Goal: Information Seeking & Learning: Learn about a topic

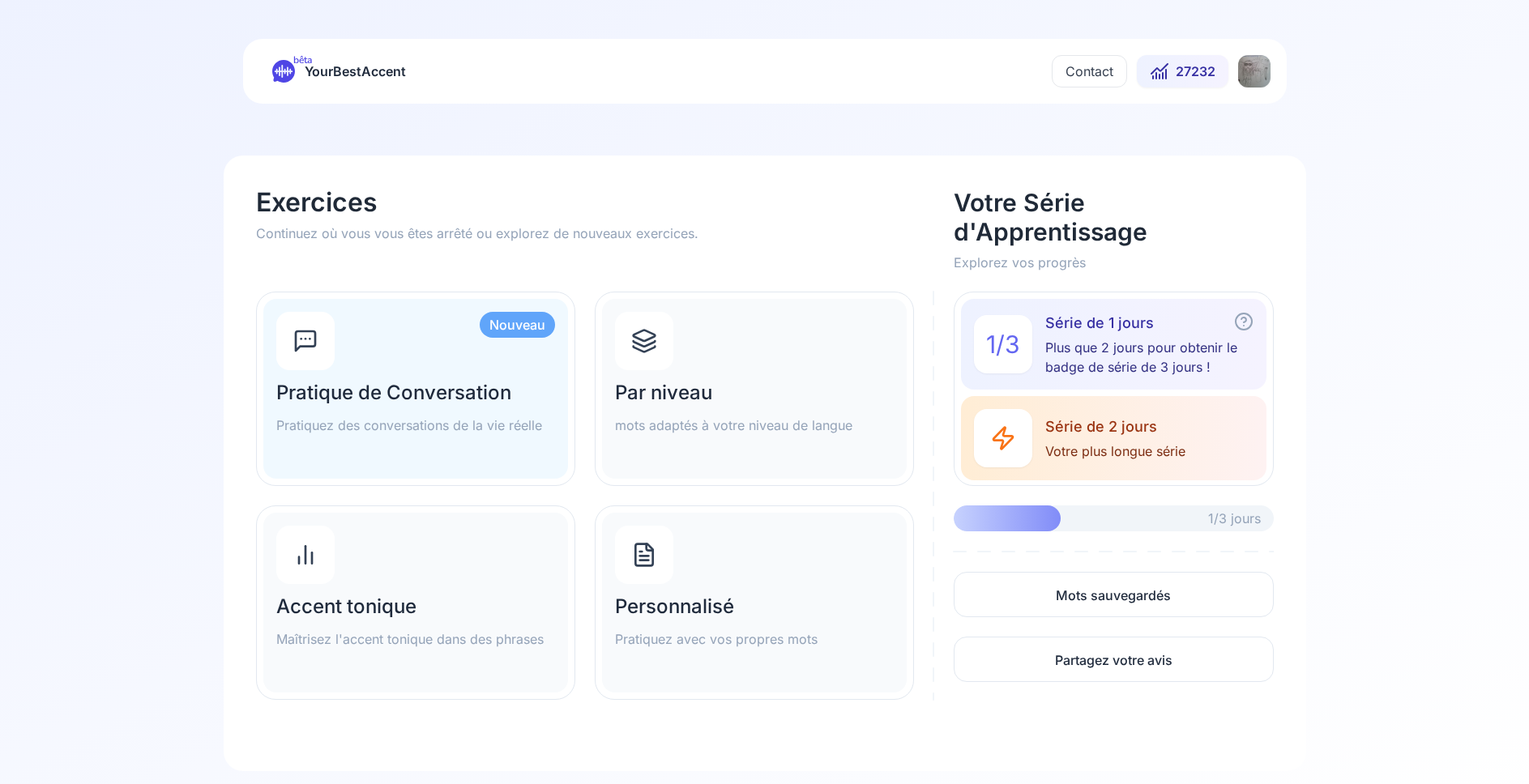
click at [1248, 76] on html "bêta YourBestAccent Contact 27232 Exercices Continuez où vous vous êtes arrêté …" at bounding box center [764, 392] width 1529 height 784
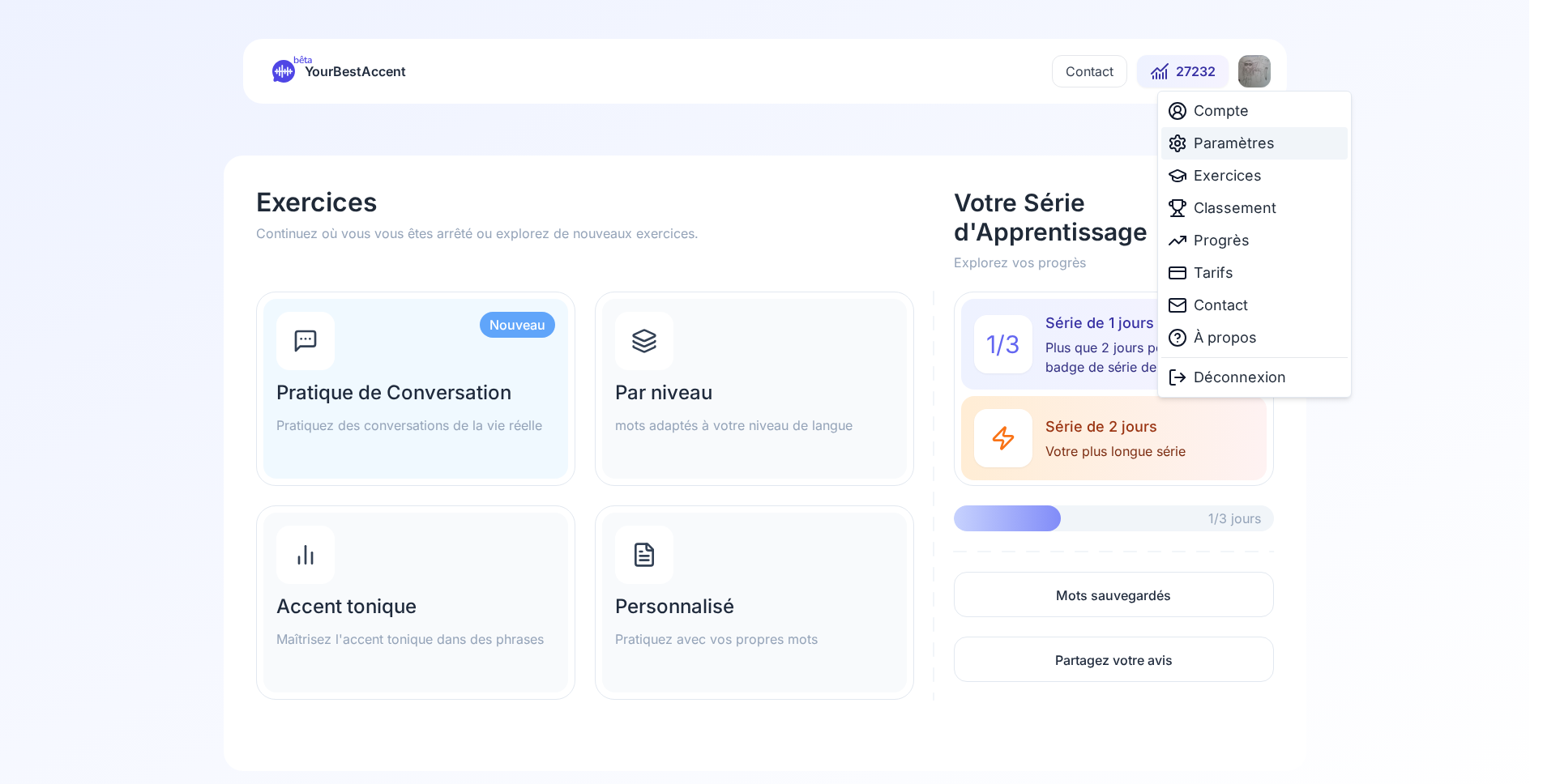
click at [1231, 141] on span "Paramètres" at bounding box center [1233, 143] width 81 height 23
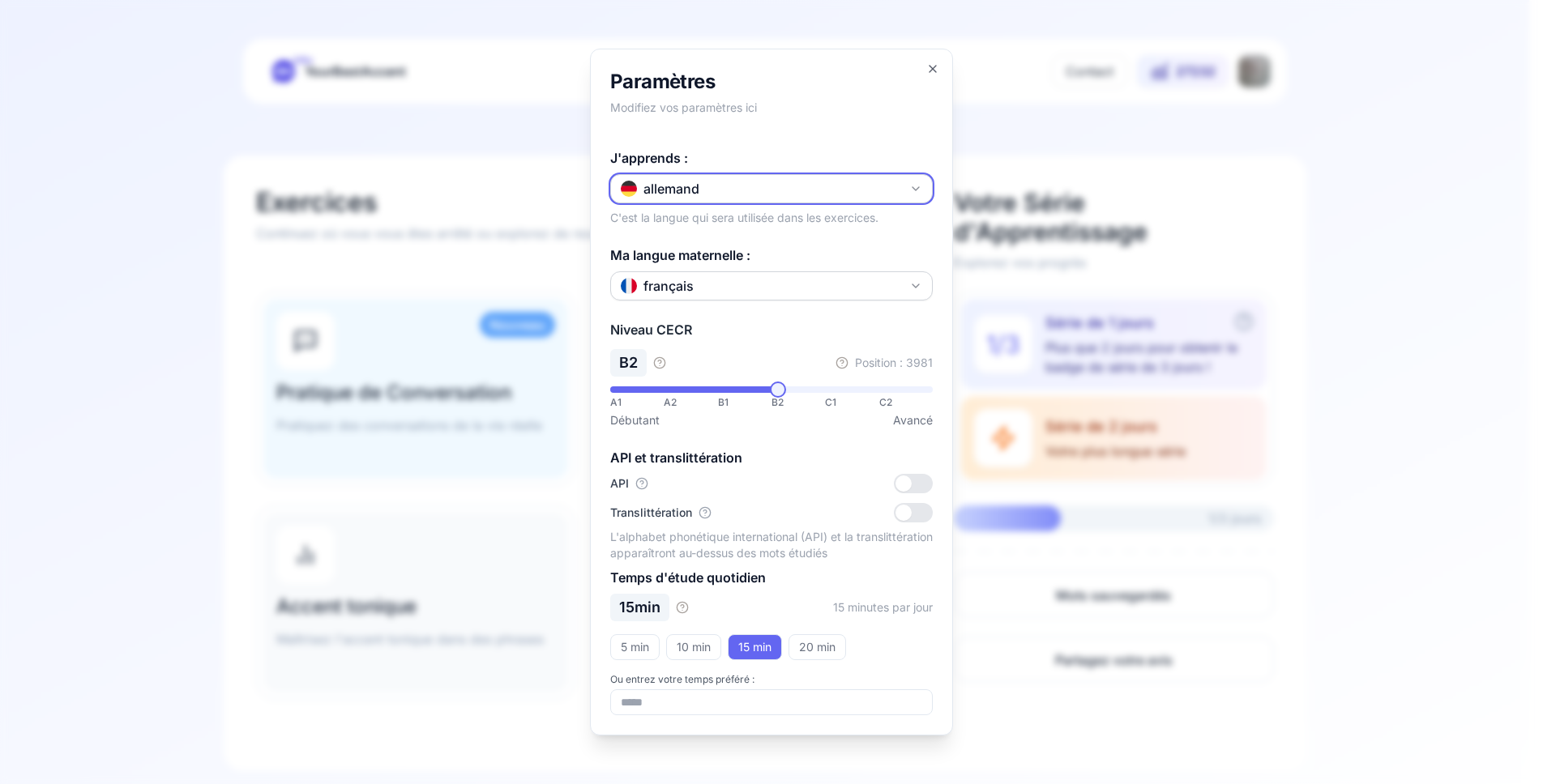
click at [783, 193] on button "allemand" at bounding box center [771, 188] width 322 height 29
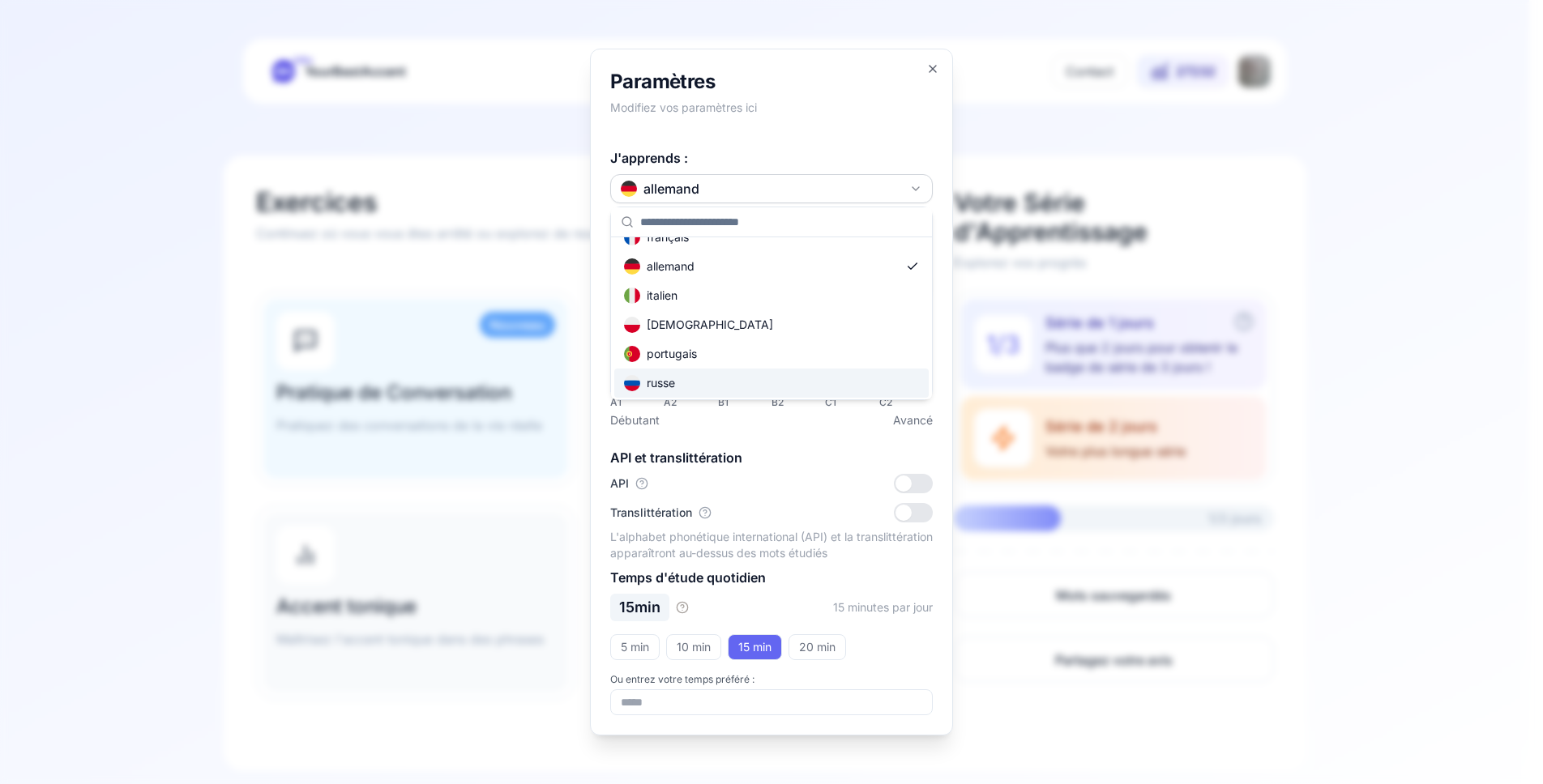
scroll to position [97, 0]
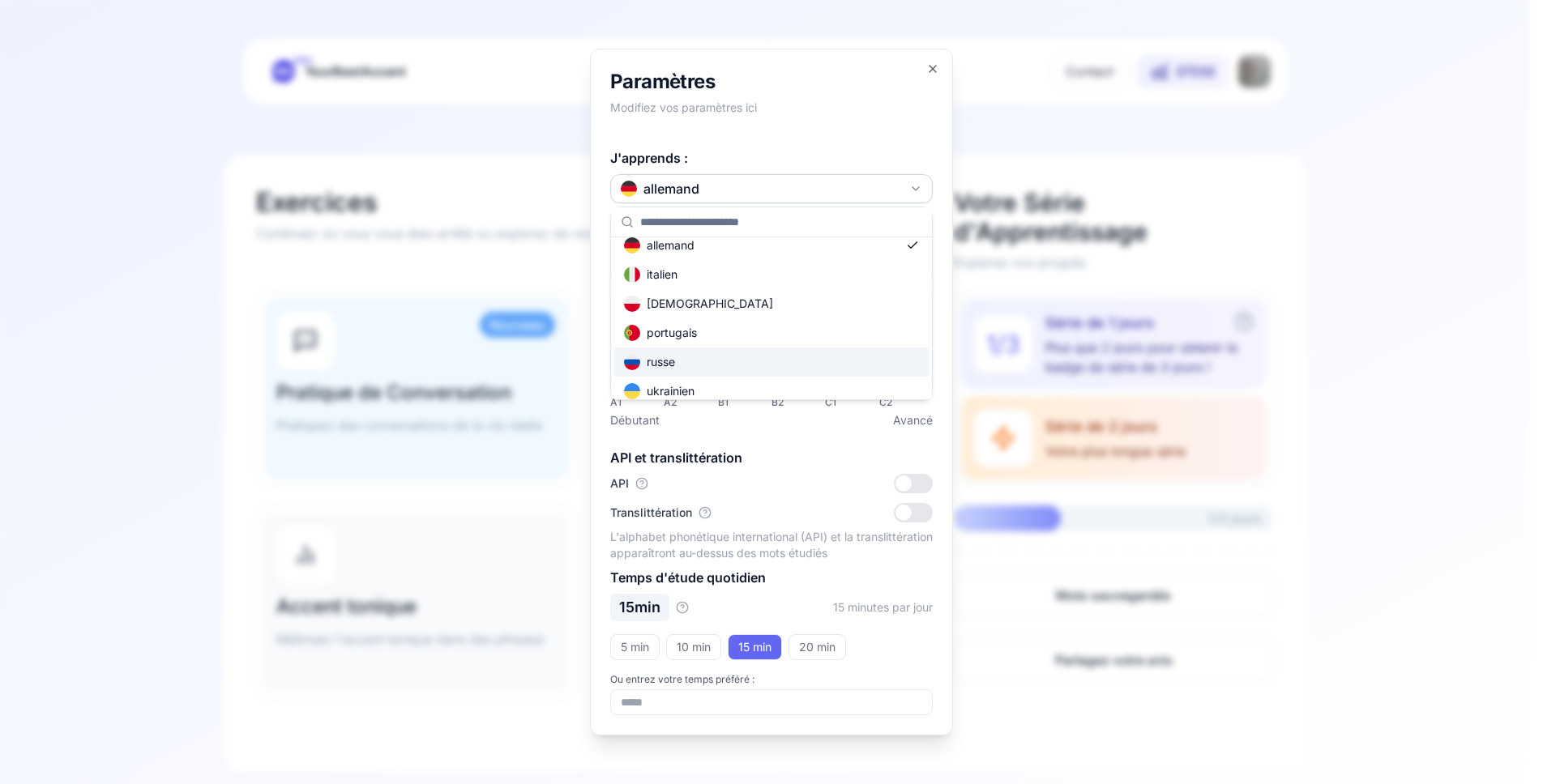
click at [712, 363] on div "russe" at bounding box center [771, 362] width 315 height 29
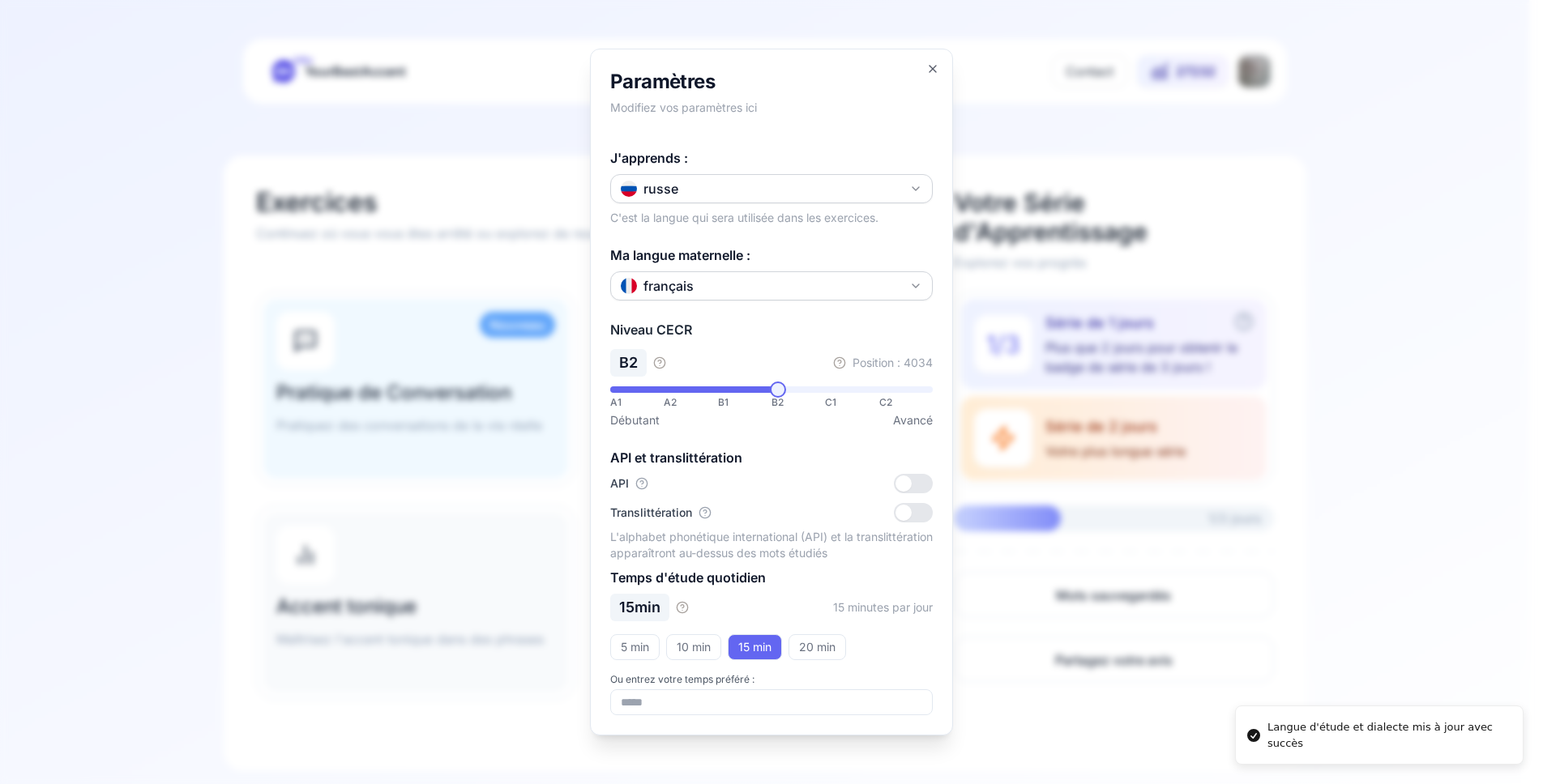
click at [106, 156] on div at bounding box center [771, 392] width 1543 height 784
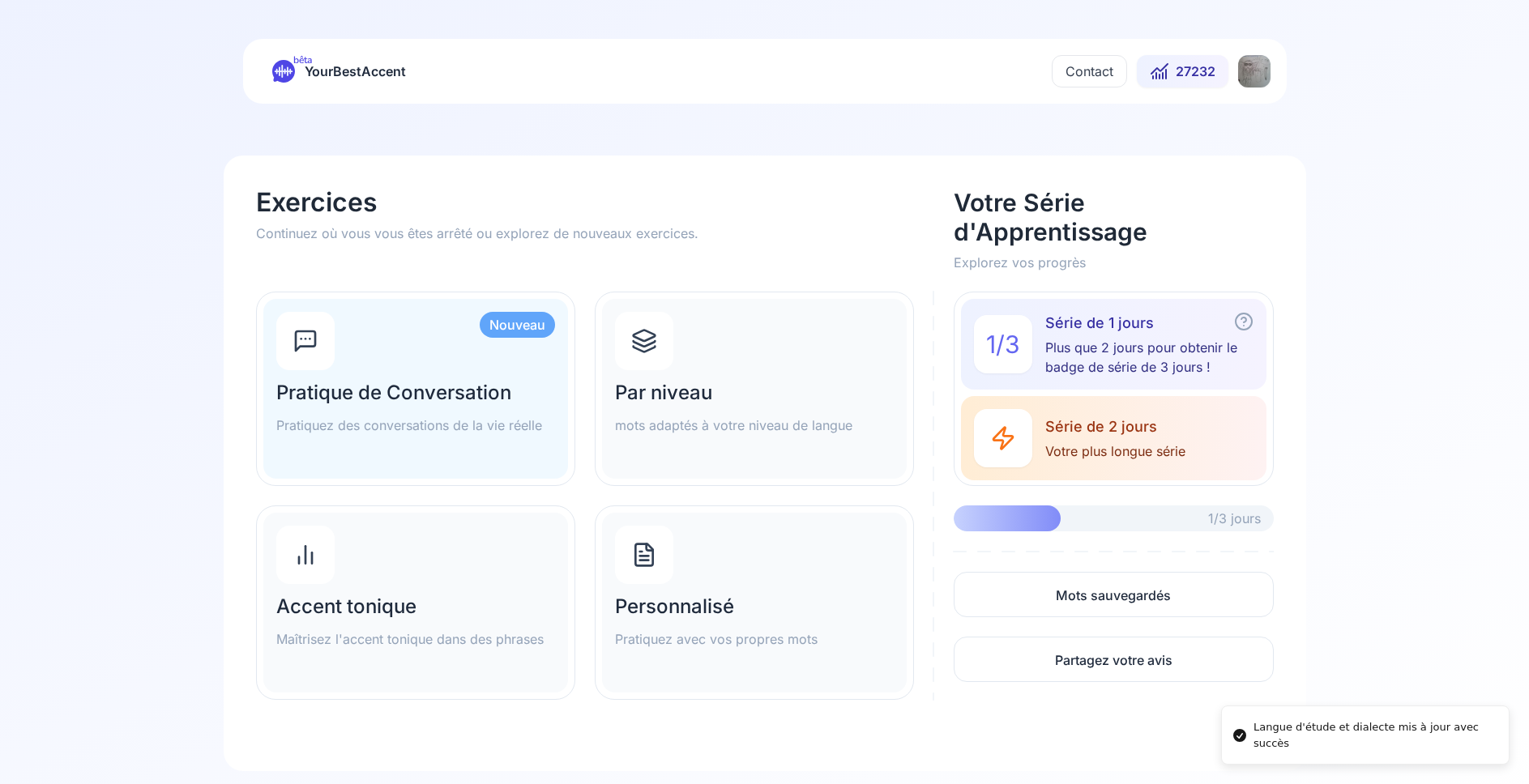
click at [801, 389] on h2 "Par niveau" at bounding box center [754, 392] width 279 height 26
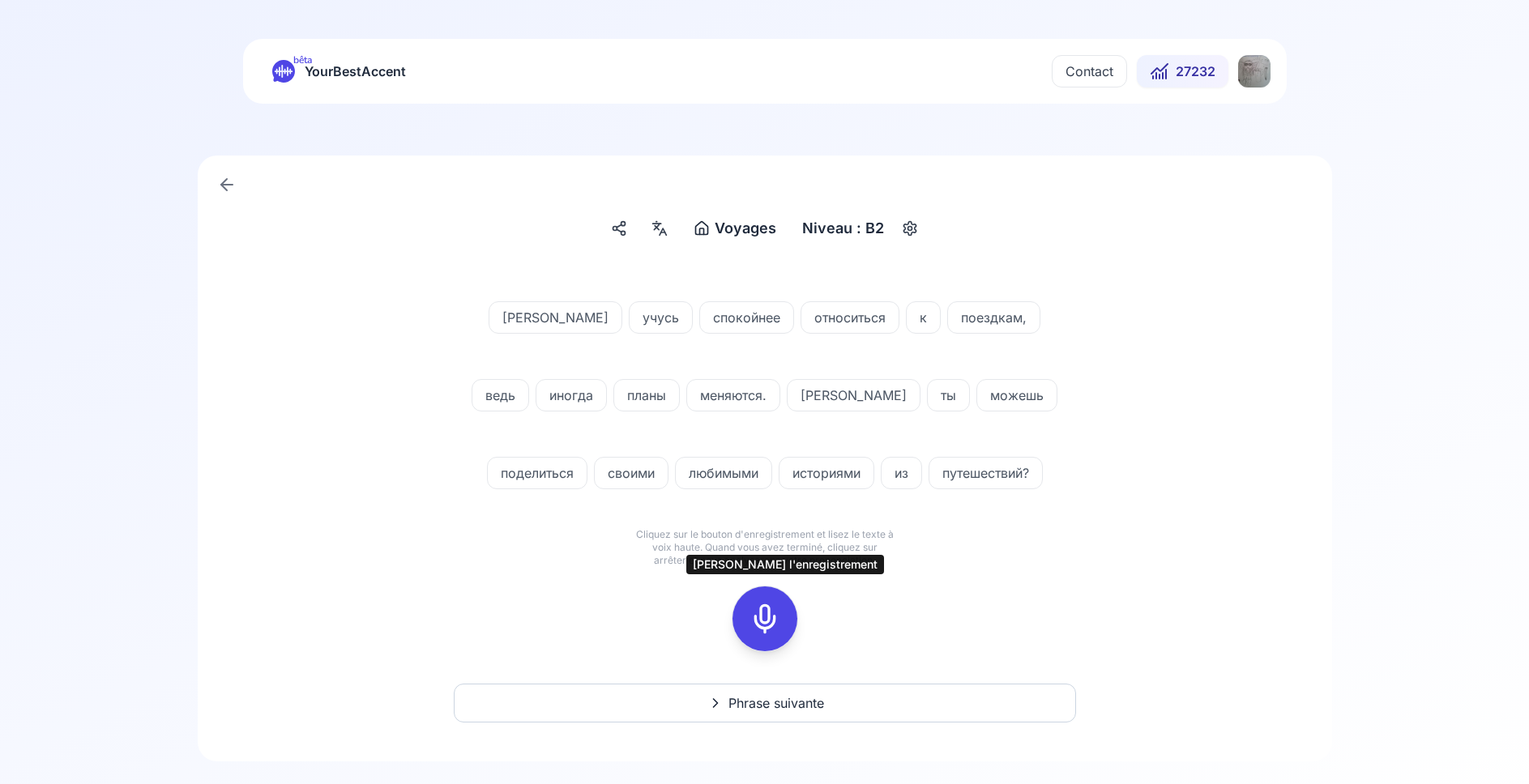
click at [770, 616] on icon at bounding box center [764, 619] width 32 height 32
click at [765, 607] on rect at bounding box center [765, 619] width 25 height 25
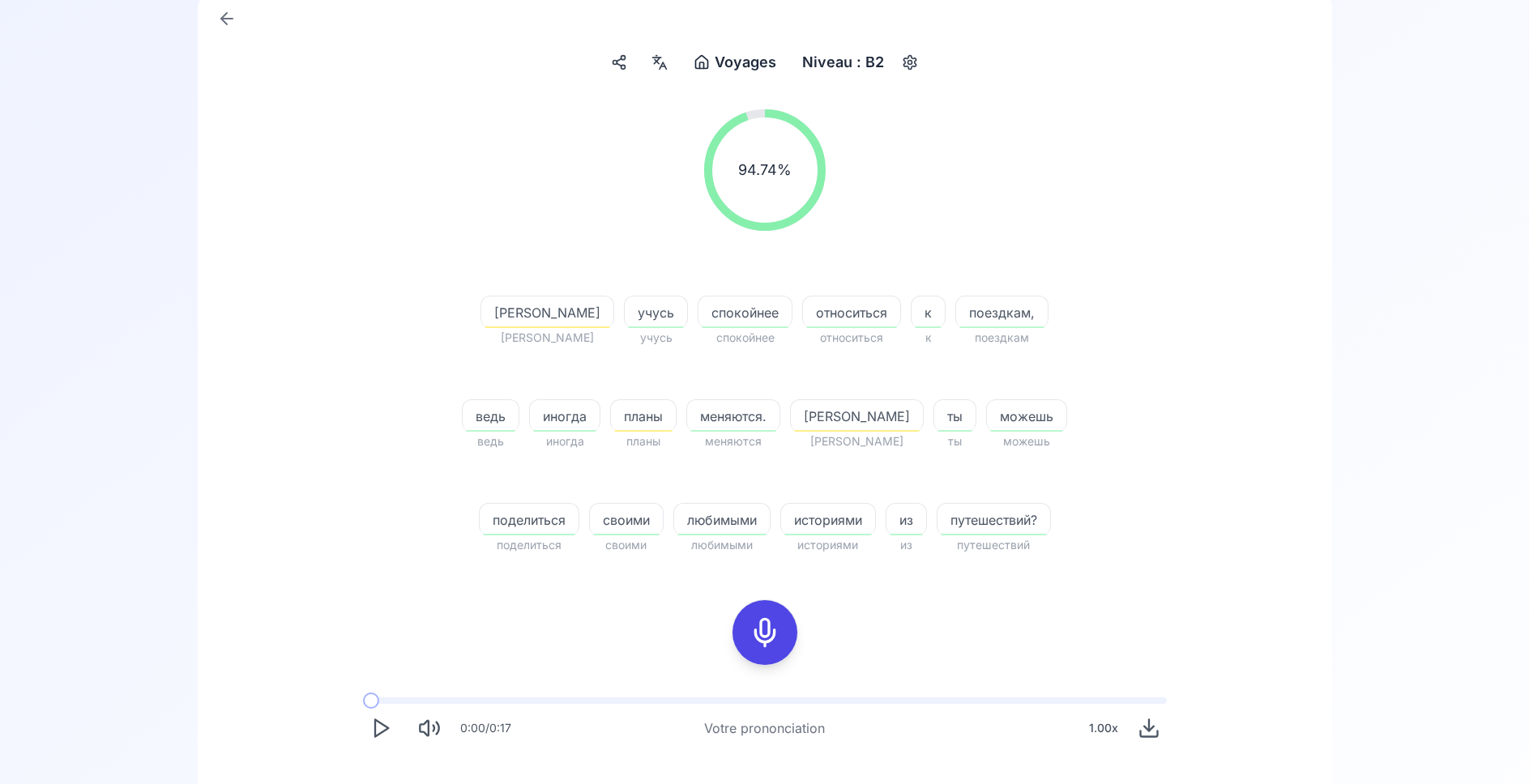
scroll to position [165, 0]
click at [662, 63] on icon at bounding box center [659, 63] width 19 height 16
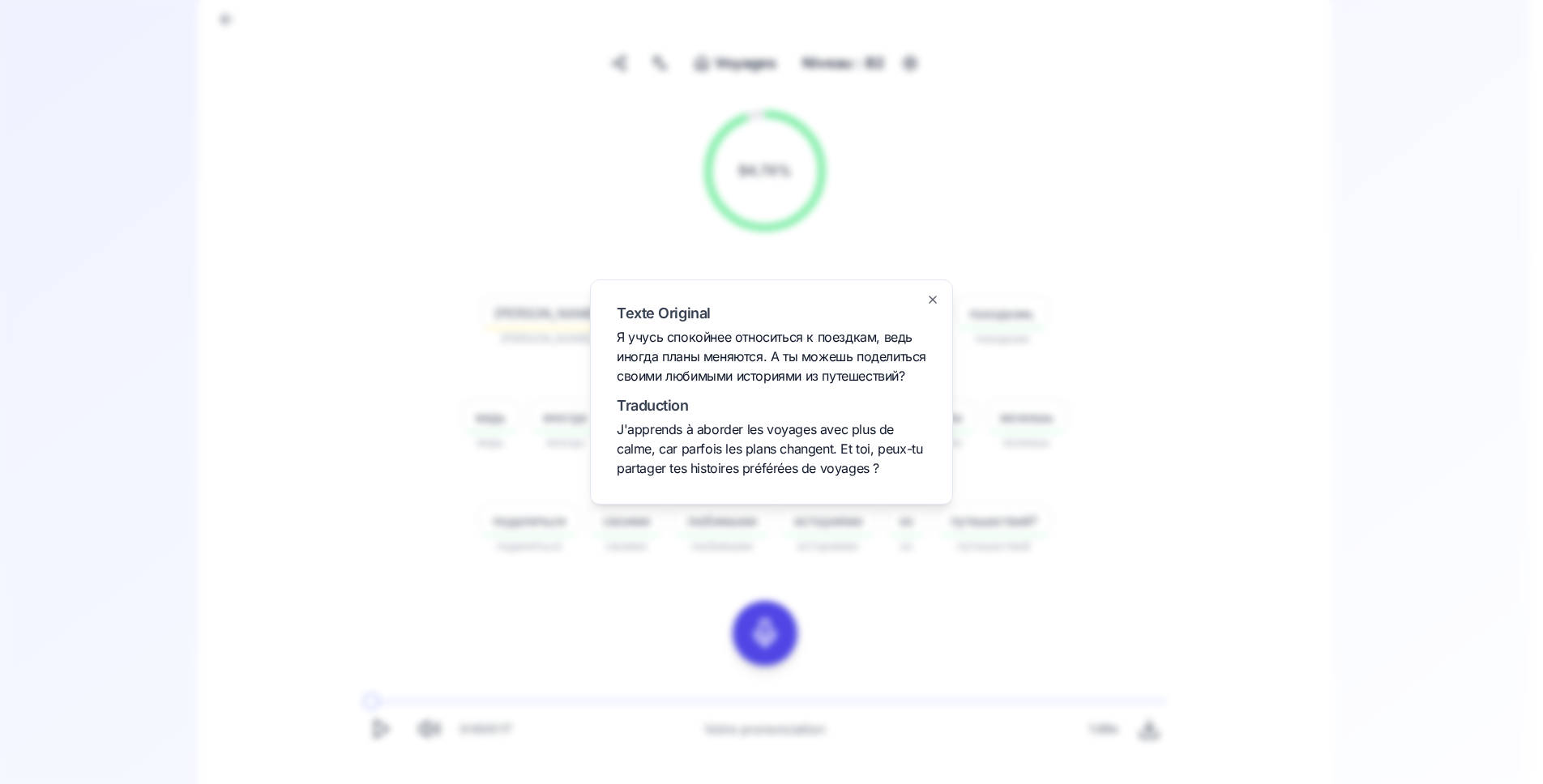
click at [444, 472] on div at bounding box center [771, 392] width 1543 height 784
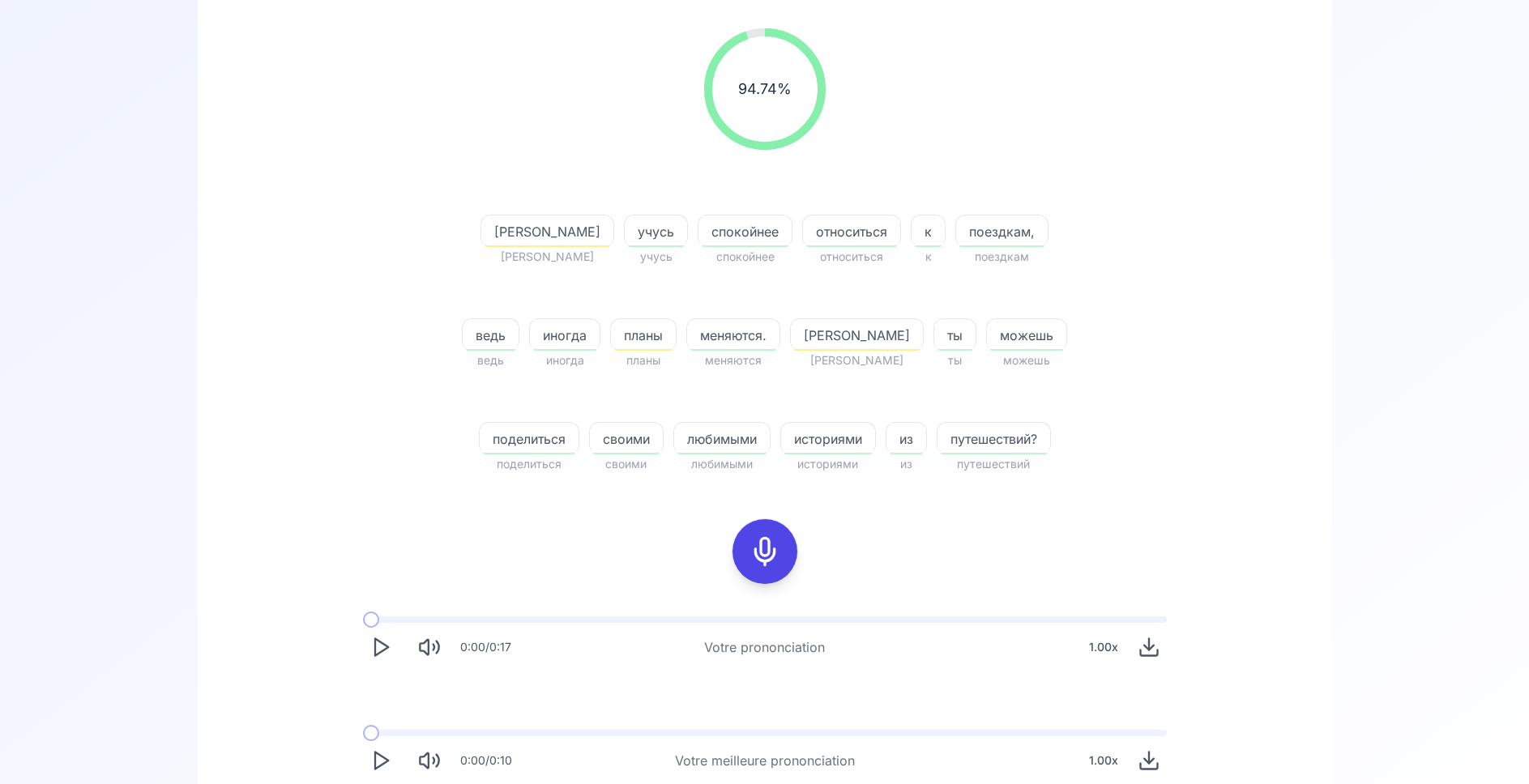
scroll to position [248, 0]
click at [377, 758] on icon "Play" at bounding box center [381, 759] width 23 height 23
click at [779, 559] on icon at bounding box center [764, 550] width 32 height 32
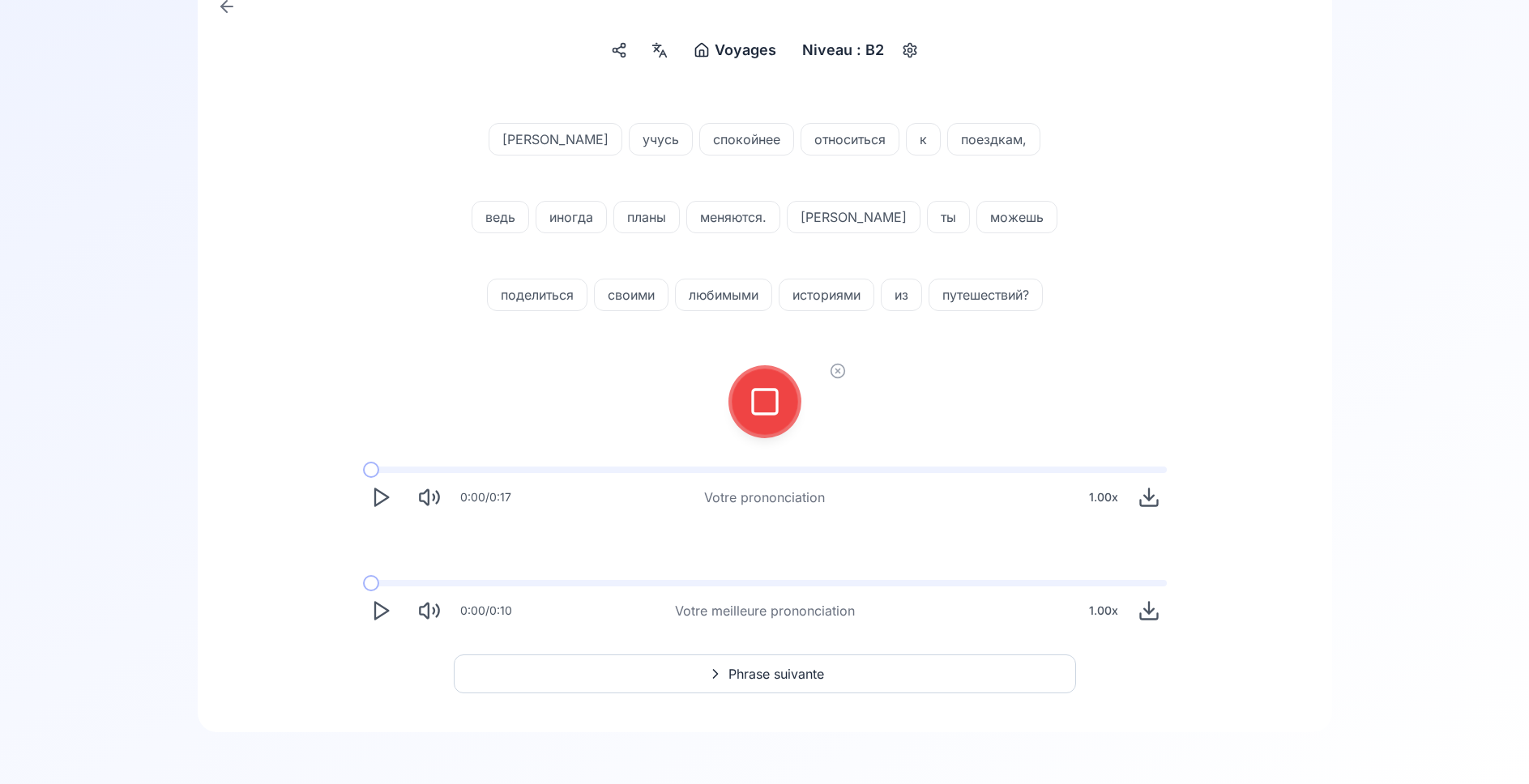
scroll to position [178, 0]
click at [744, 403] on button at bounding box center [764, 402] width 65 height 65
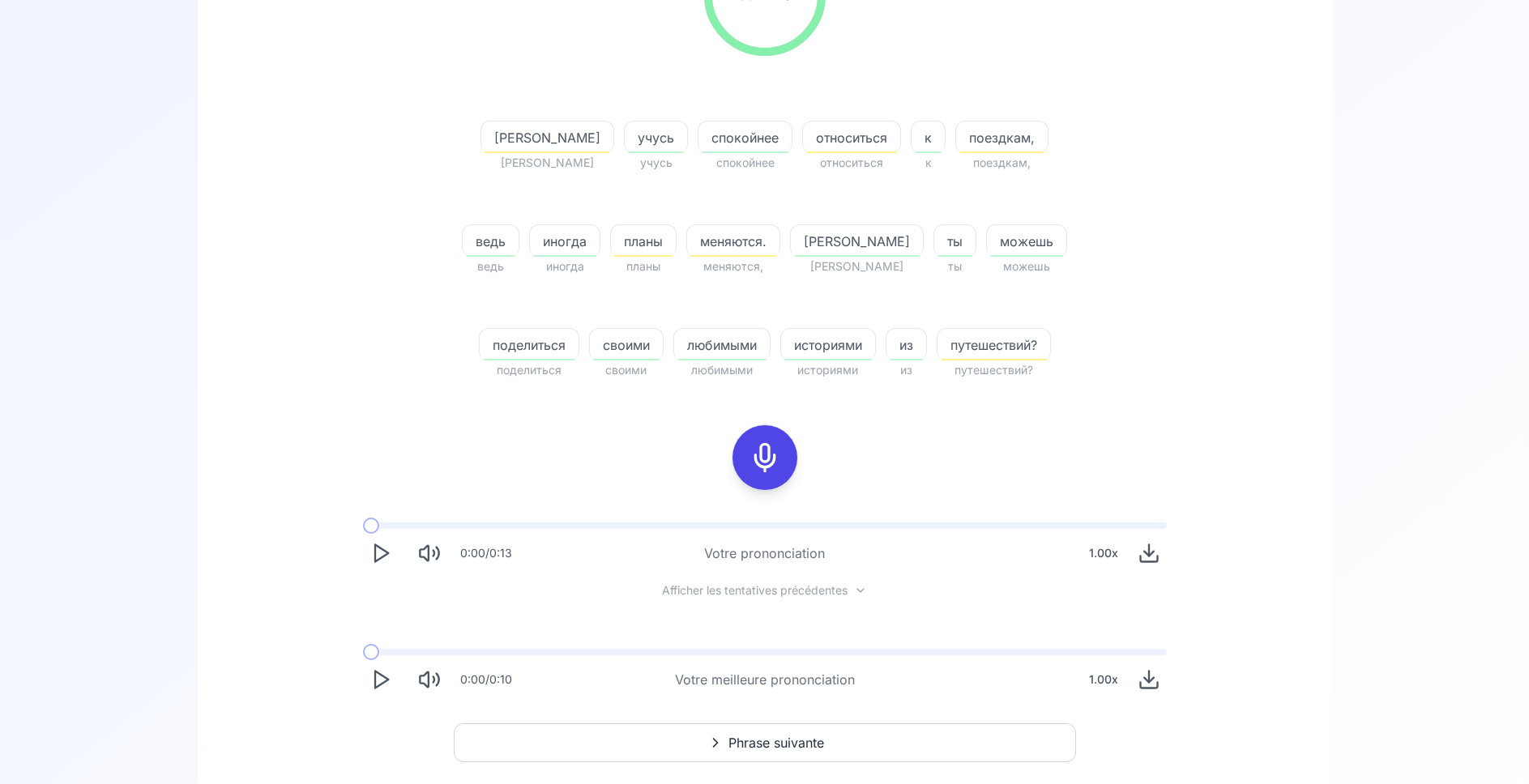
scroll to position [343, 0]
click at [379, 671] on polygon "Play" at bounding box center [382, 678] width 13 height 17
click at [374, 679] on icon "Play" at bounding box center [381, 677] width 23 height 23
click at [759, 453] on icon at bounding box center [764, 455] width 32 height 32
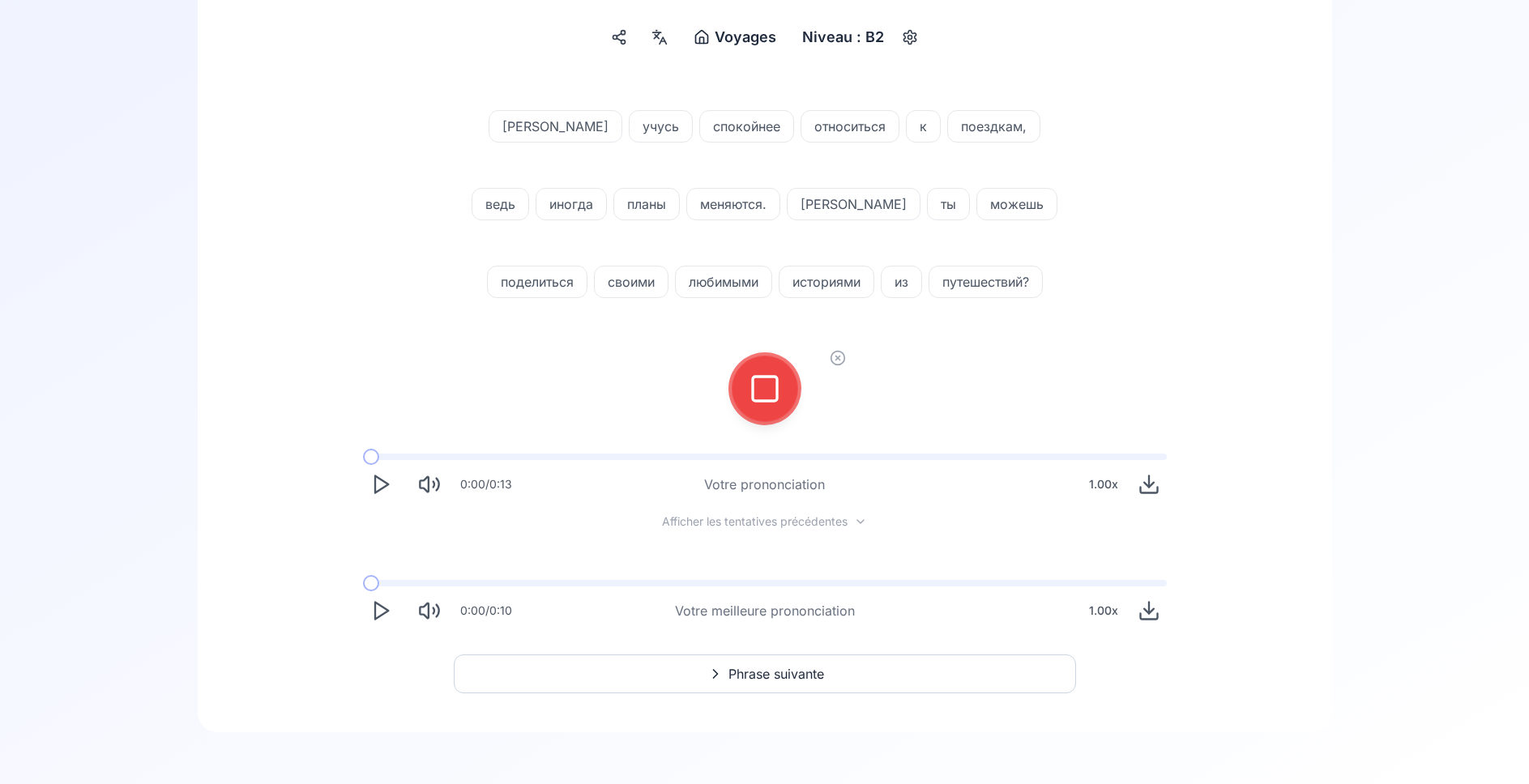
scroll to position [191, 0]
click at [750, 411] on div at bounding box center [764, 389] width 39 height 65
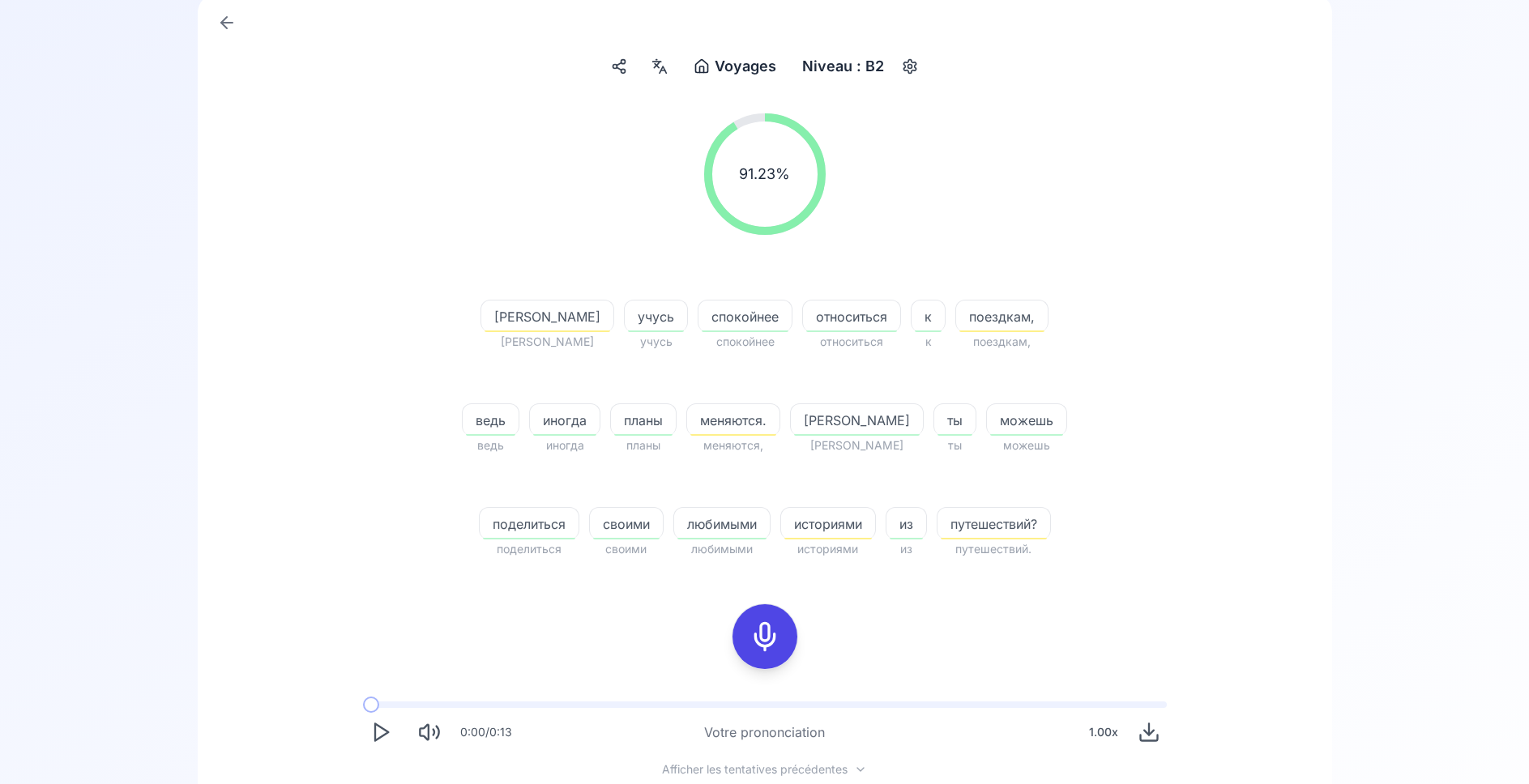
scroll to position [410, 0]
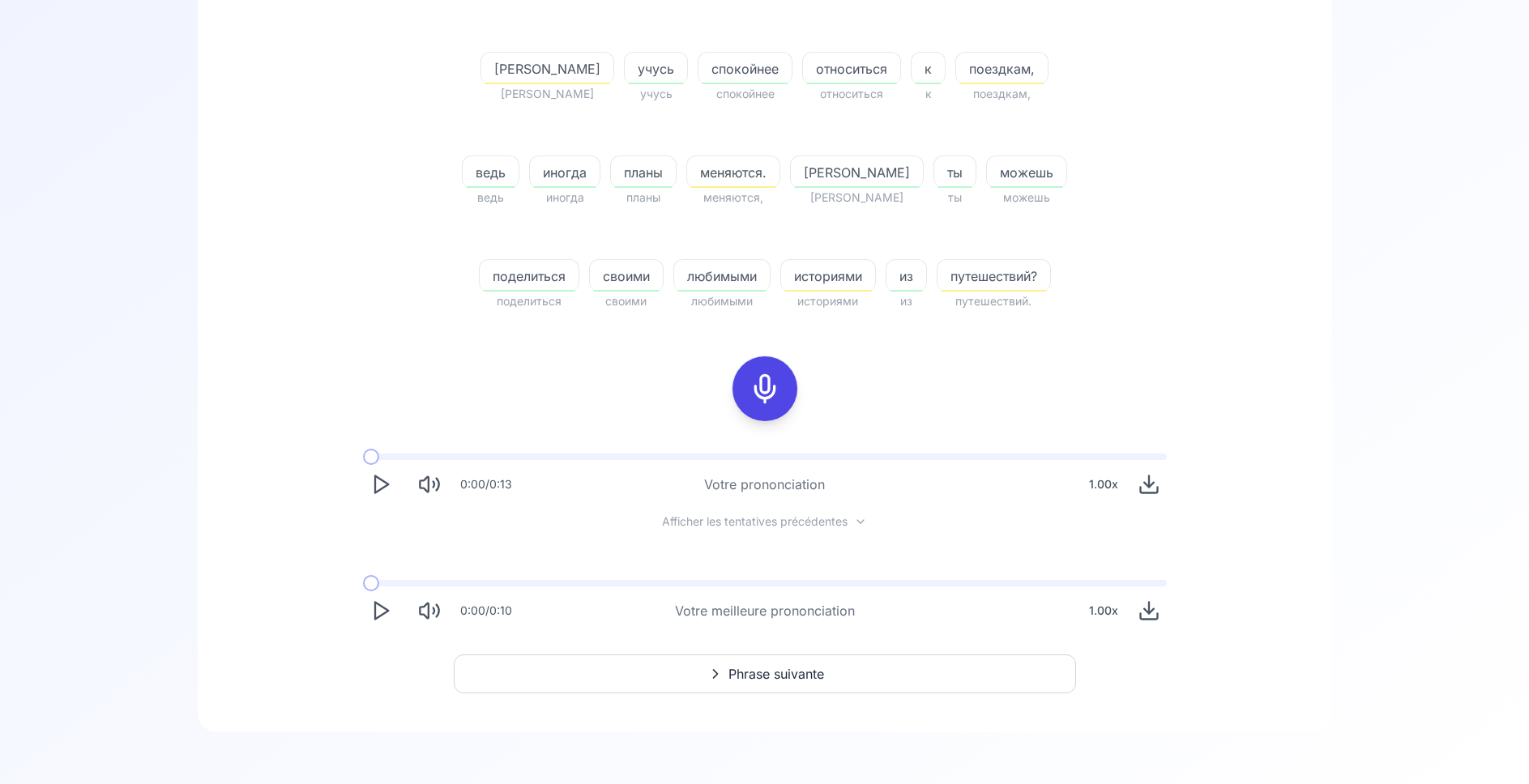
click at [758, 664] on span "Phrase suivante" at bounding box center [776, 674] width 96 height 19
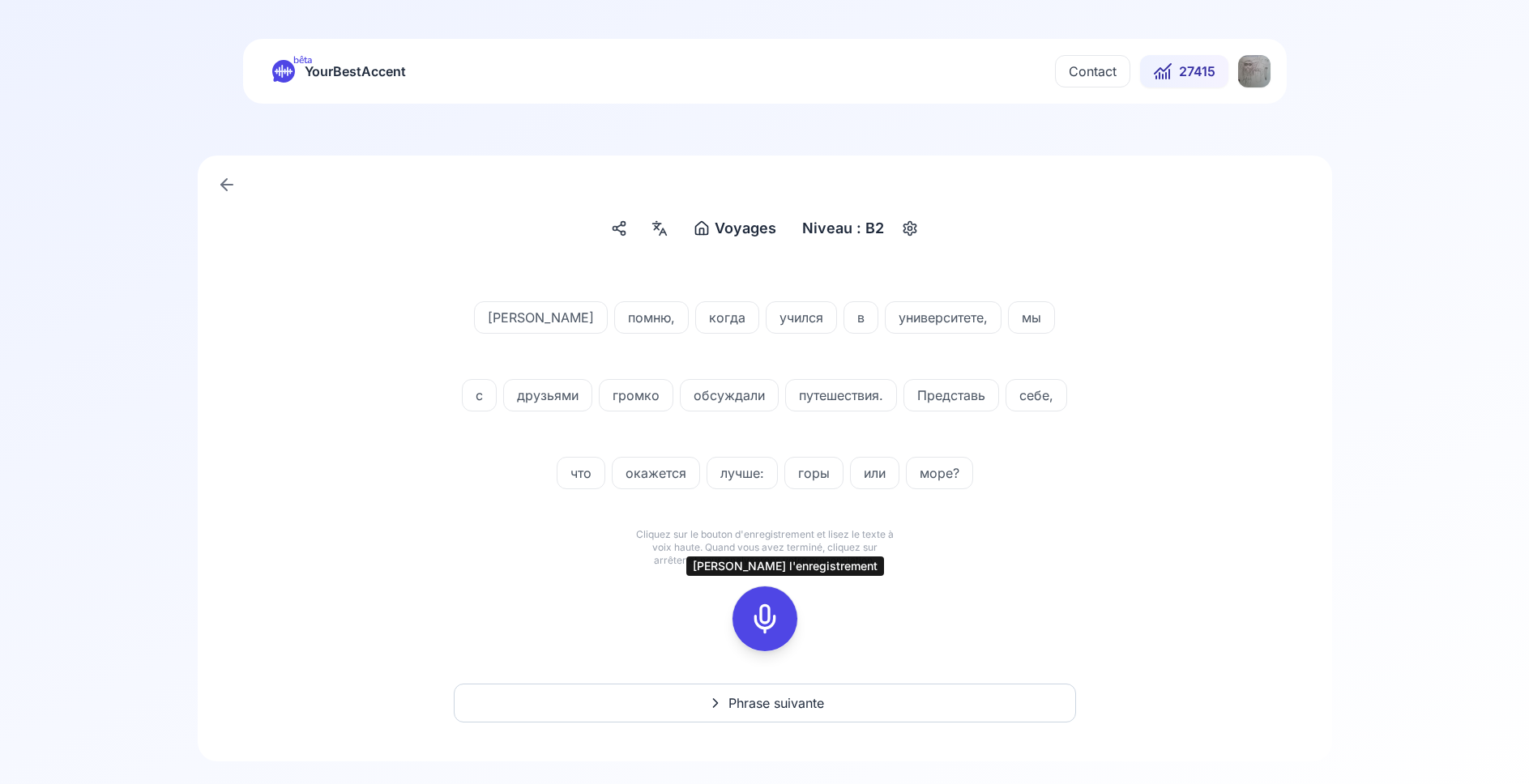
click at [775, 616] on icon at bounding box center [764, 619] width 32 height 32
click at [762, 611] on icon at bounding box center [764, 619] width 32 height 32
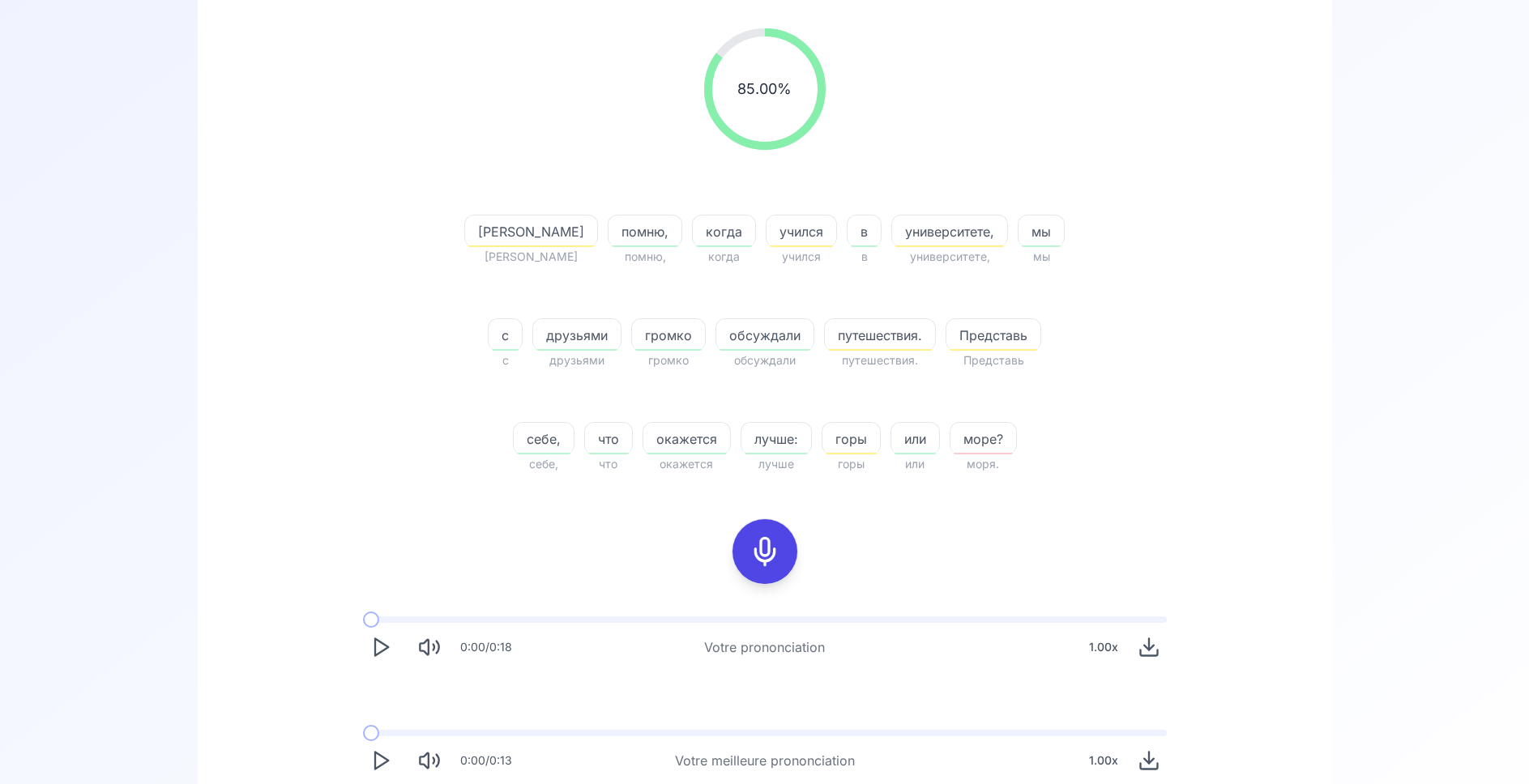
scroll to position [248, 0]
click at [377, 769] on icon "Play" at bounding box center [381, 759] width 23 height 23
click at [759, 541] on icon at bounding box center [764, 550] width 32 height 32
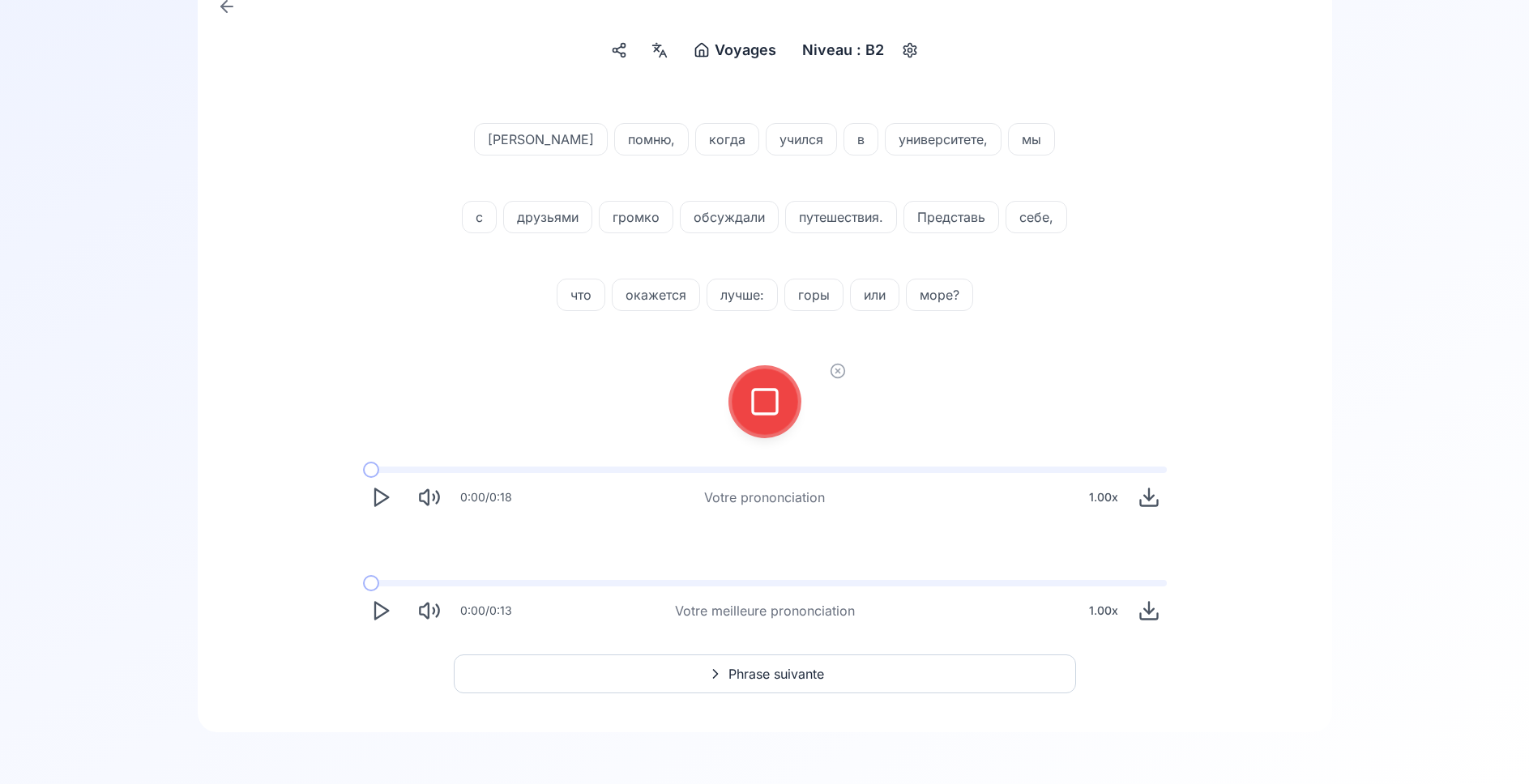
scroll to position [178, 0]
click at [773, 409] on icon at bounding box center [764, 402] width 32 height 32
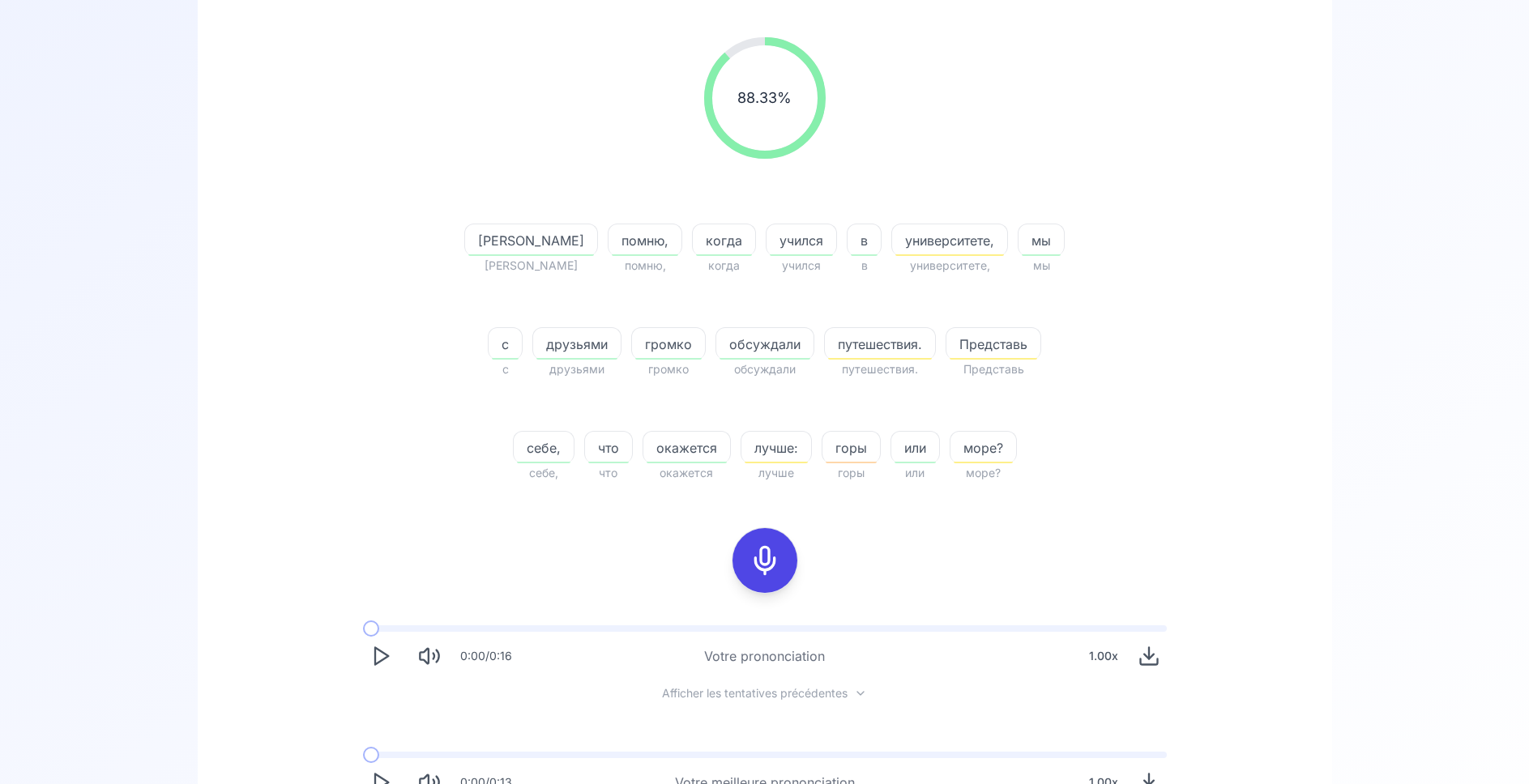
scroll to position [343, 0]
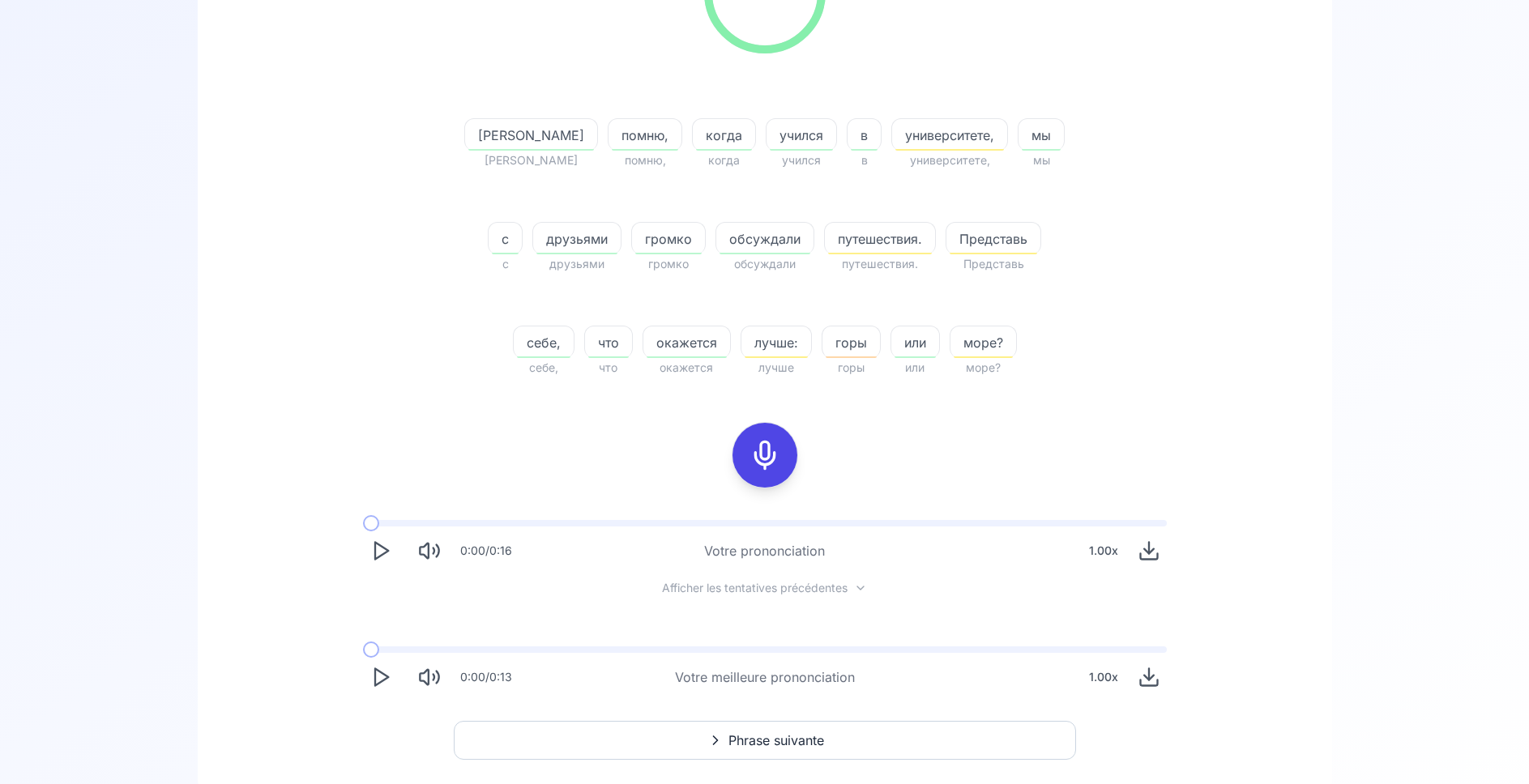
click at [376, 679] on polygon "Play" at bounding box center [382, 678] width 13 height 17
click at [765, 463] on icon at bounding box center [764, 455] width 32 height 32
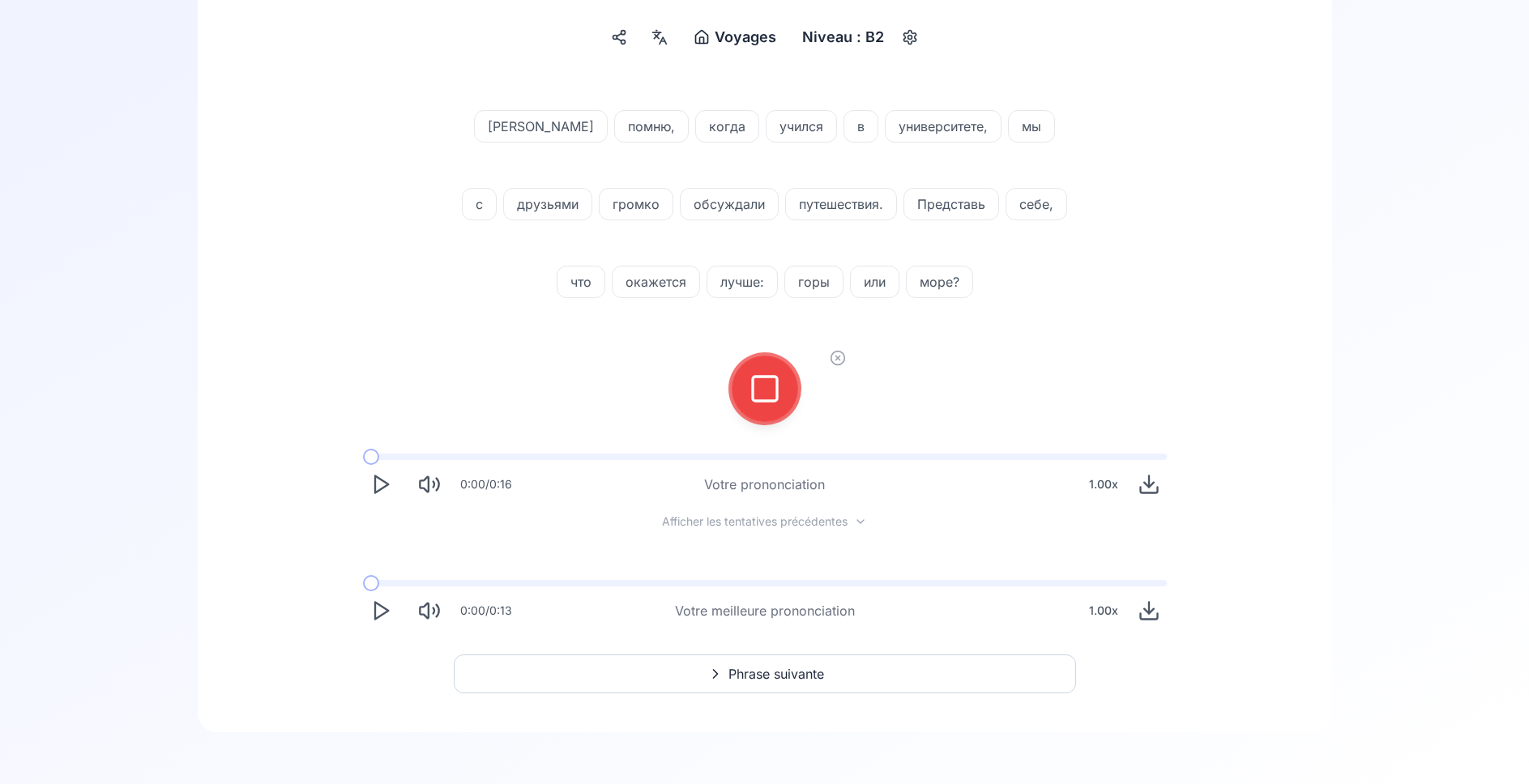
scroll to position [191, 0]
click at [784, 401] on button at bounding box center [764, 389] width 65 height 65
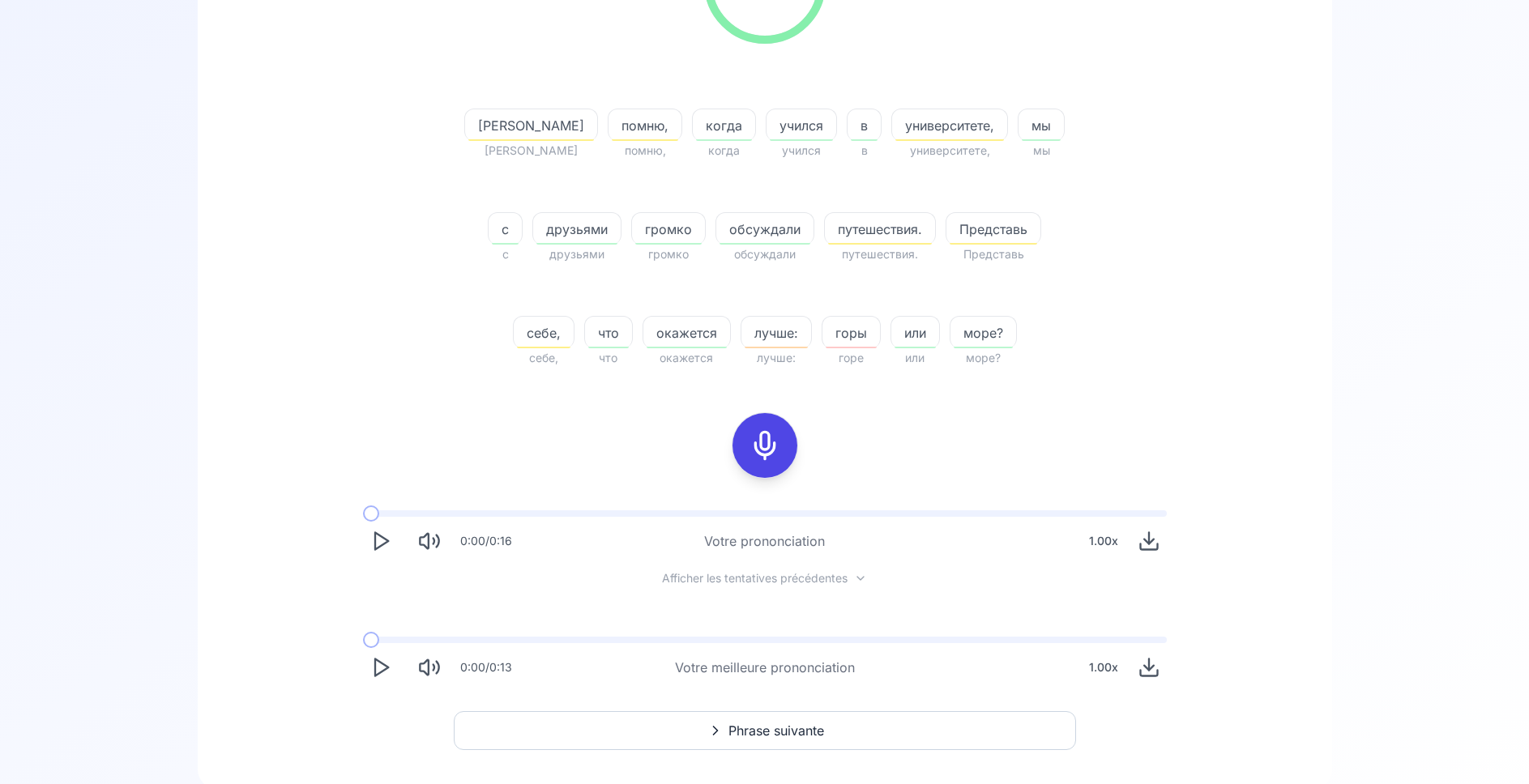
scroll to position [356, 0]
click at [671, 733] on button "Phrase suivante" at bounding box center [764, 727] width 622 height 39
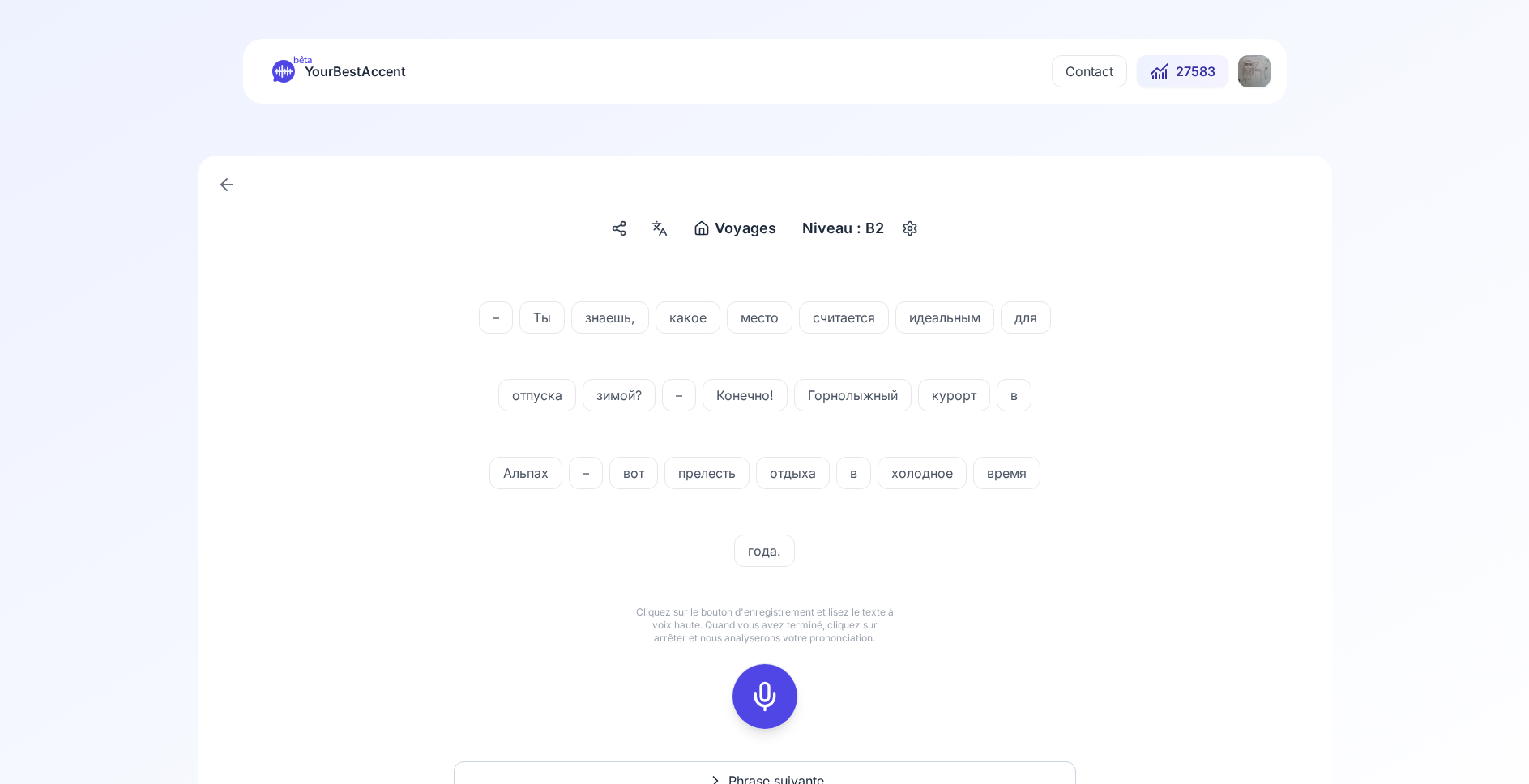
click at [768, 693] on icon at bounding box center [764, 697] width 32 height 32
click at [755, 693] on icon at bounding box center [764, 697] width 32 height 32
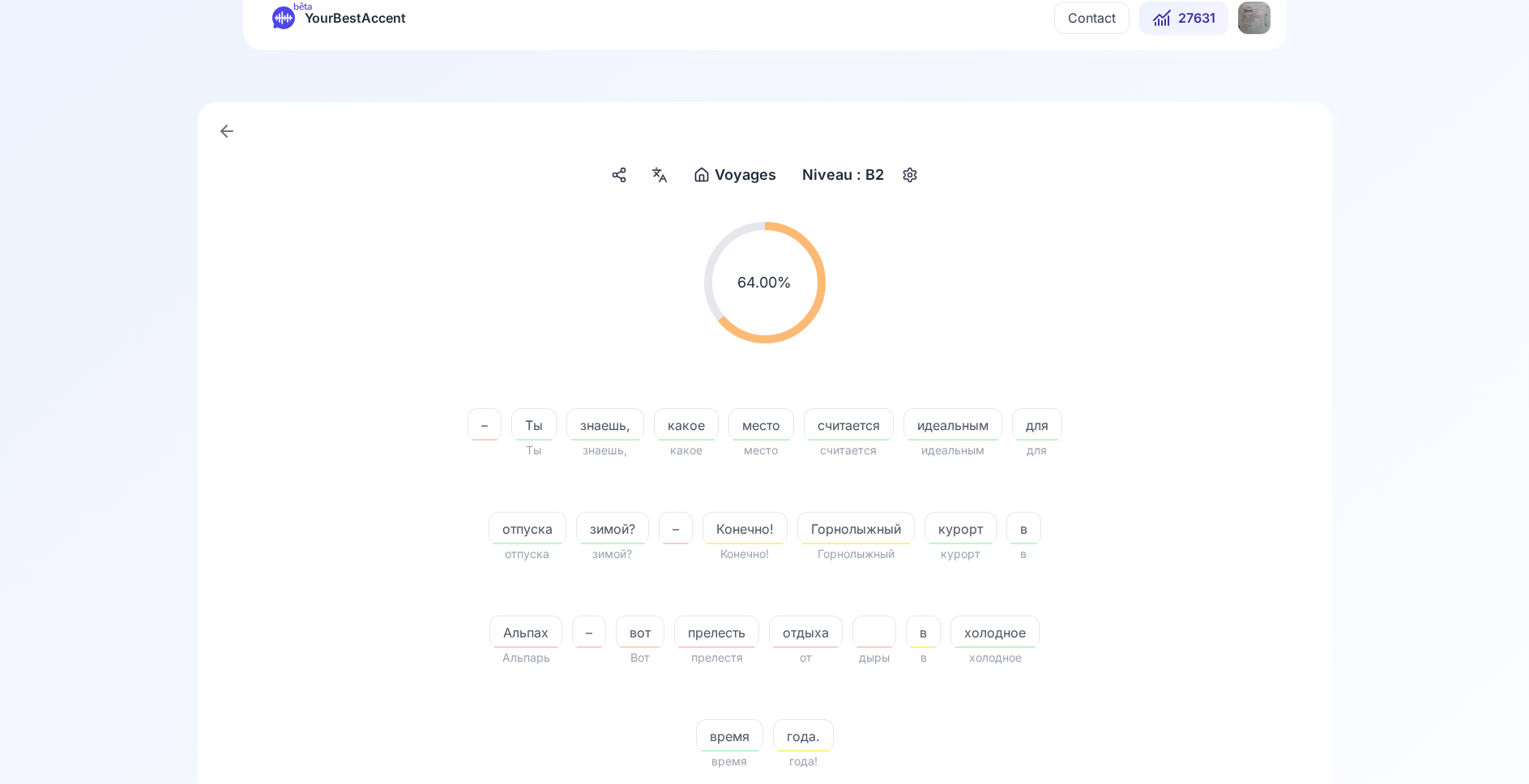
scroll to position [83, 0]
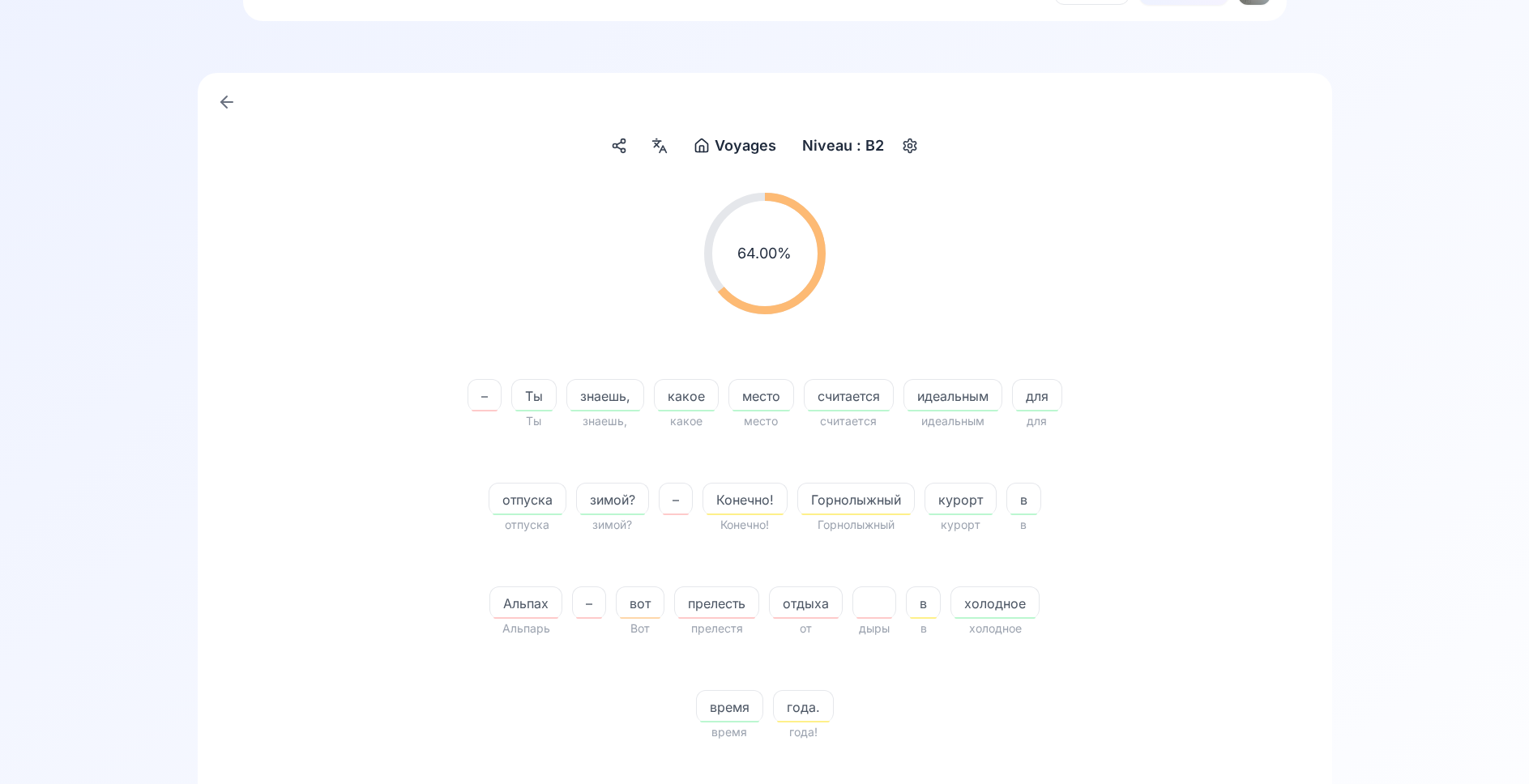
click at [659, 147] on icon at bounding box center [659, 145] width 19 height 16
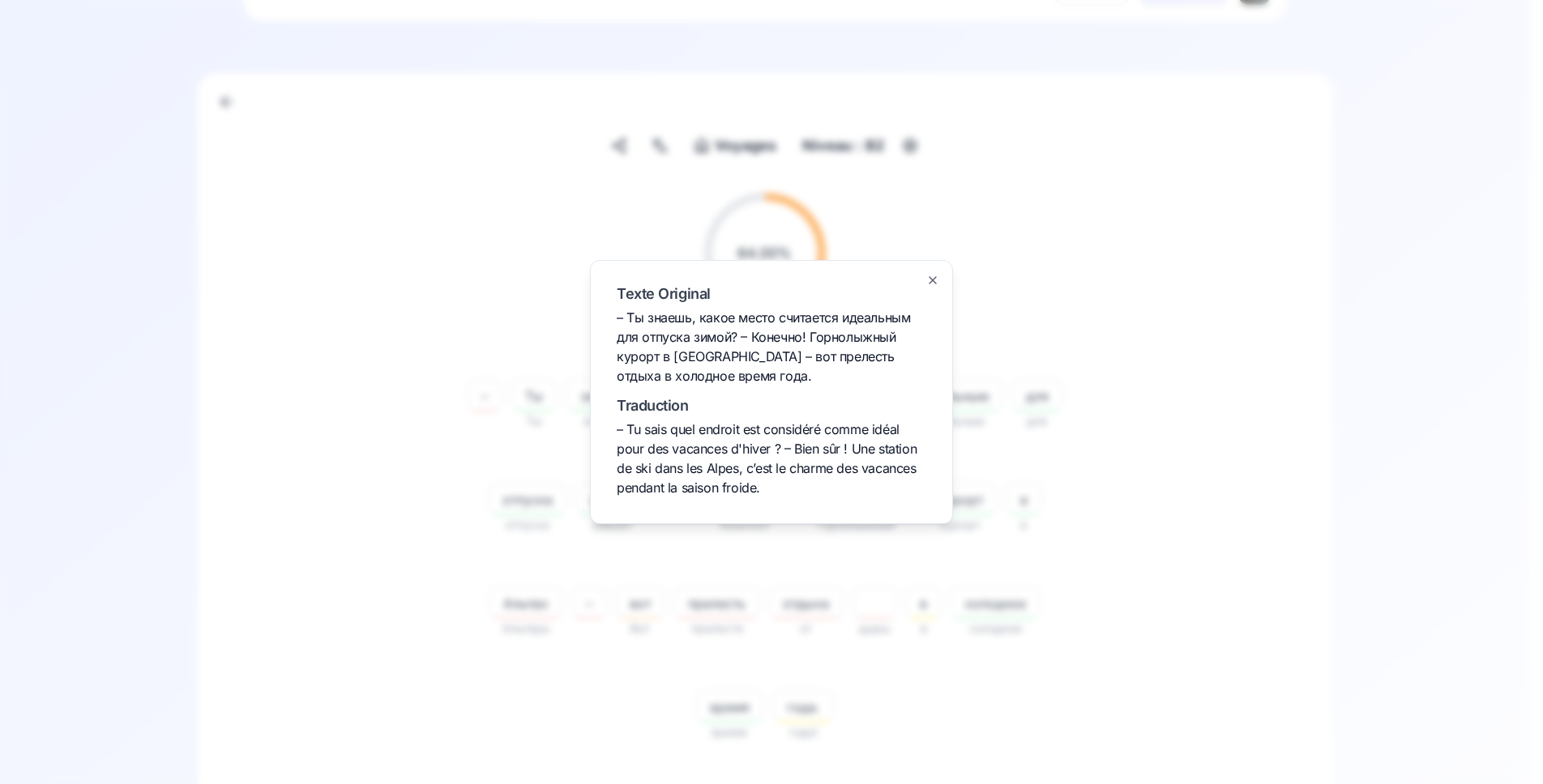
click at [445, 474] on div at bounding box center [771, 392] width 1543 height 784
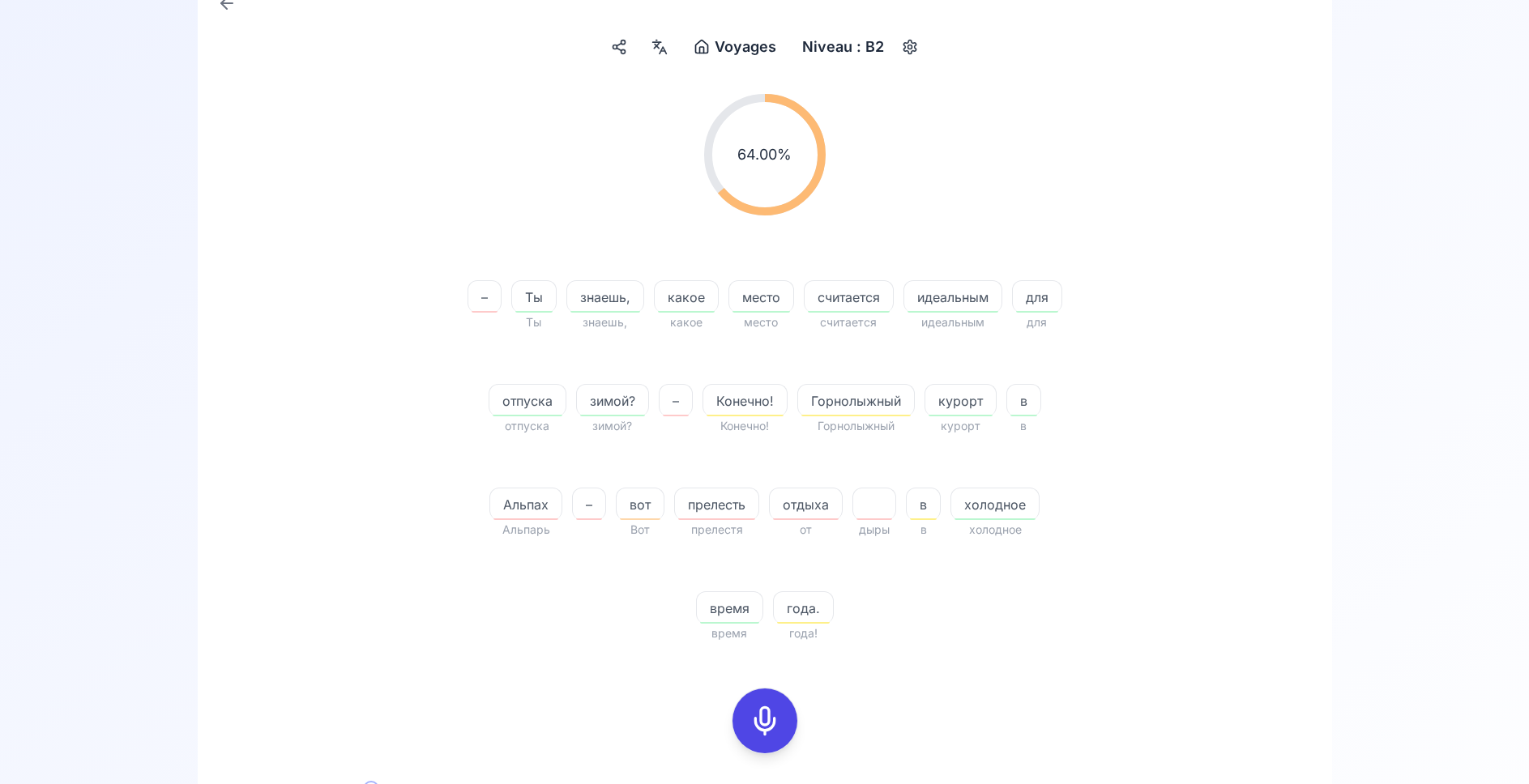
scroll to position [248, 0]
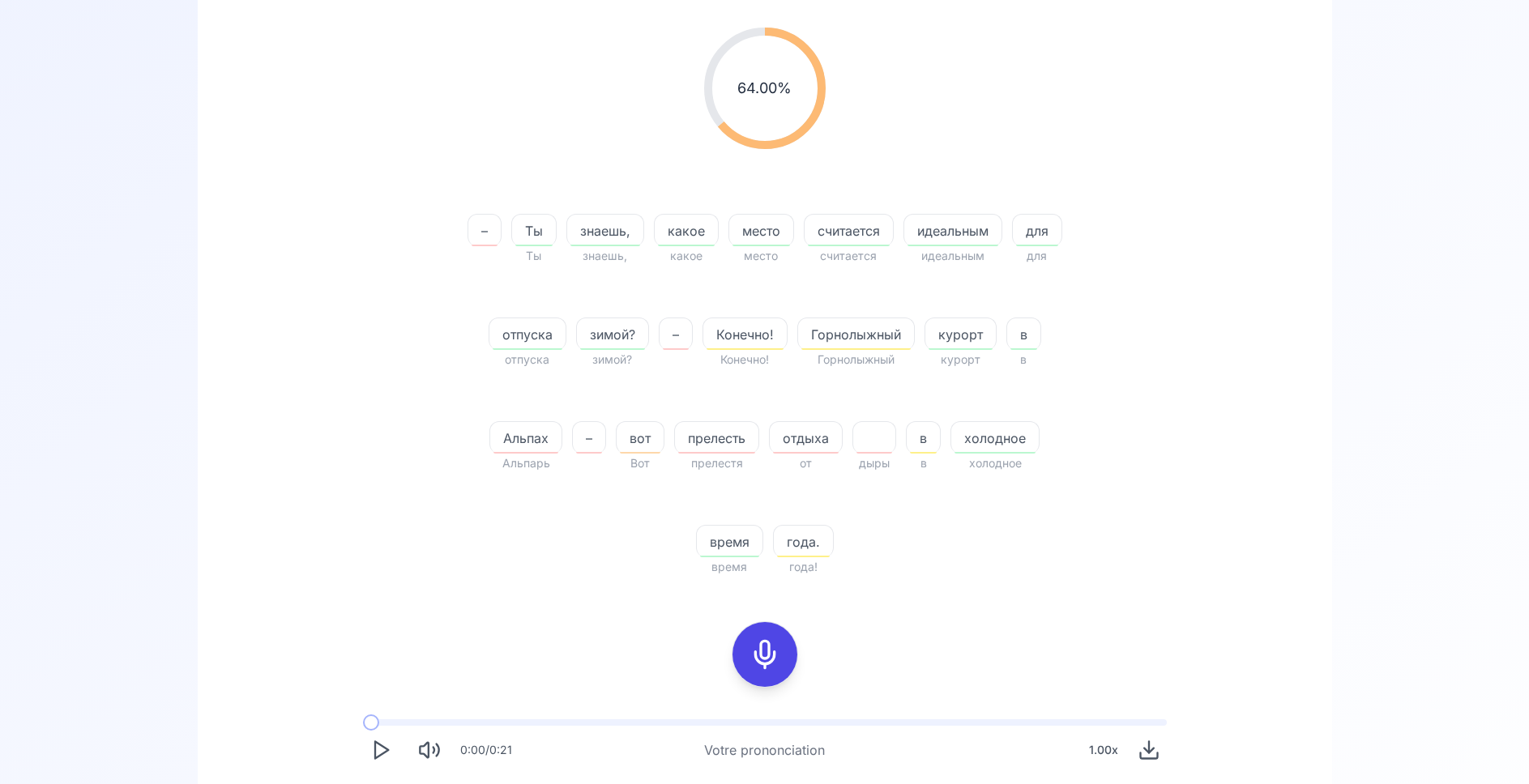
click at [845, 335] on span "Горнолыжный" at bounding box center [856, 335] width 116 height 19
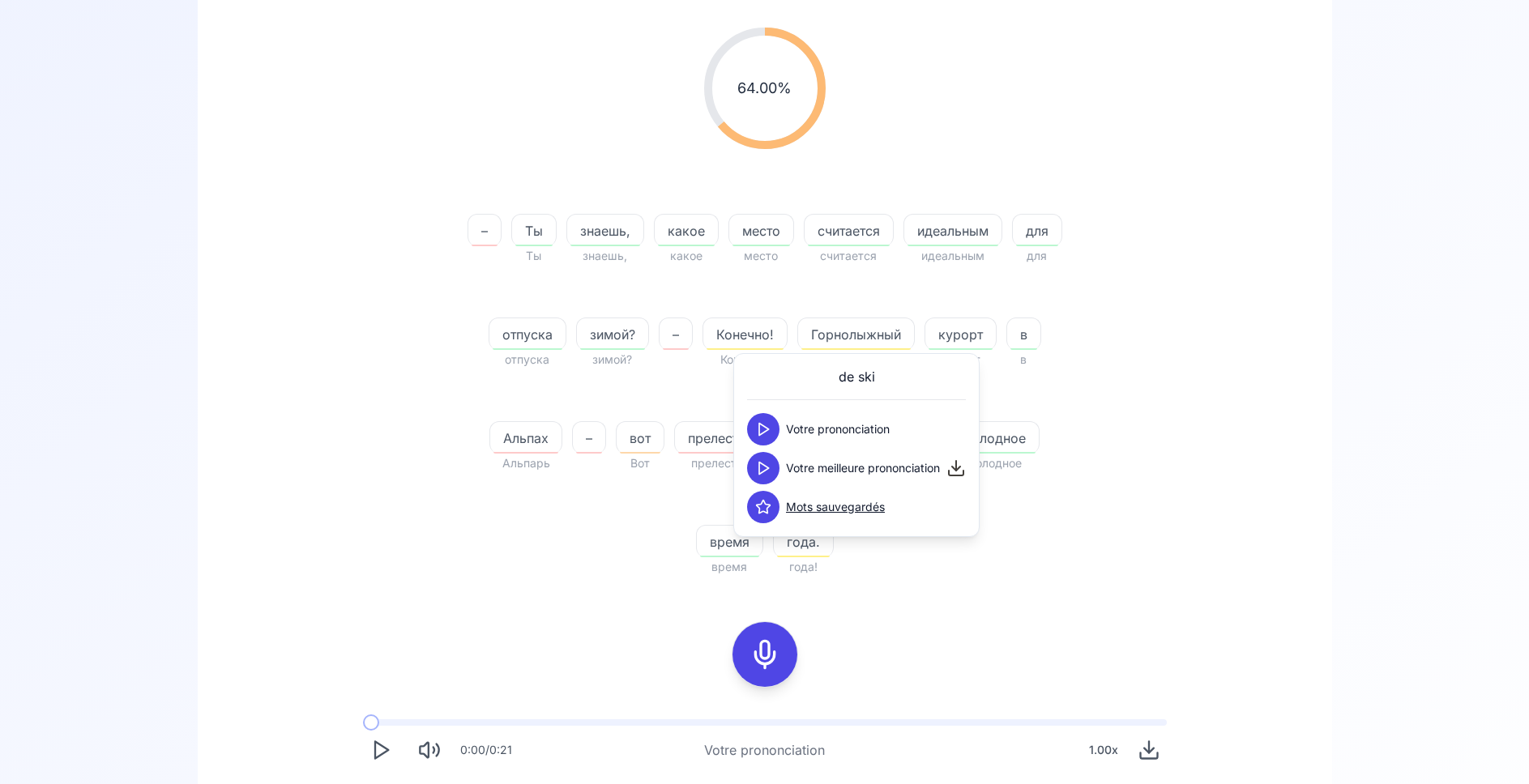
click at [764, 466] on polygon at bounding box center [764, 468] width 10 height 12
click at [764, 471] on polygon at bounding box center [764, 468] width 10 height 12
click at [764, 468] on icon at bounding box center [763, 468] width 16 height 16
click at [371, 398] on div "64.00 % 64.00 % – Ты Ты знаешь, знаешь, какое какое место место считается счита…" at bounding box center [765, 301] width 934 height 575
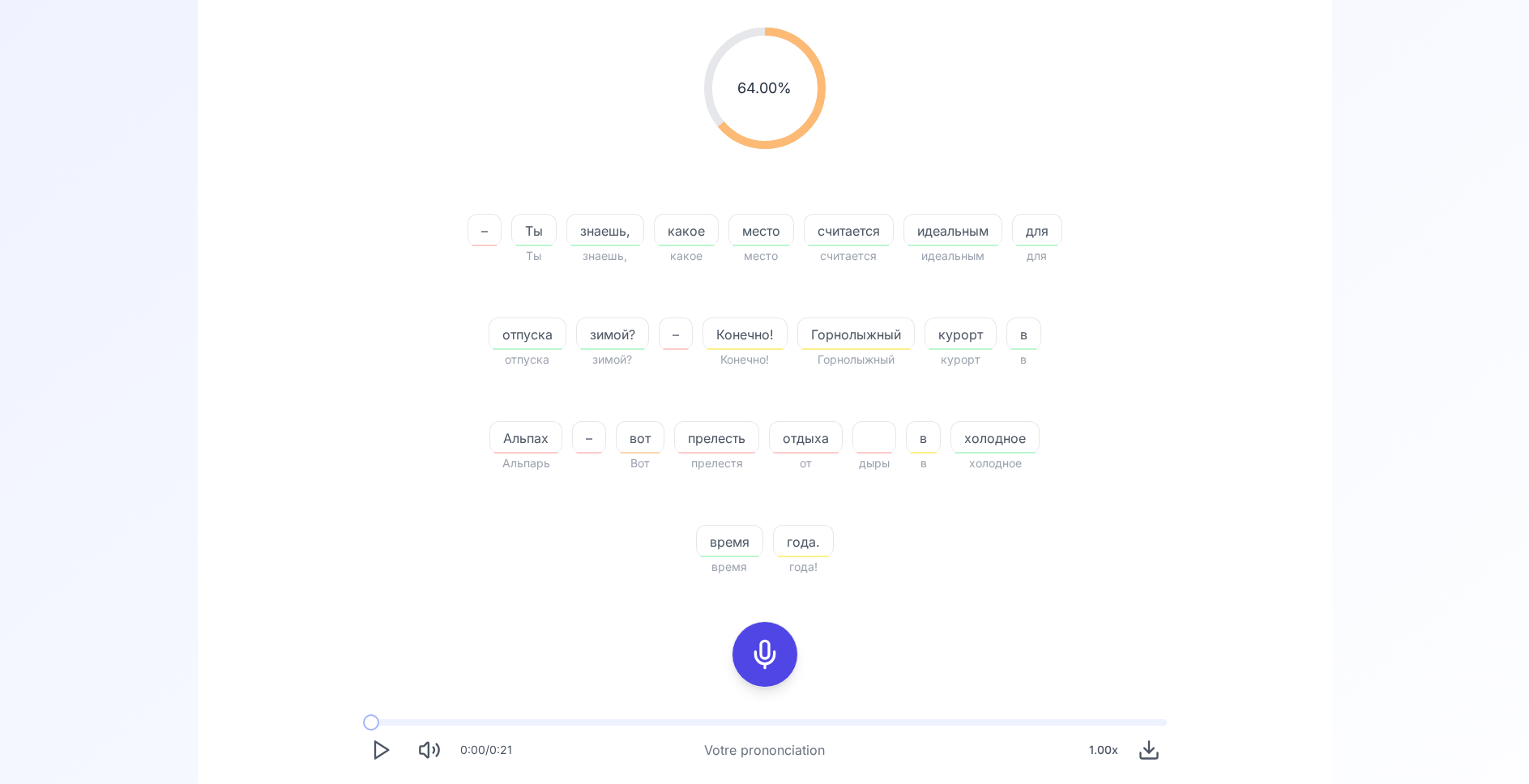
click at [769, 645] on icon at bounding box center [764, 655] width 32 height 32
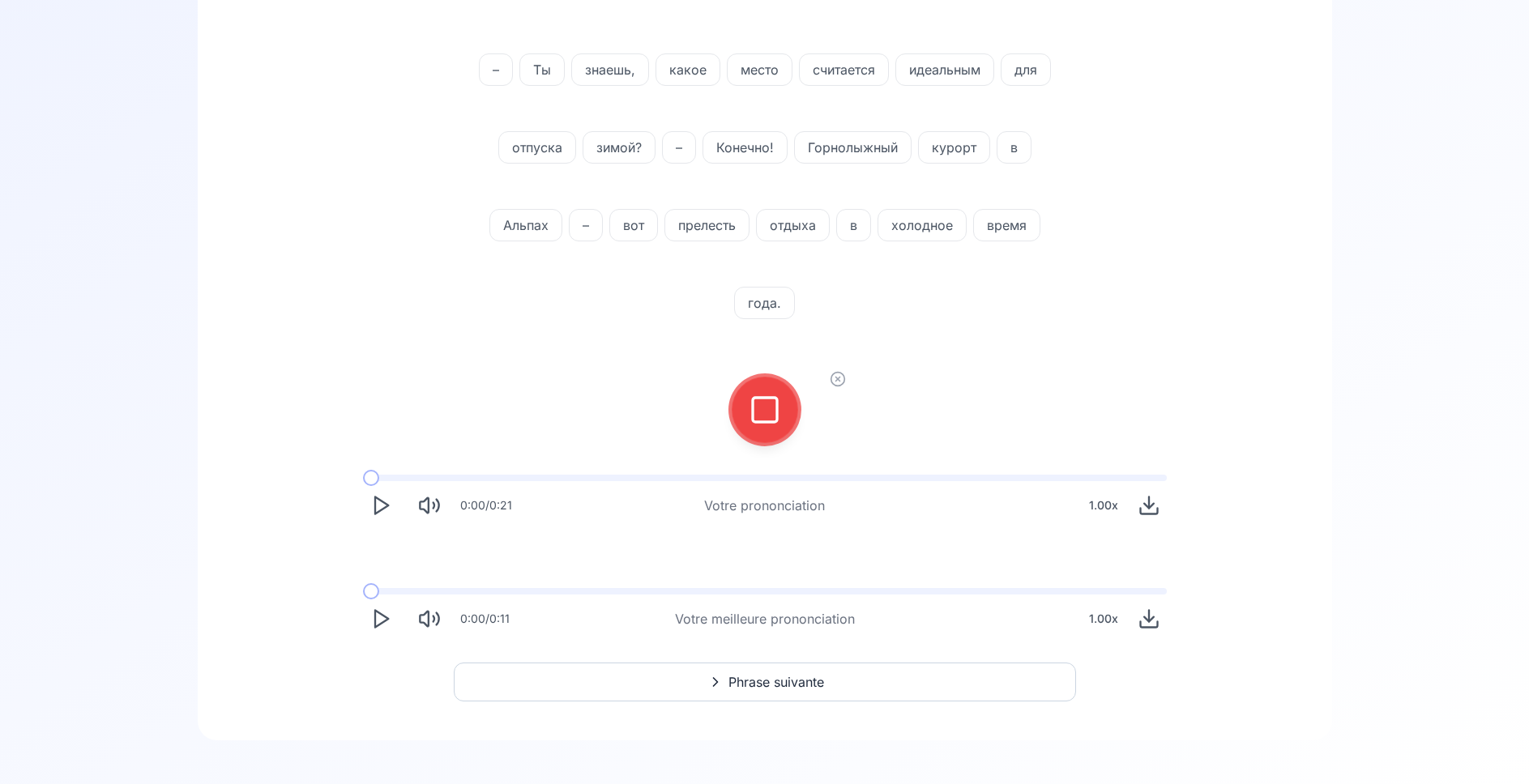
click at [756, 417] on icon at bounding box center [764, 410] width 32 height 32
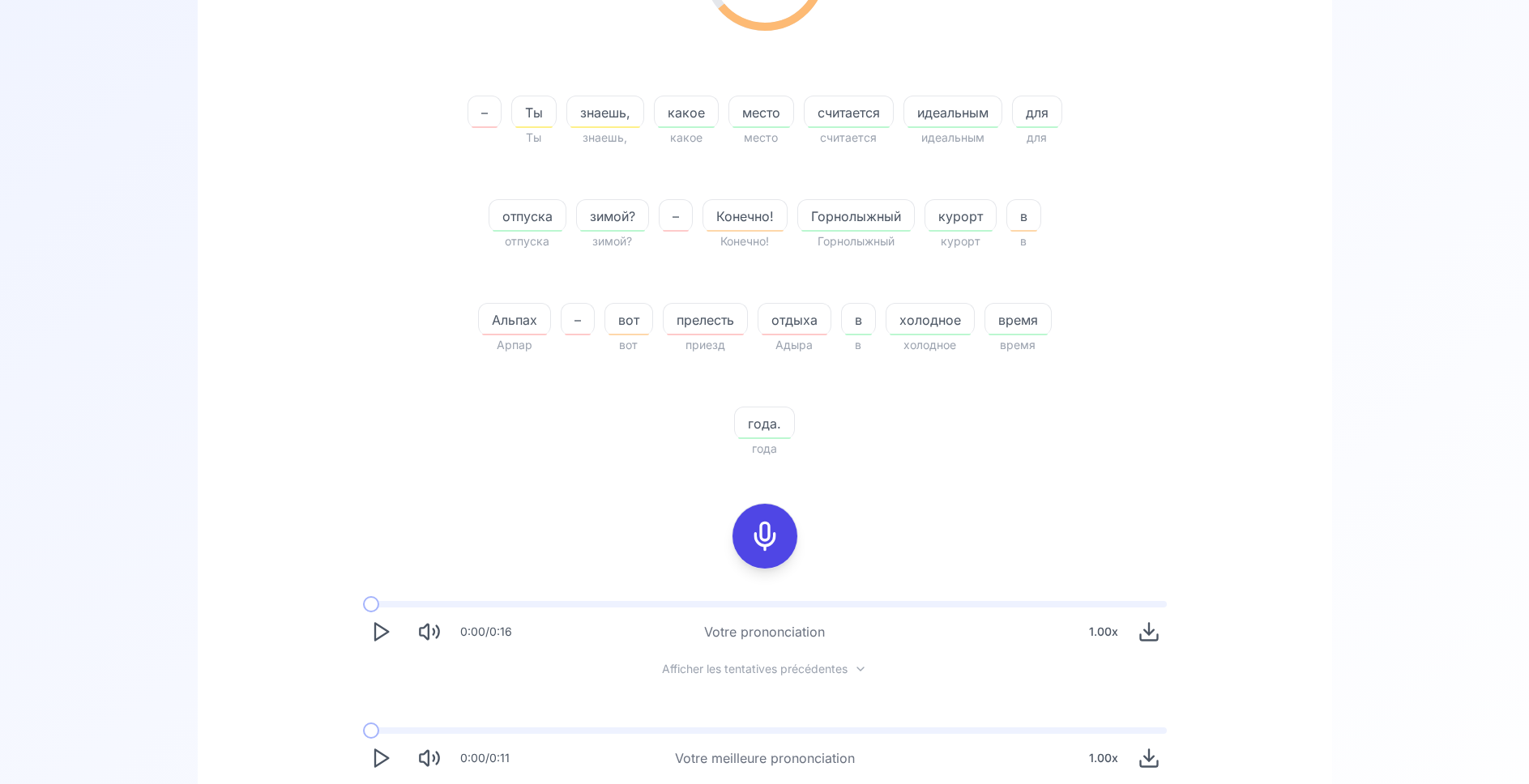
scroll to position [395, 0]
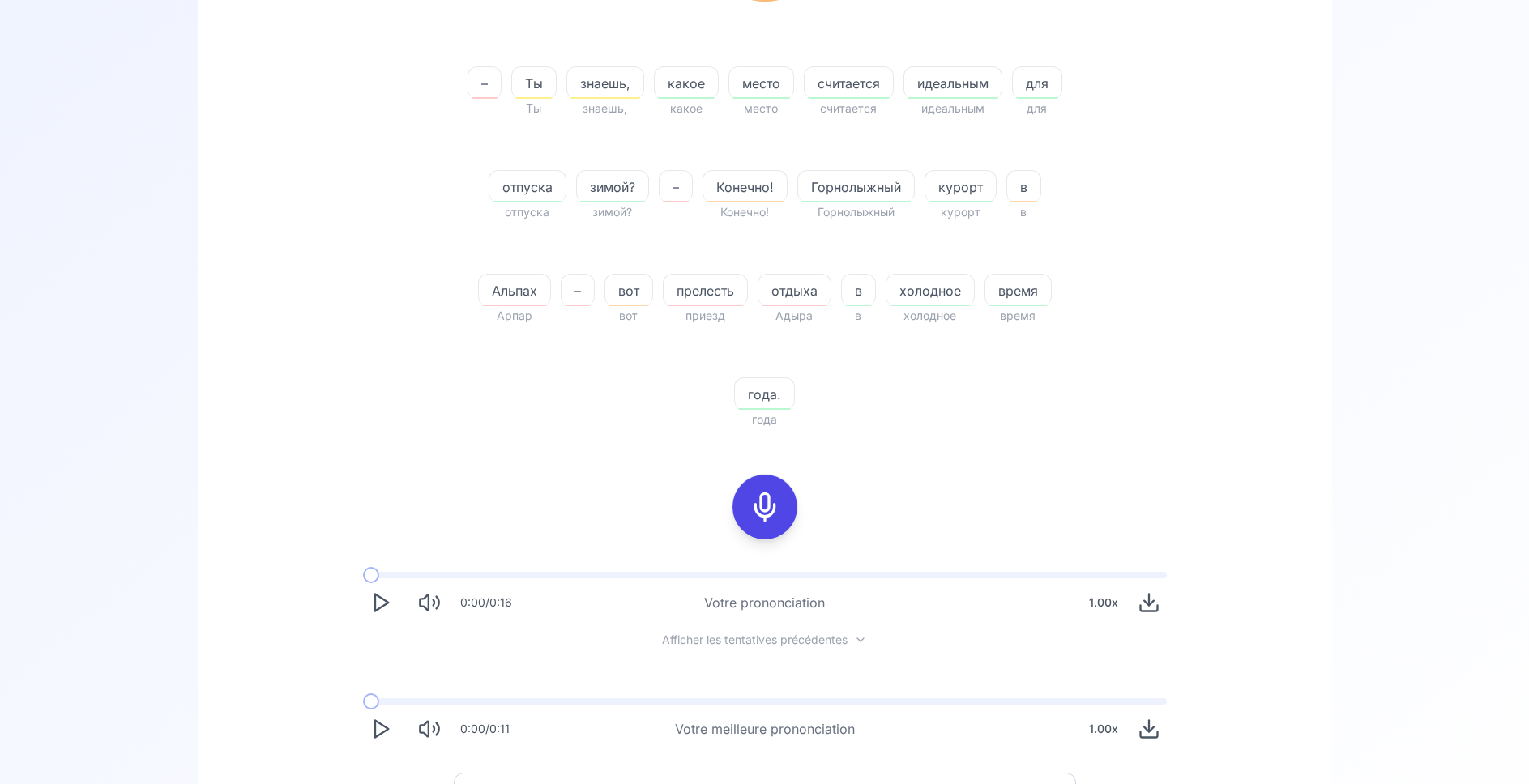
click at [379, 732] on icon "Play" at bounding box center [381, 729] width 23 height 23
click at [385, 703] on span at bounding box center [376, 701] width 25 height 7
click at [387, 700] on span at bounding box center [376, 701] width 25 height 7
click at [764, 700] on span at bounding box center [564, 701] width 402 height 7
click at [757, 700] on span at bounding box center [560, 701] width 394 height 7
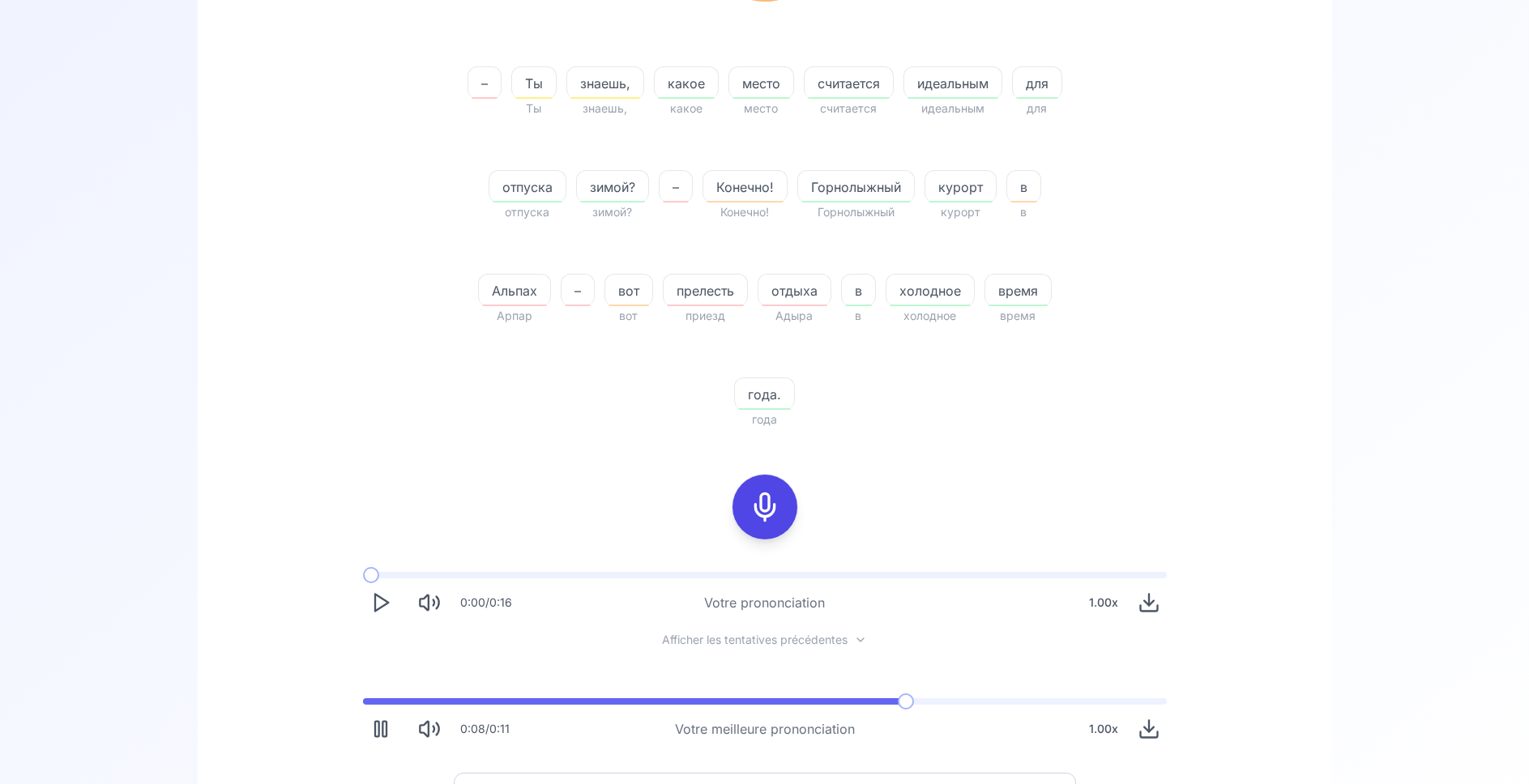
click at [759, 700] on span at bounding box center [636, 701] width 546 height 7
click at [757, 700] on span at bounding box center [560, 701] width 394 height 7
click at [718, 704] on span at bounding box center [540, 701] width 355 height 7
click at [715, 704] on span at bounding box center [540, 701] width 355 height 7
click at [715, 704] on span at bounding box center [540, 701] width 354 height 7
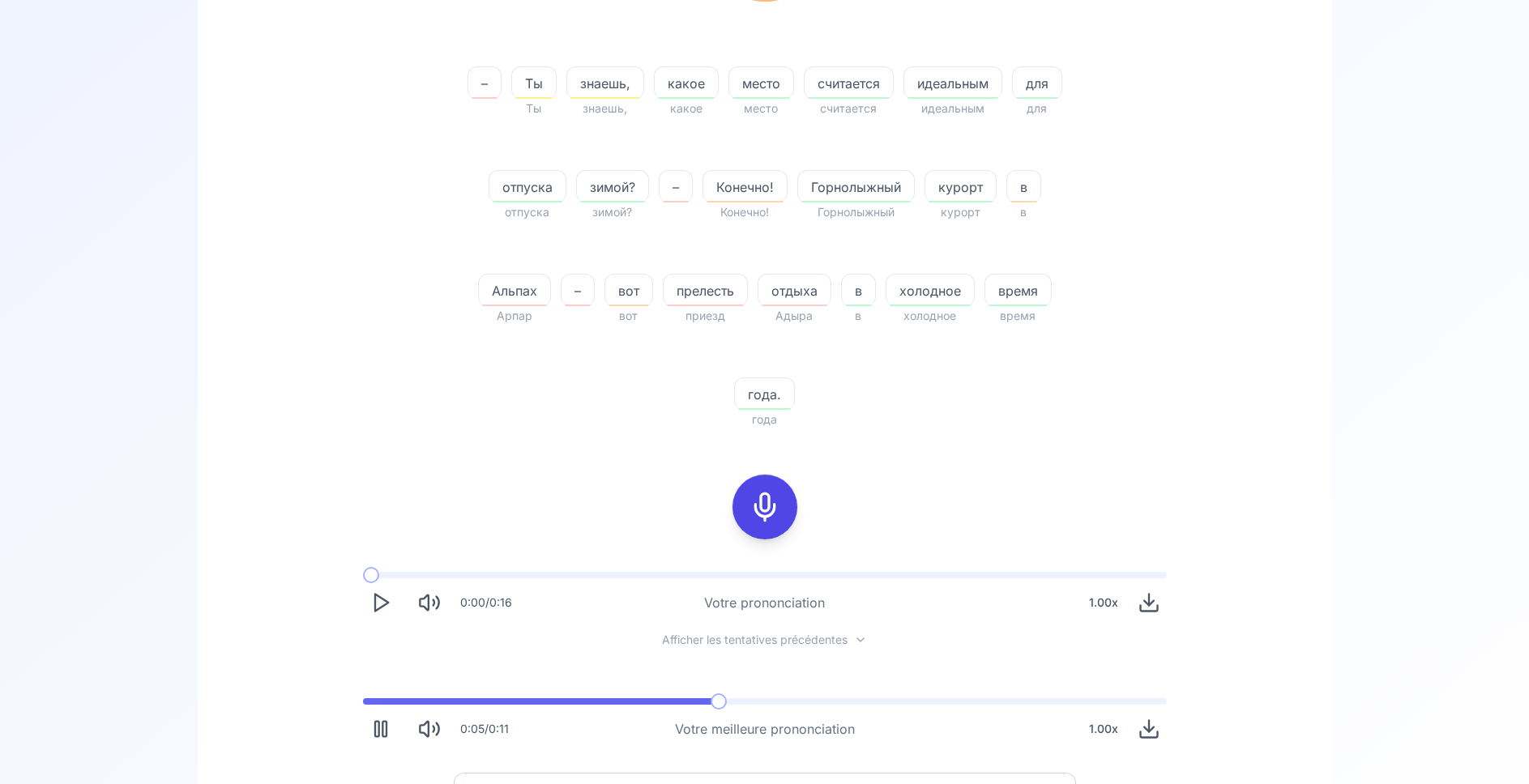
click at [715, 704] on span at bounding box center [540, 701] width 355 height 7
click at [715, 704] on span at bounding box center [540, 701] width 354 height 7
click at [875, 702] on span at bounding box center [620, 701] width 514 height 7
click at [884, 698] on span at bounding box center [625, 701] width 523 height 7
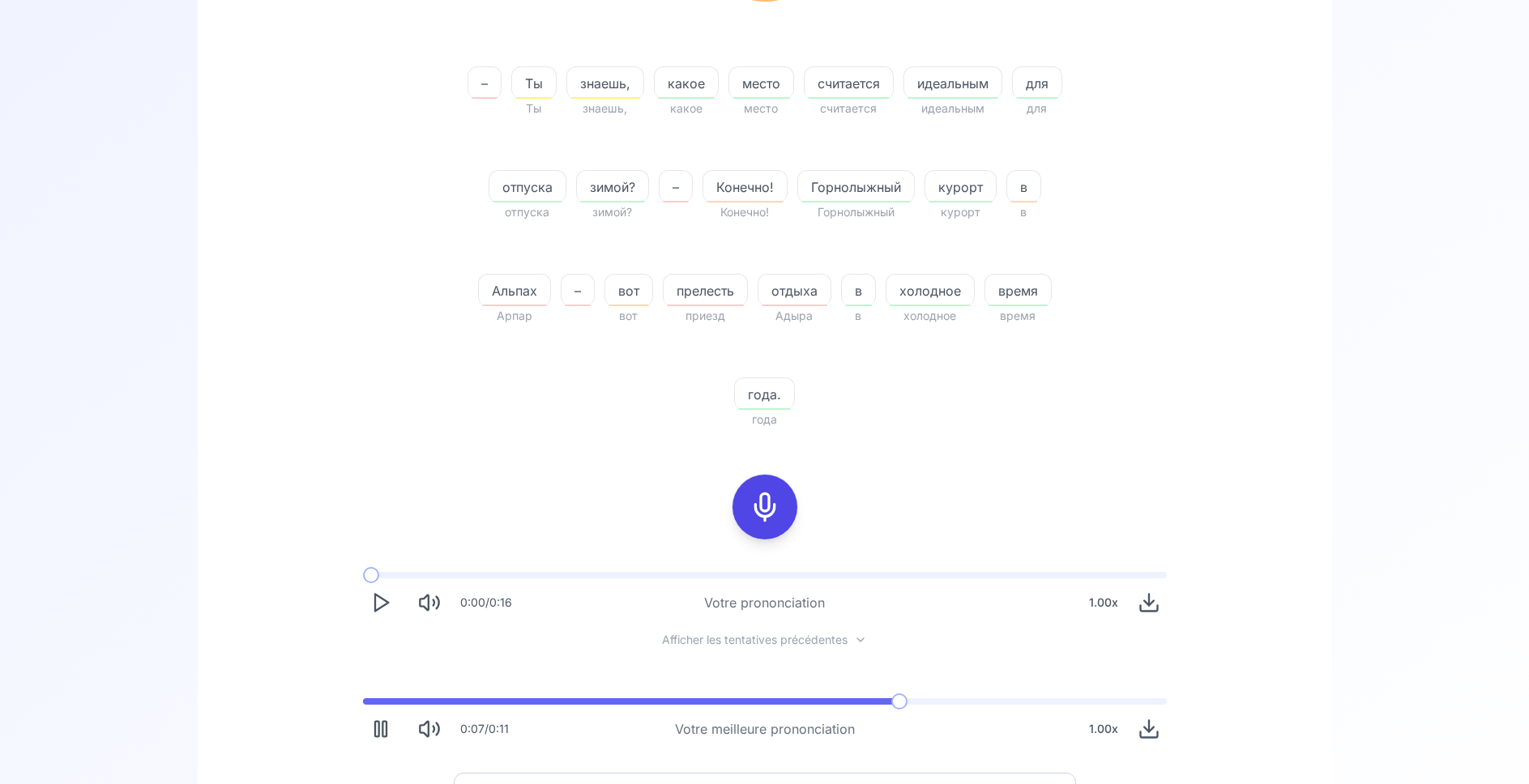
click at [902, 701] on span at bounding box center [633, 701] width 540 height 7
click at [901, 701] on span at bounding box center [632, 701] width 539 height 7
click at [764, 513] on icon at bounding box center [764, 507] width 32 height 32
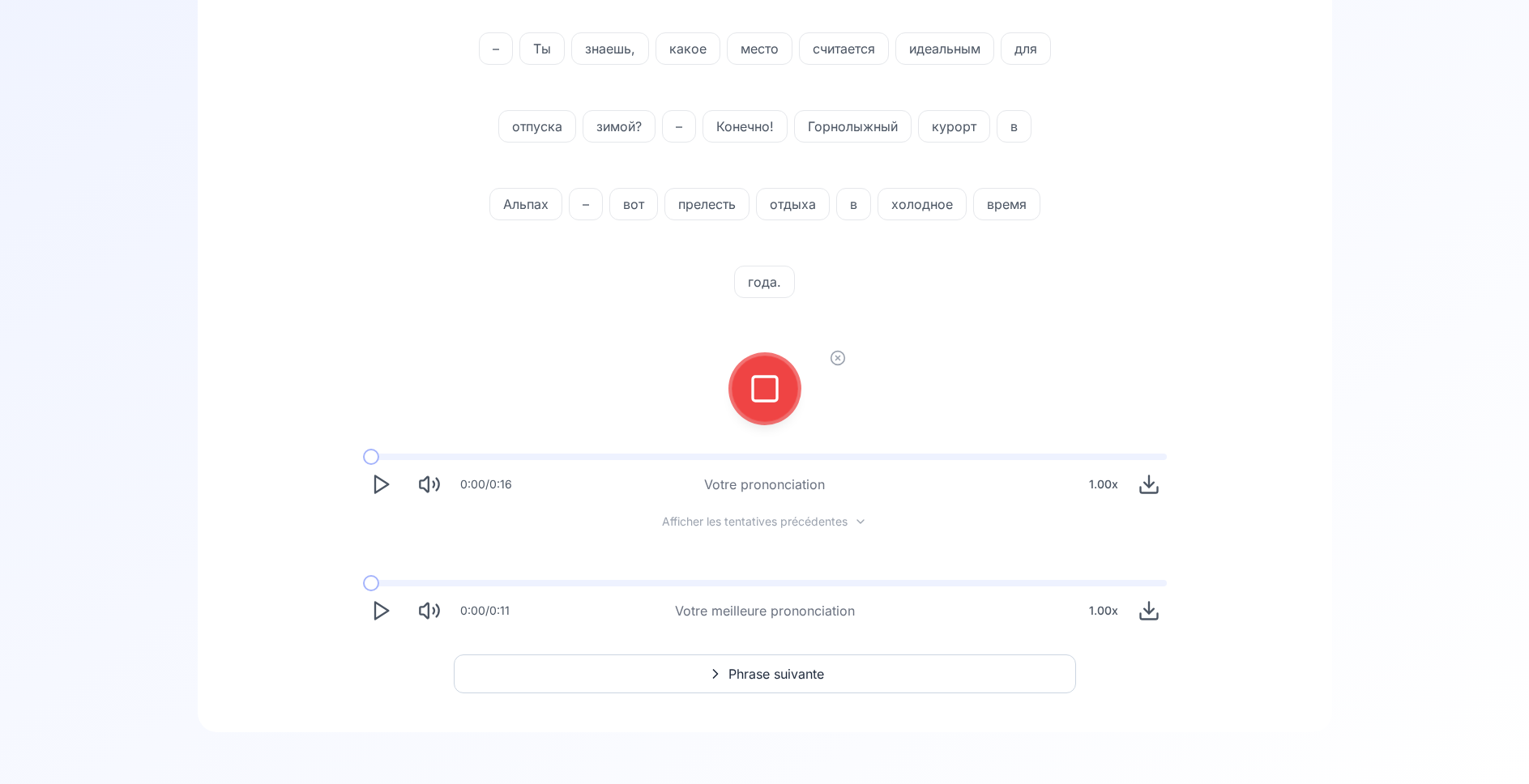
scroll to position [269, 0]
click at [761, 394] on icon at bounding box center [764, 389] width 32 height 32
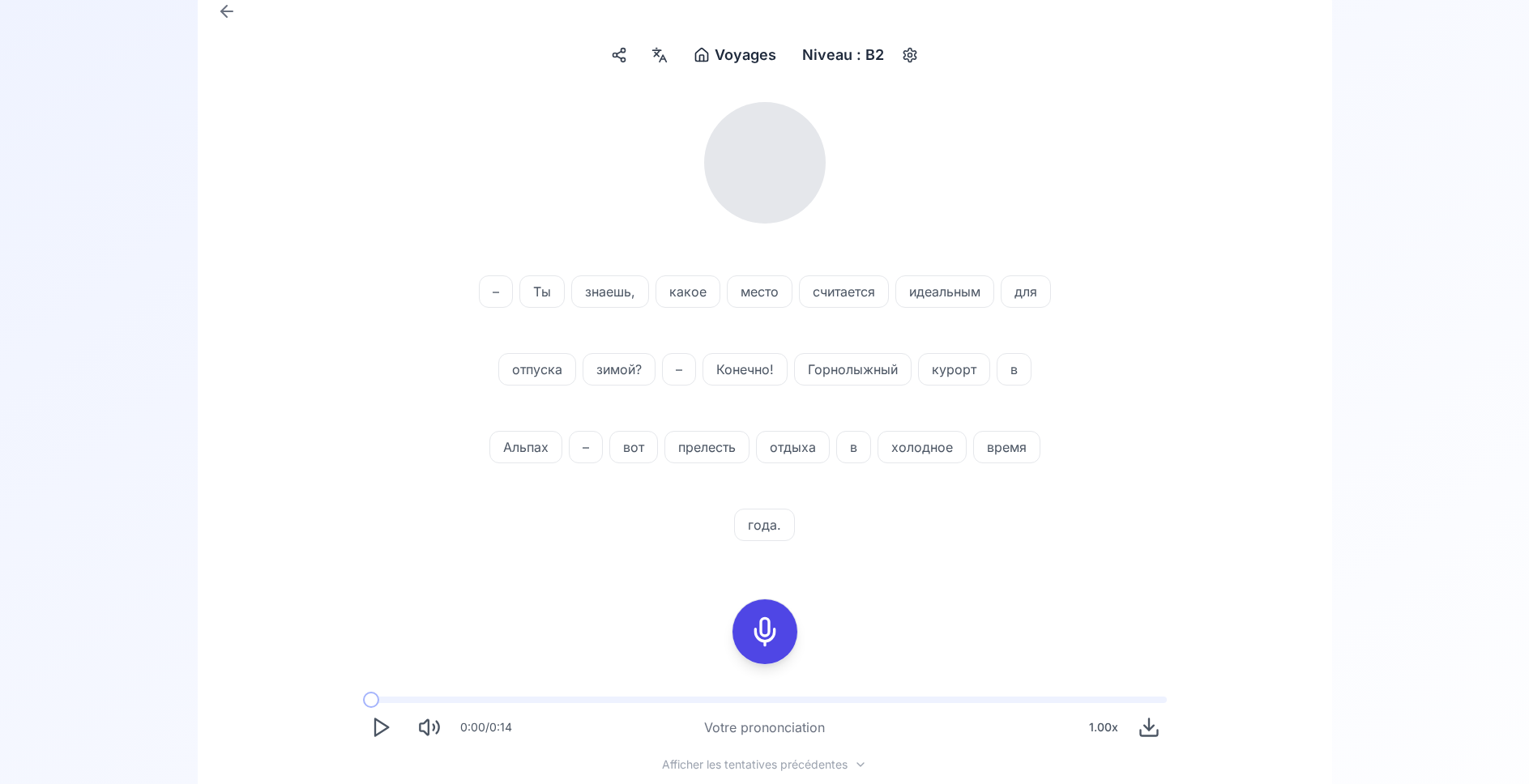
scroll to position [168, 0]
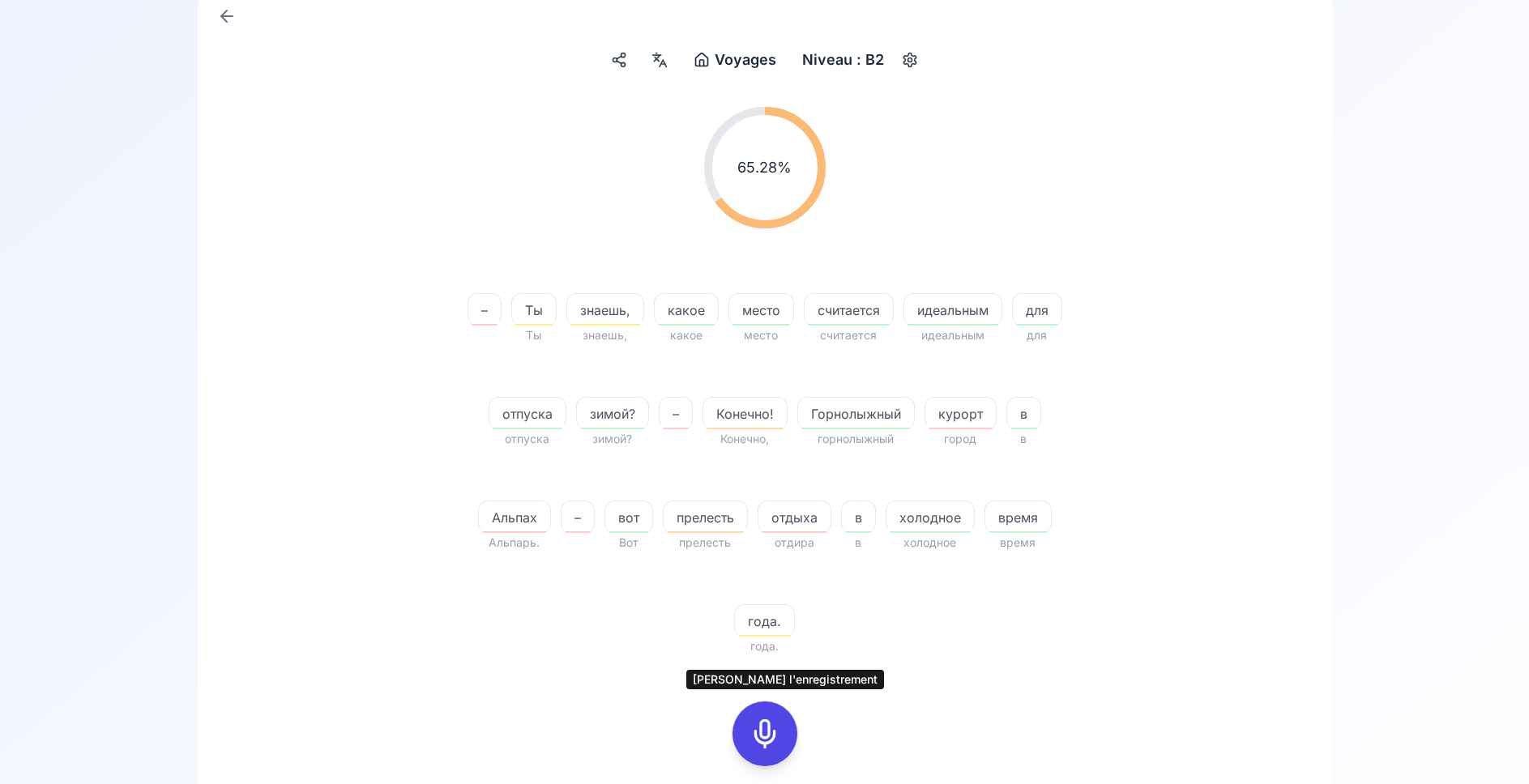
click at [764, 726] on icon at bounding box center [764, 734] width 32 height 32
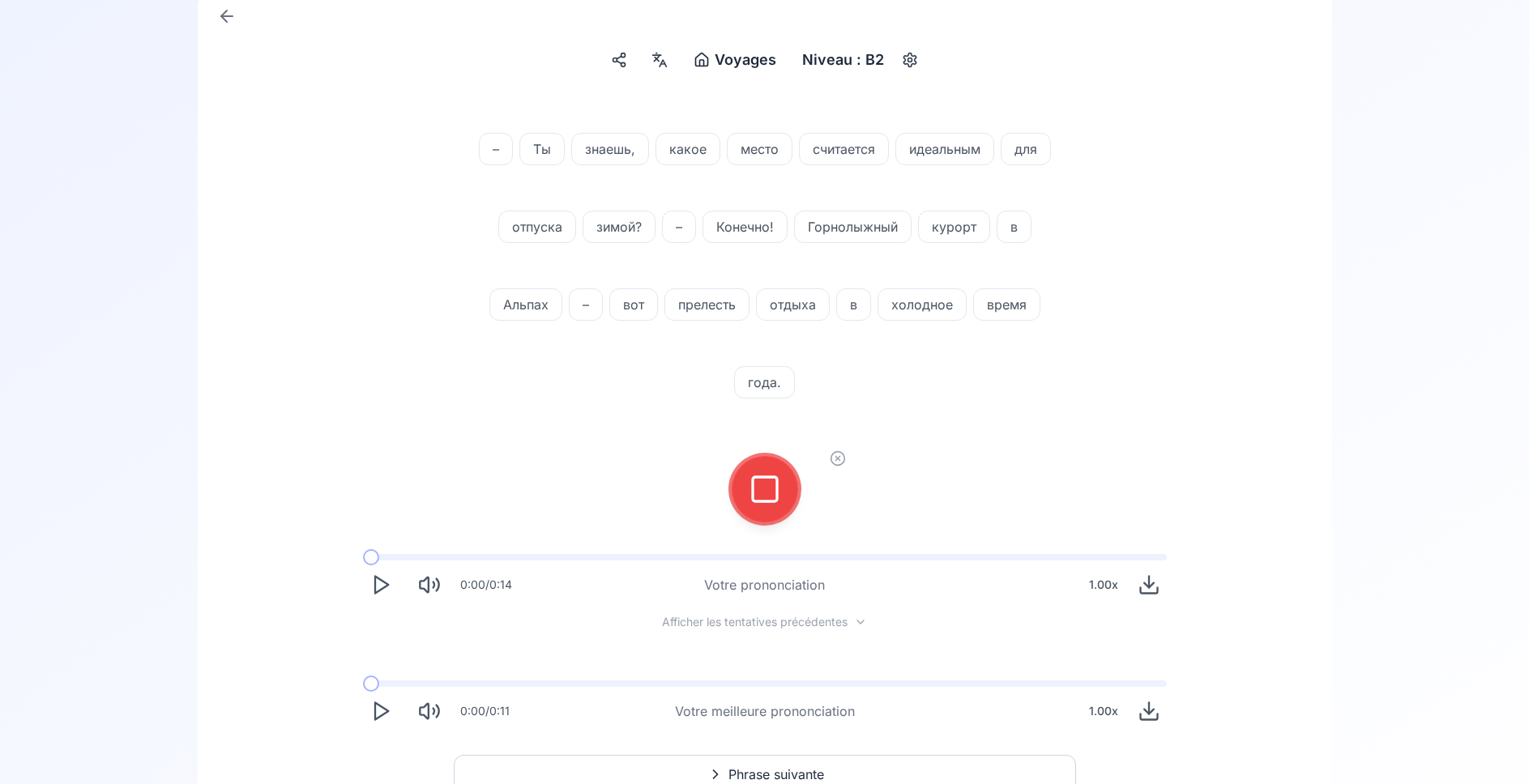
click at [757, 495] on icon at bounding box center [764, 489] width 32 height 32
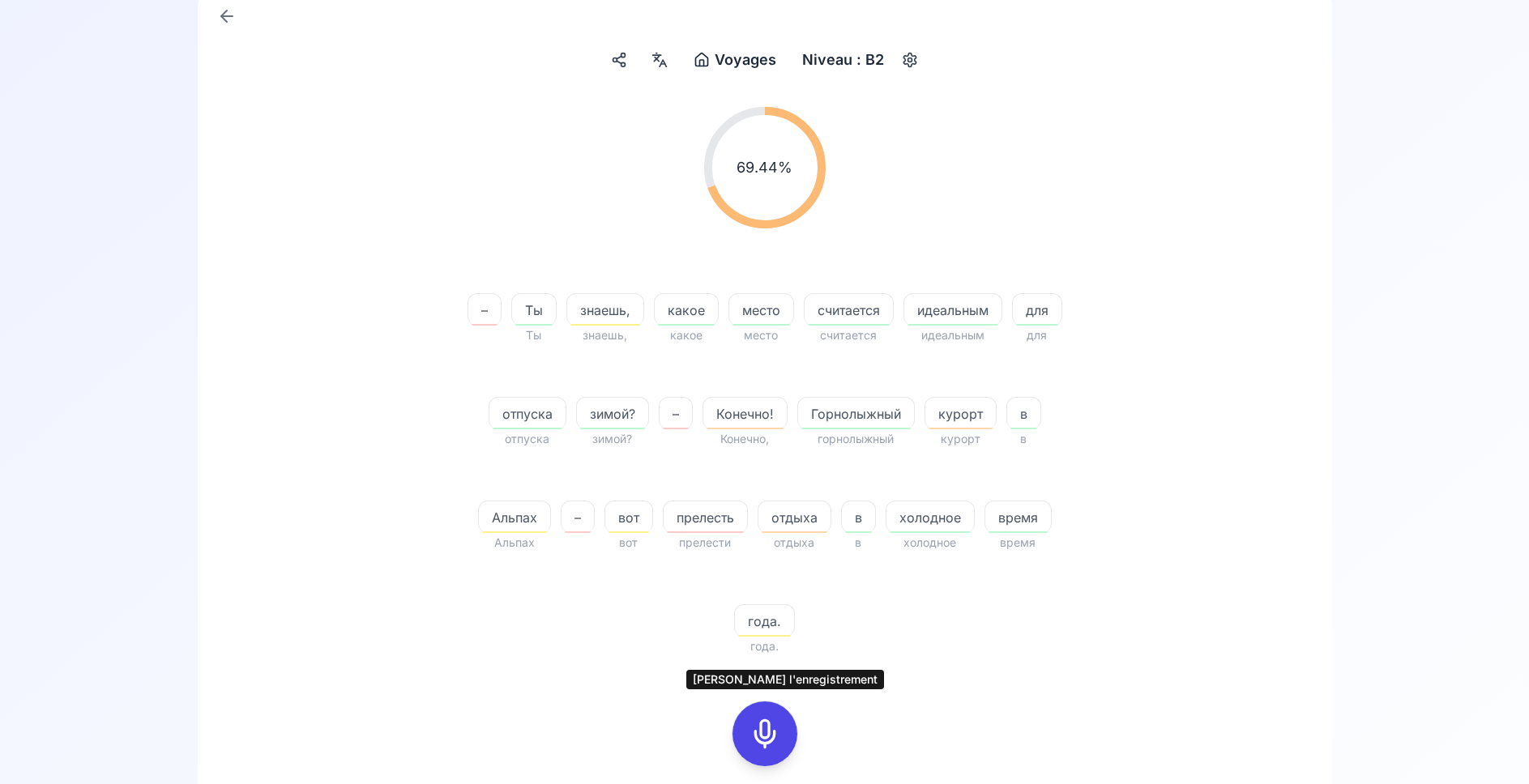
click at [773, 730] on icon at bounding box center [764, 734] width 32 height 32
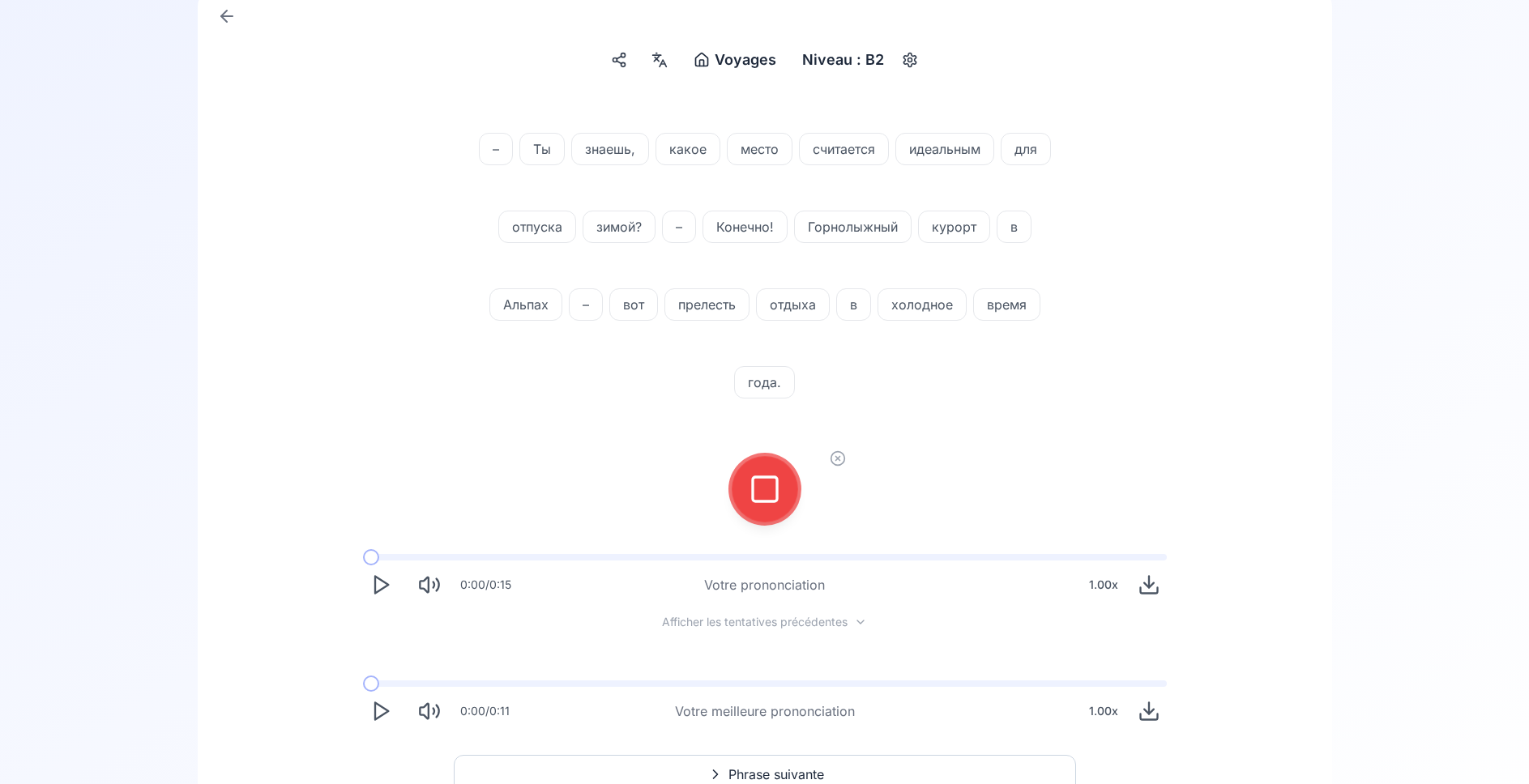
click at [755, 487] on icon at bounding box center [764, 489] width 32 height 32
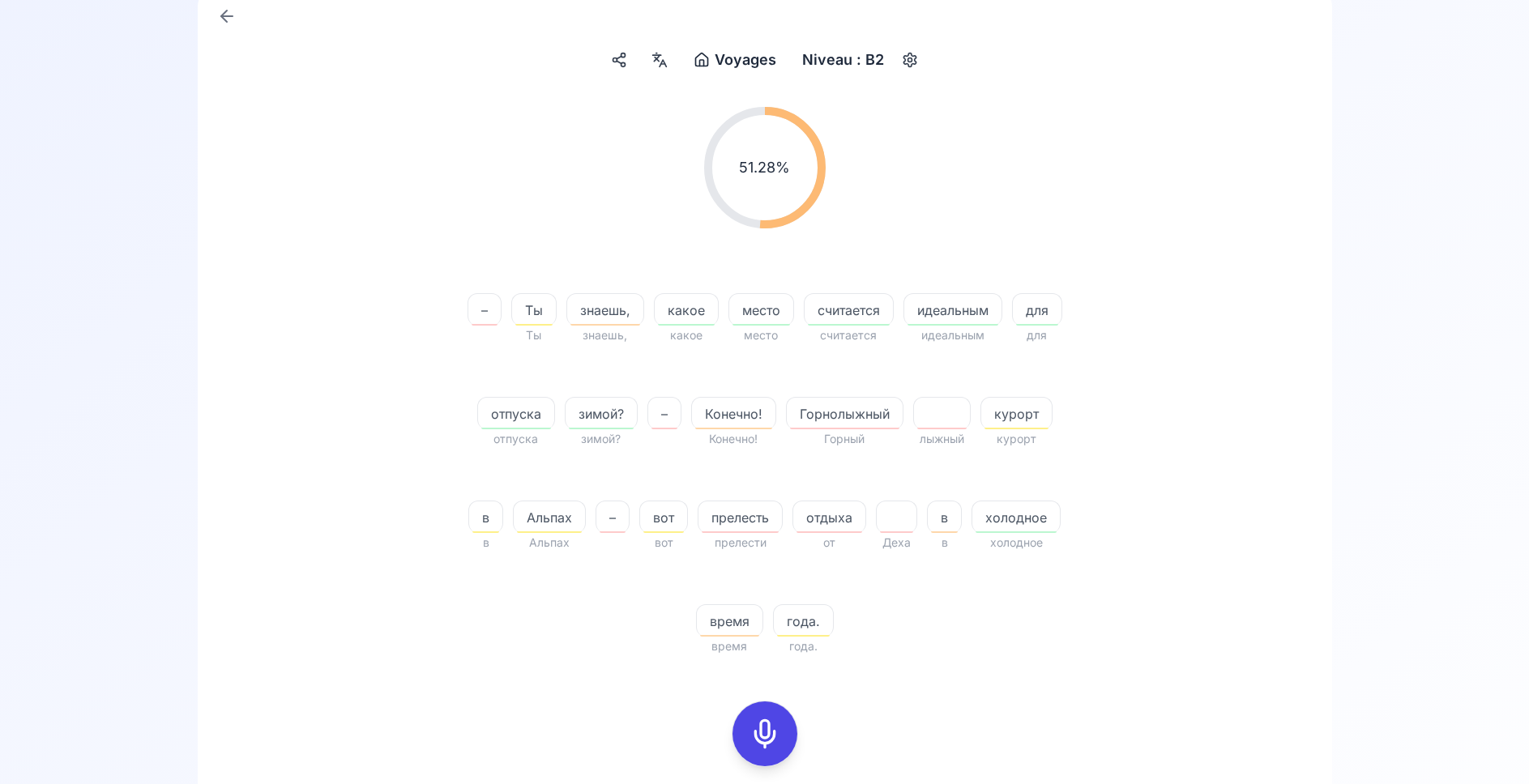
click at [771, 727] on icon at bounding box center [764, 734] width 32 height 32
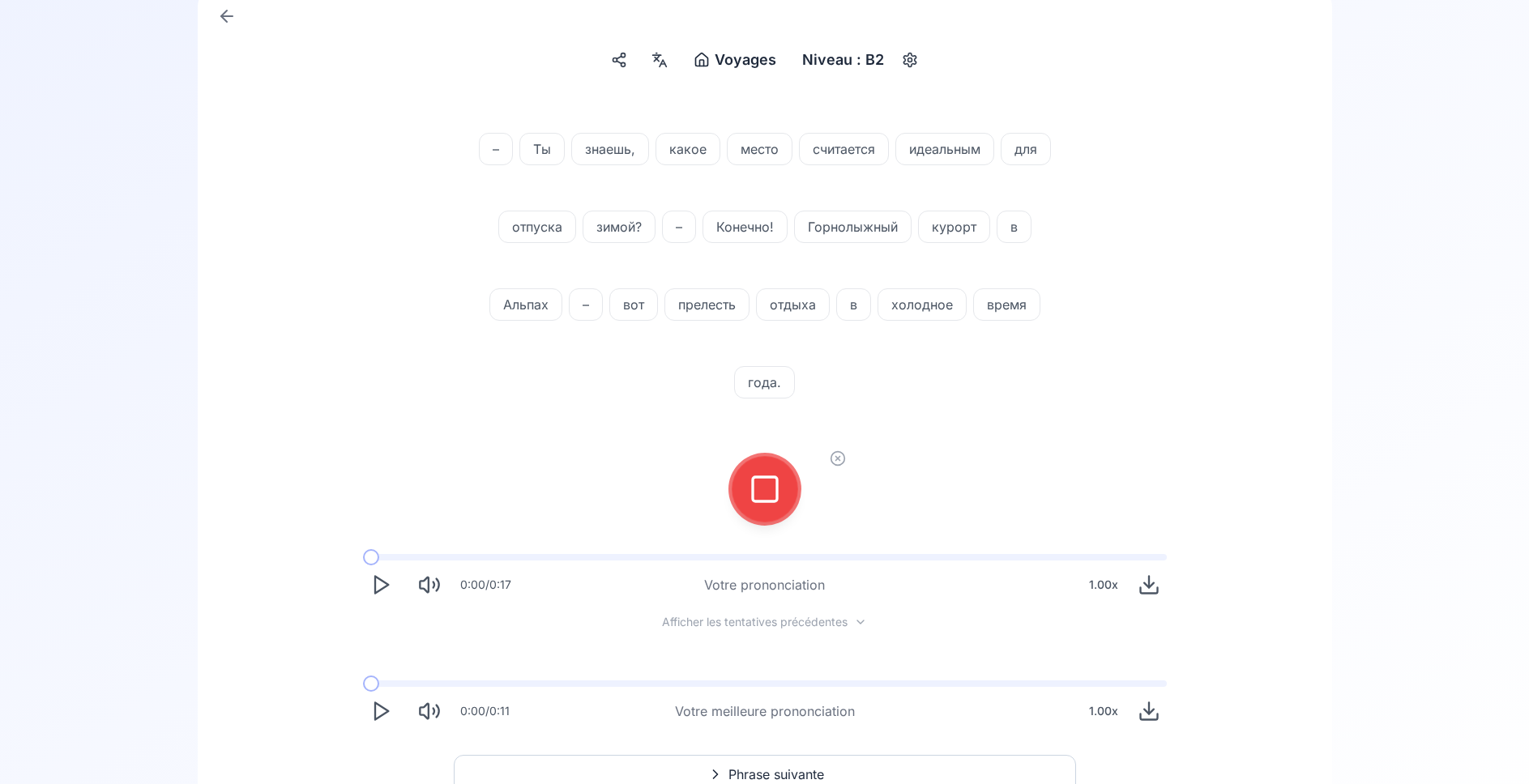
click at [752, 487] on icon at bounding box center [764, 489] width 32 height 32
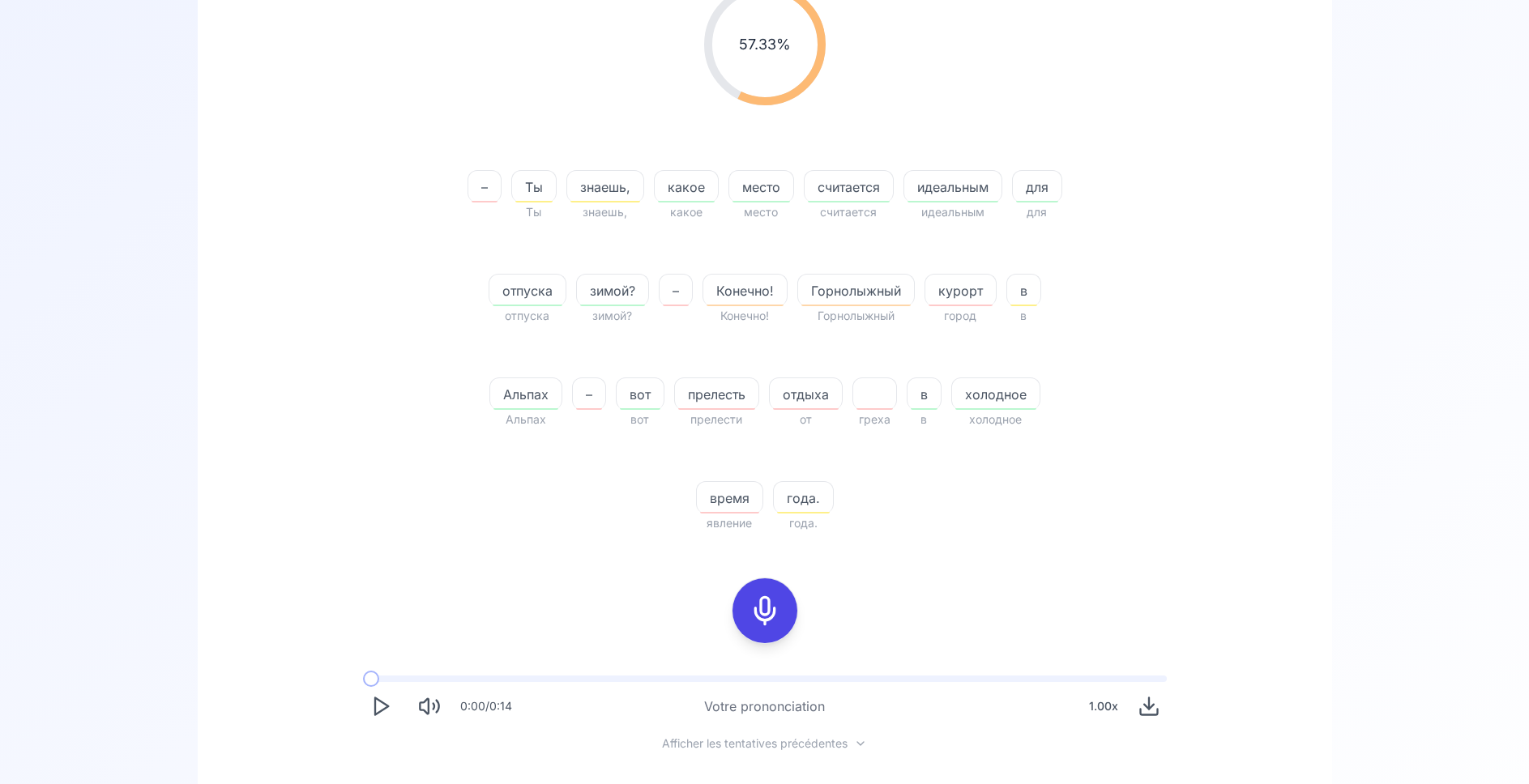
scroll to position [416, 0]
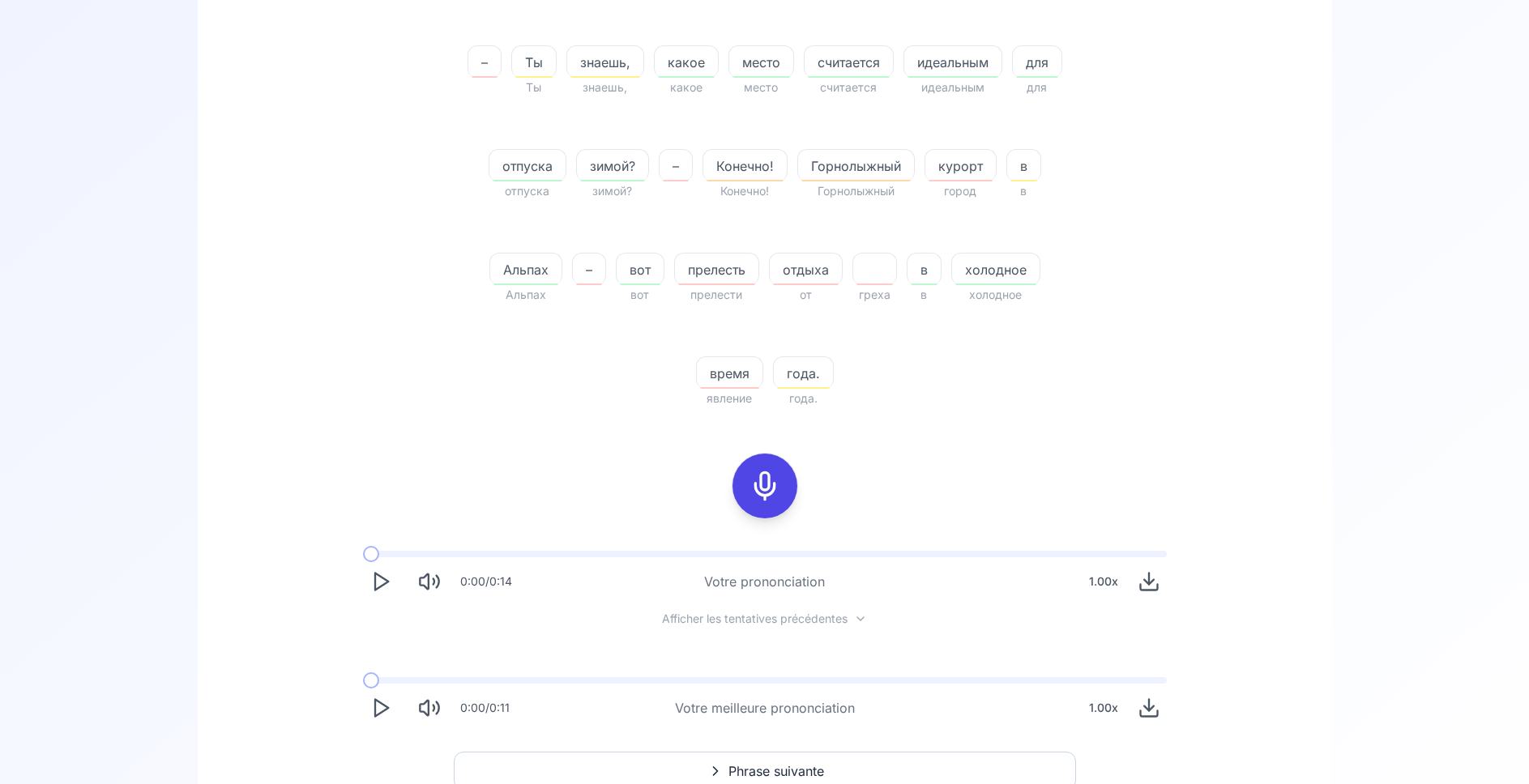
click at [387, 583] on icon "Play" at bounding box center [381, 582] width 23 height 23
click at [760, 493] on icon at bounding box center [764, 486] width 32 height 32
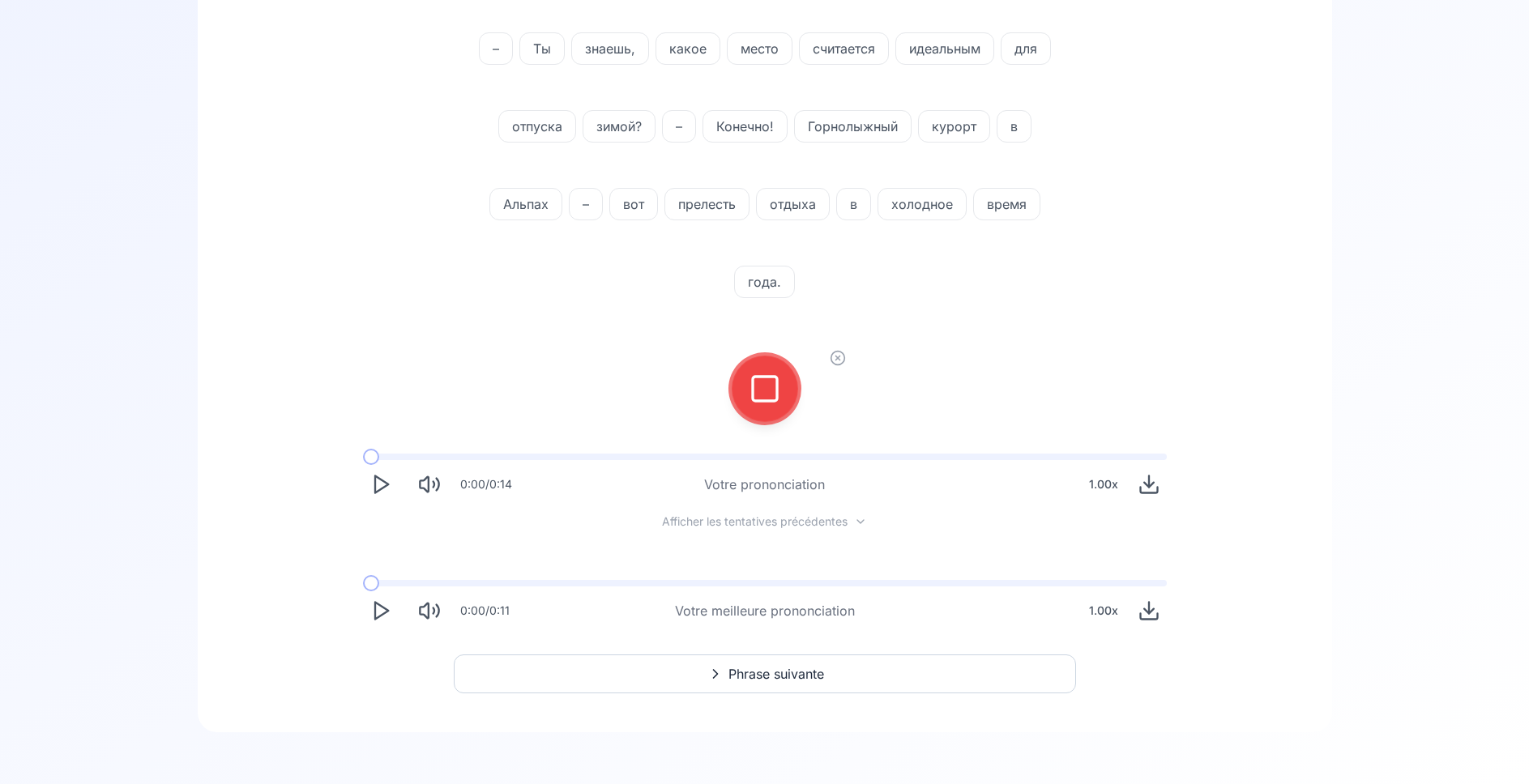
scroll to position [269, 0]
click at [757, 392] on icon at bounding box center [764, 389] width 32 height 32
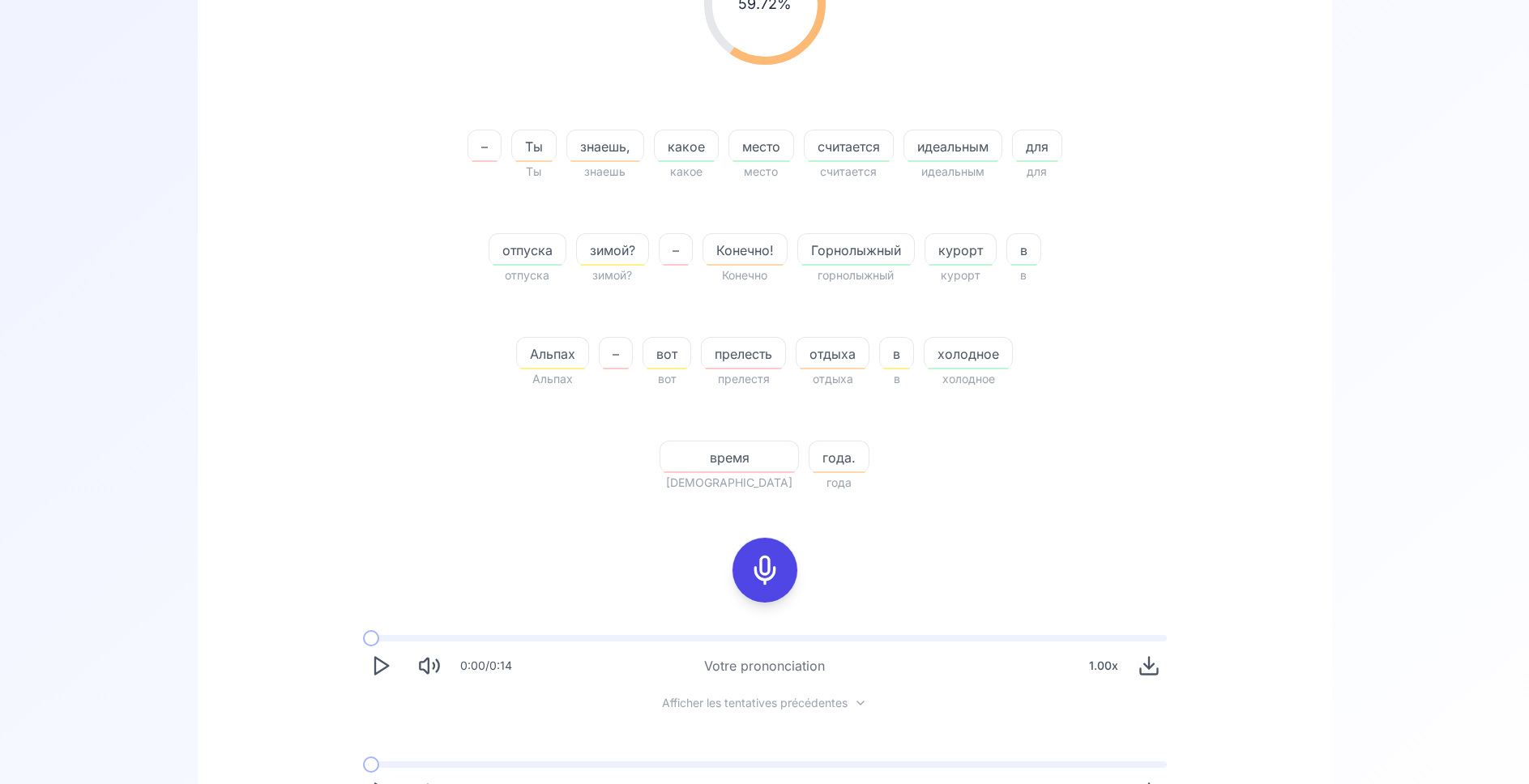
scroll to position [352, 0]
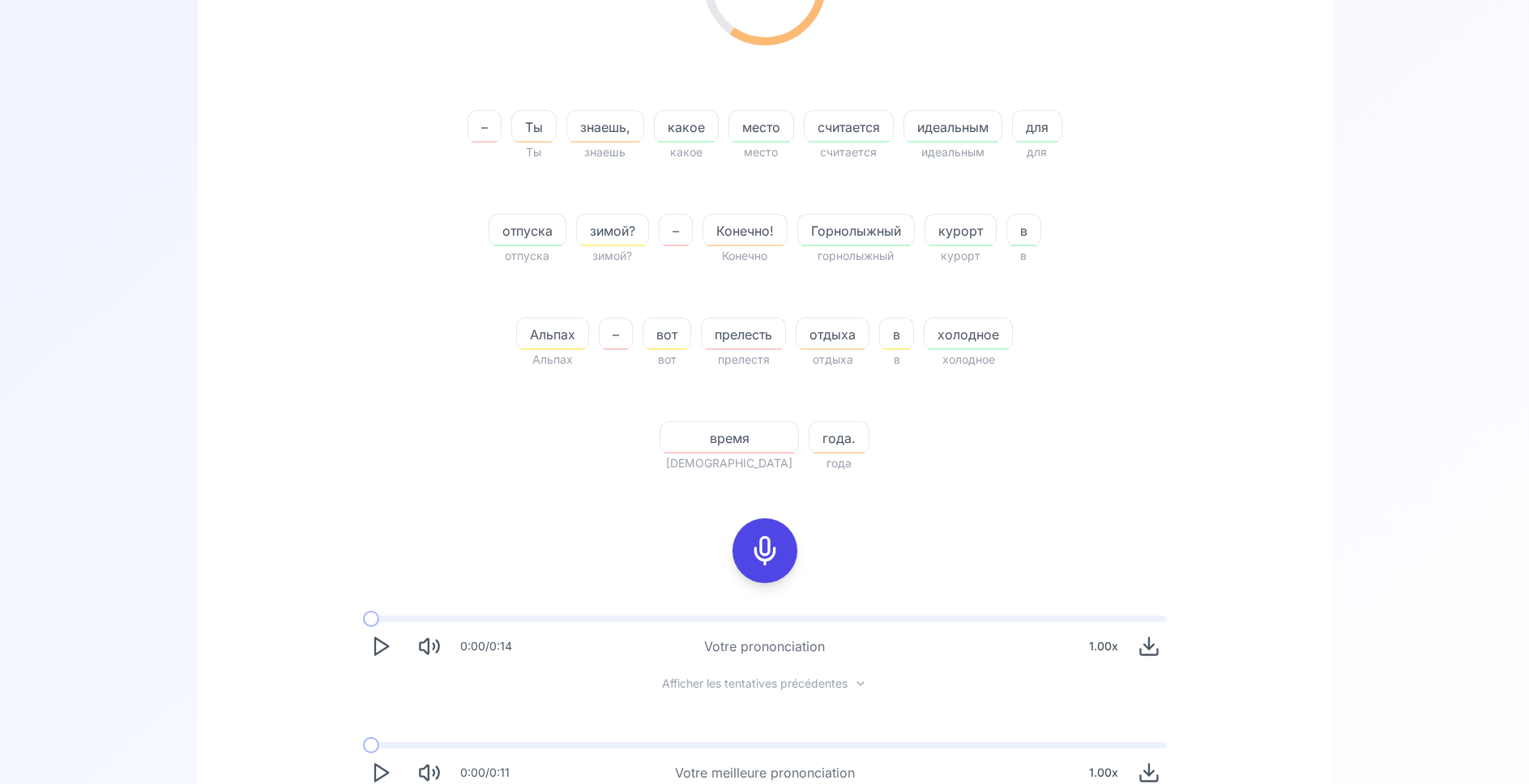
click at [764, 540] on rect at bounding box center [765, 551] width 25 height 25
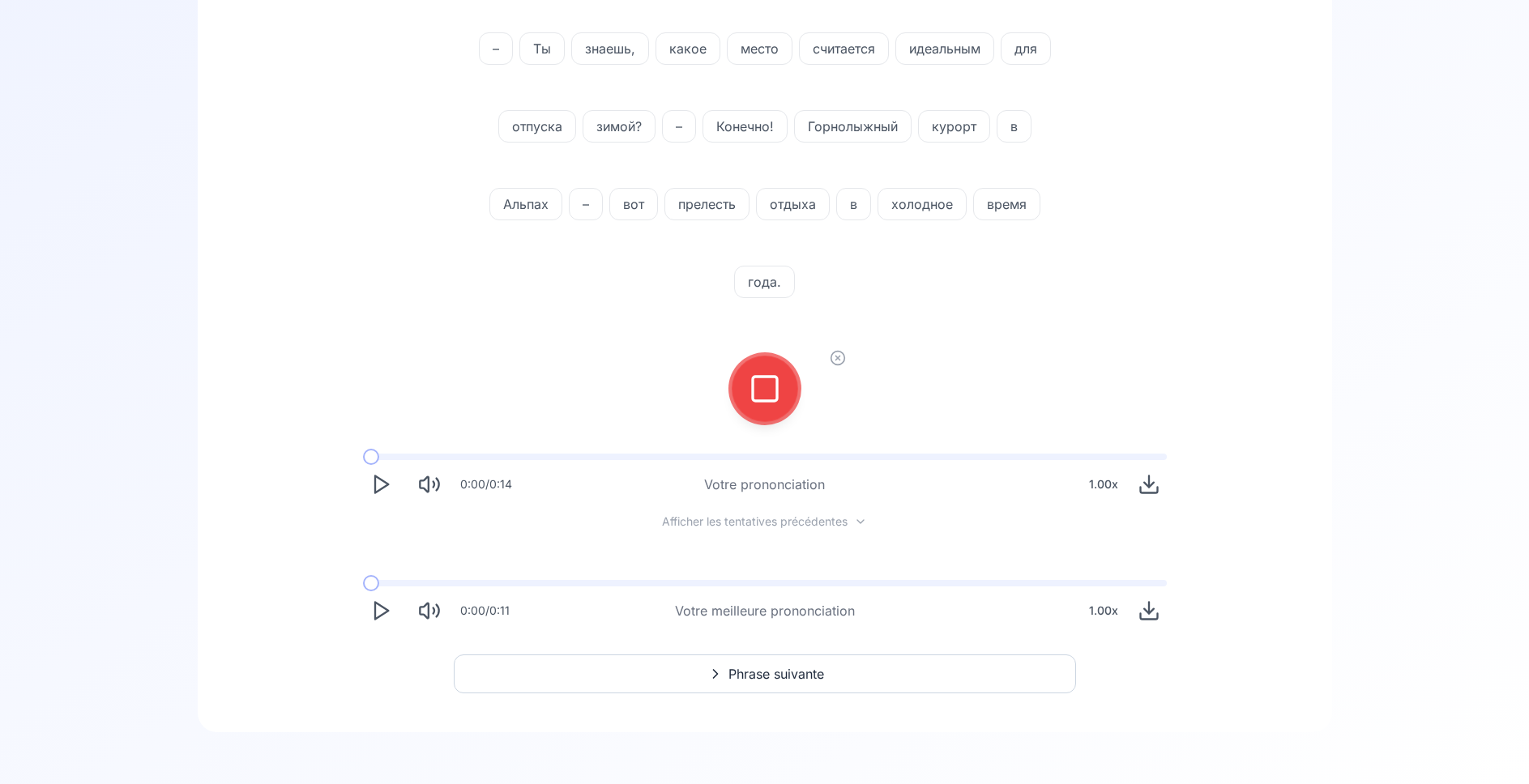
scroll to position [269, 0]
click at [749, 376] on icon at bounding box center [764, 389] width 32 height 32
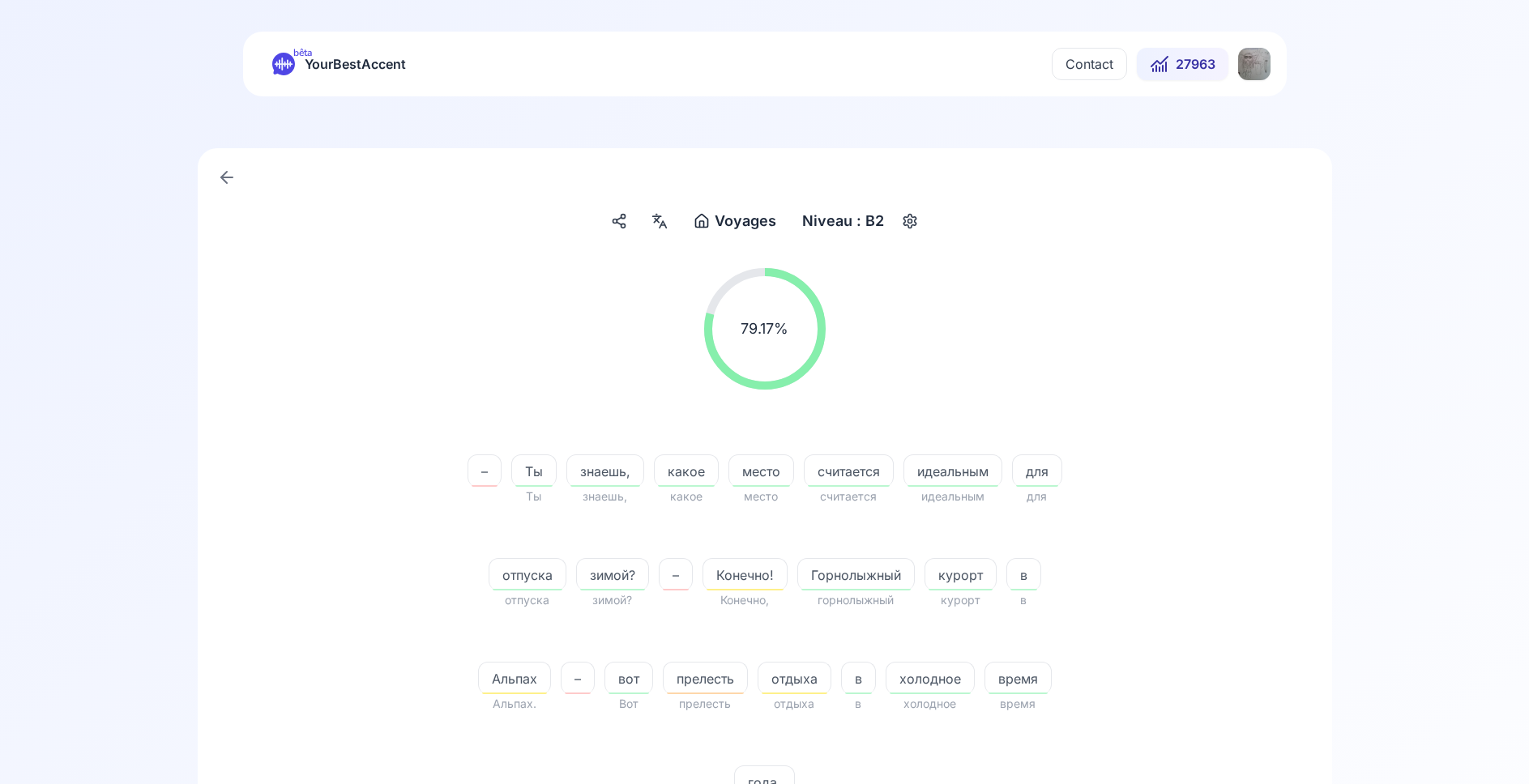
scroll to position [0, 0]
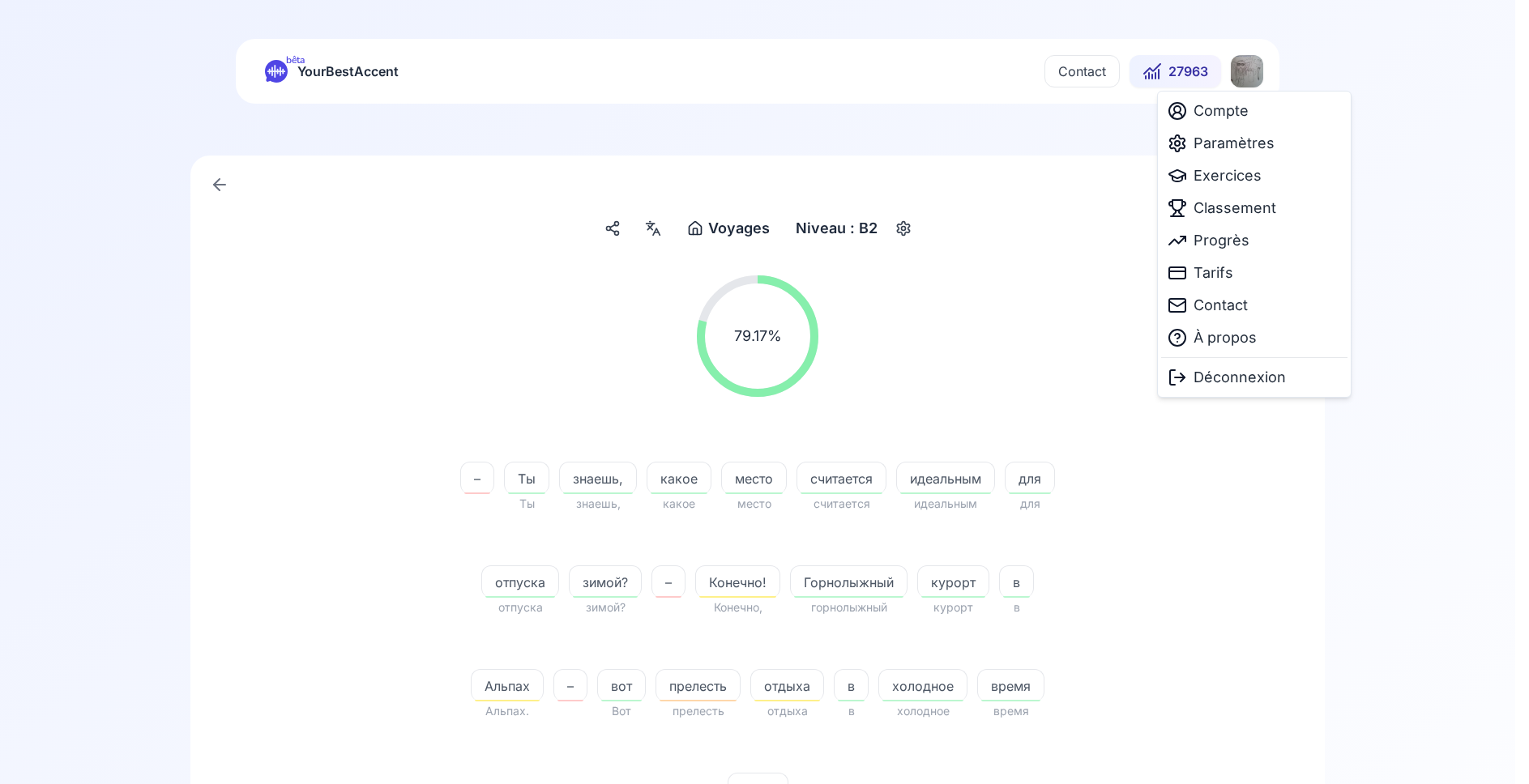
click at [1248, 80] on html "bêta YourBestAccent Contact 27963 Voyages Voyages Niveau : B2 79.17 % 79.17 % –…" at bounding box center [764, 392] width 1529 height 784
click at [1232, 142] on span "Paramètres" at bounding box center [1233, 143] width 81 height 23
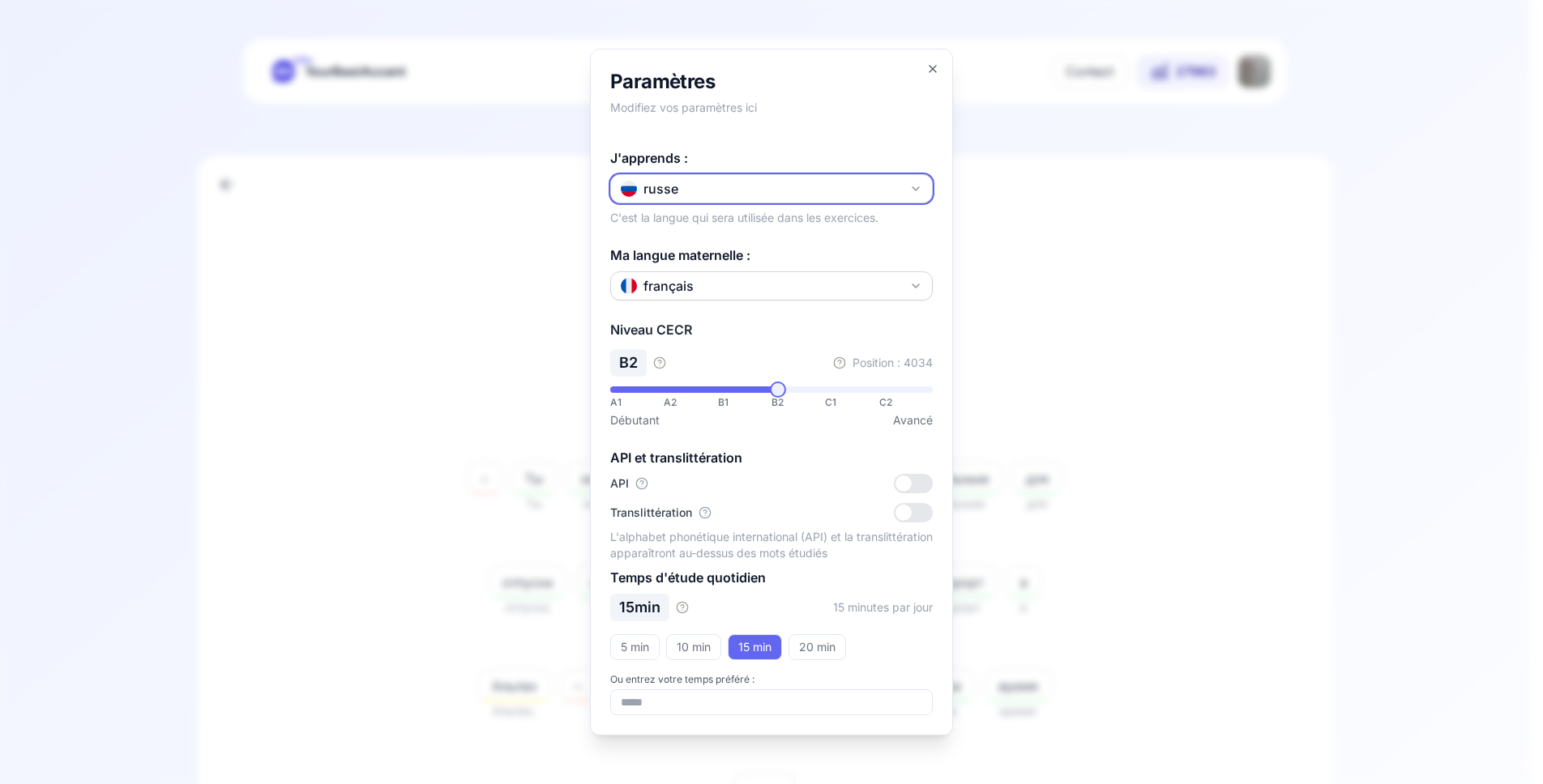
click at [853, 193] on button "russe" at bounding box center [771, 188] width 322 height 29
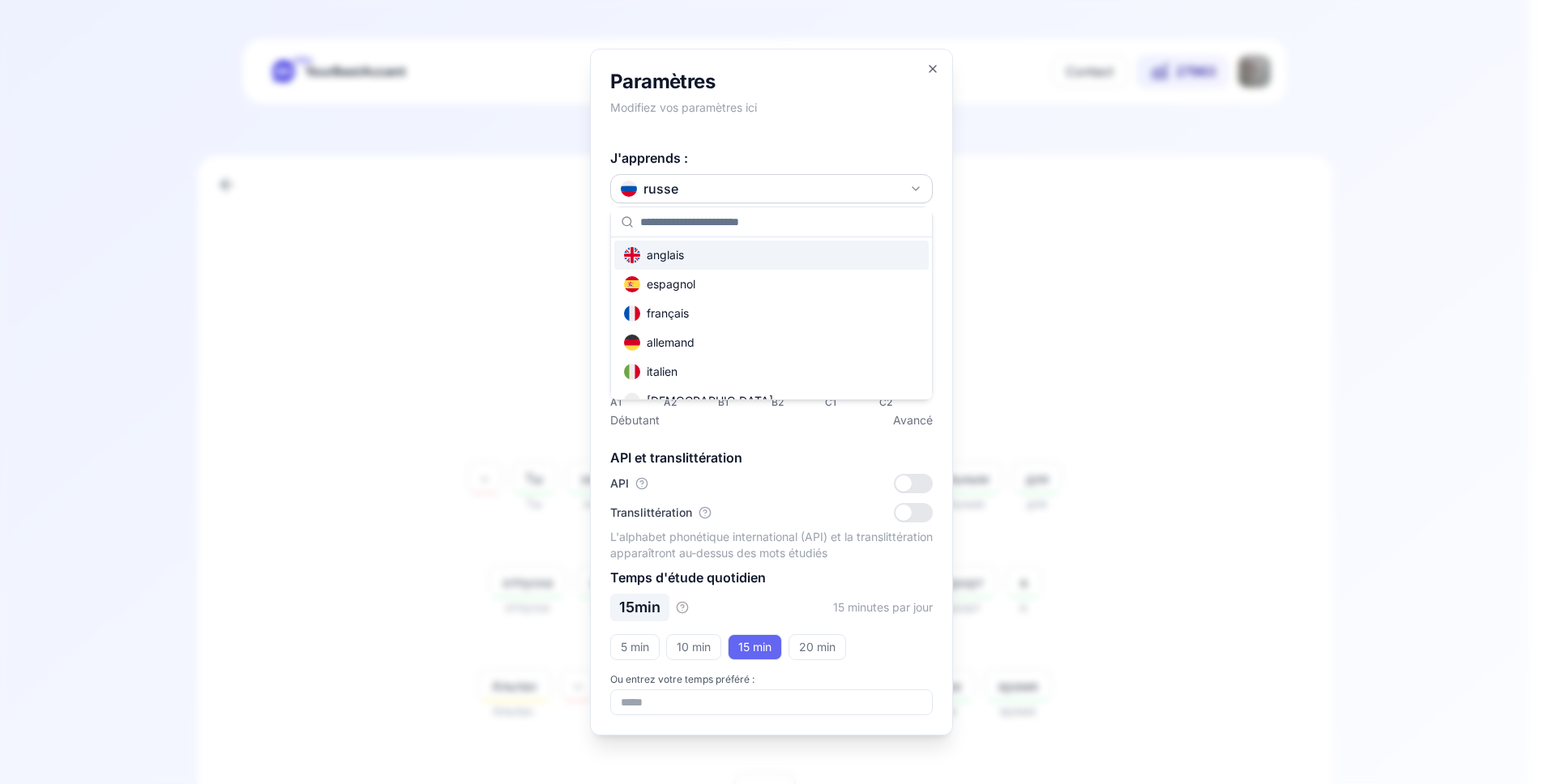
click at [749, 260] on div "anglais" at bounding box center [771, 255] width 315 height 29
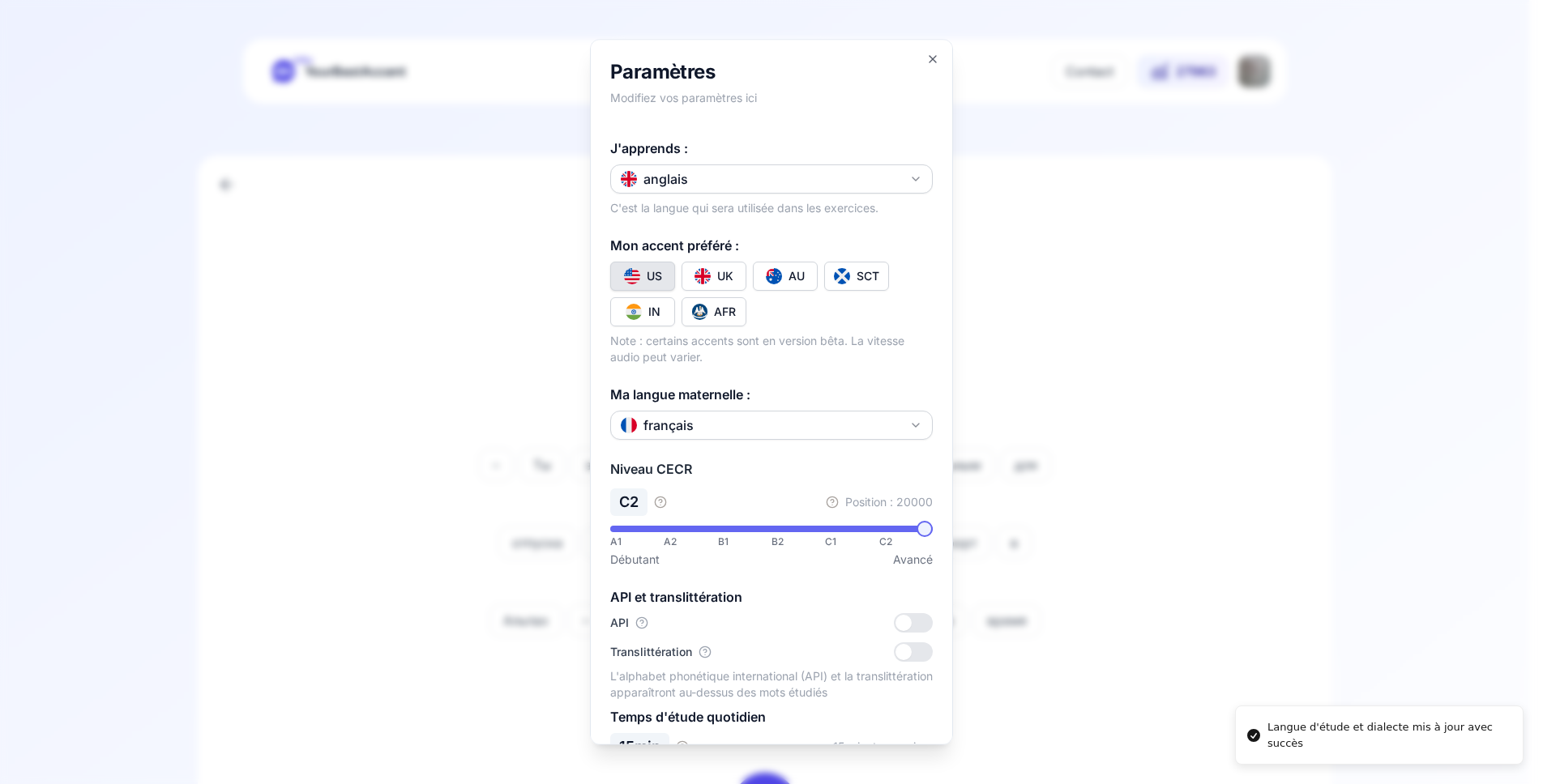
click at [474, 448] on div at bounding box center [771, 392] width 1543 height 784
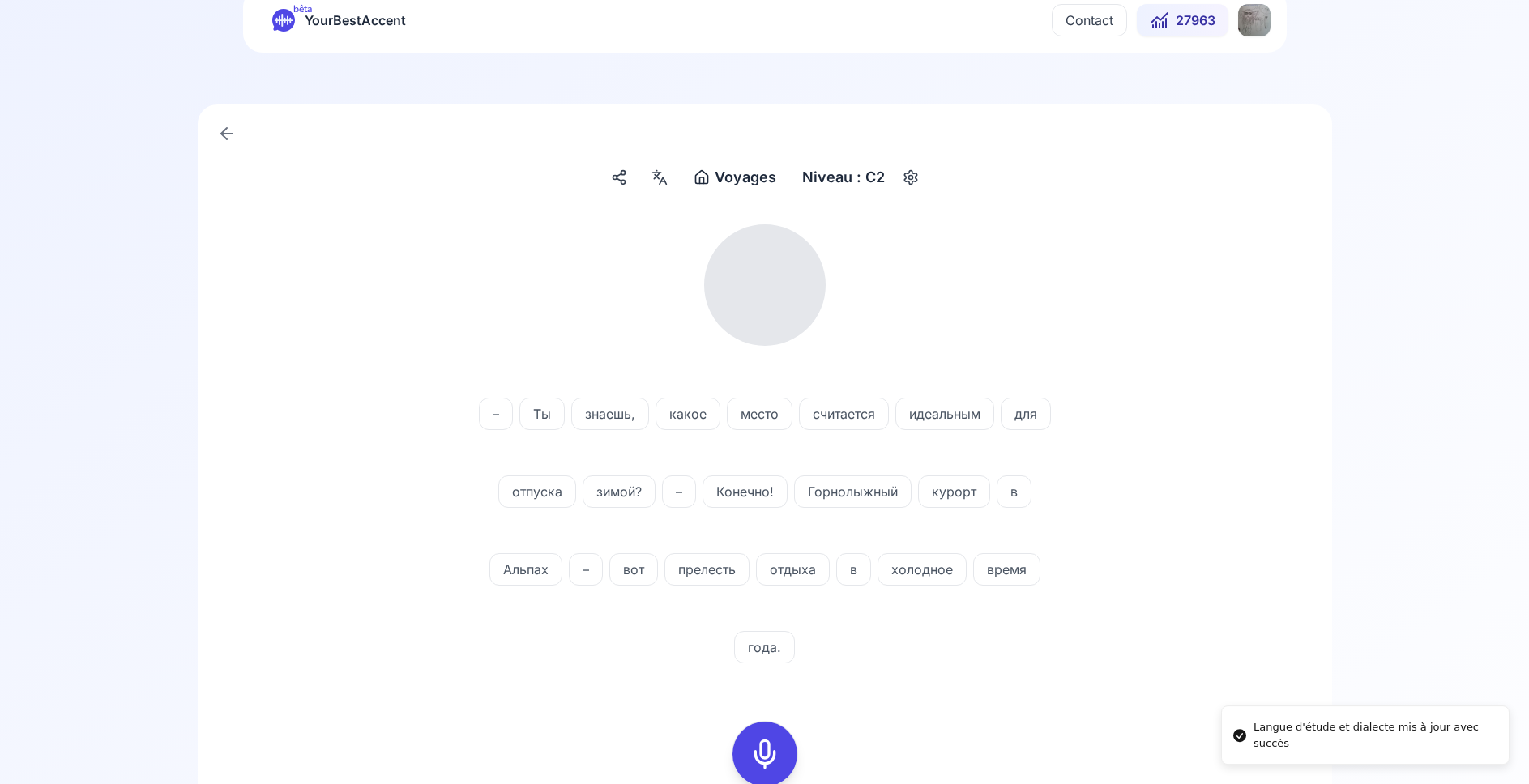
scroll to position [83, 0]
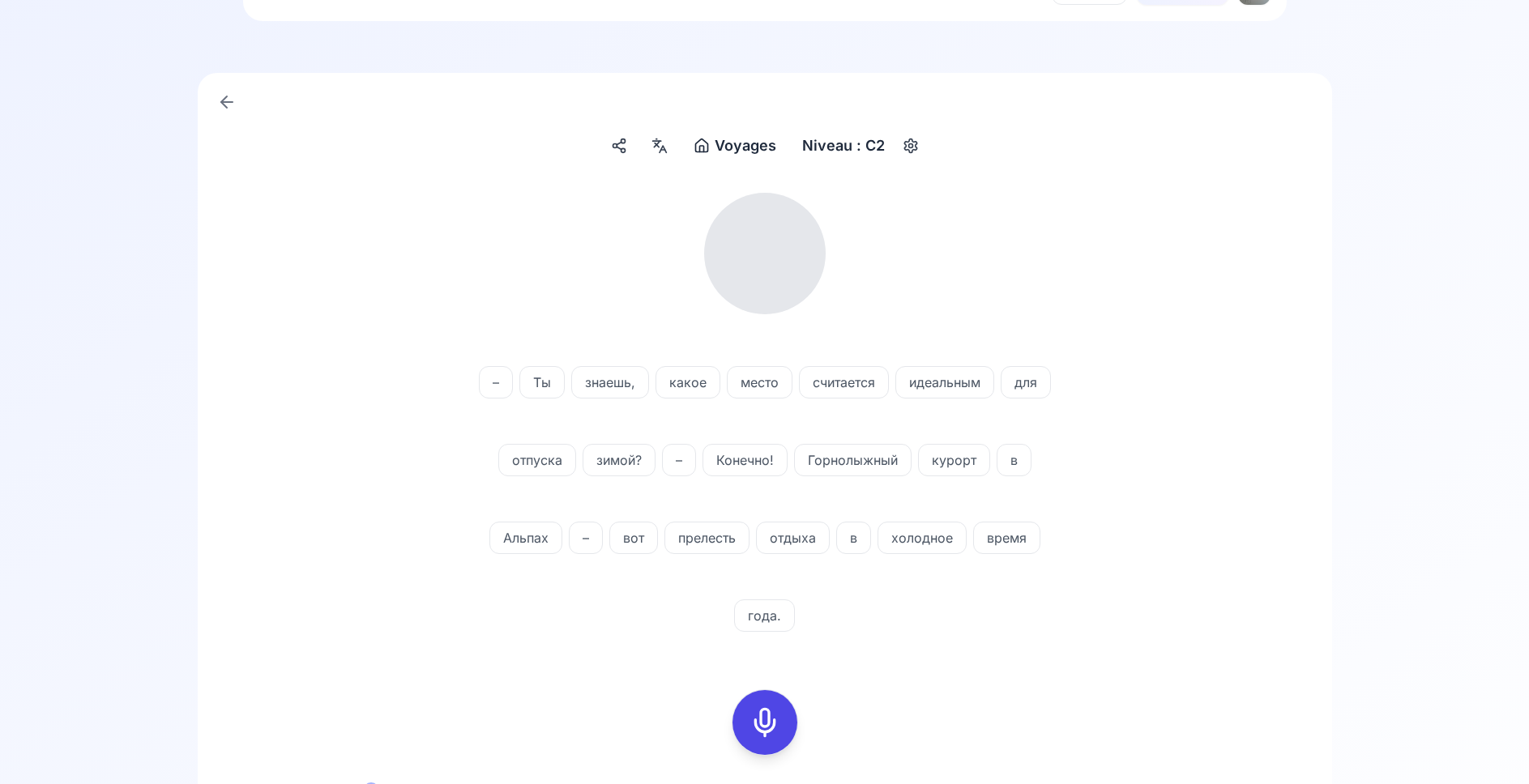
click at [770, 717] on icon at bounding box center [764, 722] width 32 height 32
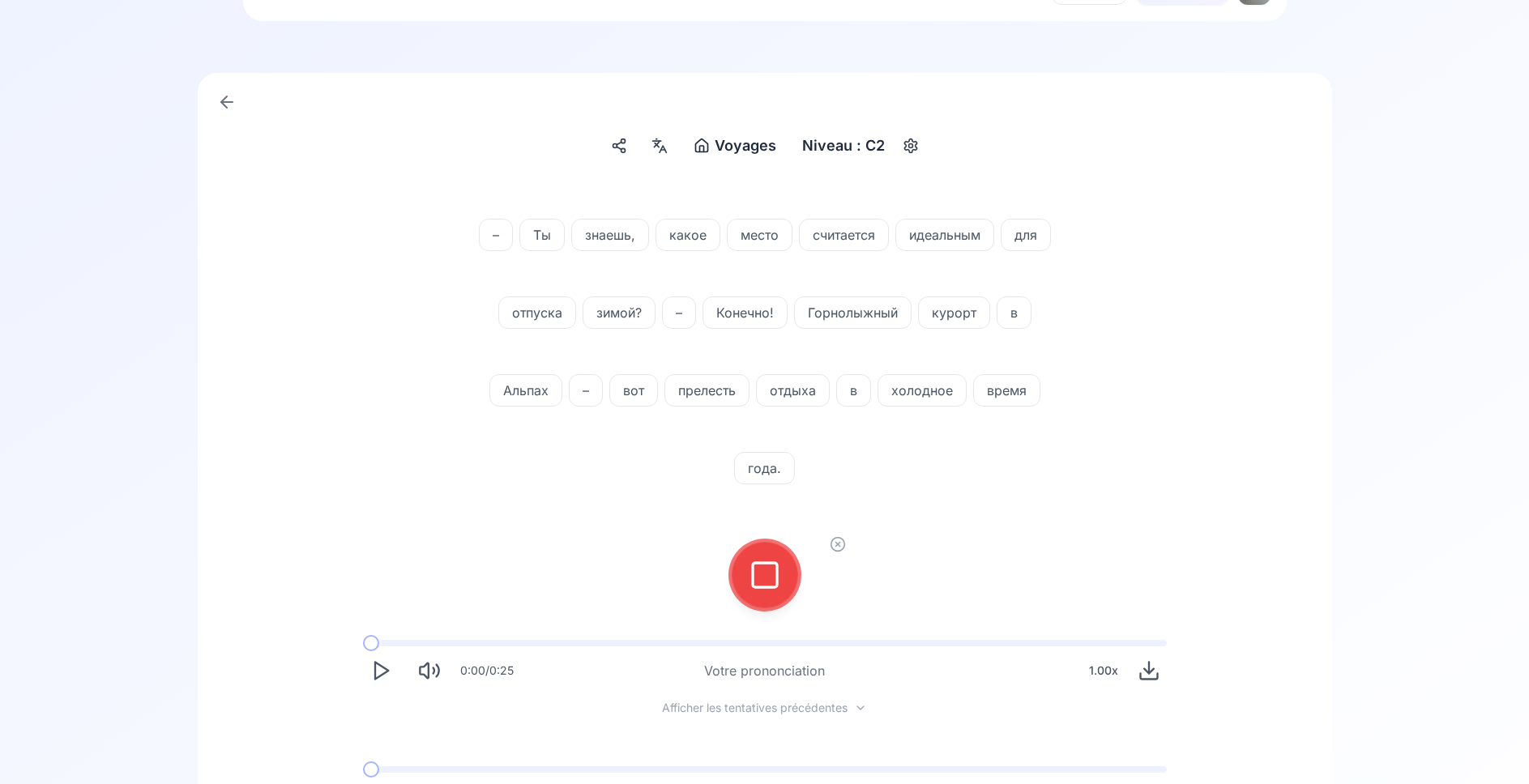
click at [775, 578] on icon at bounding box center [764, 575] width 32 height 32
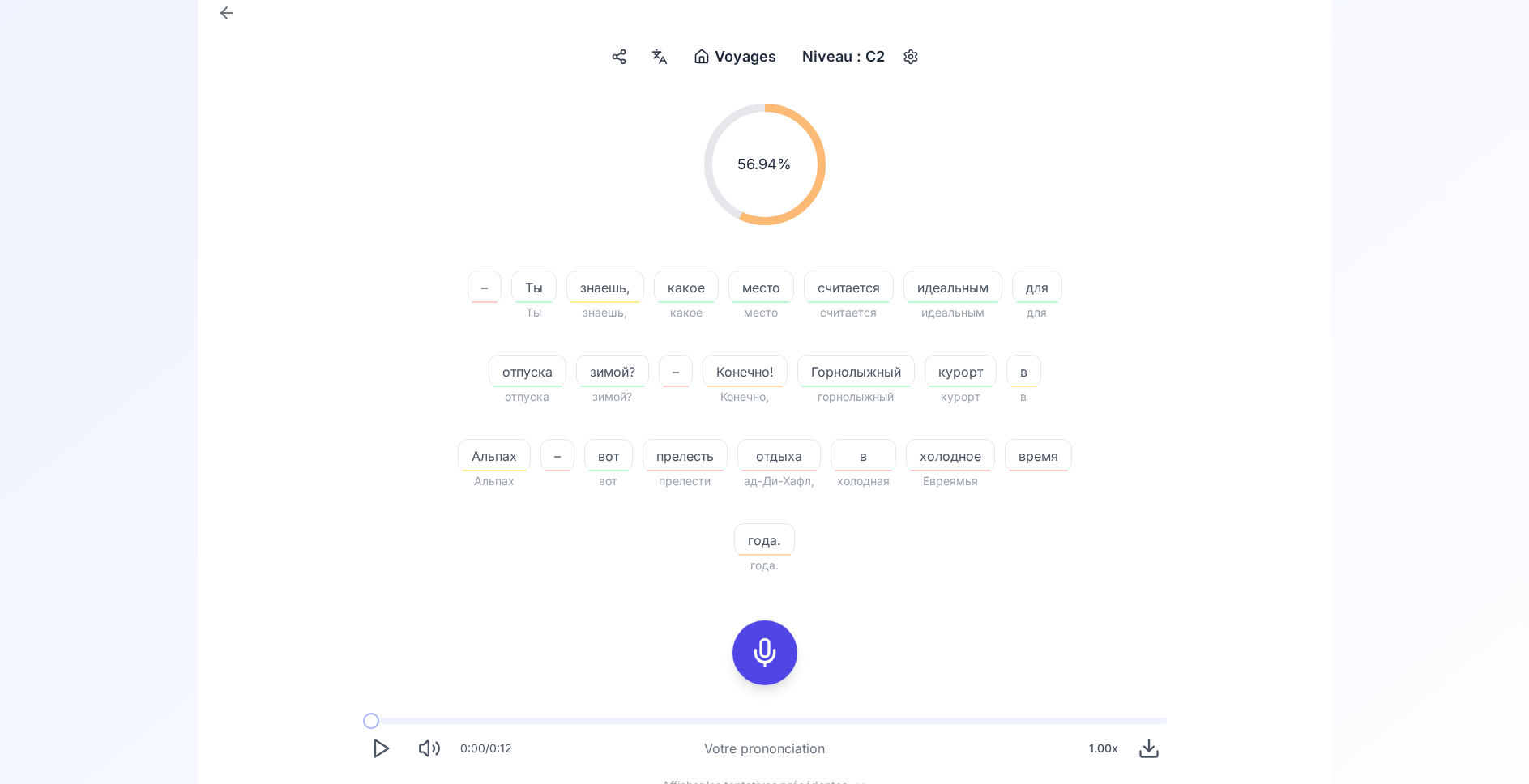
scroll to position [331, 0]
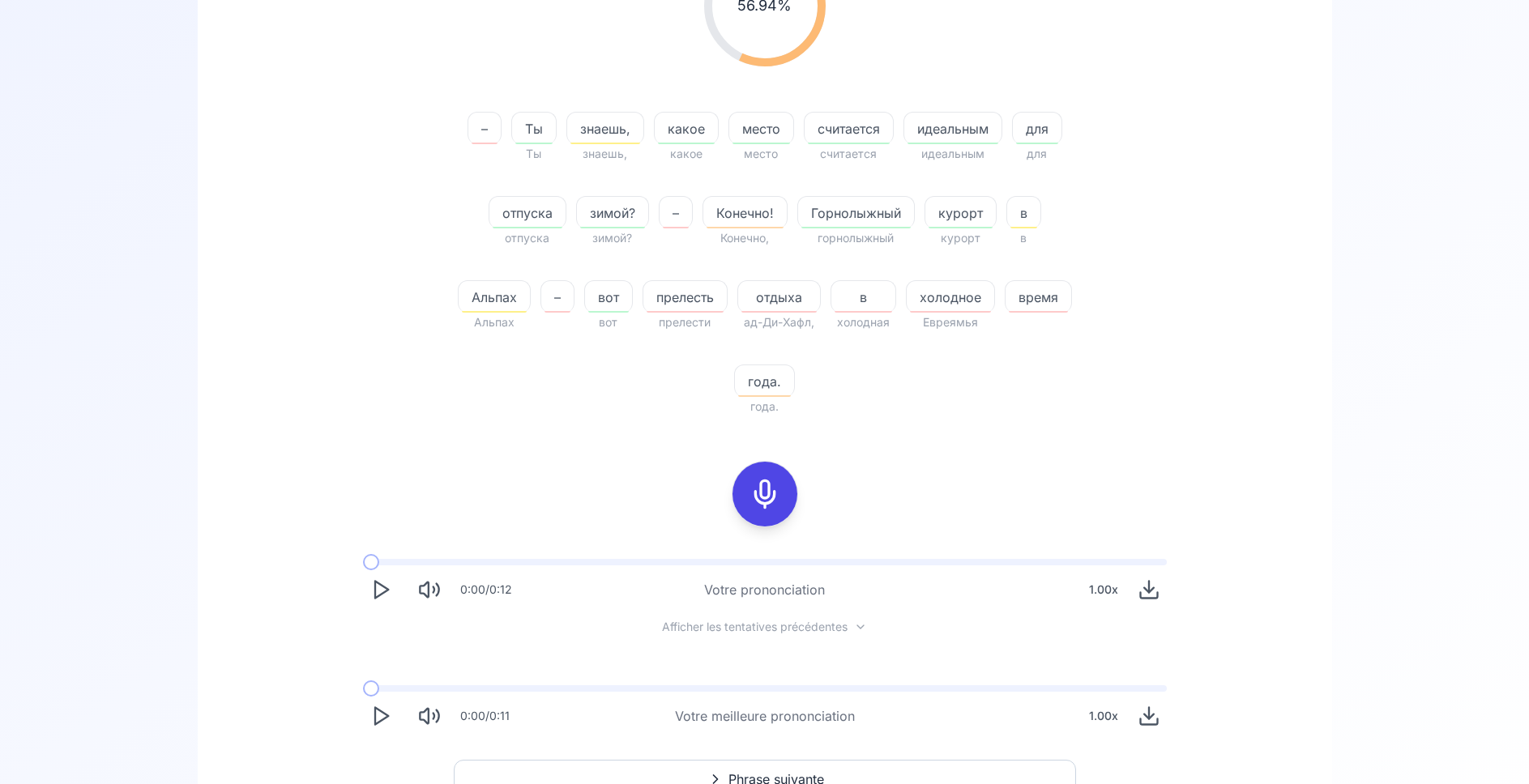
click at [807, 775] on span "Phrase suivante" at bounding box center [776, 779] width 96 height 19
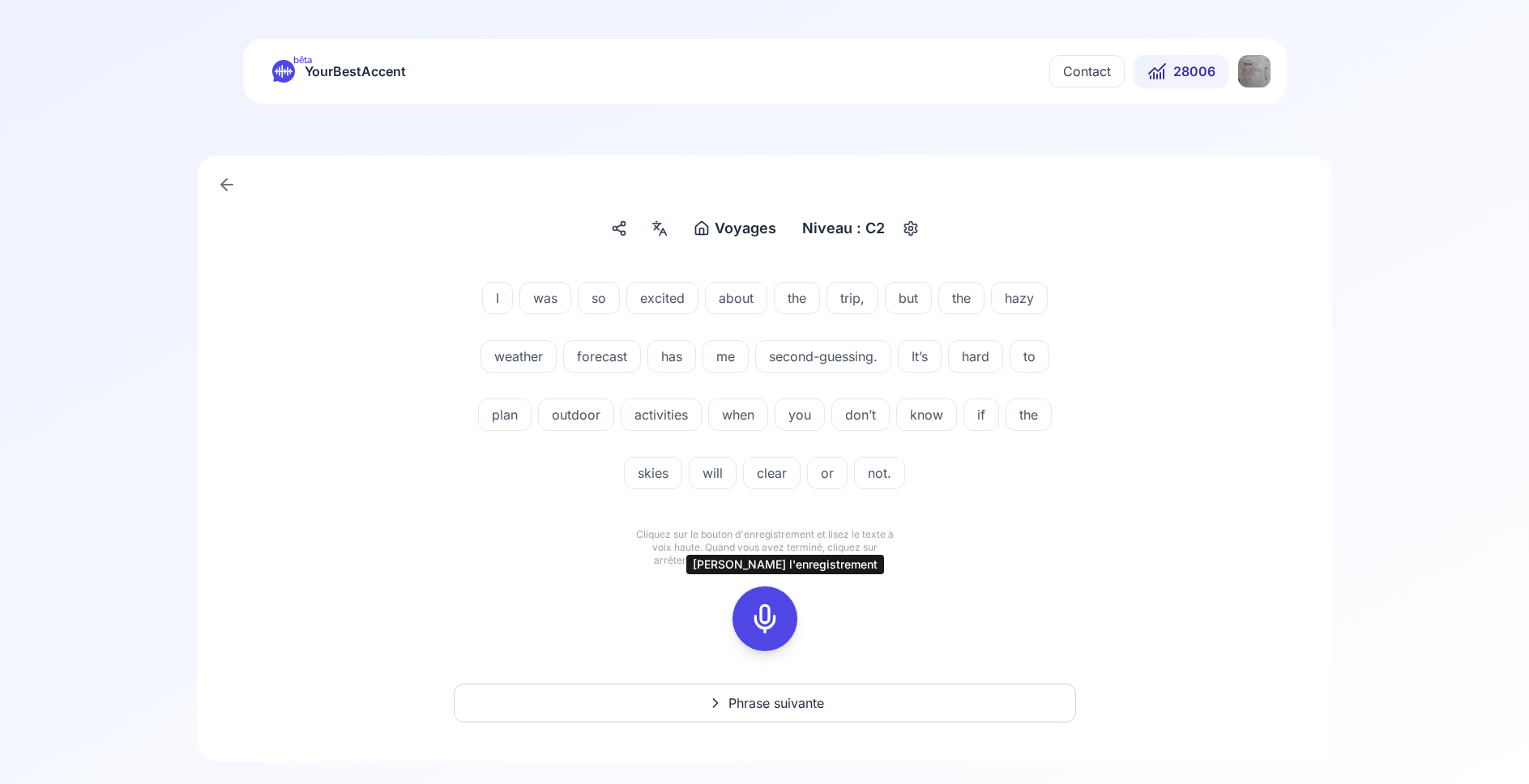
click at [770, 611] on icon at bounding box center [764, 619] width 32 height 32
click at [770, 627] on icon at bounding box center [764, 619] width 32 height 32
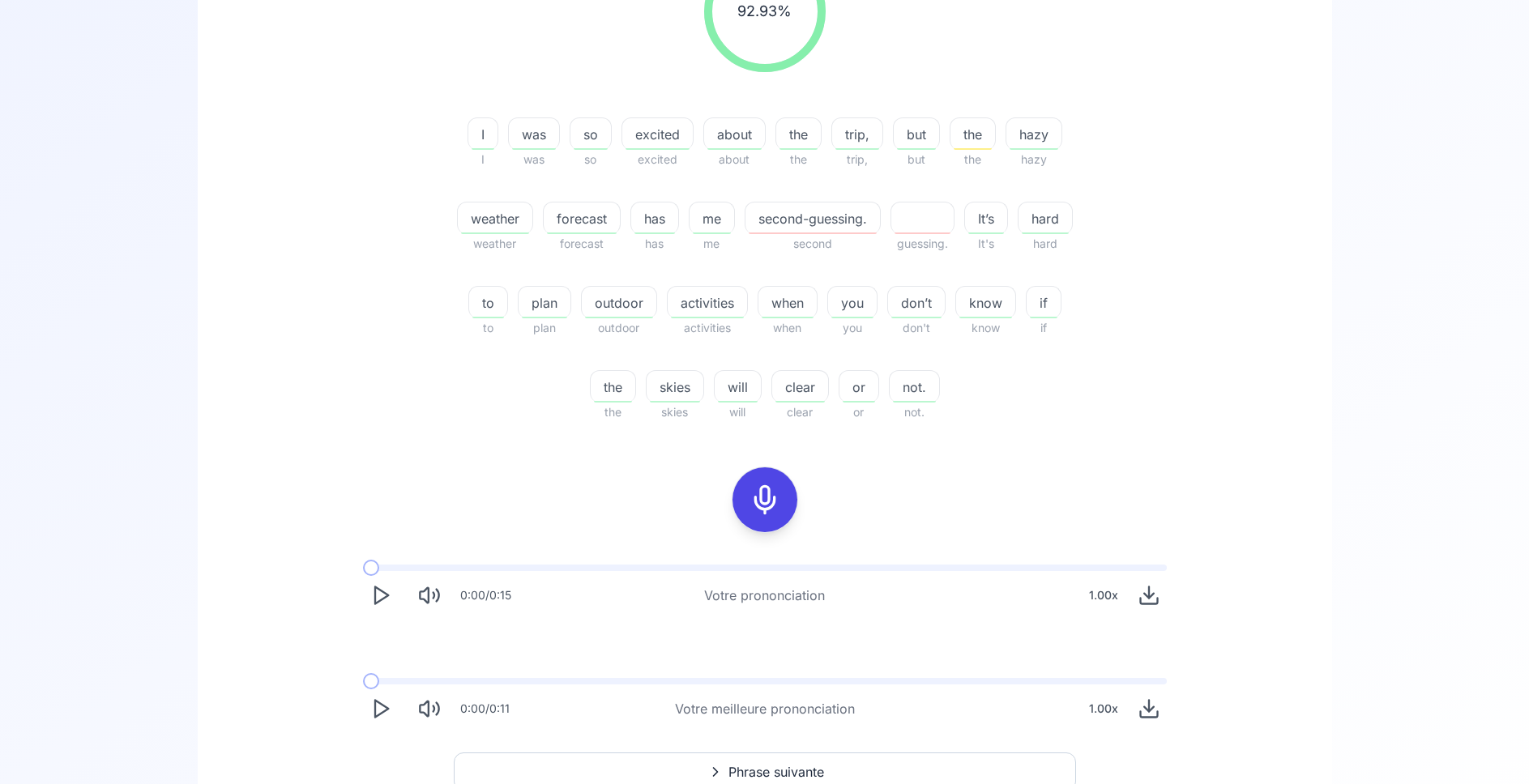
scroll to position [331, 0]
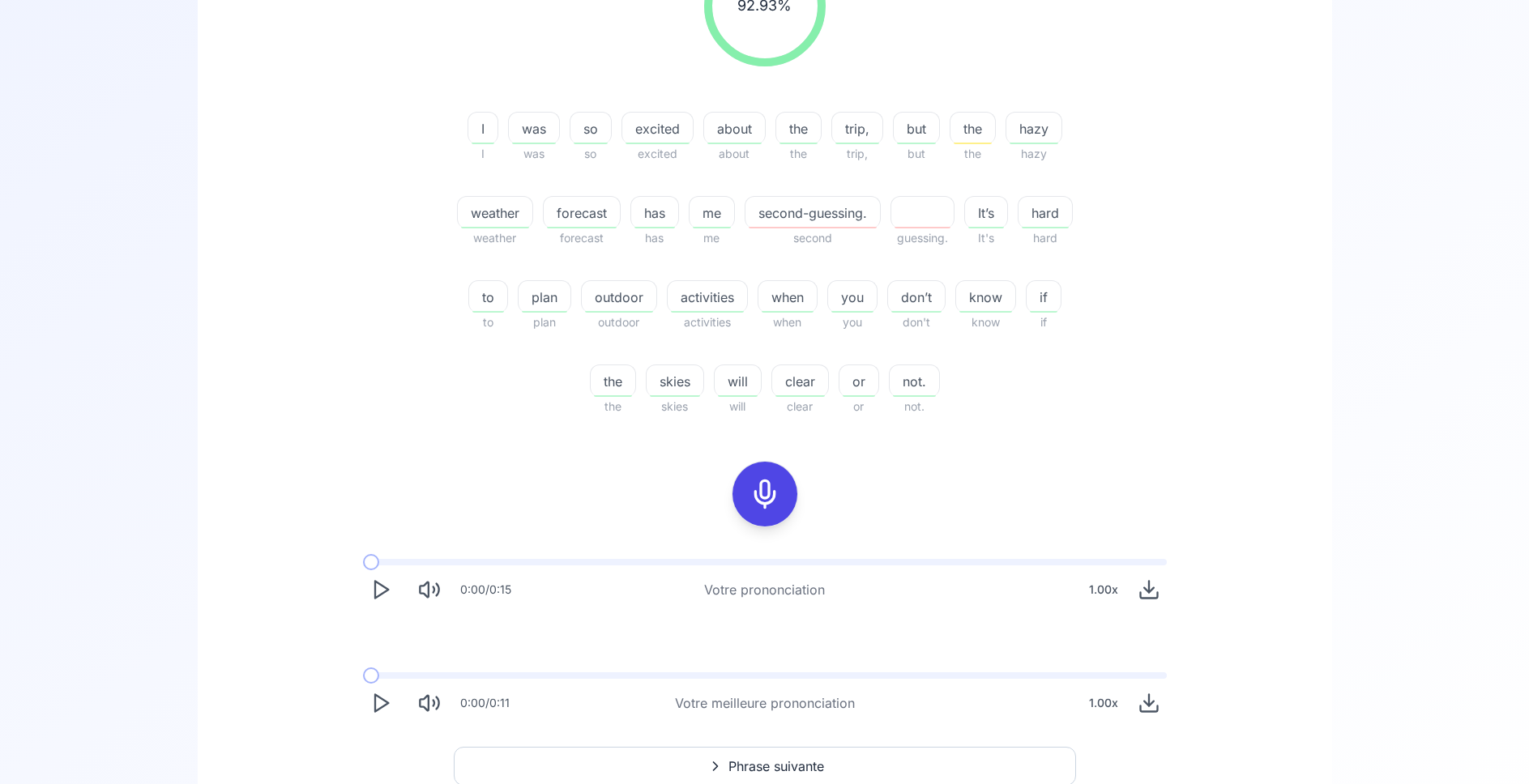
click at [386, 706] on icon "Play" at bounding box center [381, 703] width 23 height 23
click at [479, 670] on div "0:06 / 0:11 Votre meilleure prononciation 1.00 x" at bounding box center [764, 697] width 830 height 74
click at [475, 673] on span at bounding box center [419, 675] width 112 height 7
click at [765, 501] on icon at bounding box center [764, 494] width 32 height 32
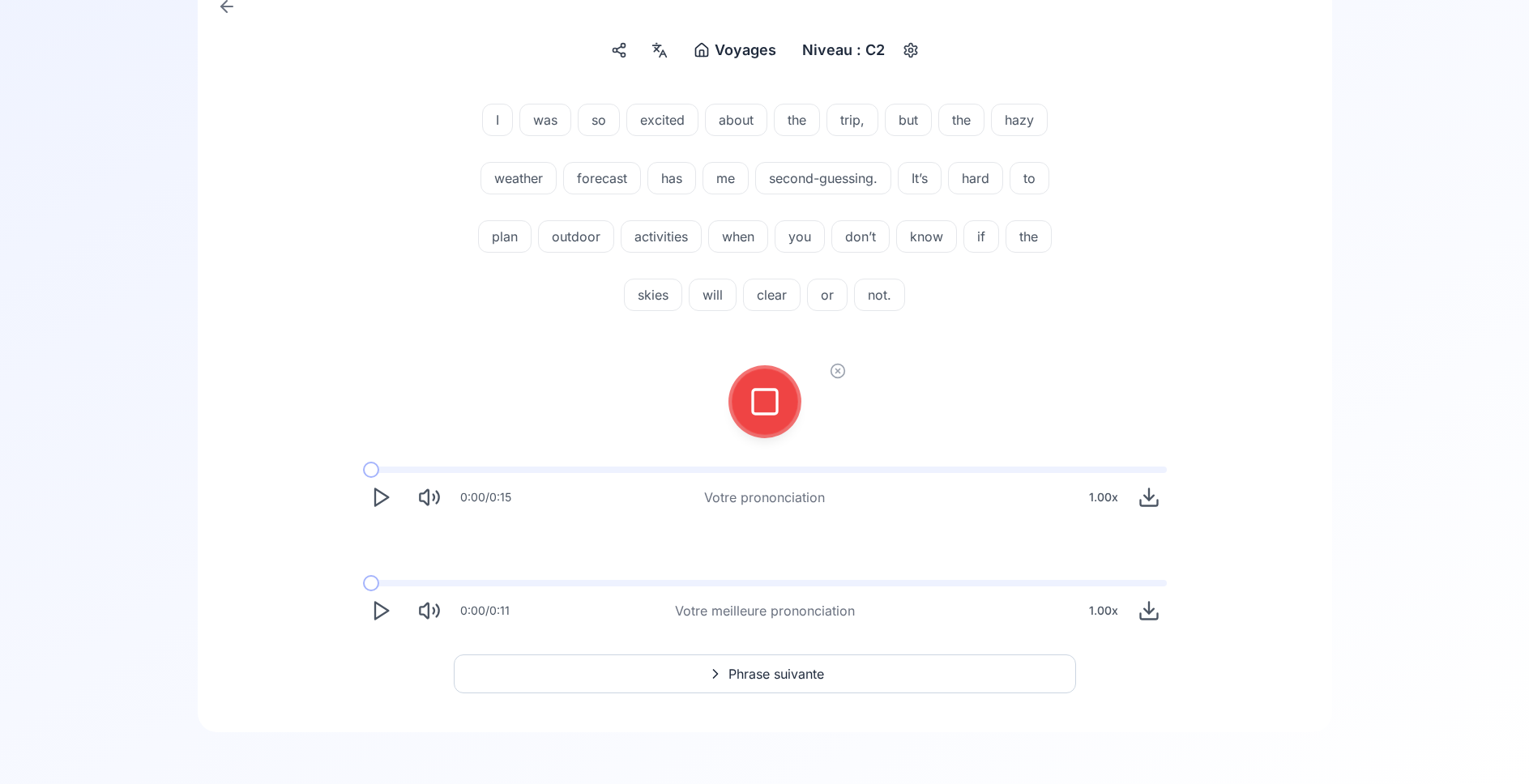
click at [768, 406] on icon at bounding box center [764, 402] width 32 height 32
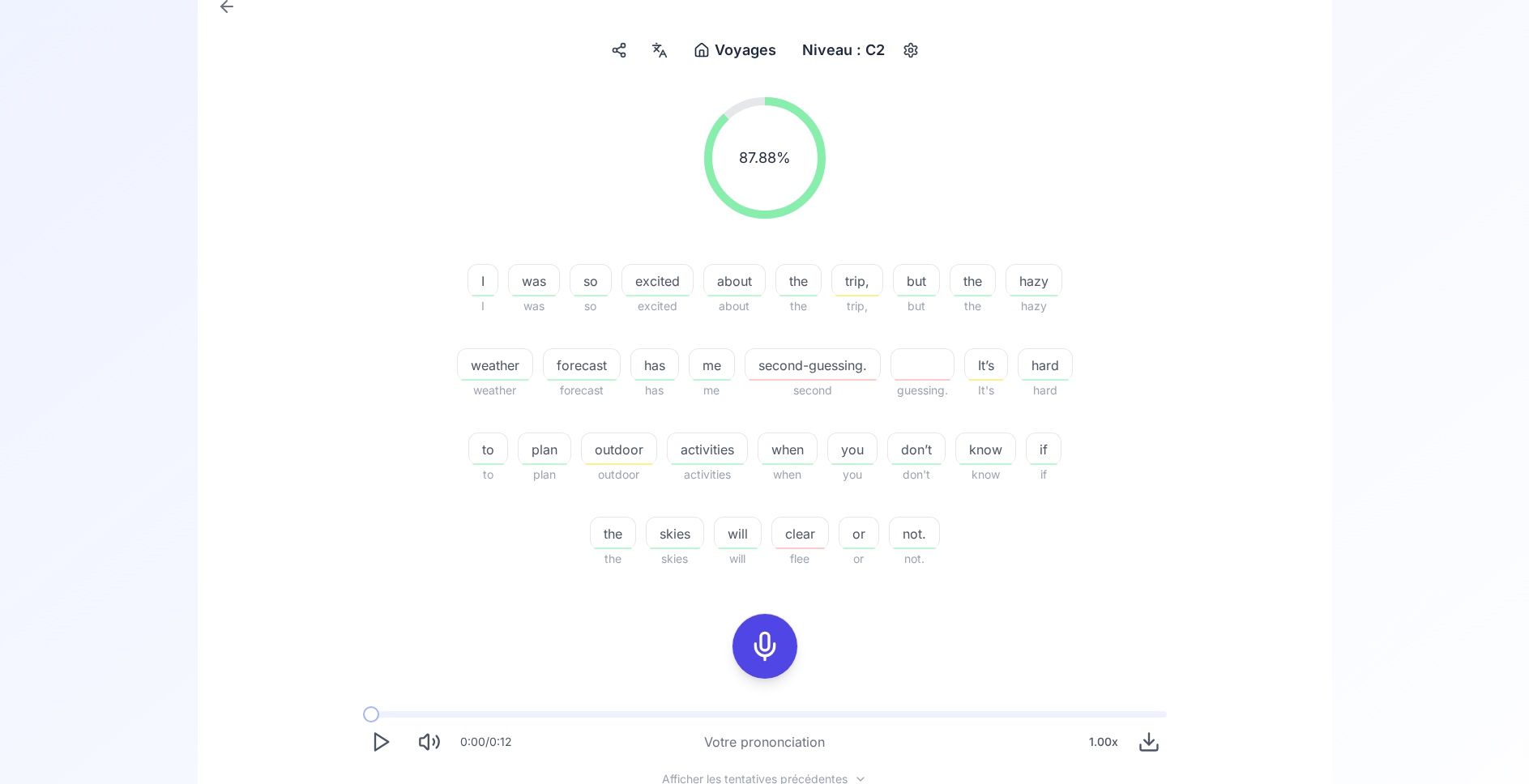
click at [757, 643] on icon at bounding box center [764, 646] width 32 height 32
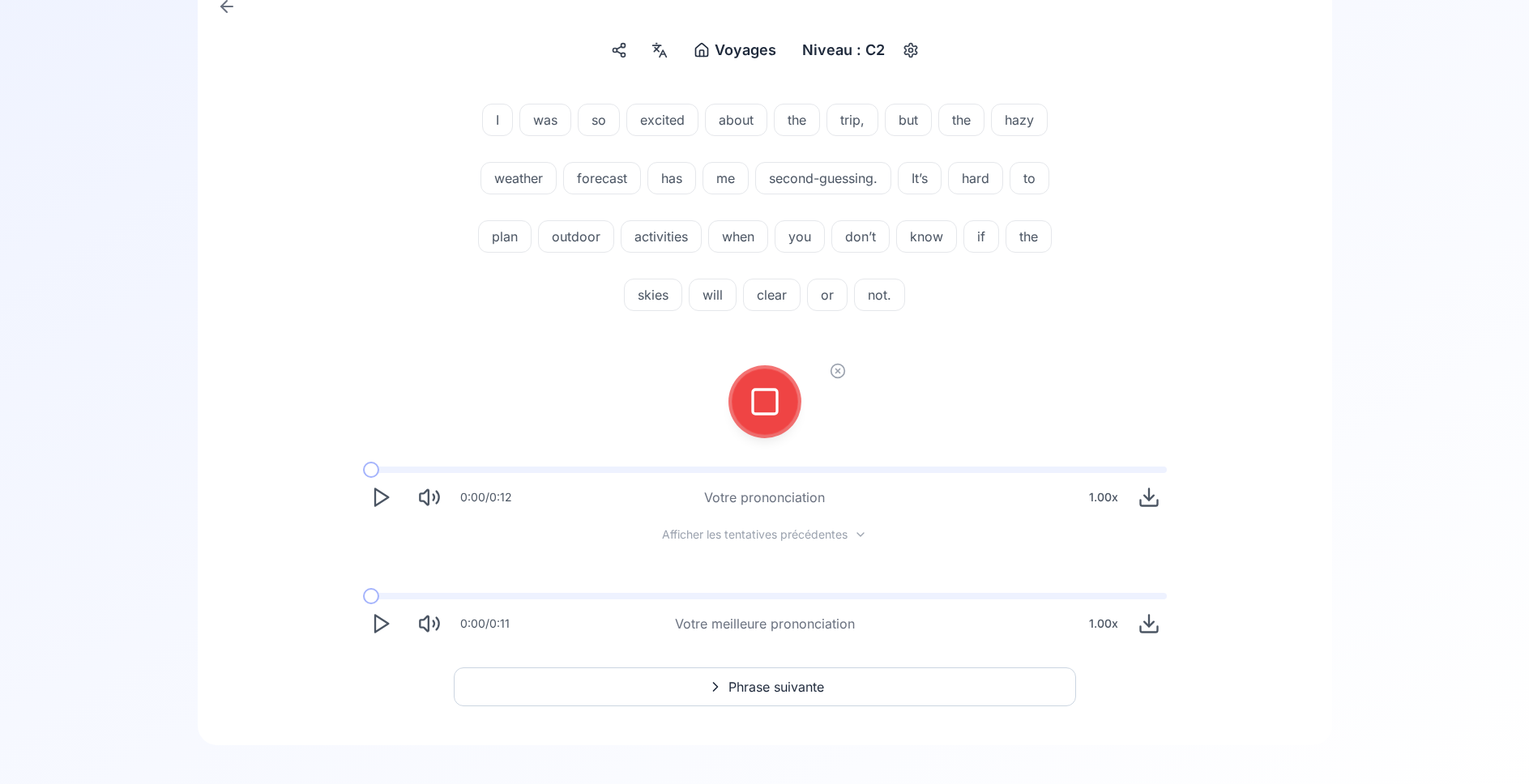
click at [776, 411] on rect at bounding box center [765, 402] width 25 height 25
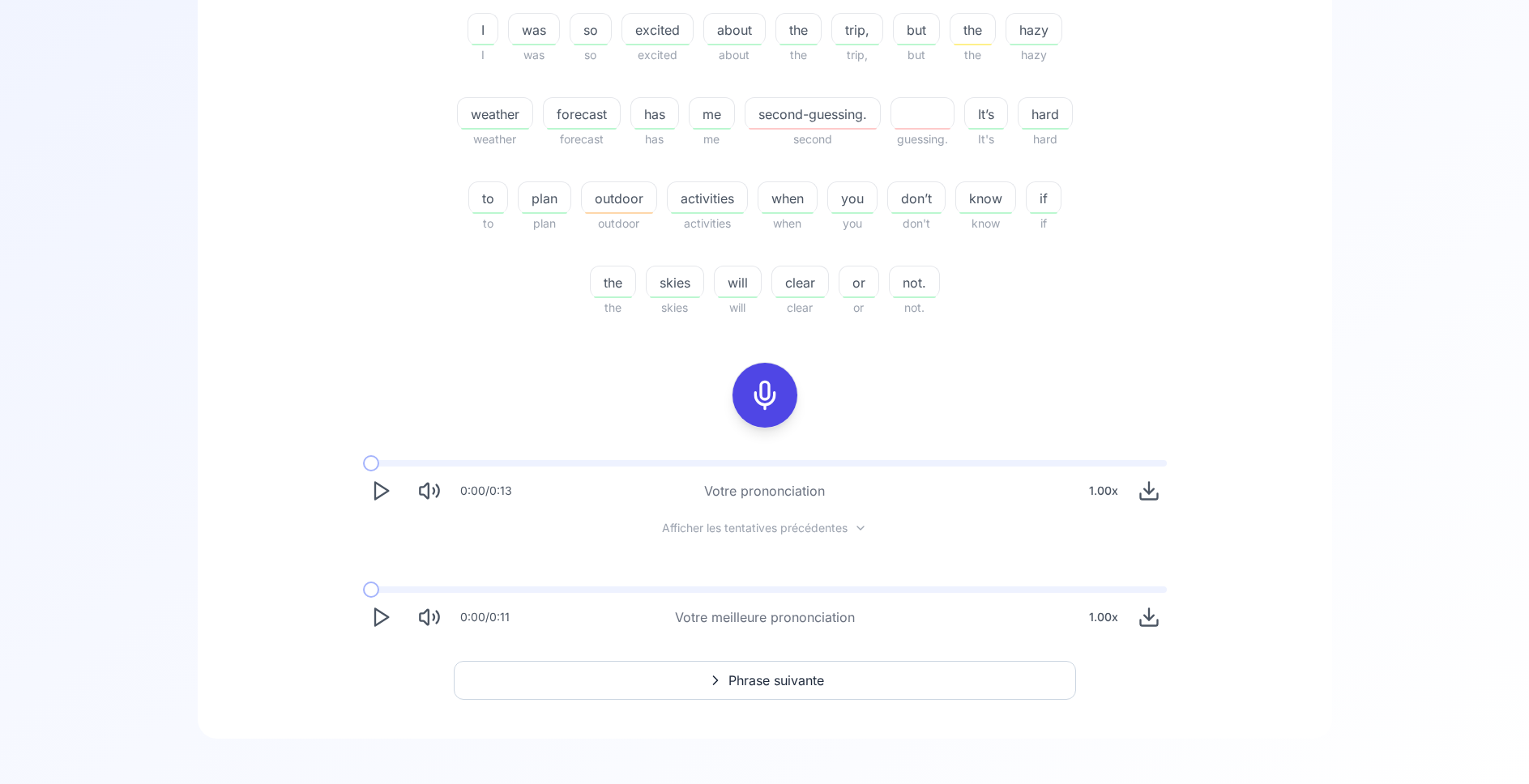
scroll to position [435, 0]
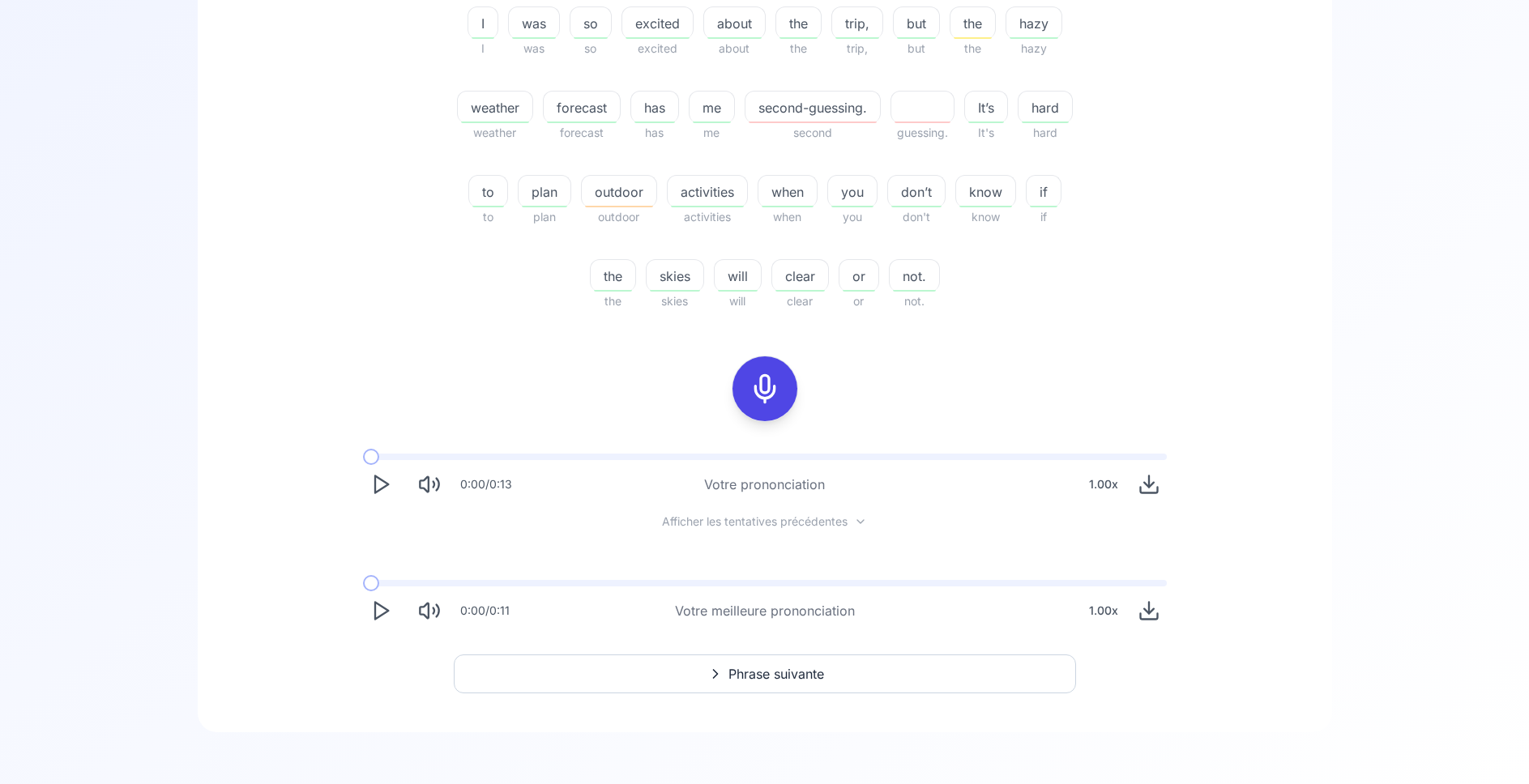
click at [857, 668] on button "Phrase suivante" at bounding box center [764, 674] width 622 height 39
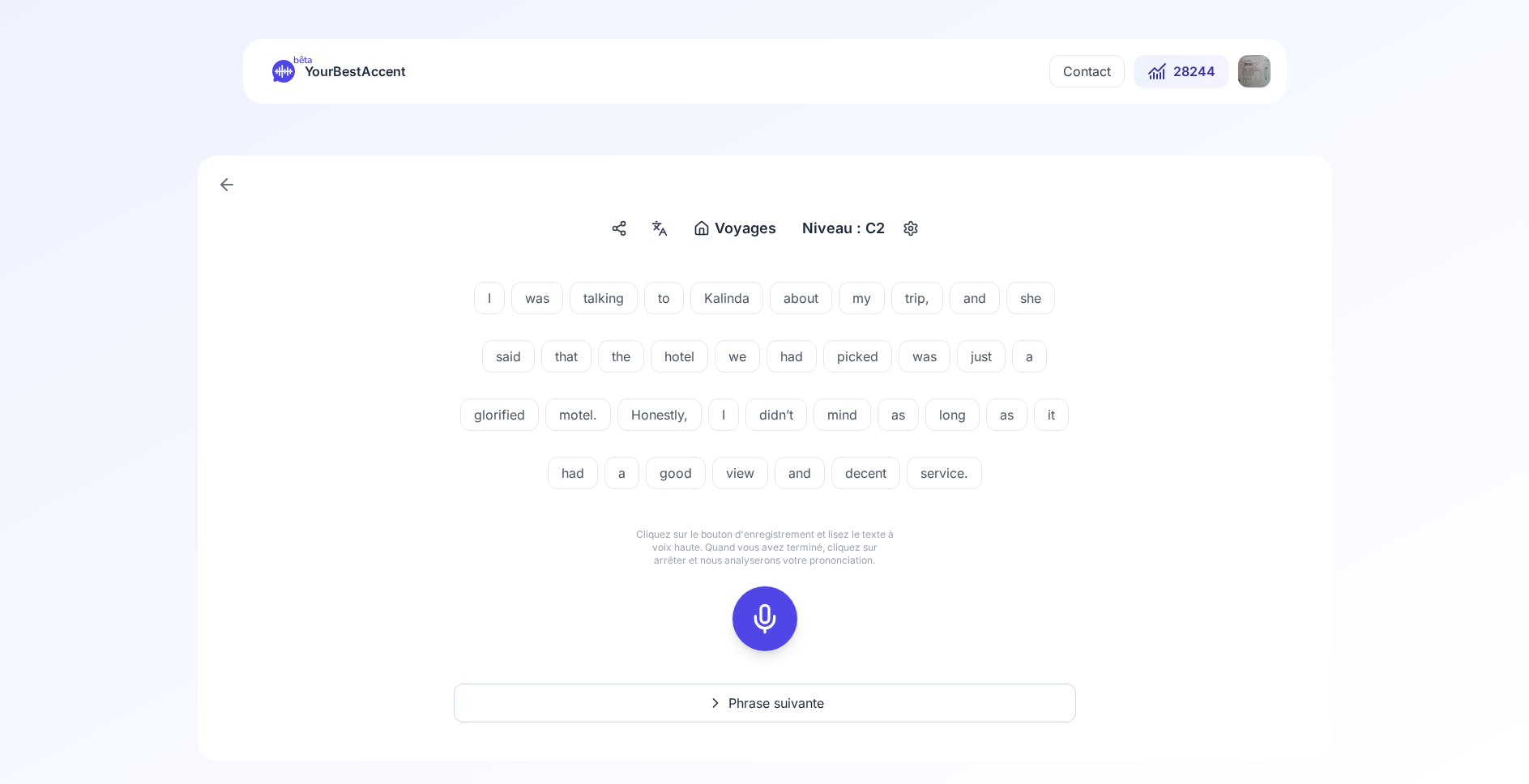
click at [770, 612] on icon at bounding box center [764, 619] width 32 height 32
click at [757, 620] on icon at bounding box center [764, 619] width 32 height 32
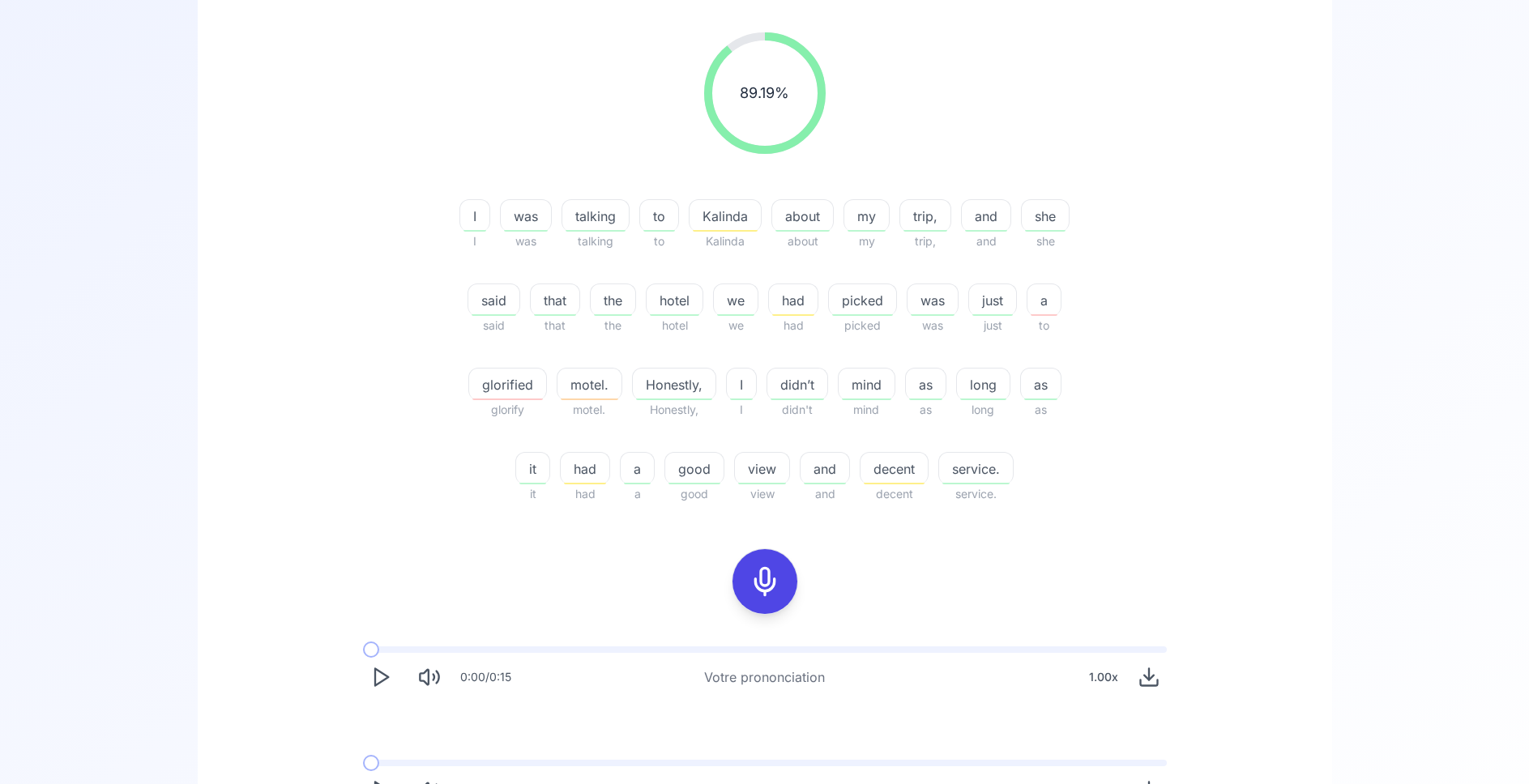
scroll to position [248, 0]
click at [378, 777] on icon "Play" at bounding box center [381, 786] width 23 height 23
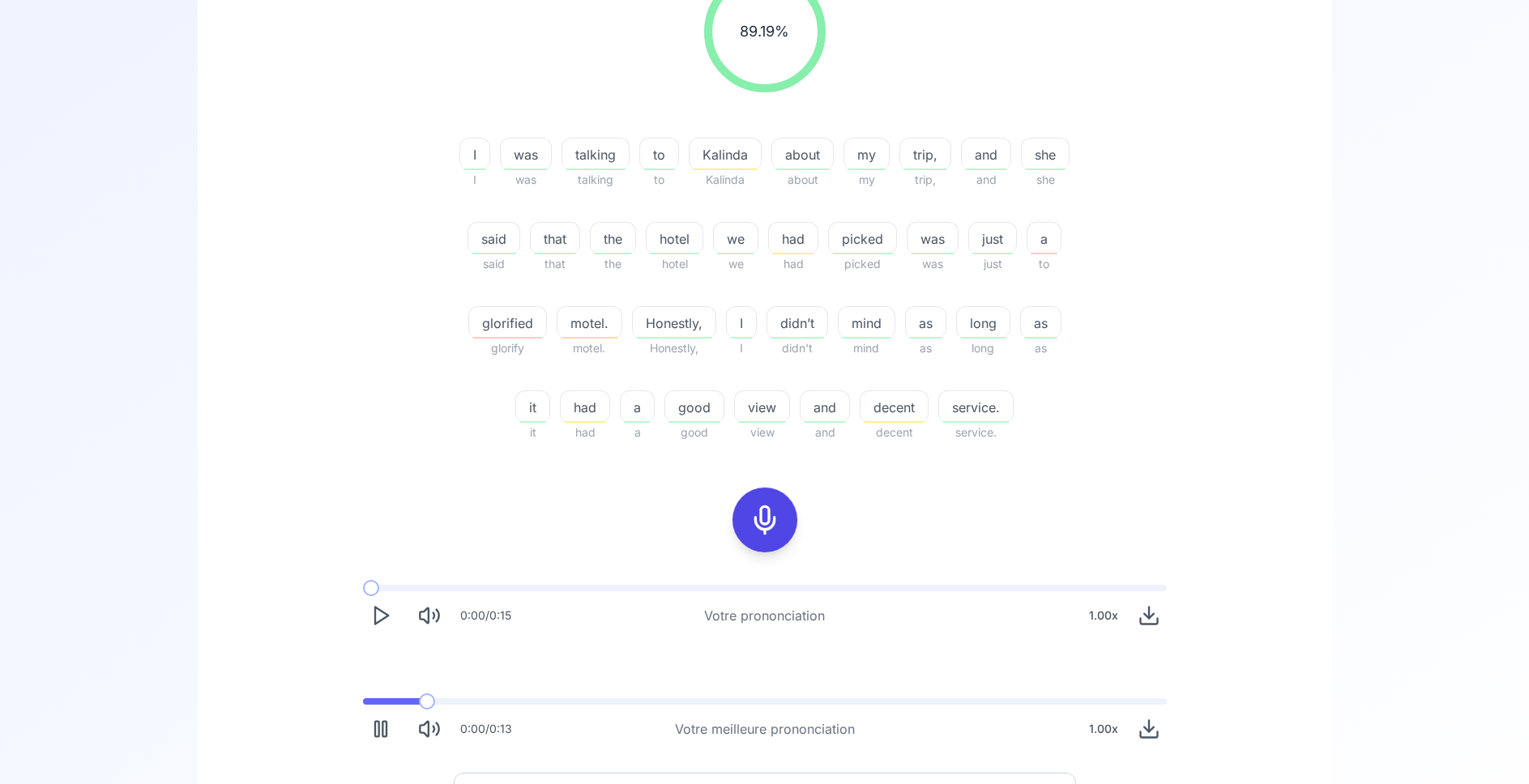
scroll to position [331, 0]
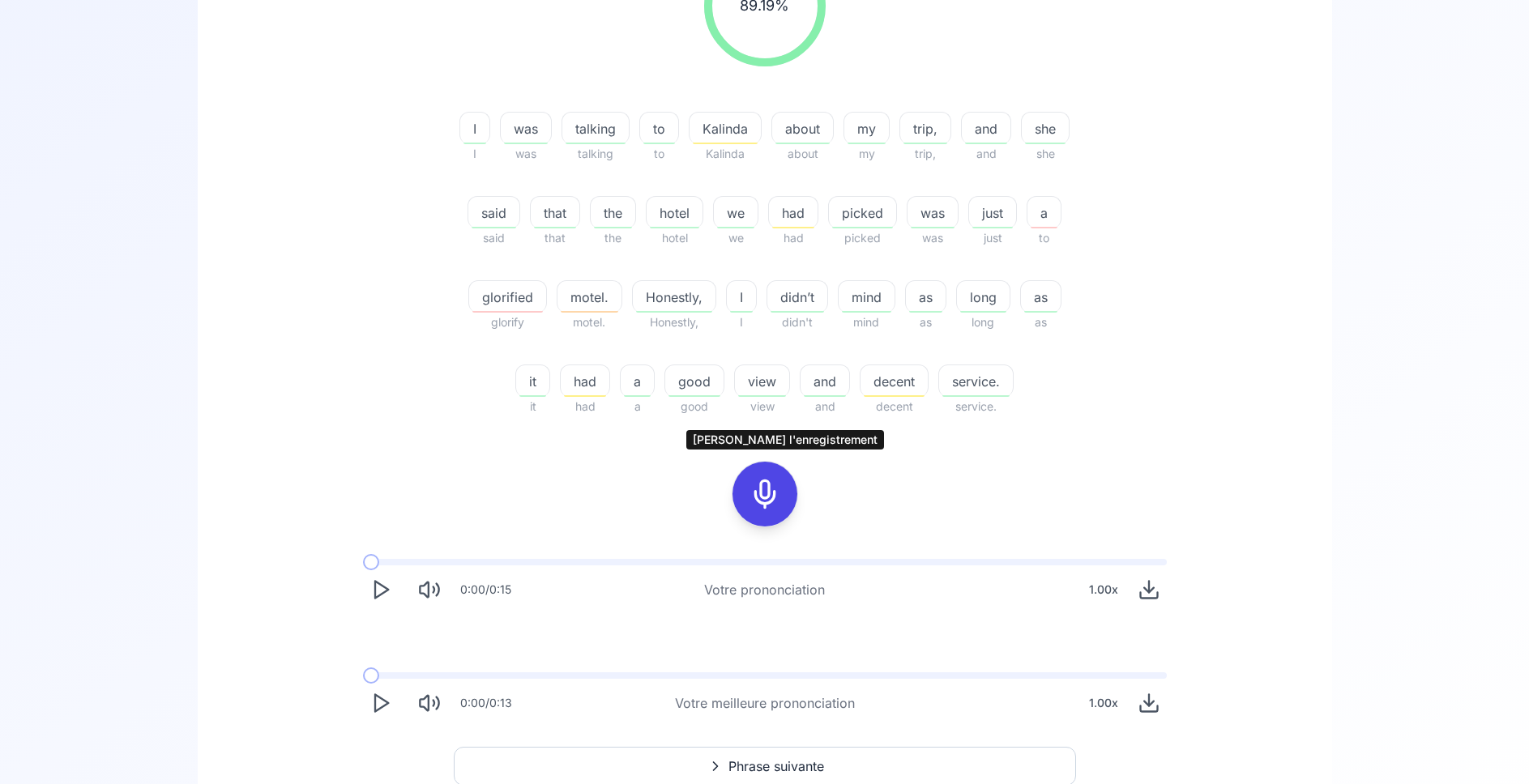
click at [764, 492] on icon at bounding box center [764, 494] width 32 height 32
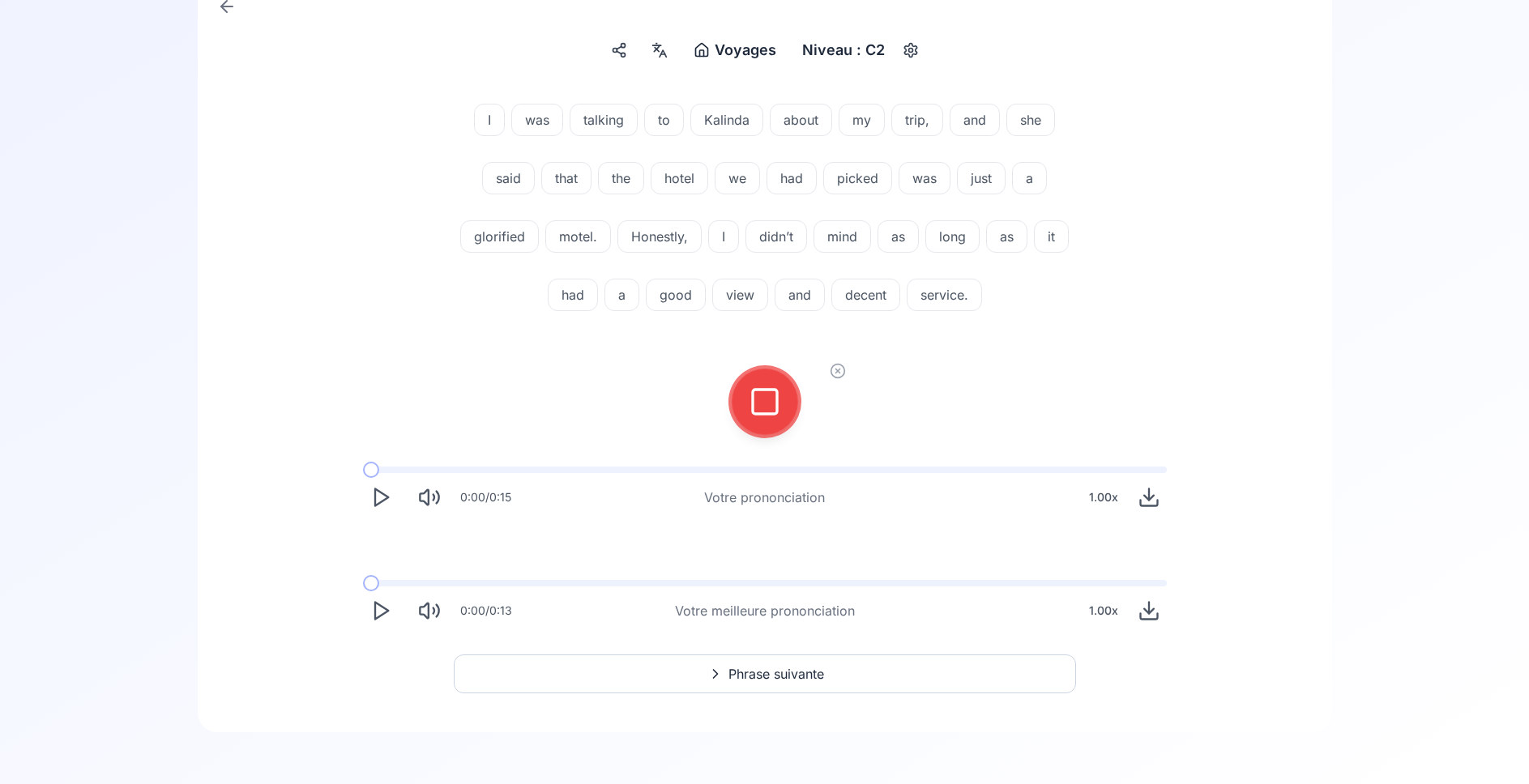
scroll to position [178, 0]
click at [783, 397] on div at bounding box center [764, 402] width 39 height 65
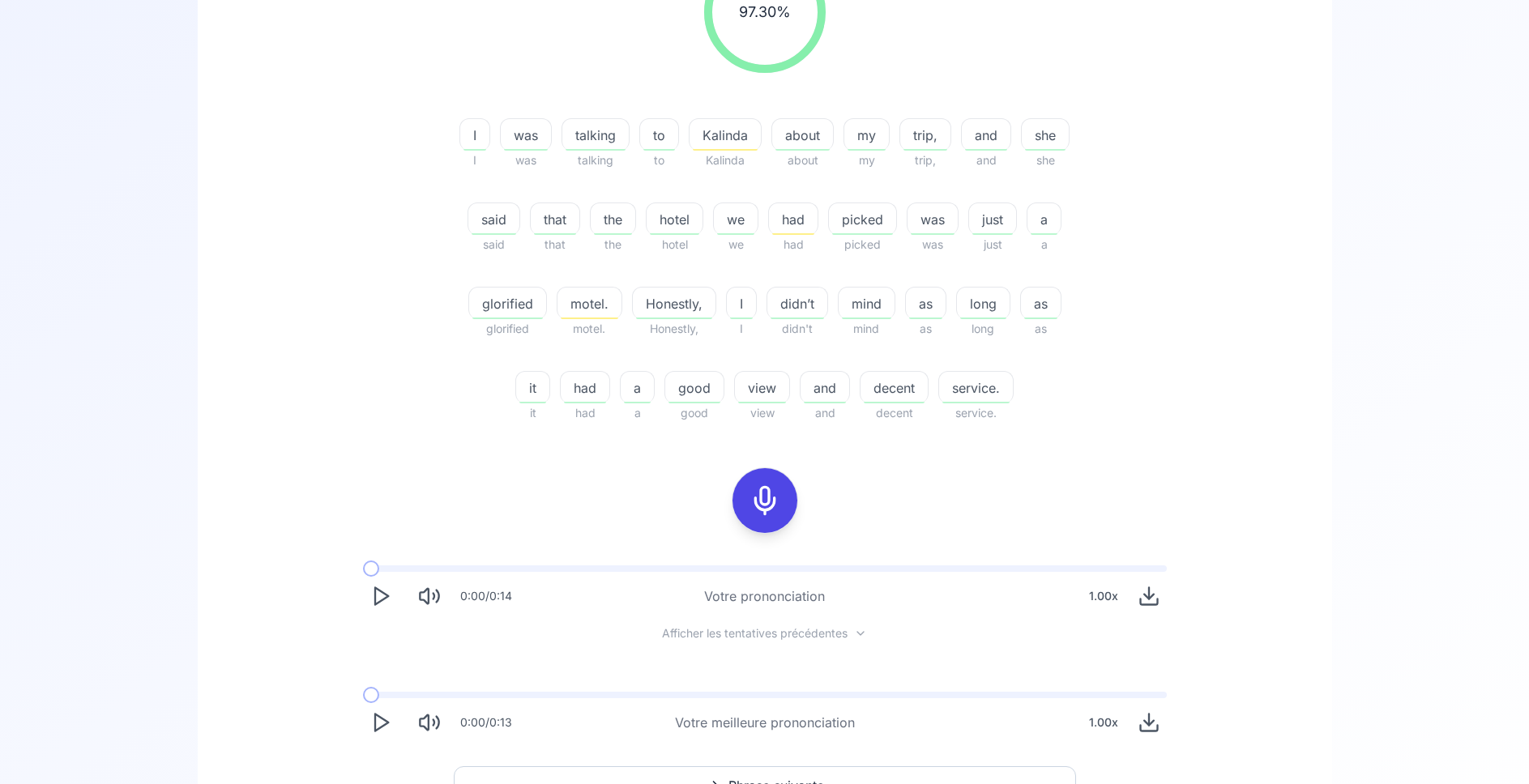
scroll to position [343, 0]
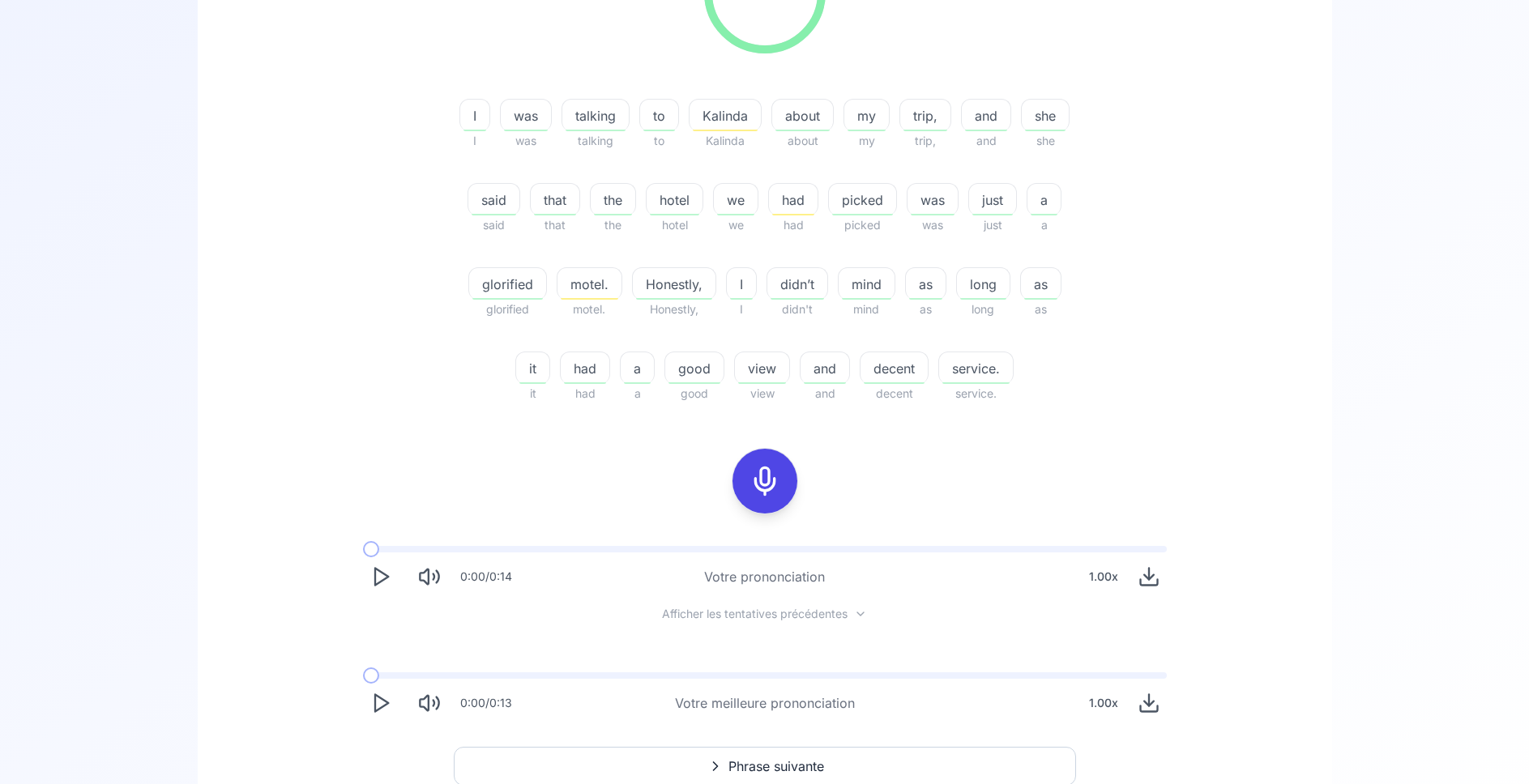
click at [376, 580] on polygon "Play" at bounding box center [382, 577] width 13 height 17
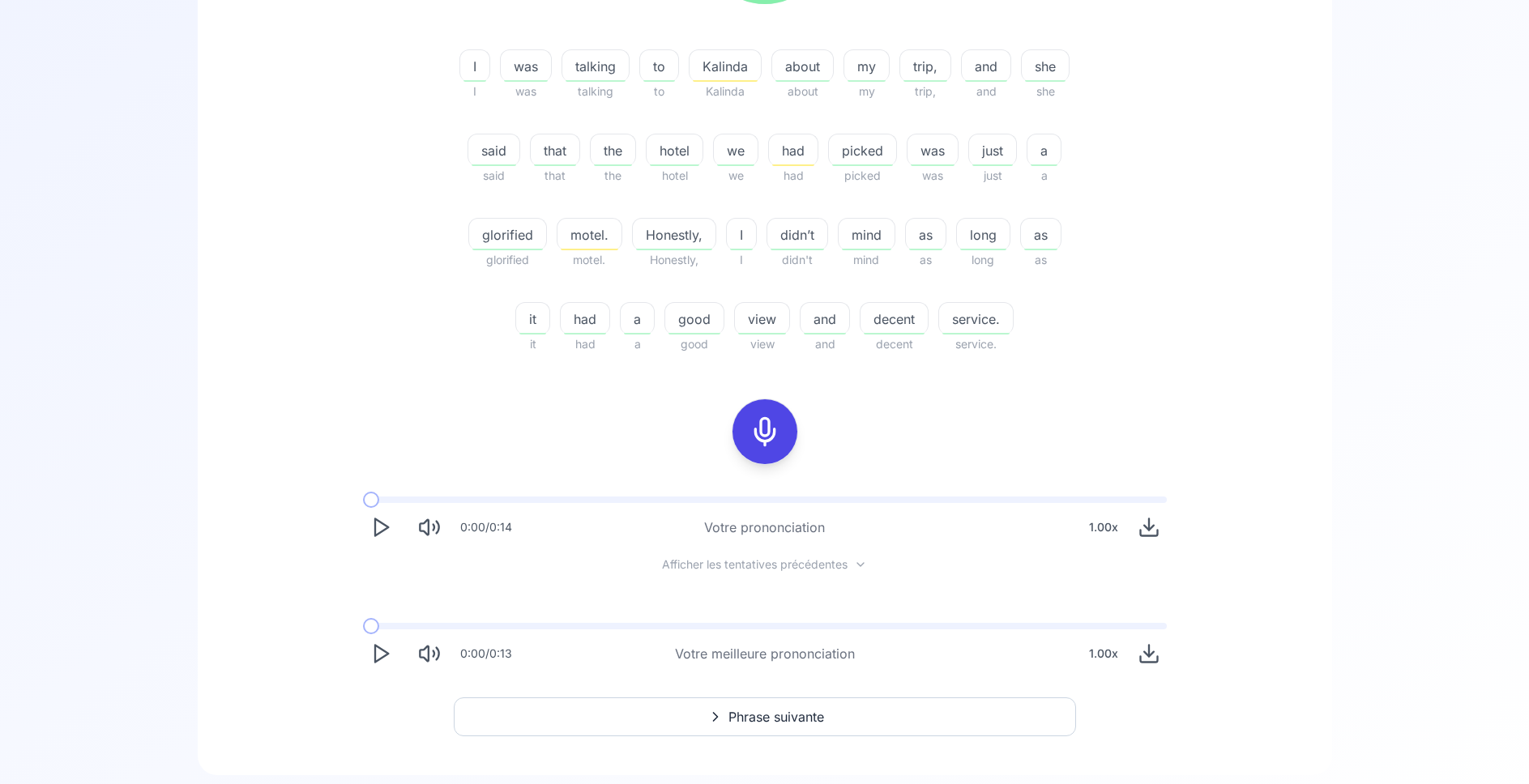
scroll to position [413, 0]
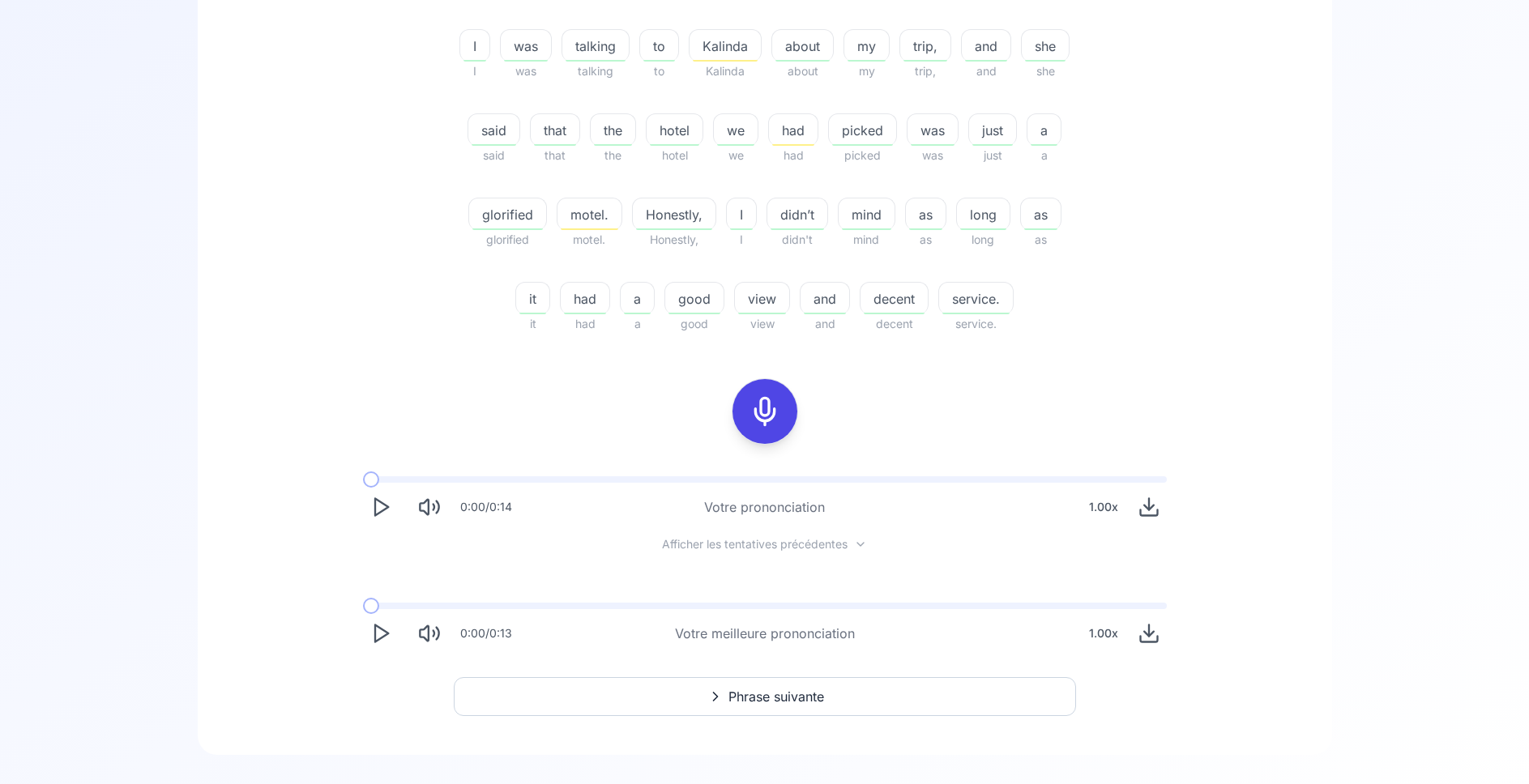
click at [801, 699] on span "Phrase suivante" at bounding box center [776, 697] width 96 height 19
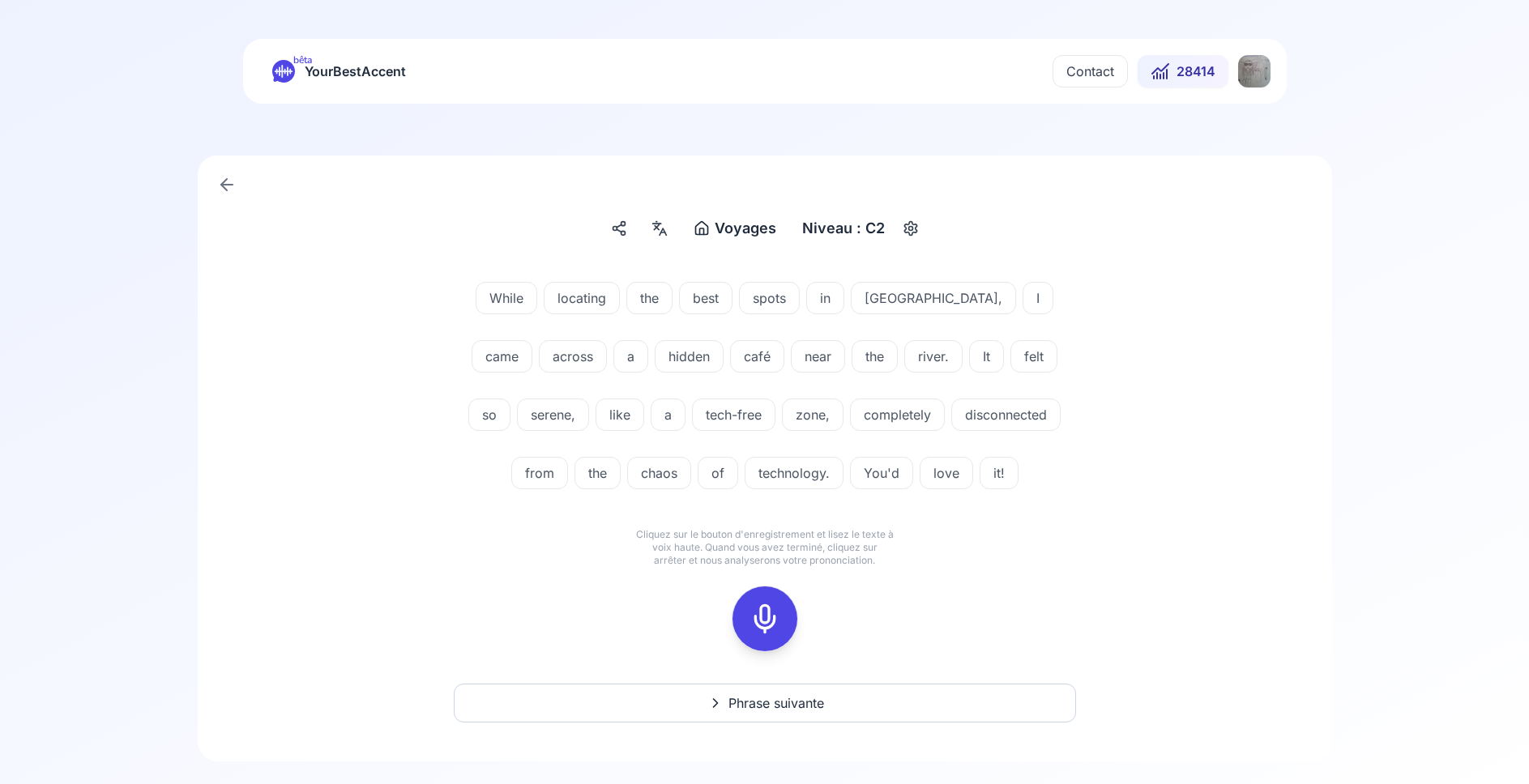
click at [777, 628] on rect at bounding box center [765, 619] width 25 height 25
click at [773, 611] on icon at bounding box center [764, 619] width 32 height 32
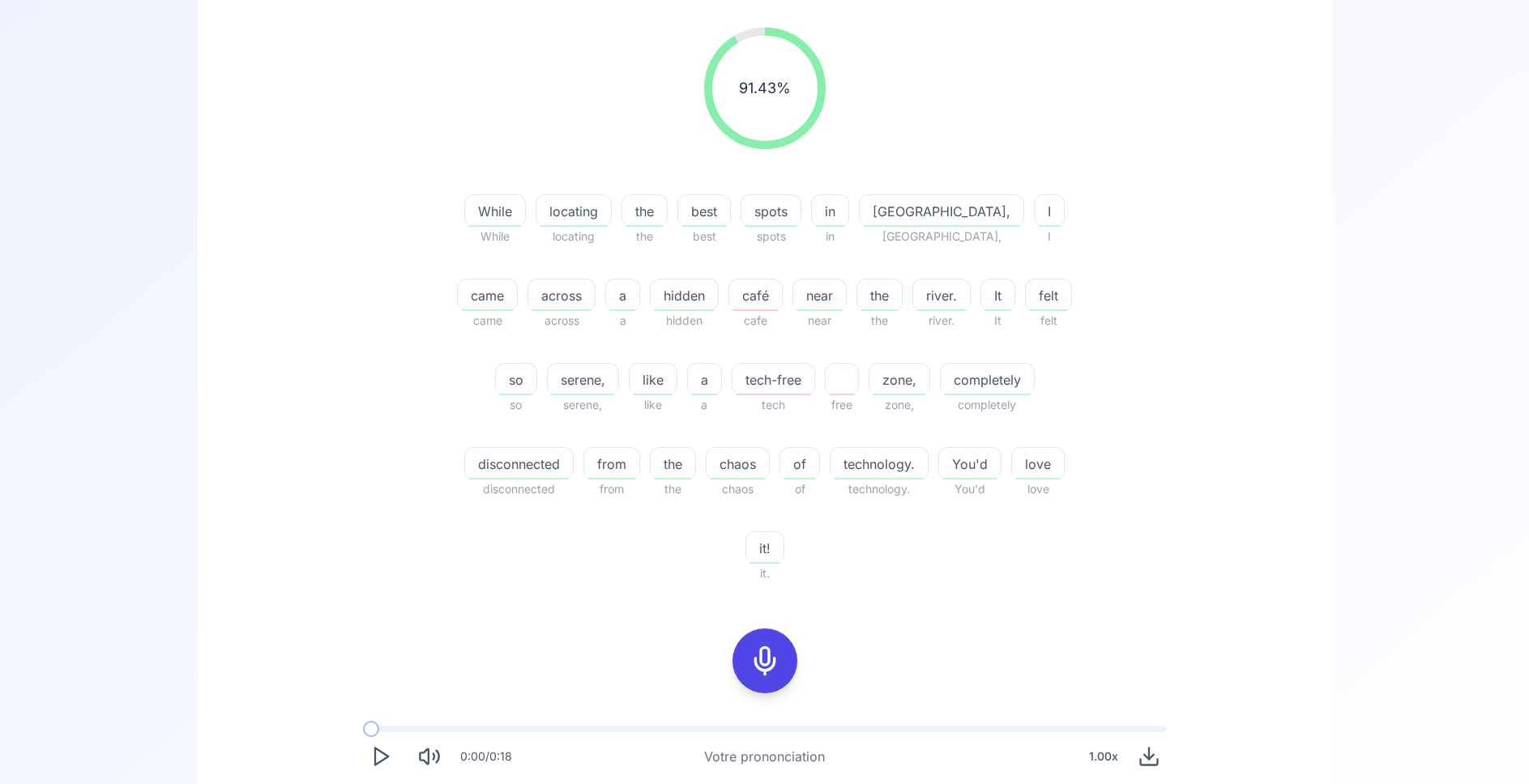
scroll to position [413, 0]
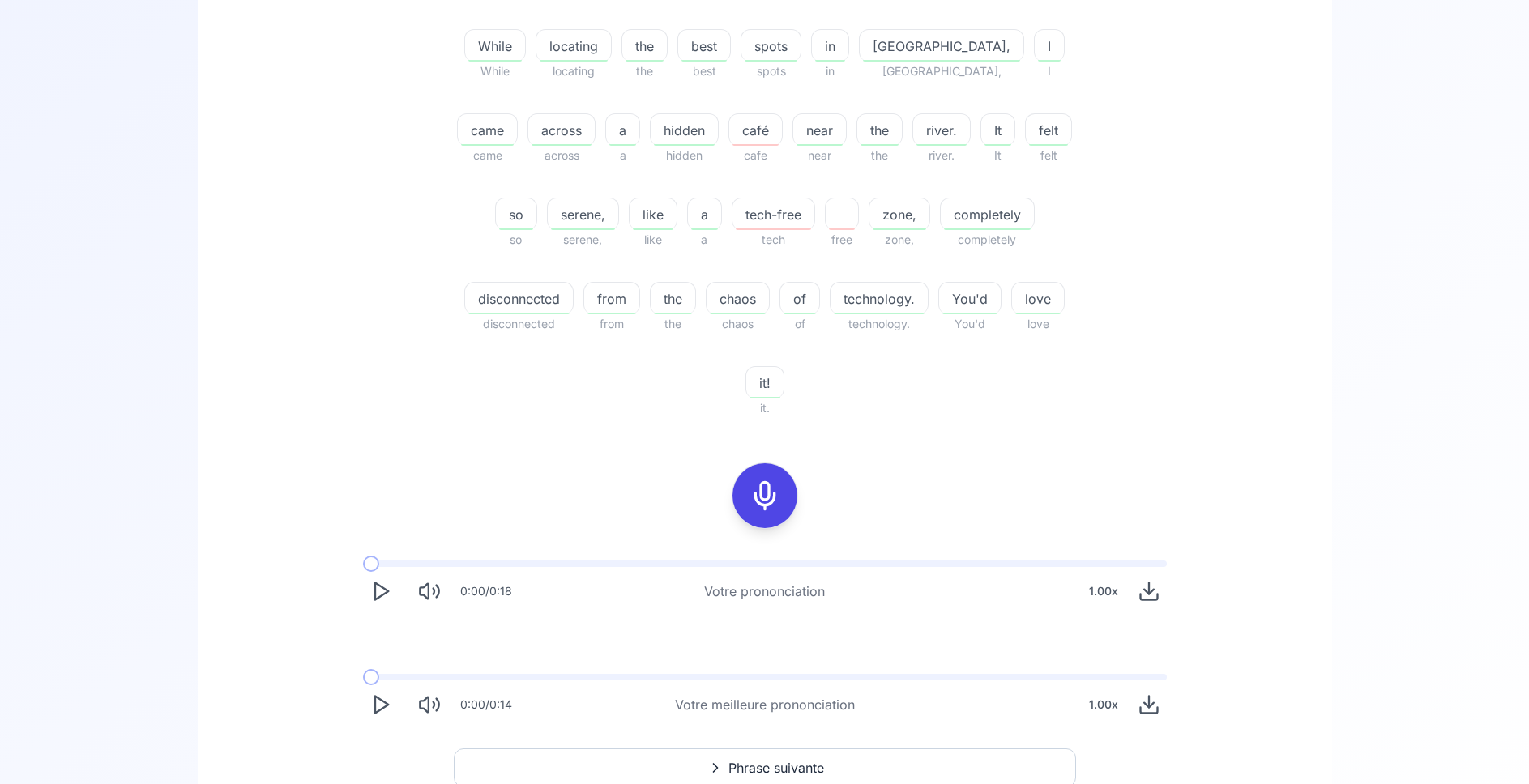
click at [384, 693] on icon "Play" at bounding box center [381, 704] width 23 height 23
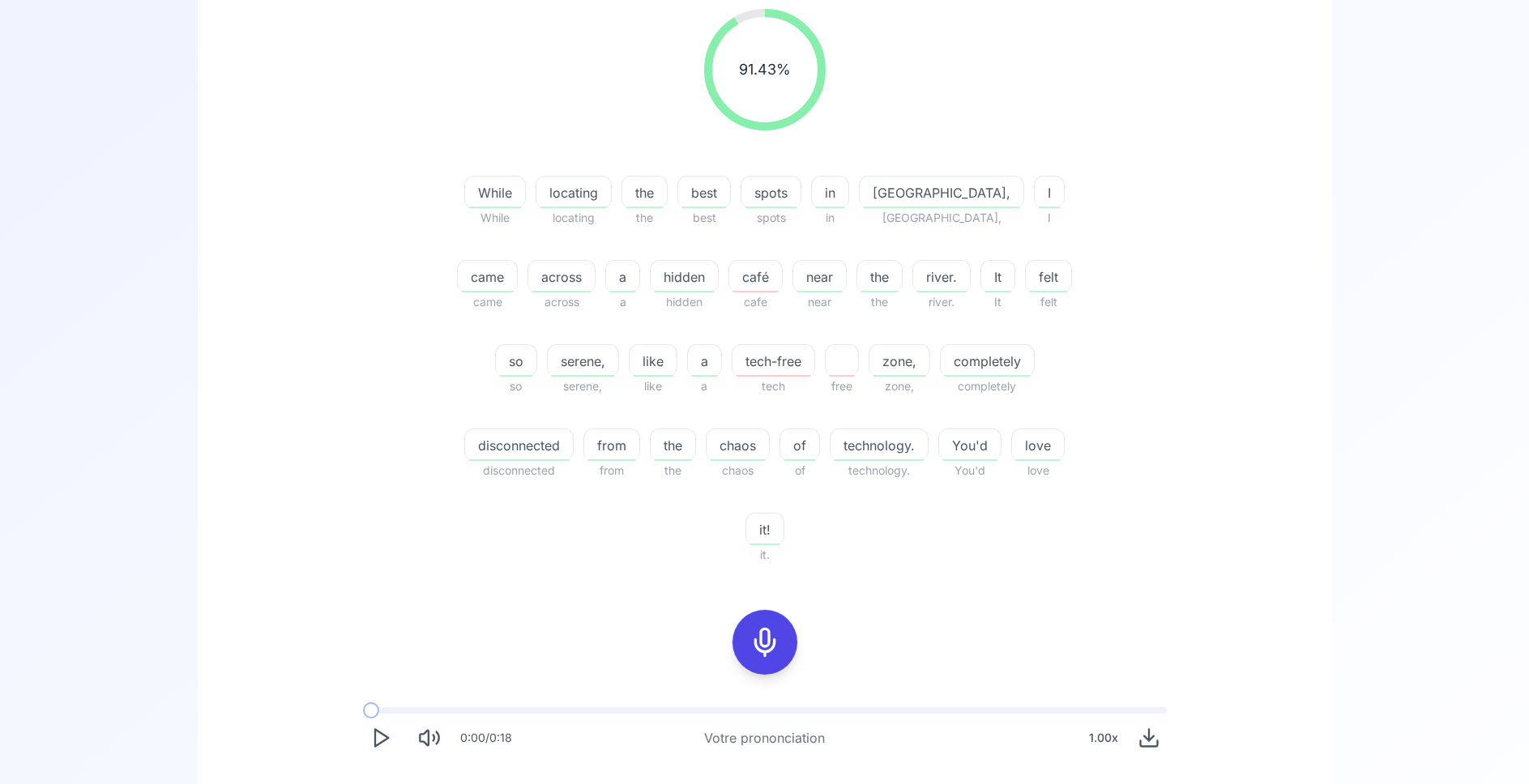
scroll to position [248, 0]
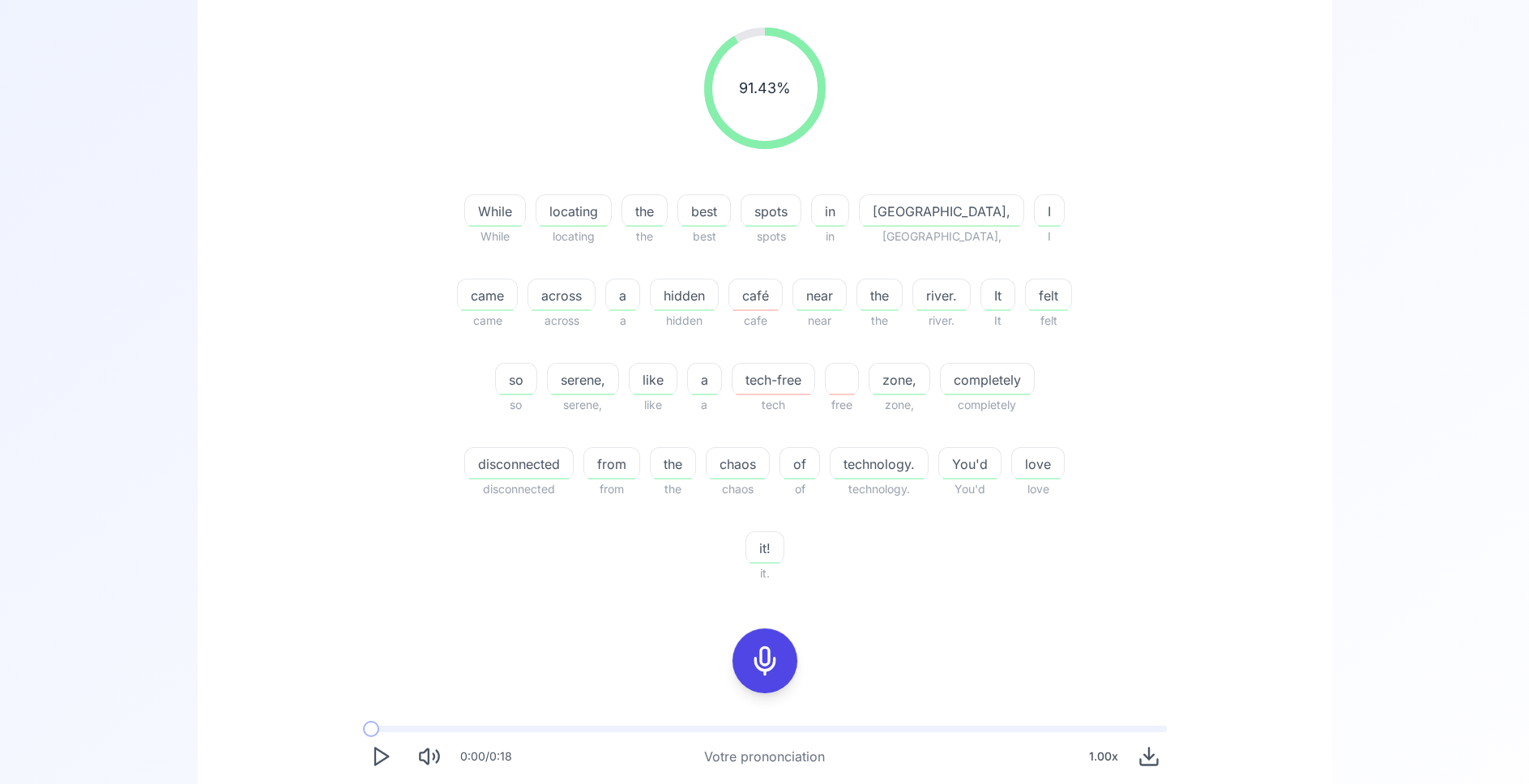
click at [764, 644] on icon at bounding box center [764, 660] width 32 height 32
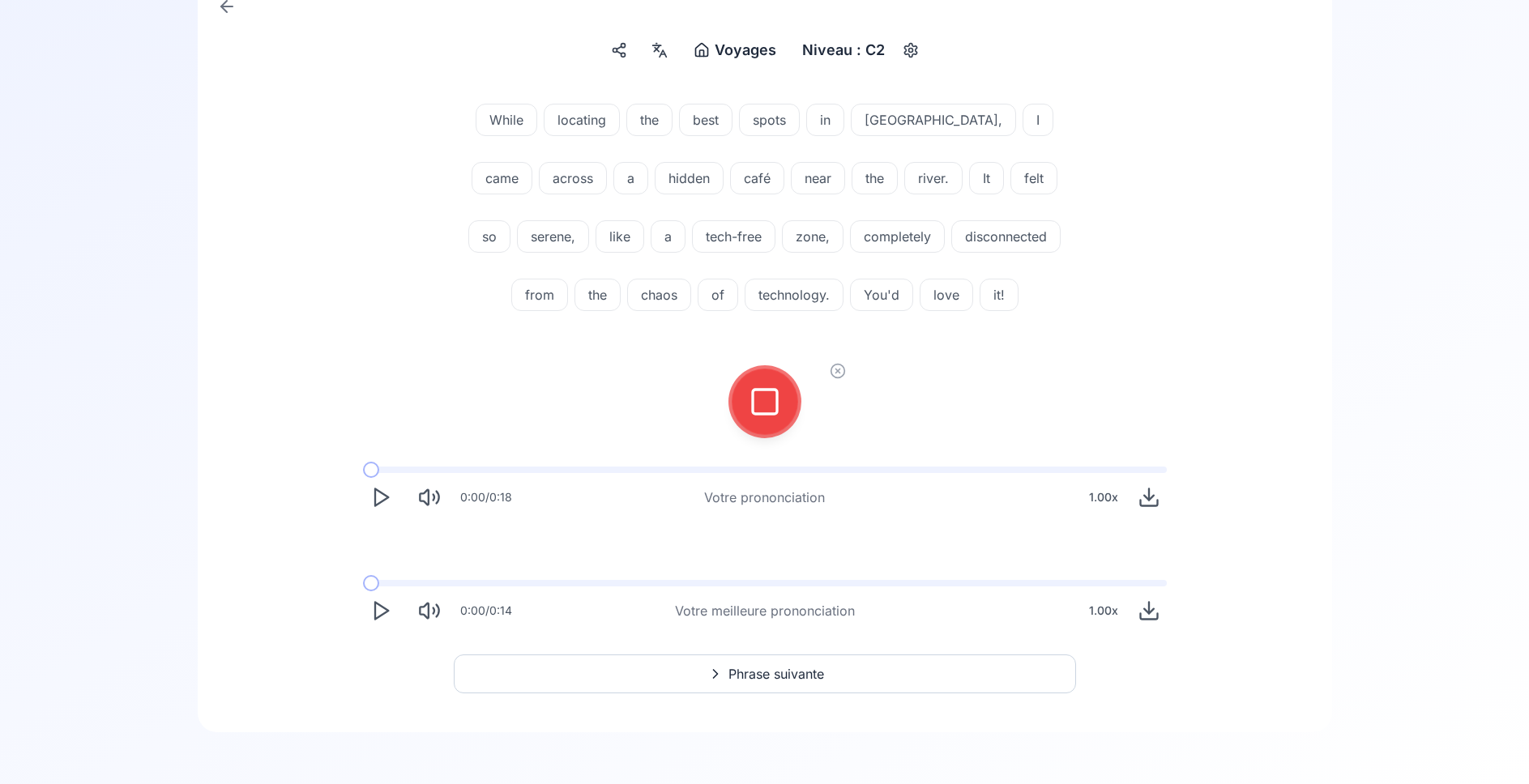
click at [759, 405] on icon at bounding box center [764, 402] width 32 height 32
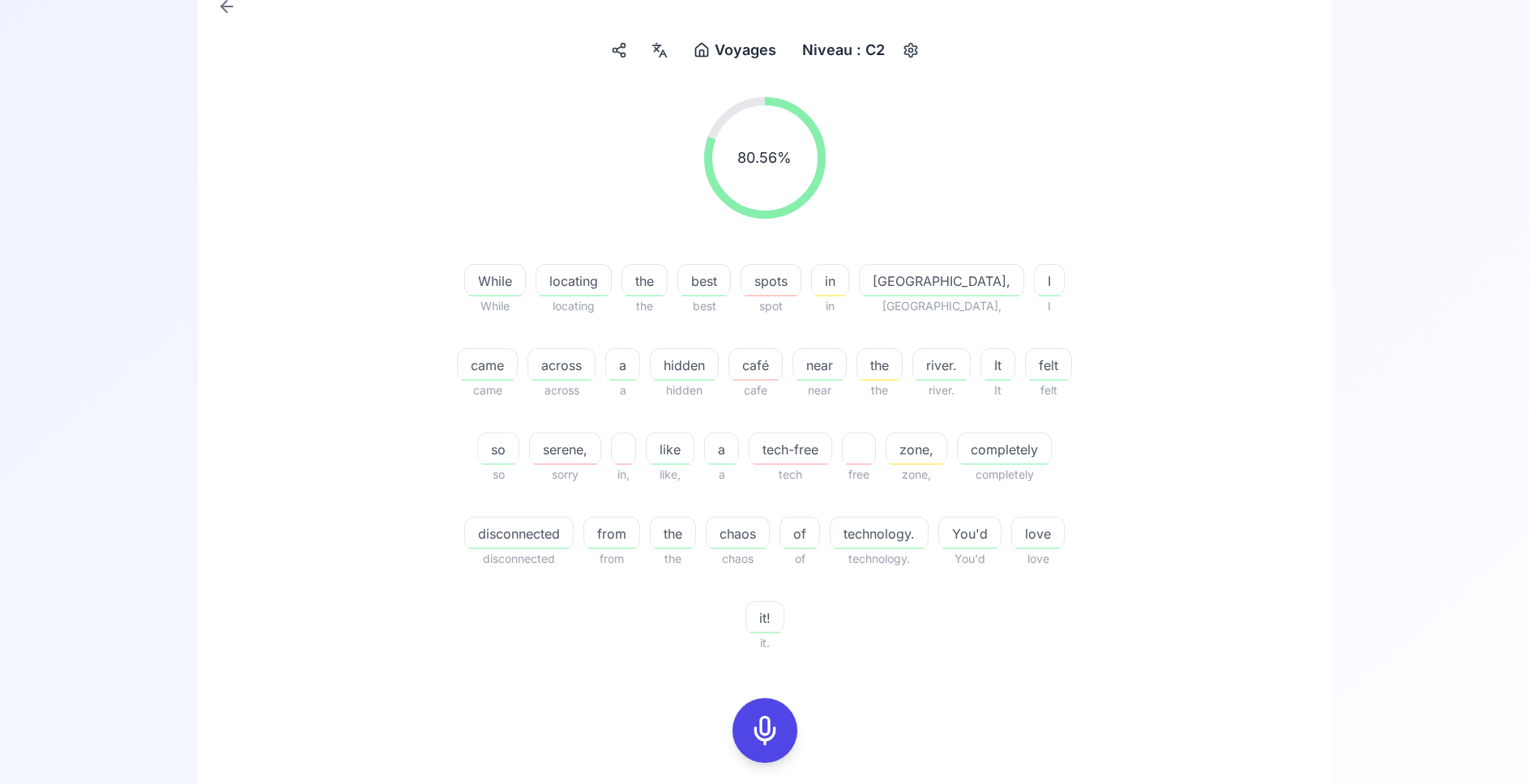
click at [768, 733] on icon at bounding box center [764, 731] width 32 height 32
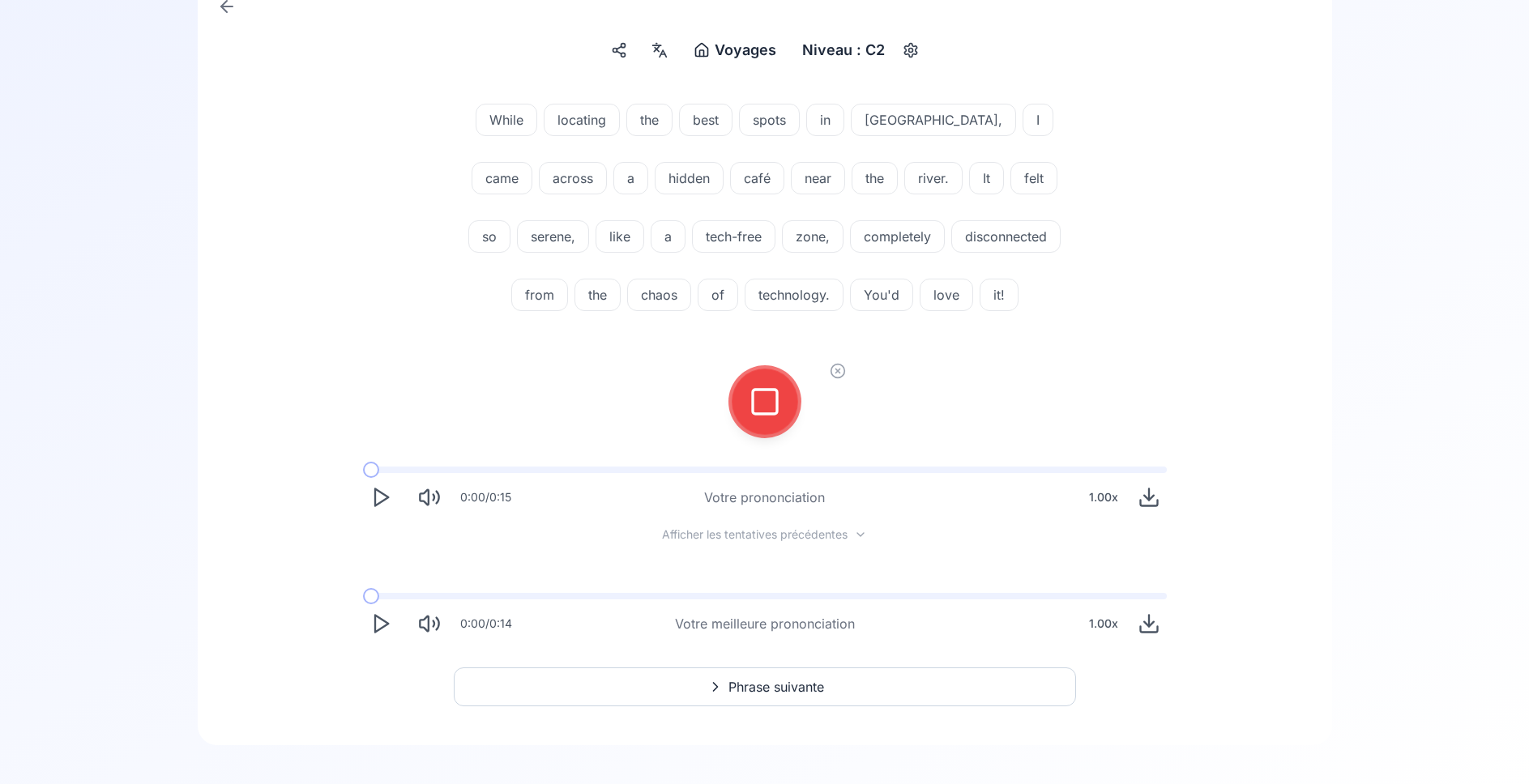
click at [785, 399] on button at bounding box center [764, 402] width 65 height 65
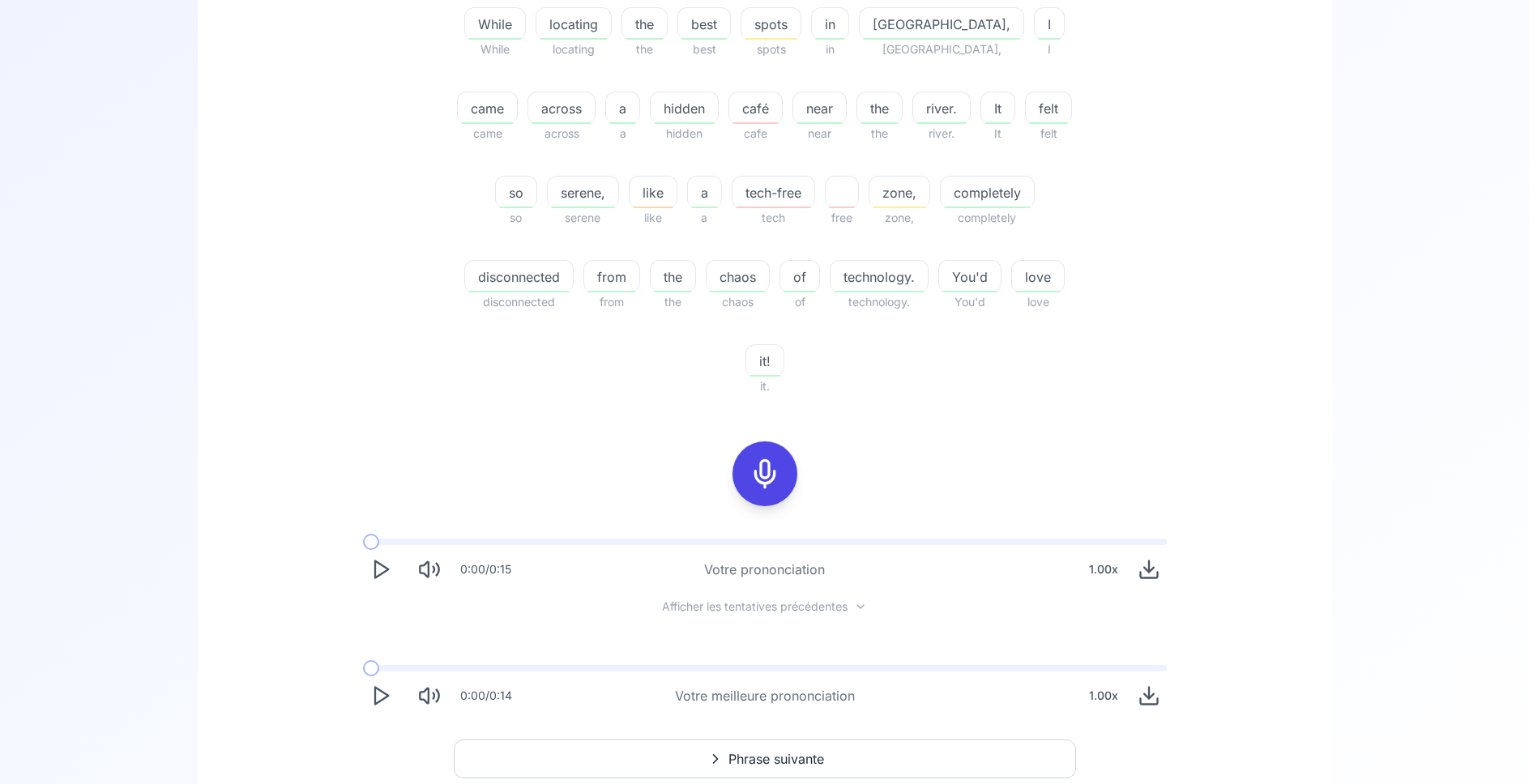
scroll to position [435, 0]
click at [815, 748] on span "Phrase suivante" at bounding box center [776, 757] width 96 height 19
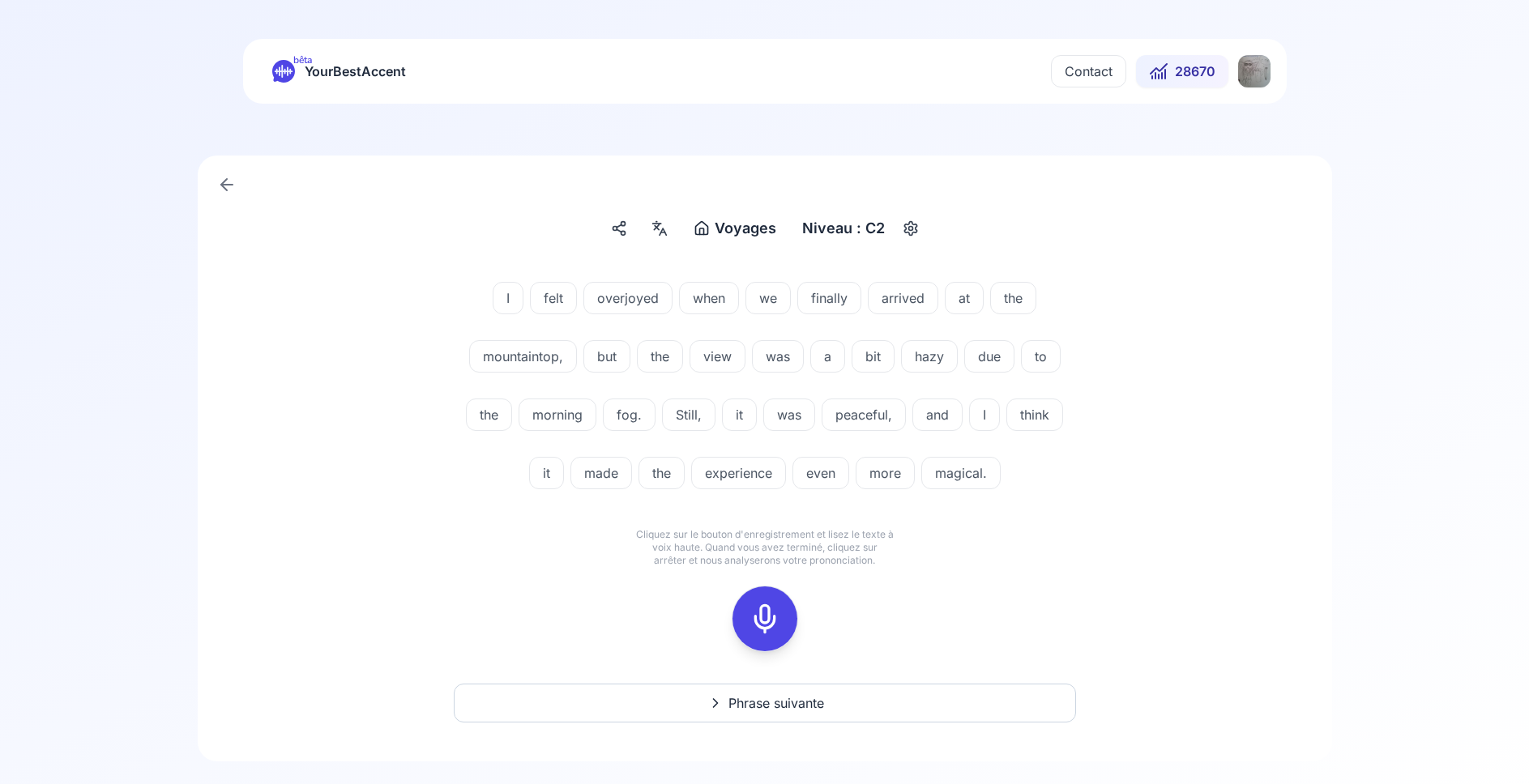
click at [772, 613] on icon at bounding box center [764, 619] width 32 height 32
click at [745, 623] on button at bounding box center [764, 619] width 65 height 65
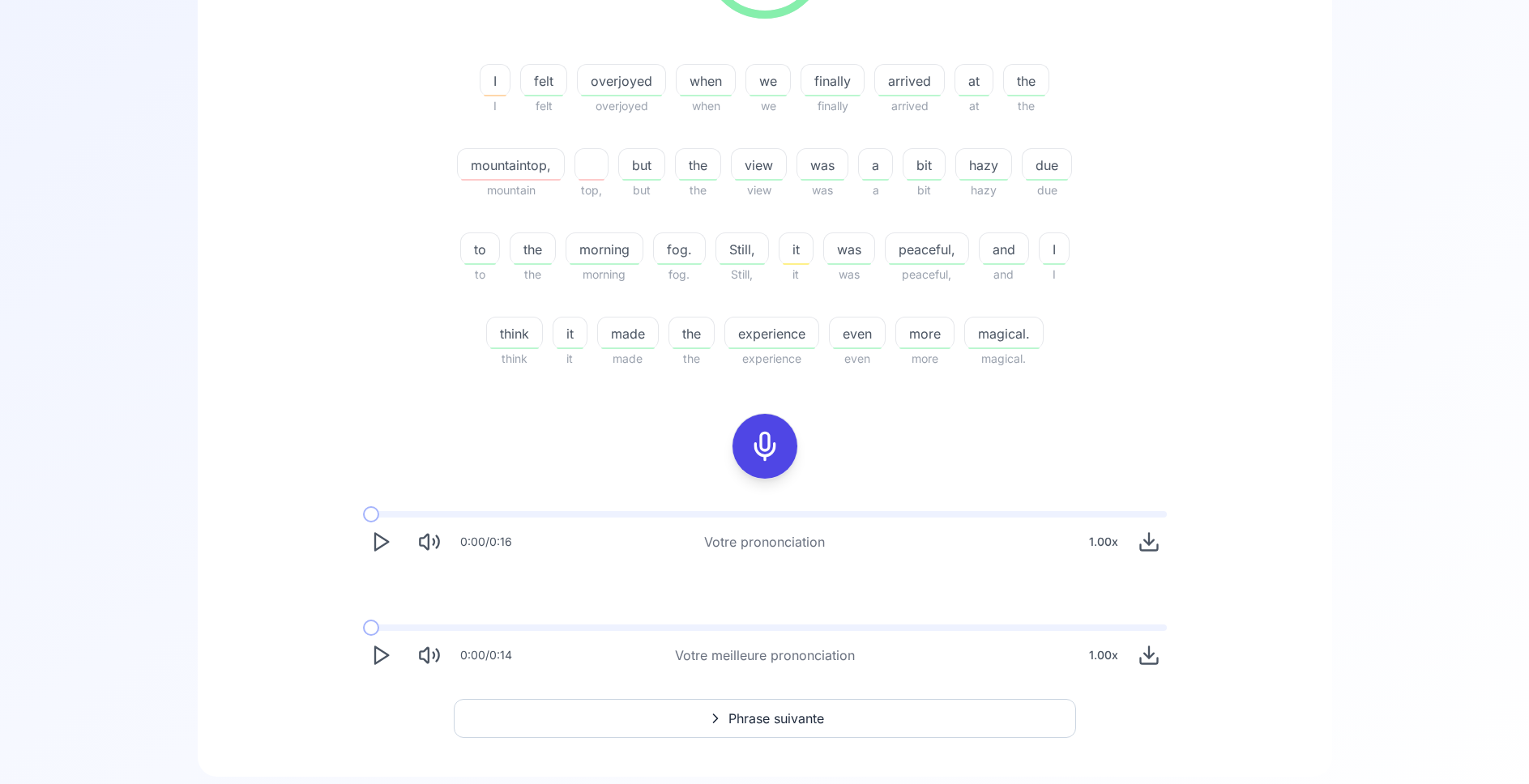
scroll to position [413, 0]
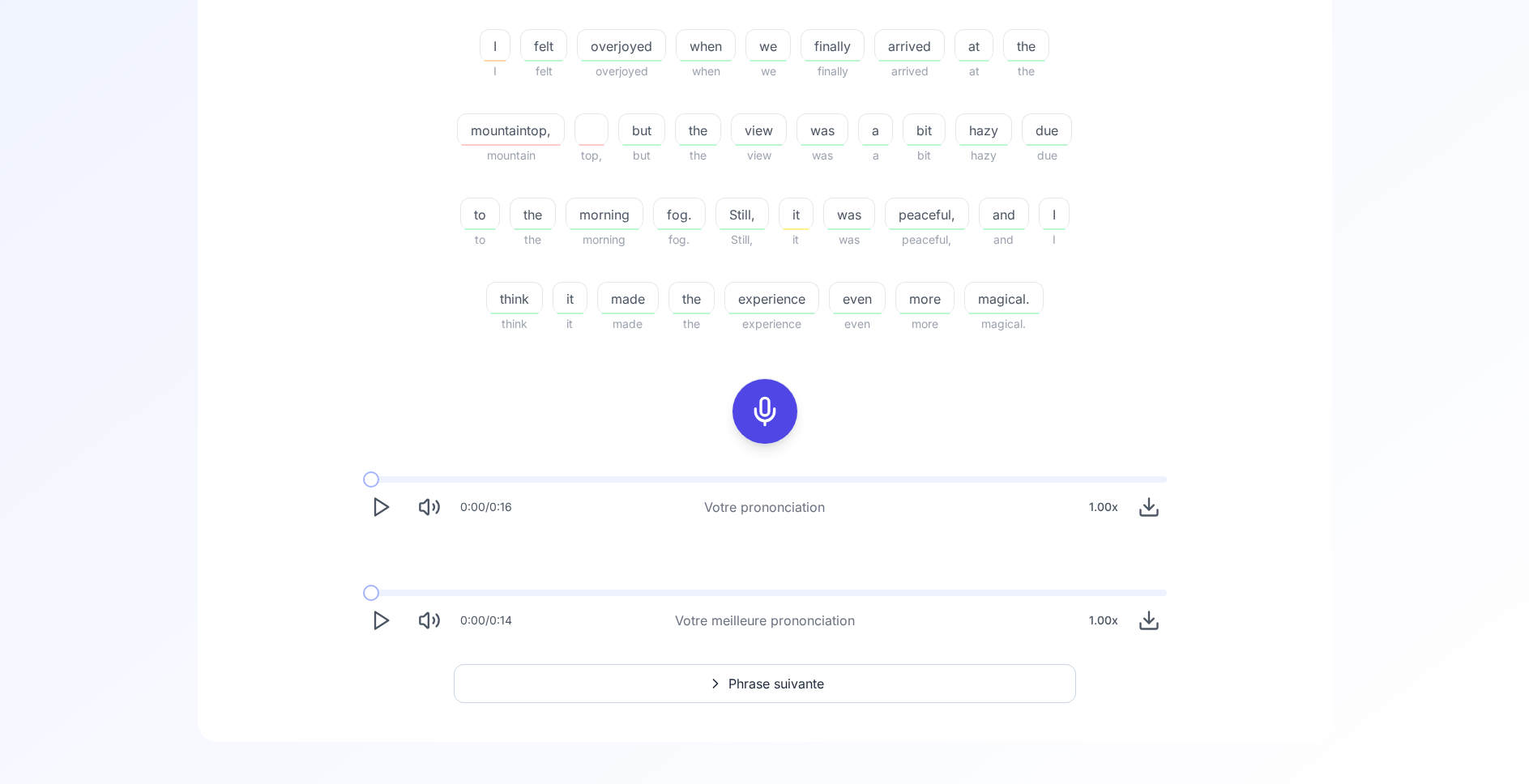
click at [378, 632] on icon "Play" at bounding box center [381, 621] width 23 height 23
drag, startPoint x: 766, startPoint y: 483, endPoint x: 662, endPoint y: 448, distance: 109.7
click at [765, 428] on icon at bounding box center [764, 411] width 32 height 32
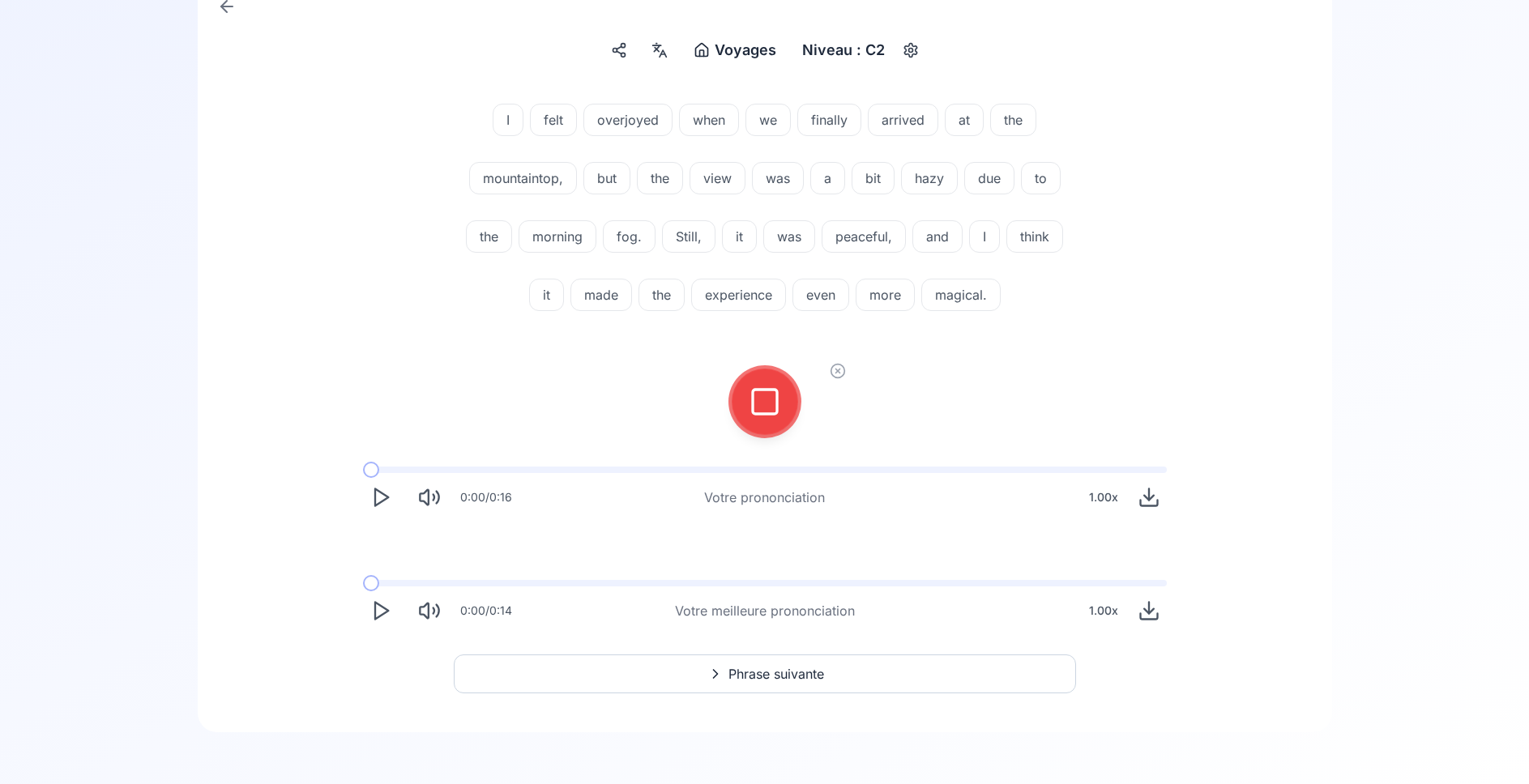
click at [748, 397] on div at bounding box center [764, 402] width 39 height 65
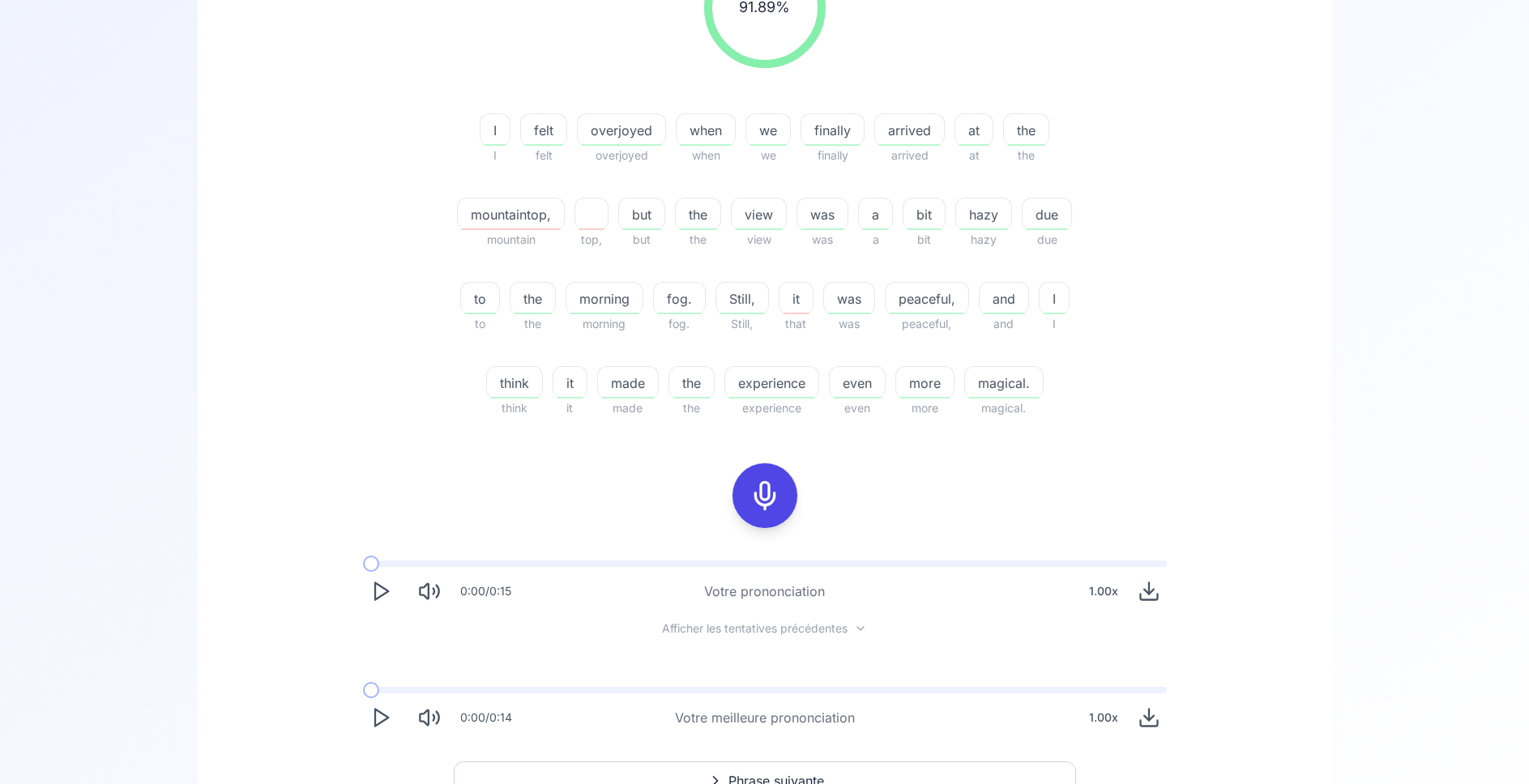
scroll to position [343, 0]
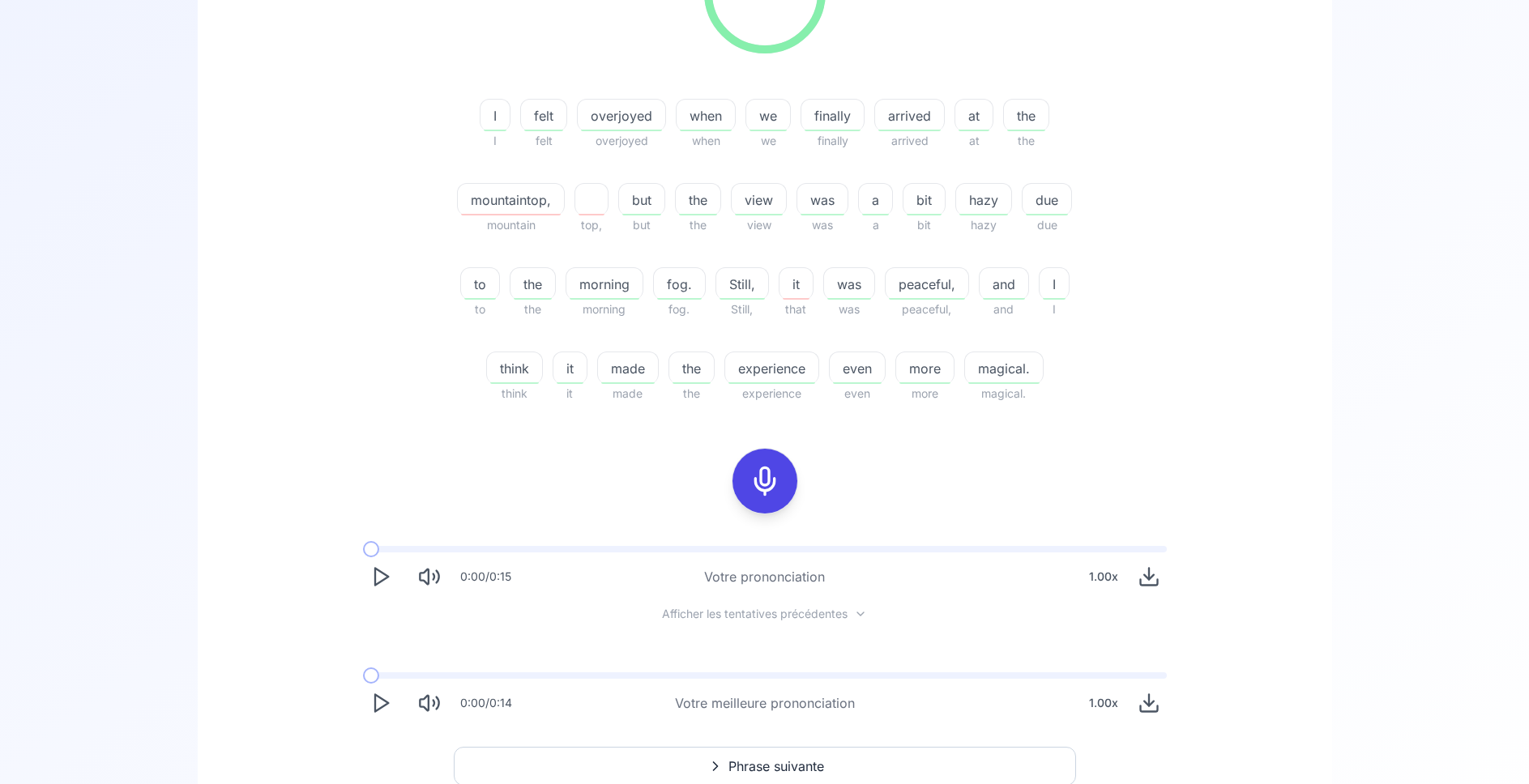
click at [383, 588] on icon "Play" at bounding box center [381, 577] width 23 height 23
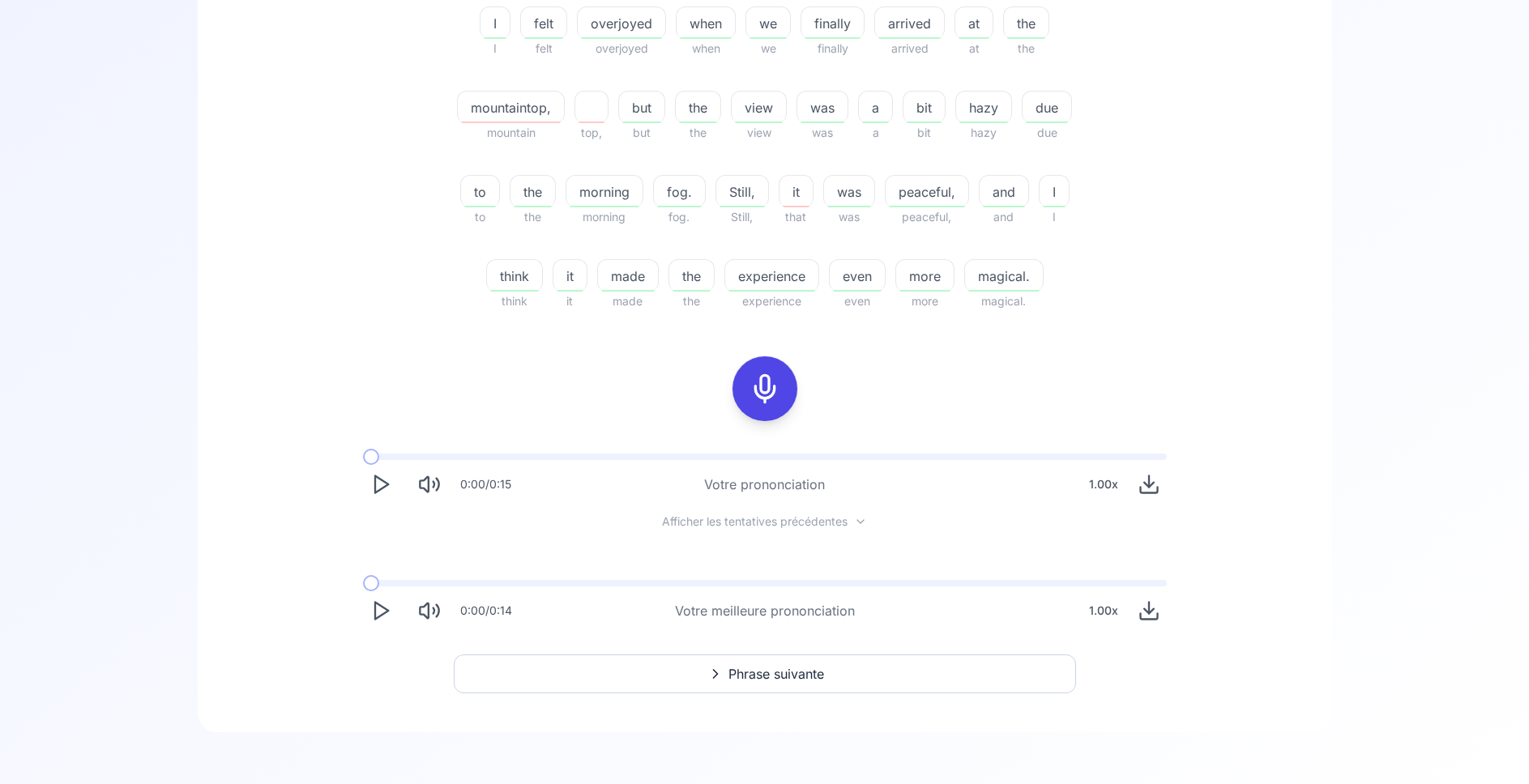
scroll to position [520, 0]
click at [768, 682] on span "Phrase suivante" at bounding box center [776, 674] width 96 height 19
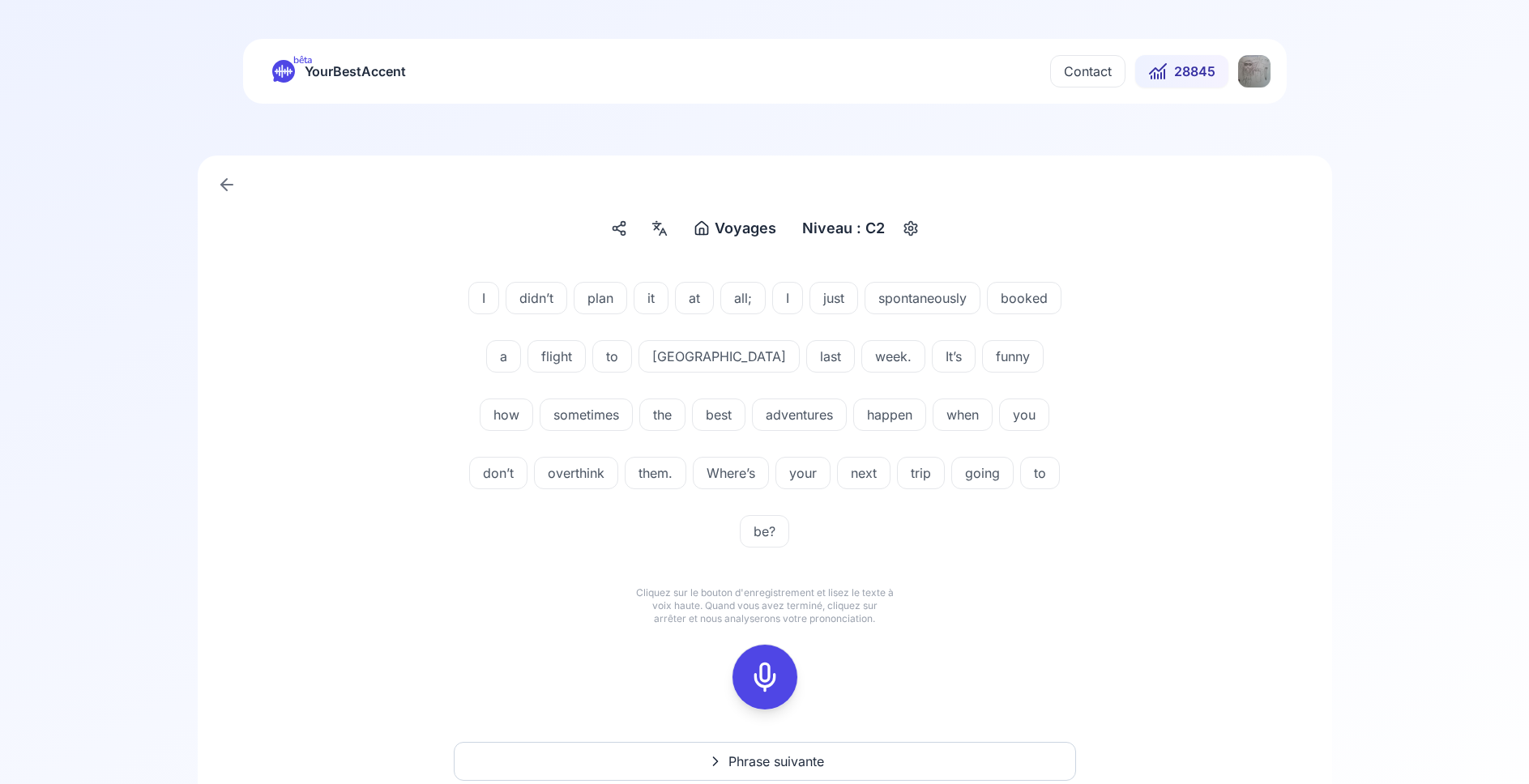
click at [770, 660] on icon at bounding box center [764, 677] width 32 height 32
click at [764, 660] on icon at bounding box center [764, 677] width 32 height 32
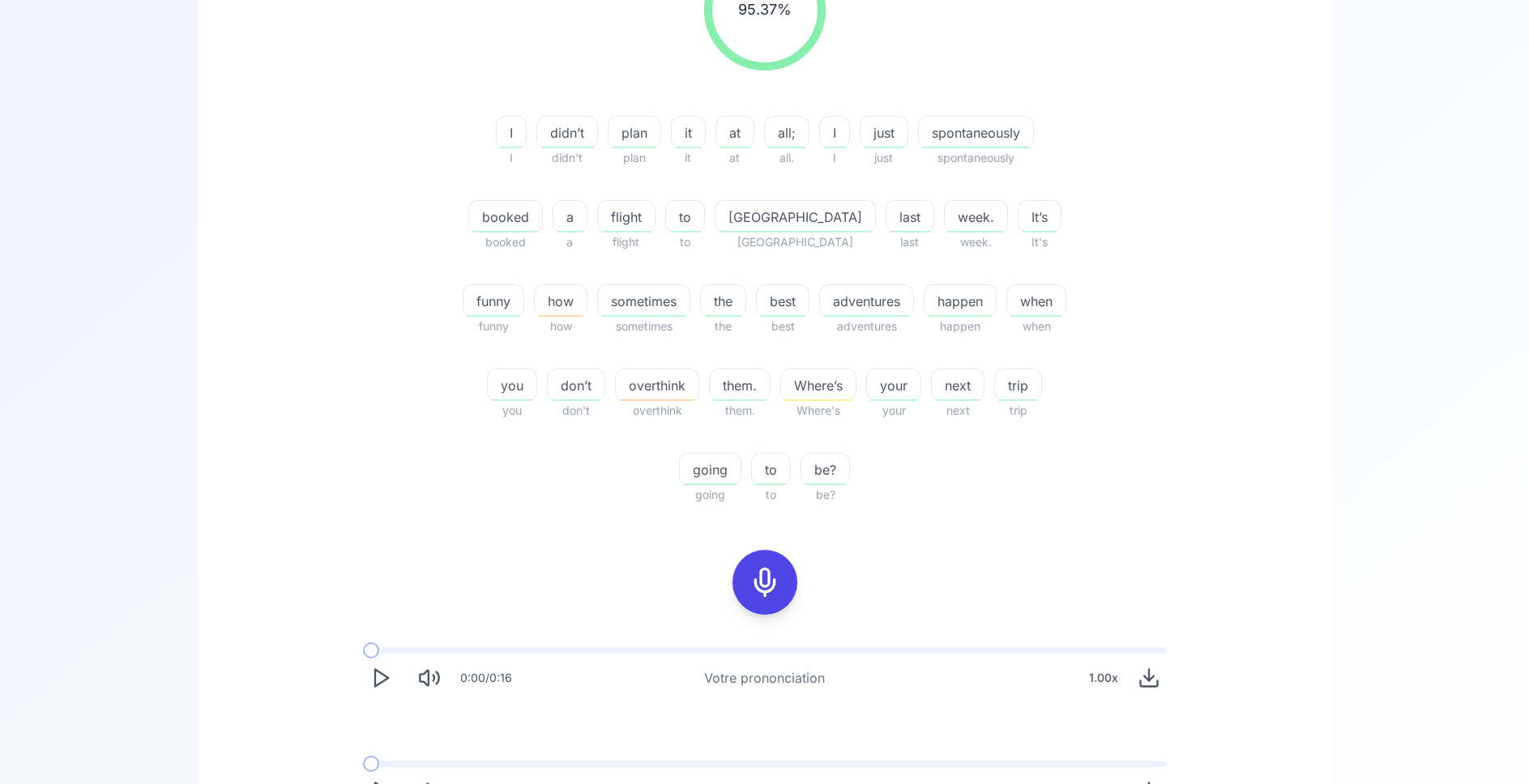
scroll to position [413, 0]
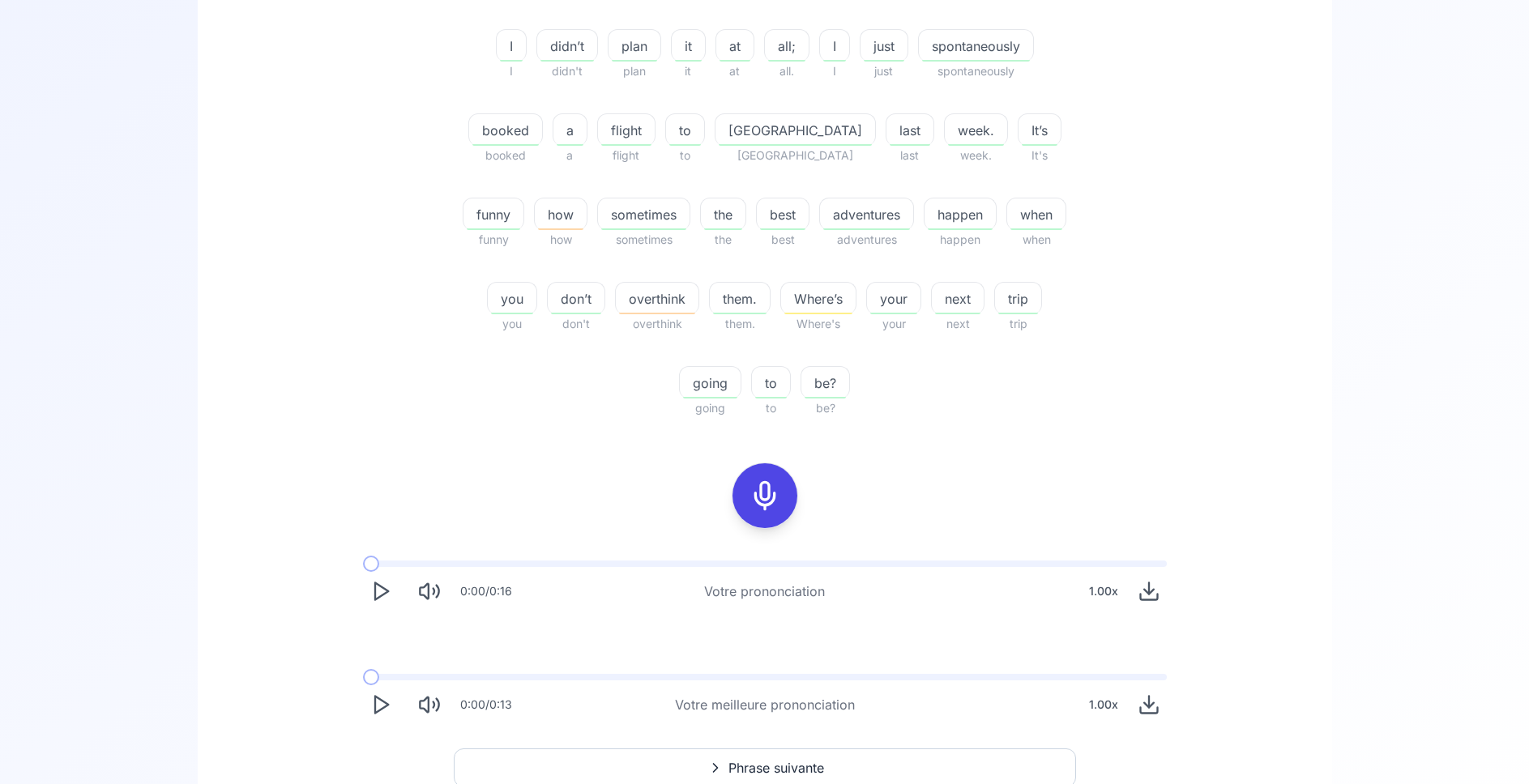
click at [376, 709] on polygon "Play" at bounding box center [382, 705] width 13 height 17
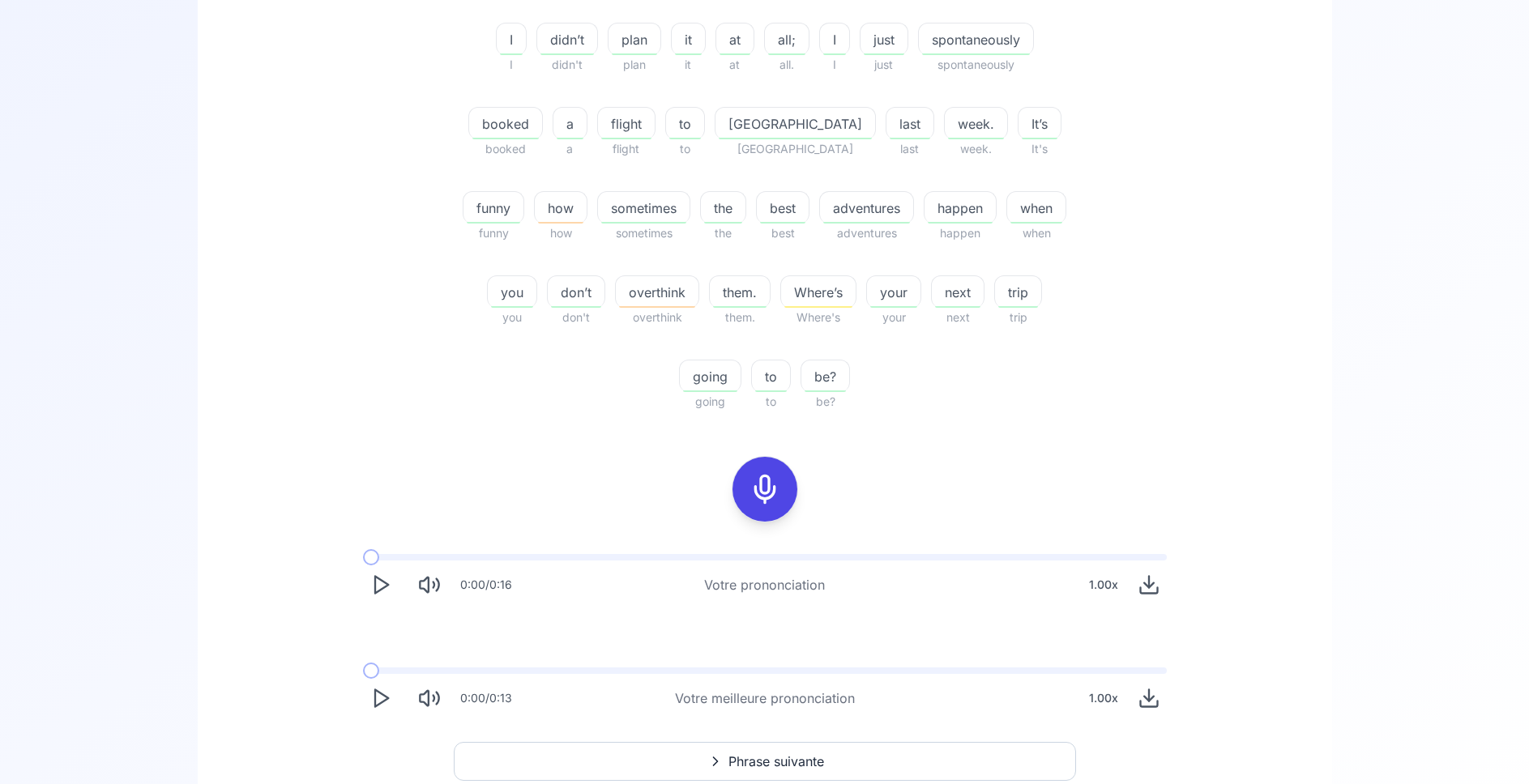
scroll to position [331, 0]
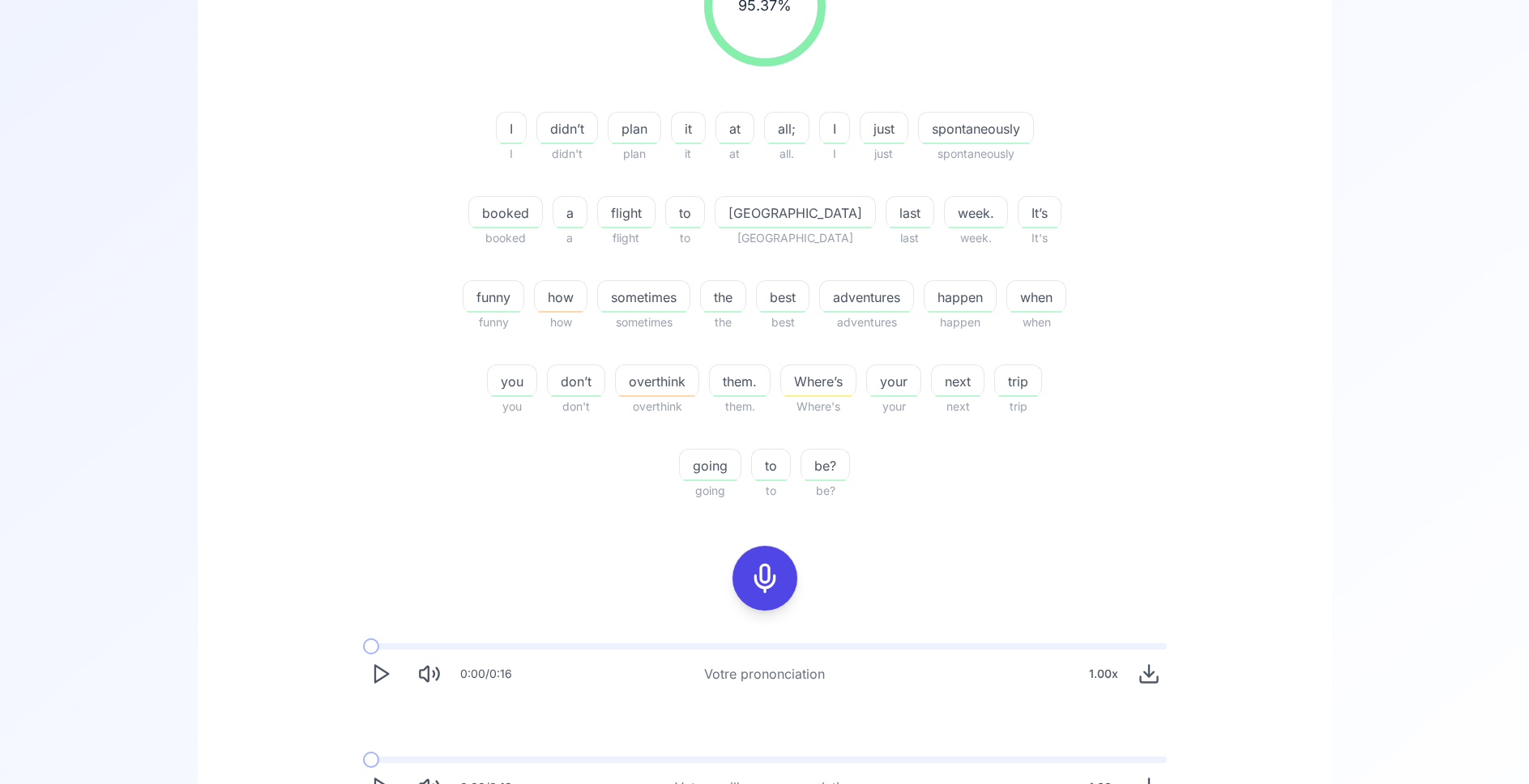
click at [772, 577] on icon at bounding box center [764, 578] width 32 height 32
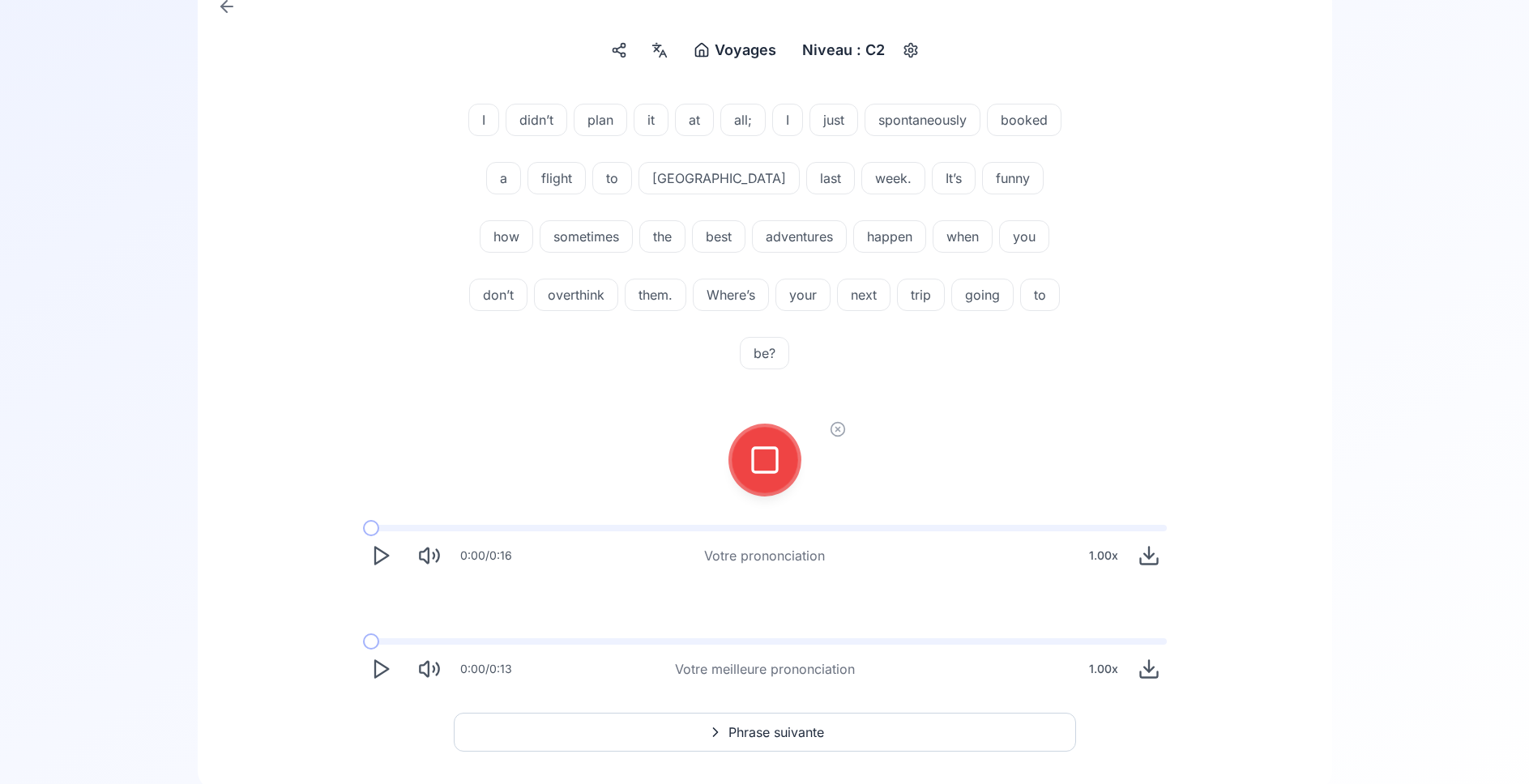
click at [837, 421] on icon at bounding box center [838, 429] width 16 height 16
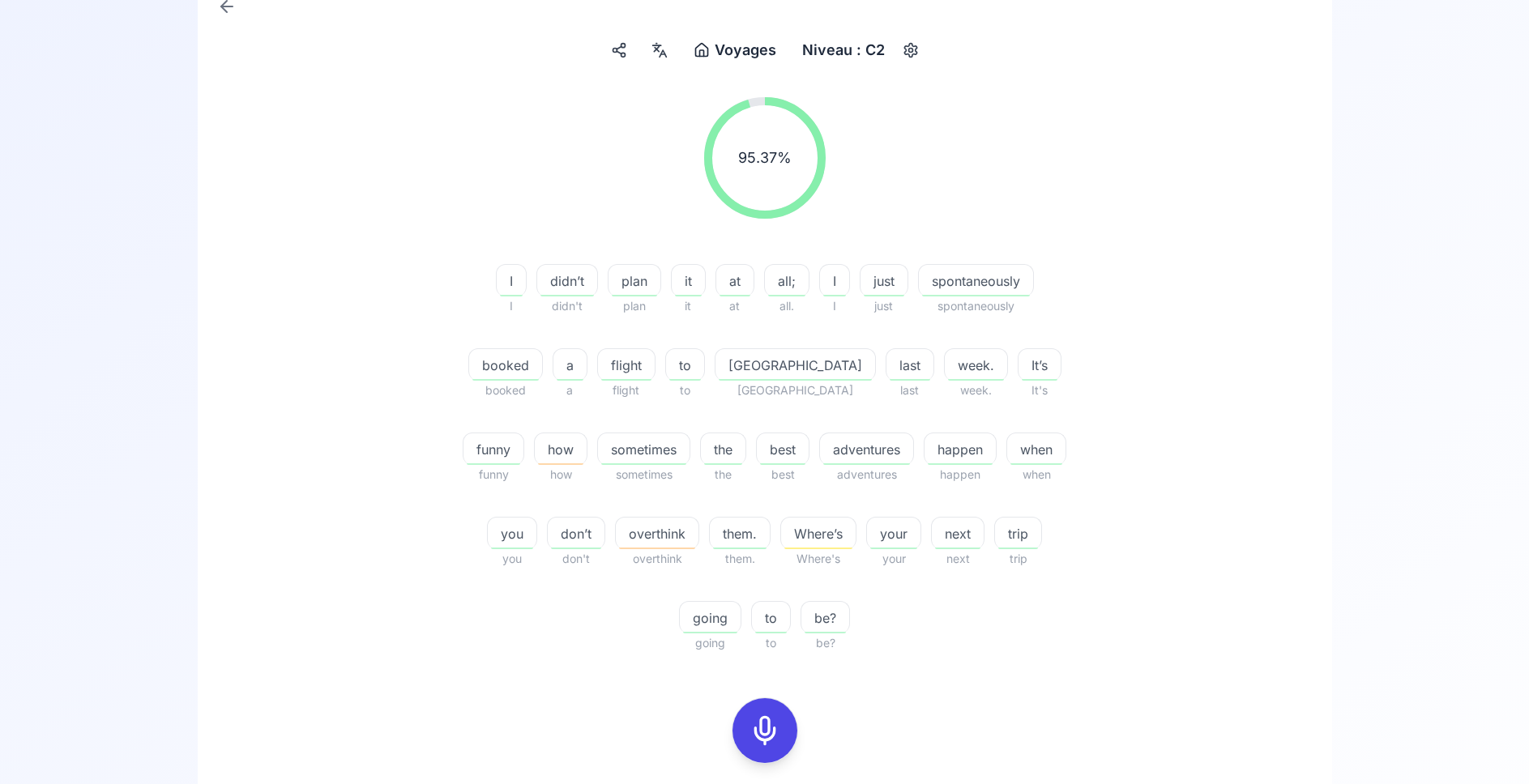
click at [992, 286] on span "spontaneously" at bounding box center [976, 280] width 114 height 19
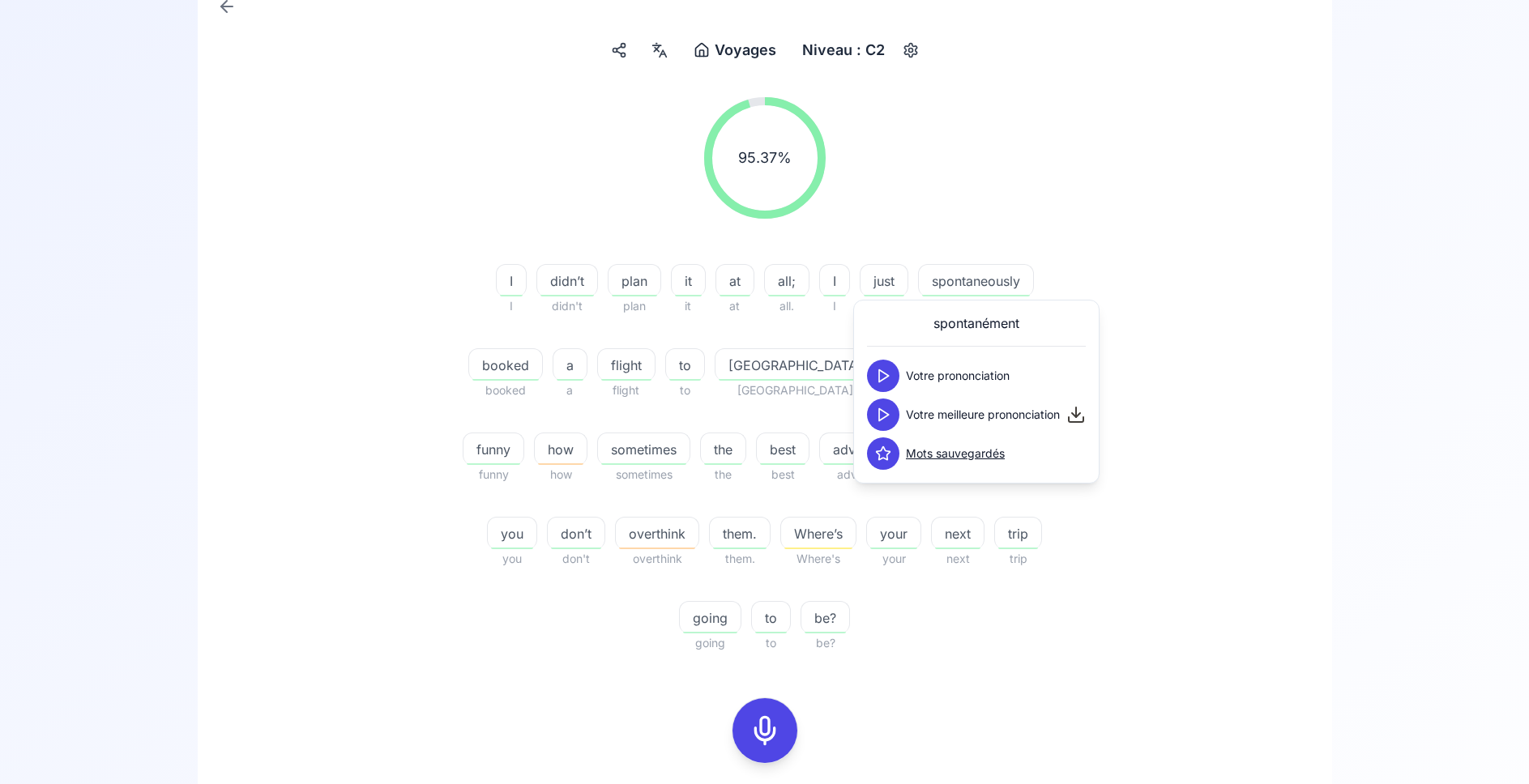
click at [889, 416] on icon at bounding box center [882, 414] width 16 height 16
click at [433, 413] on div "95.37 % 95.37 % I I didn’t didn't plan plan it it at at all; all. I I just just…" at bounding box center [765, 375] width 934 height 582
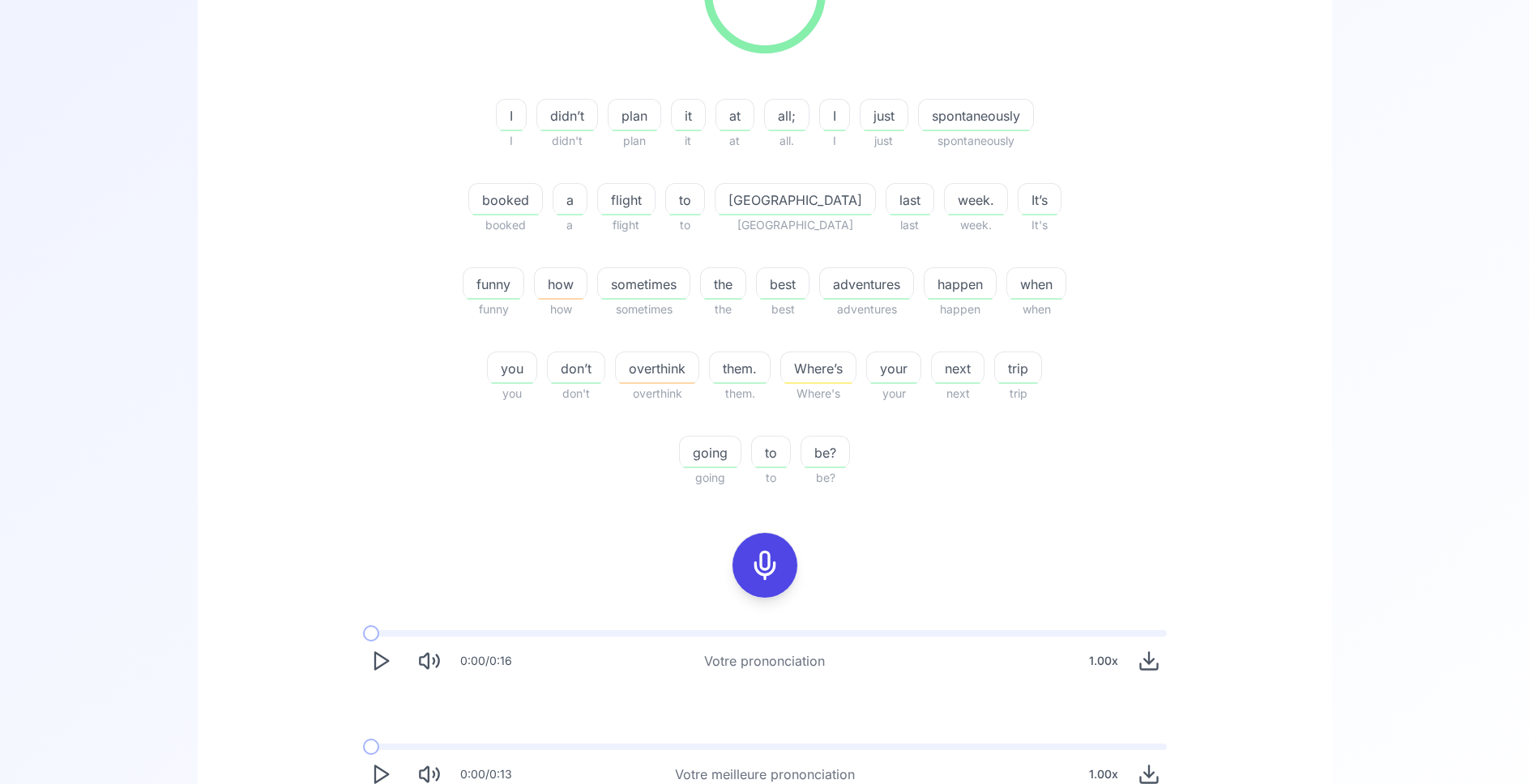
click at [749, 562] on icon at bounding box center [764, 565] width 32 height 32
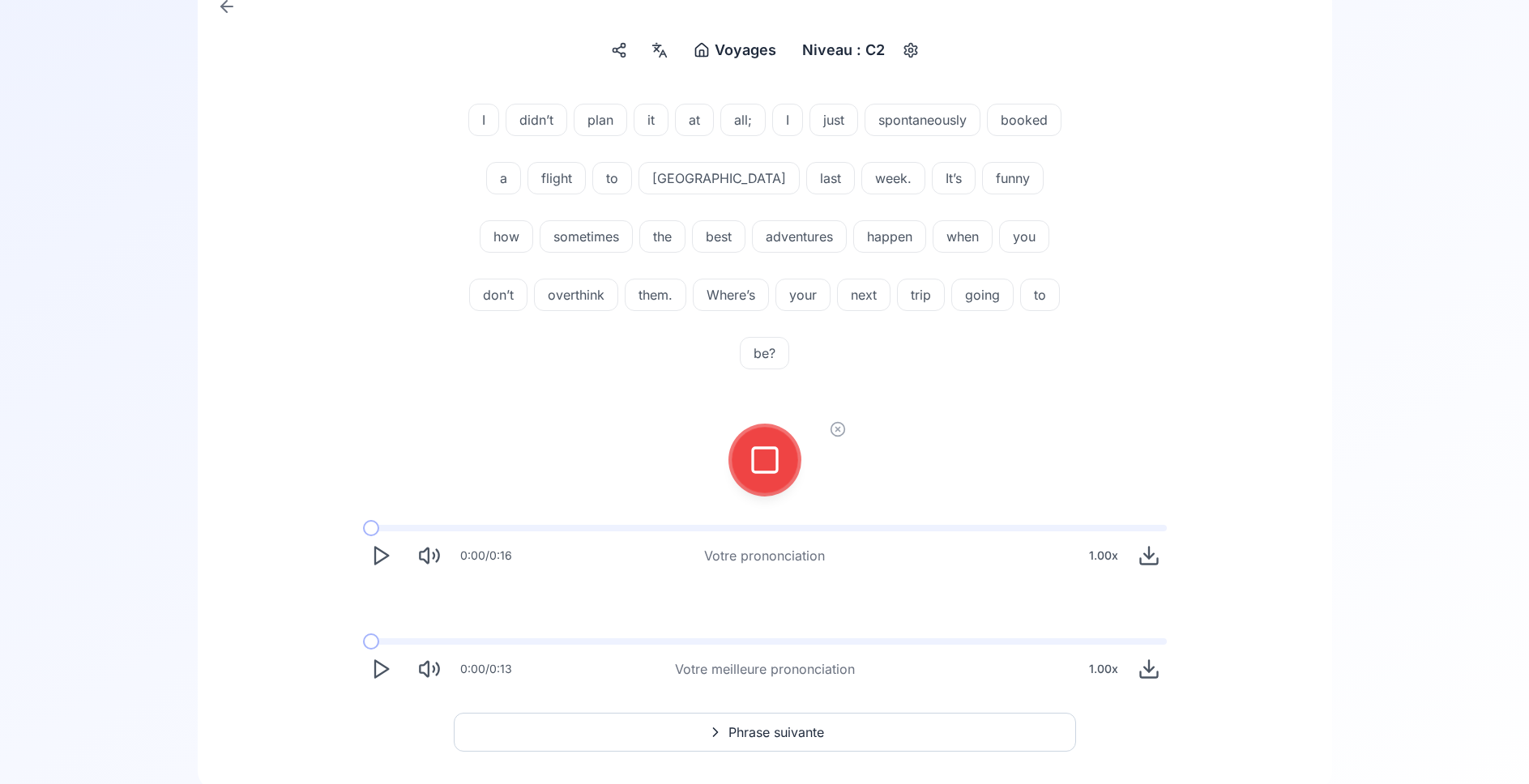
click at [764, 428] on div at bounding box center [764, 460] width 39 height 65
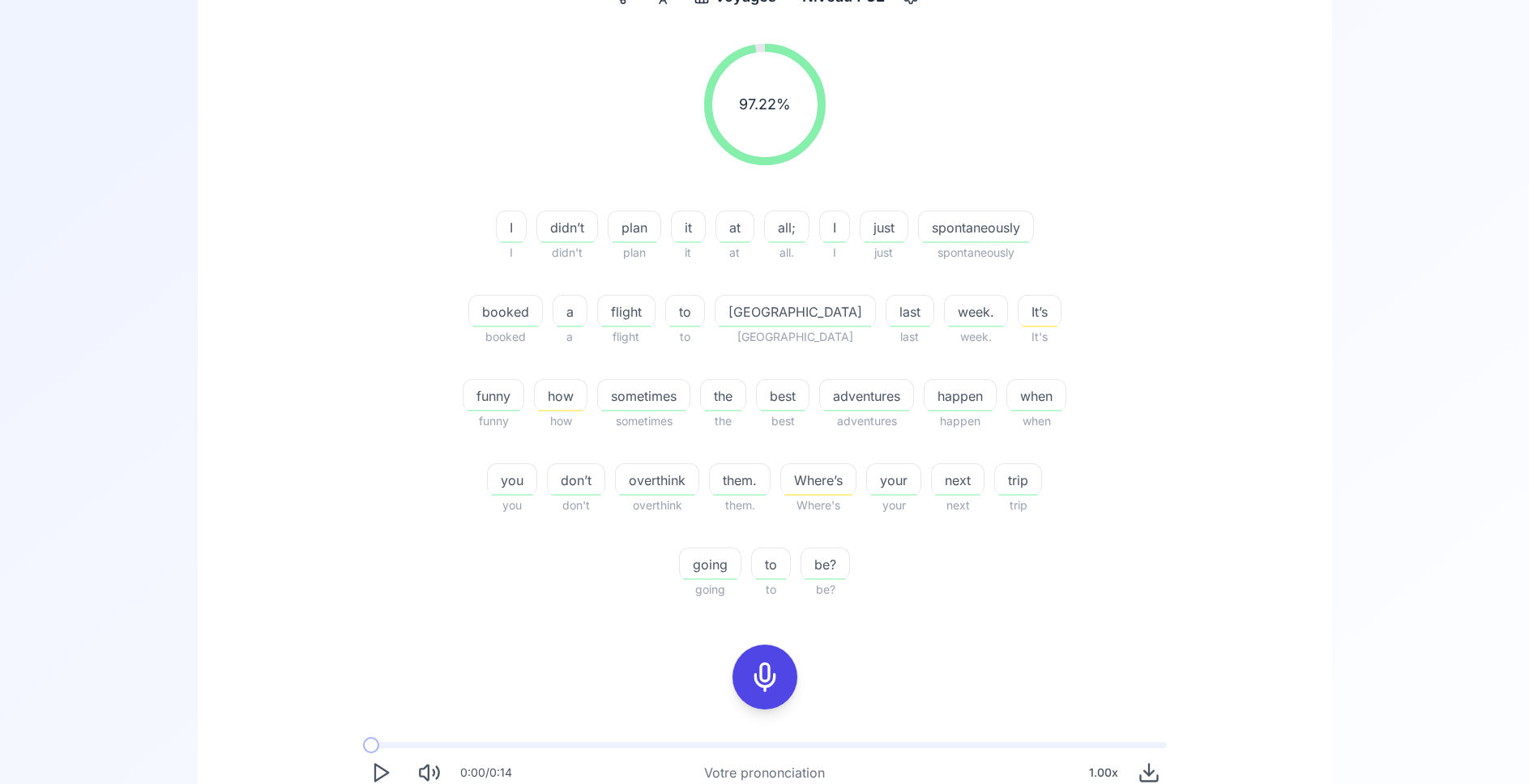
scroll to position [260, 0]
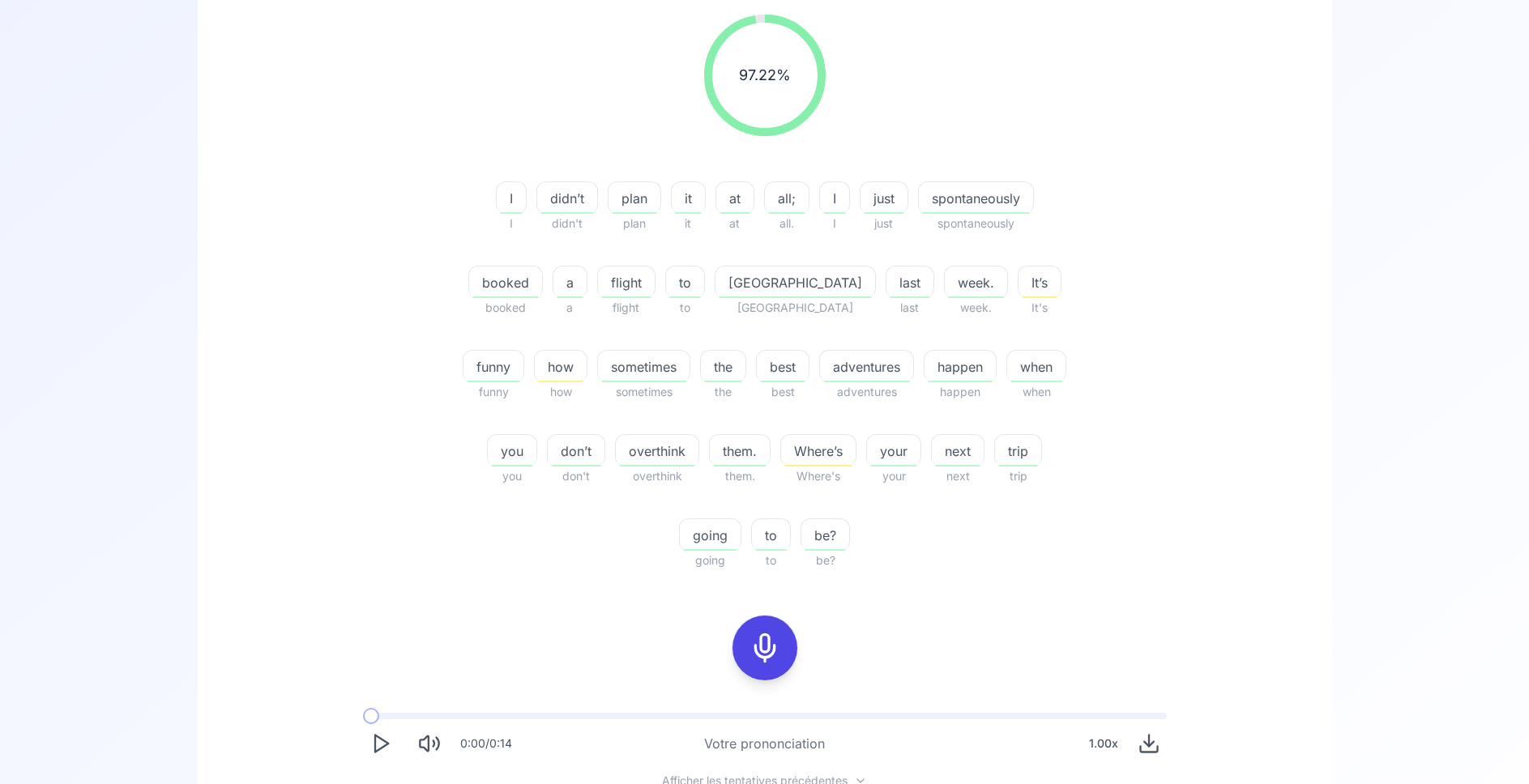
click at [386, 747] on icon "Play" at bounding box center [381, 743] width 23 height 23
click at [772, 654] on icon at bounding box center [764, 648] width 32 height 32
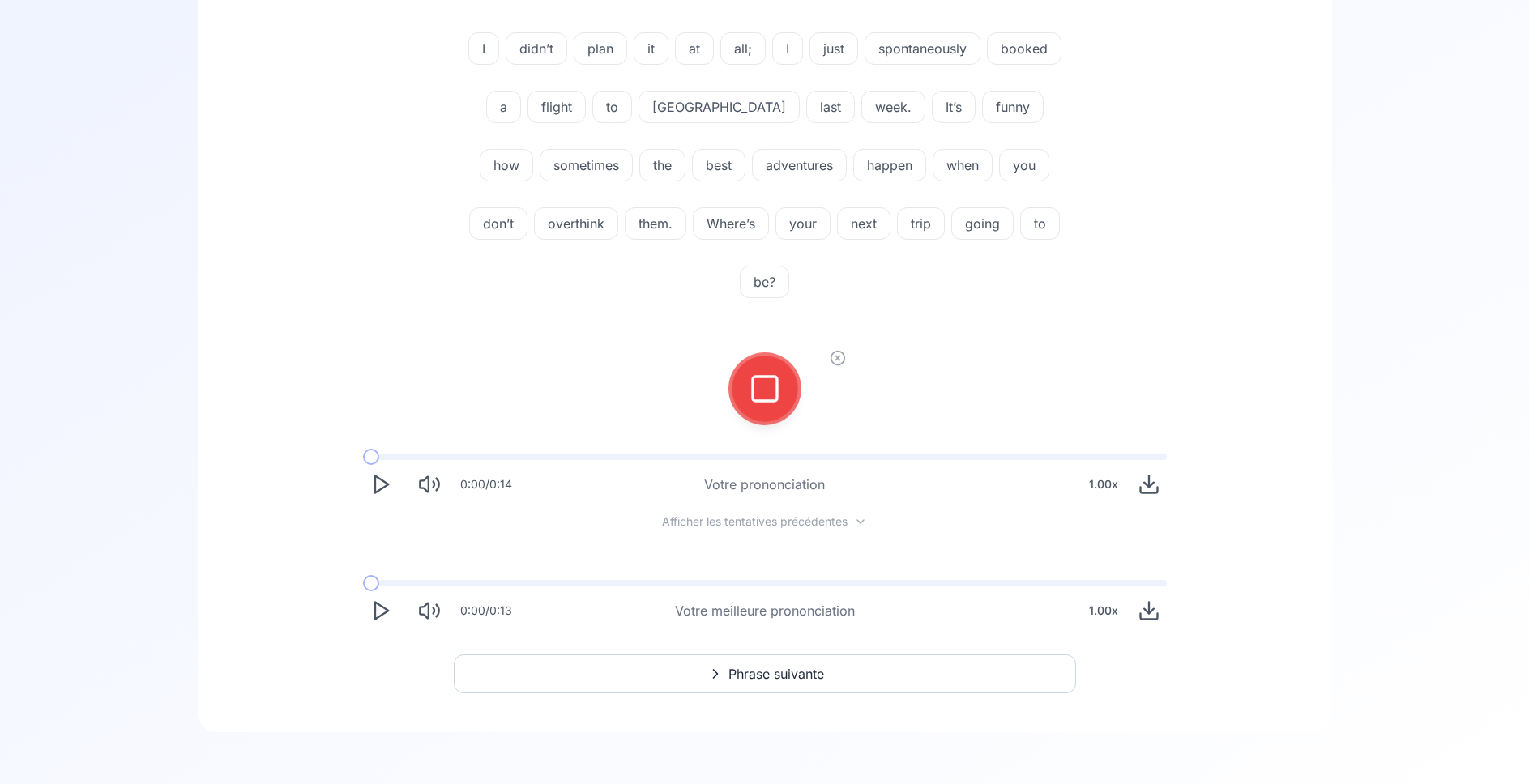
scroll to position [191, 0]
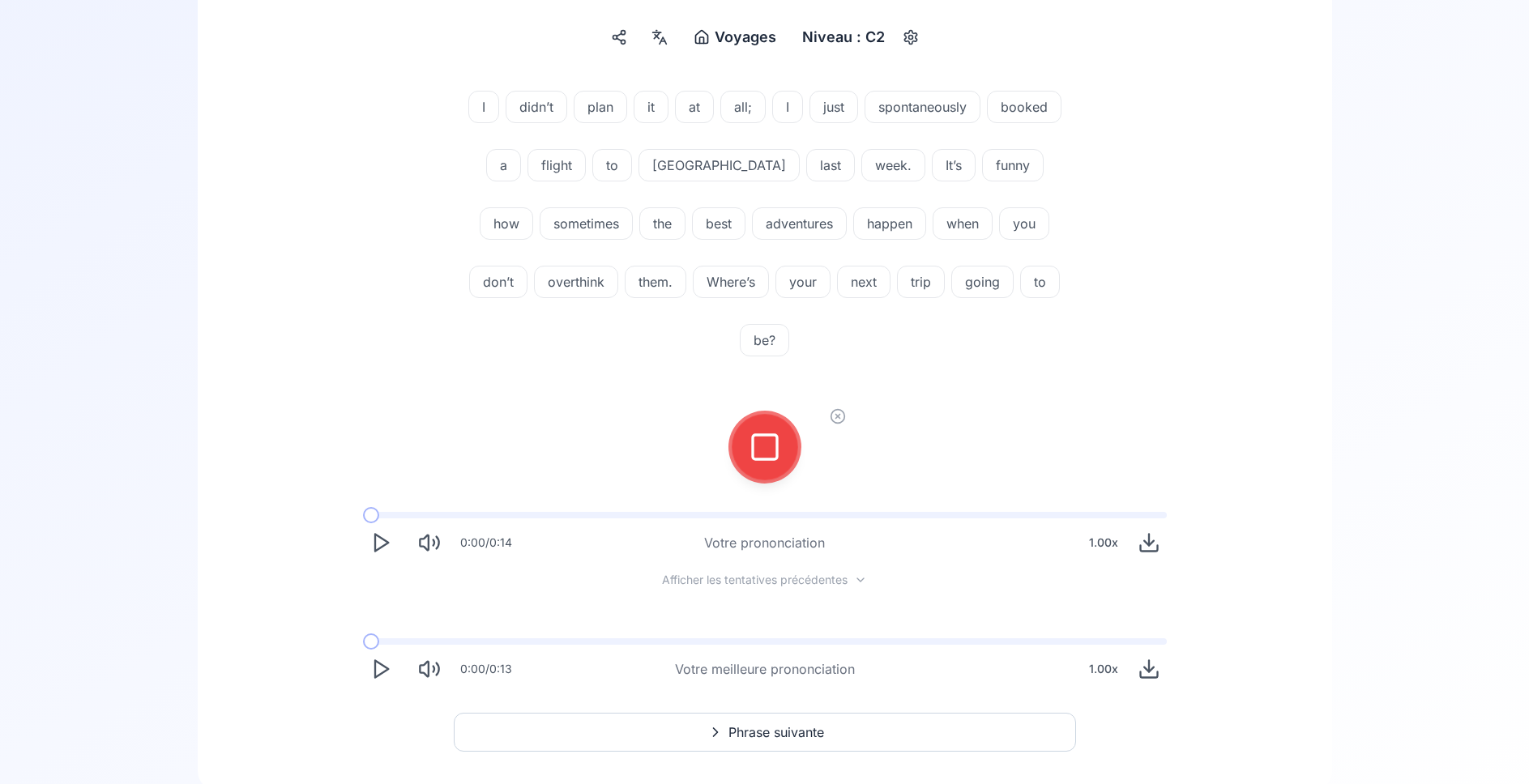
click at [836, 409] on icon at bounding box center [838, 416] width 16 height 16
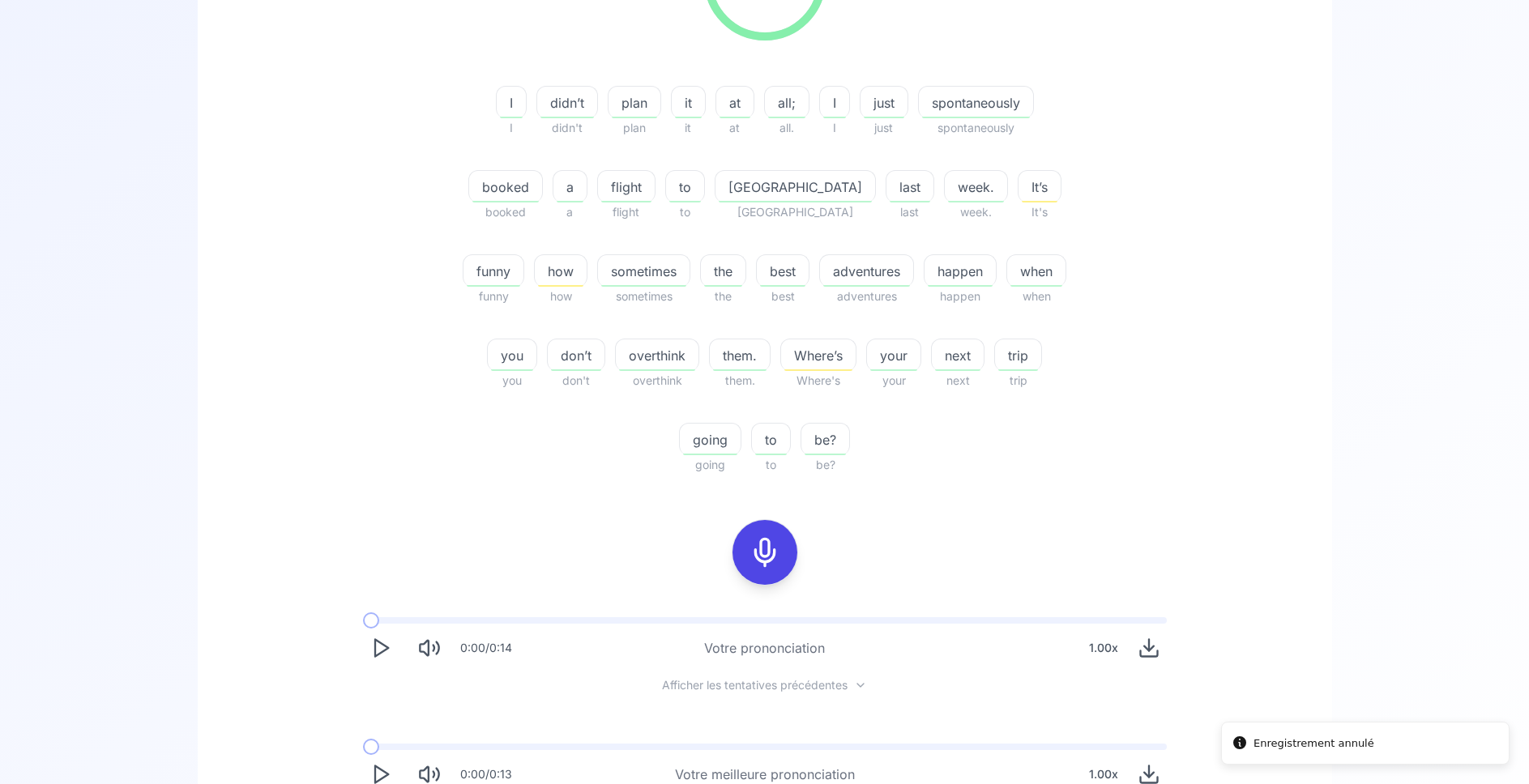
click at [764, 546] on icon at bounding box center [764, 552] width 32 height 32
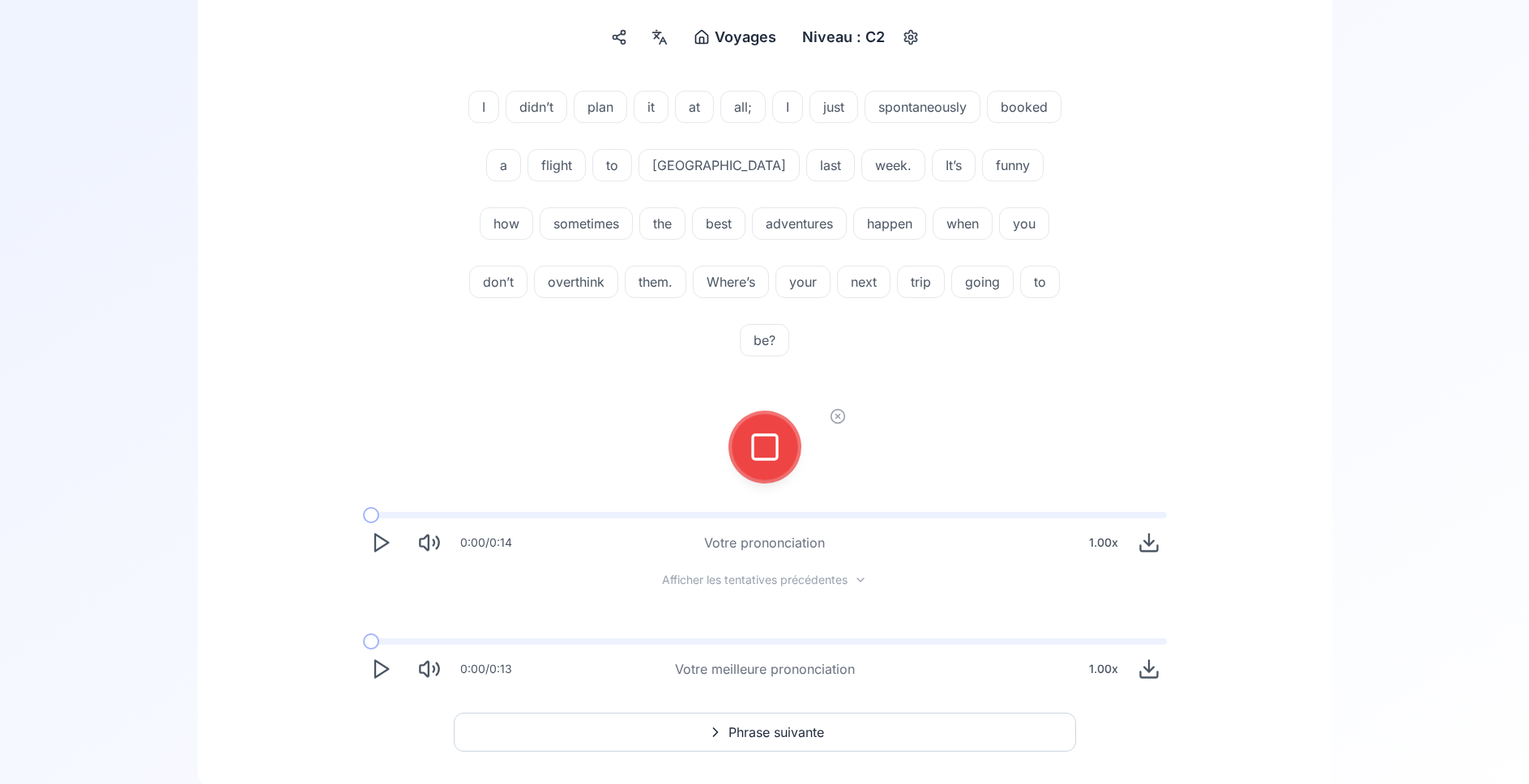
click at [751, 430] on icon at bounding box center [764, 447] width 32 height 32
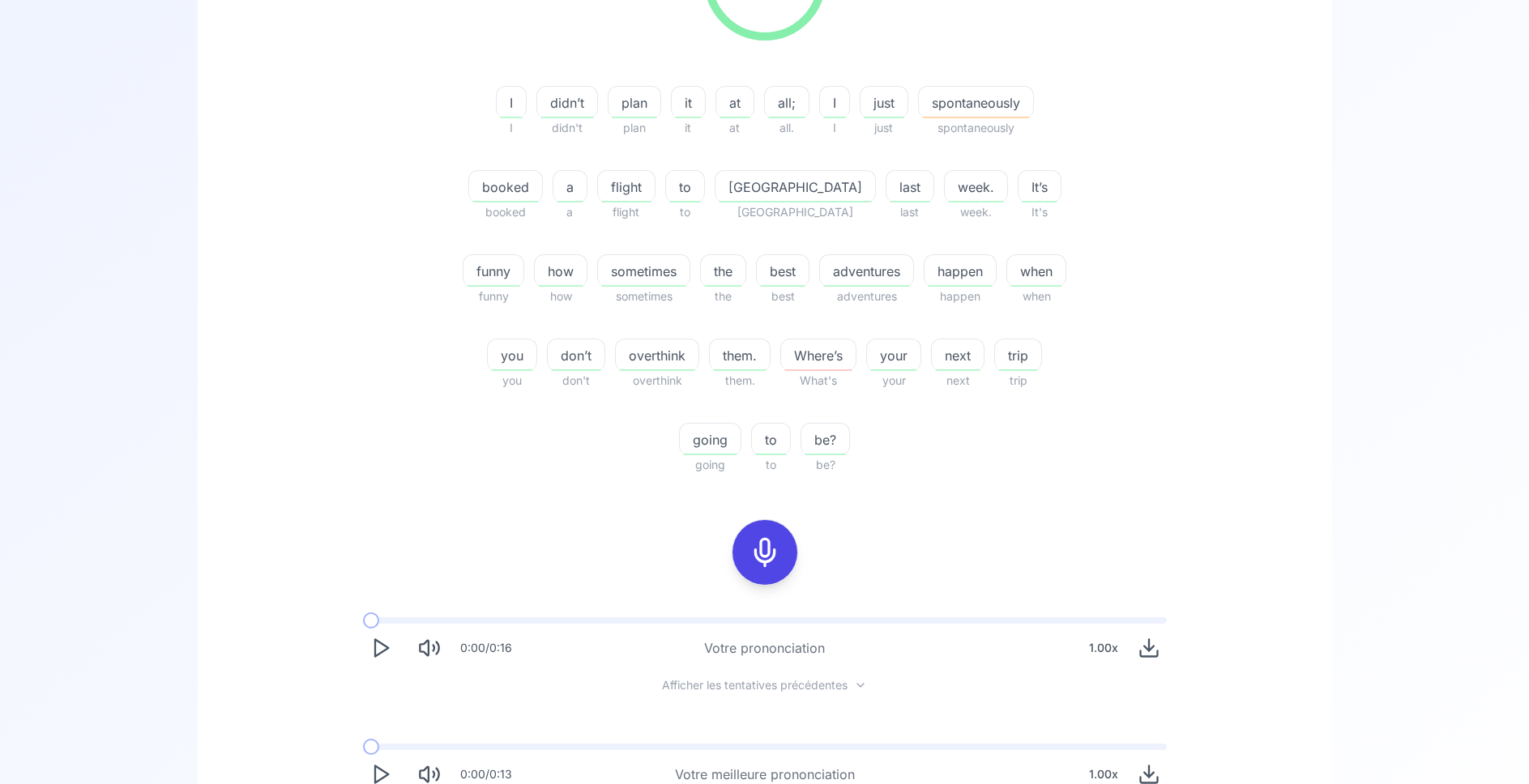
click at [770, 561] on icon at bounding box center [764, 552] width 32 height 32
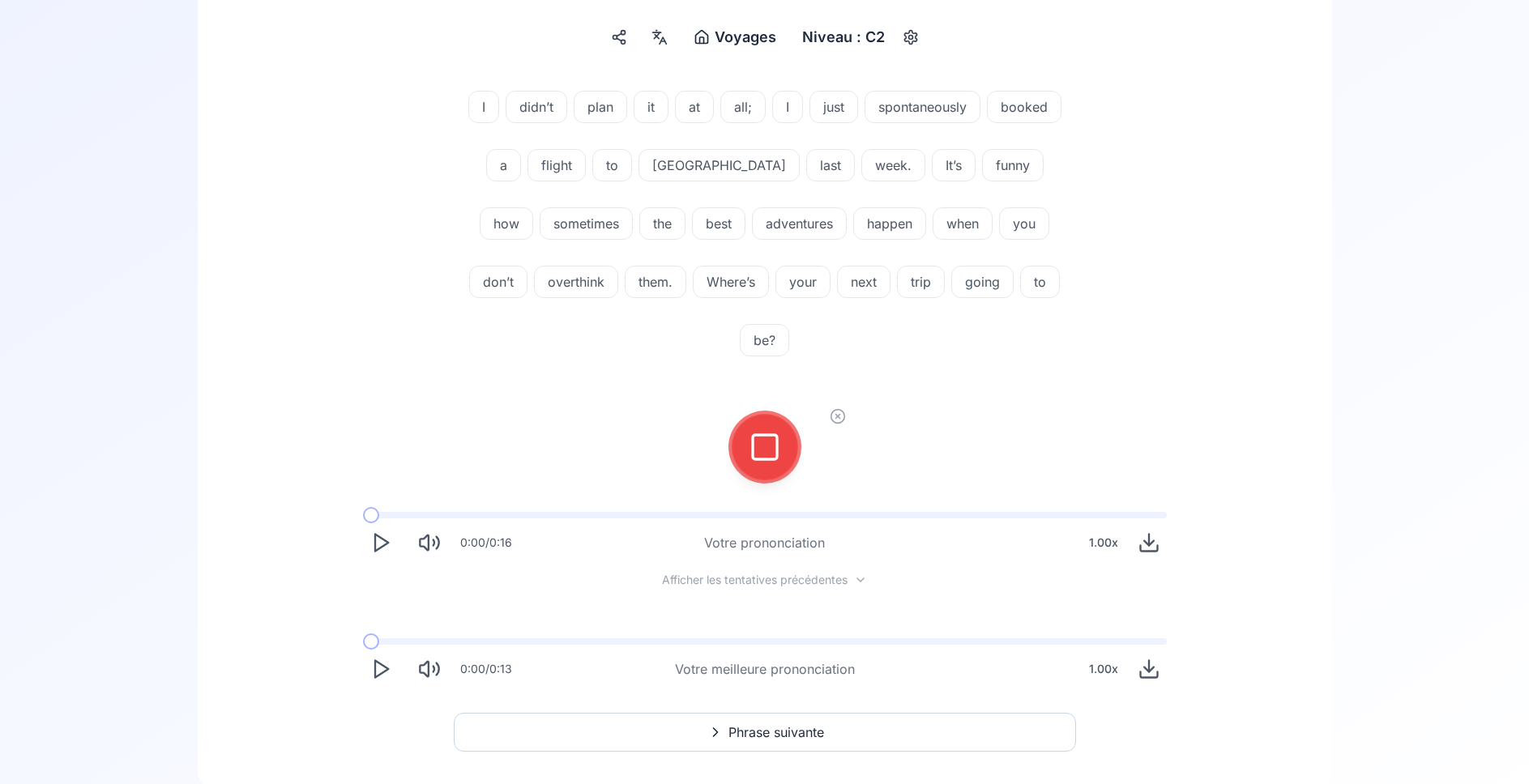
click at [842, 409] on icon at bounding box center [838, 416] width 16 height 16
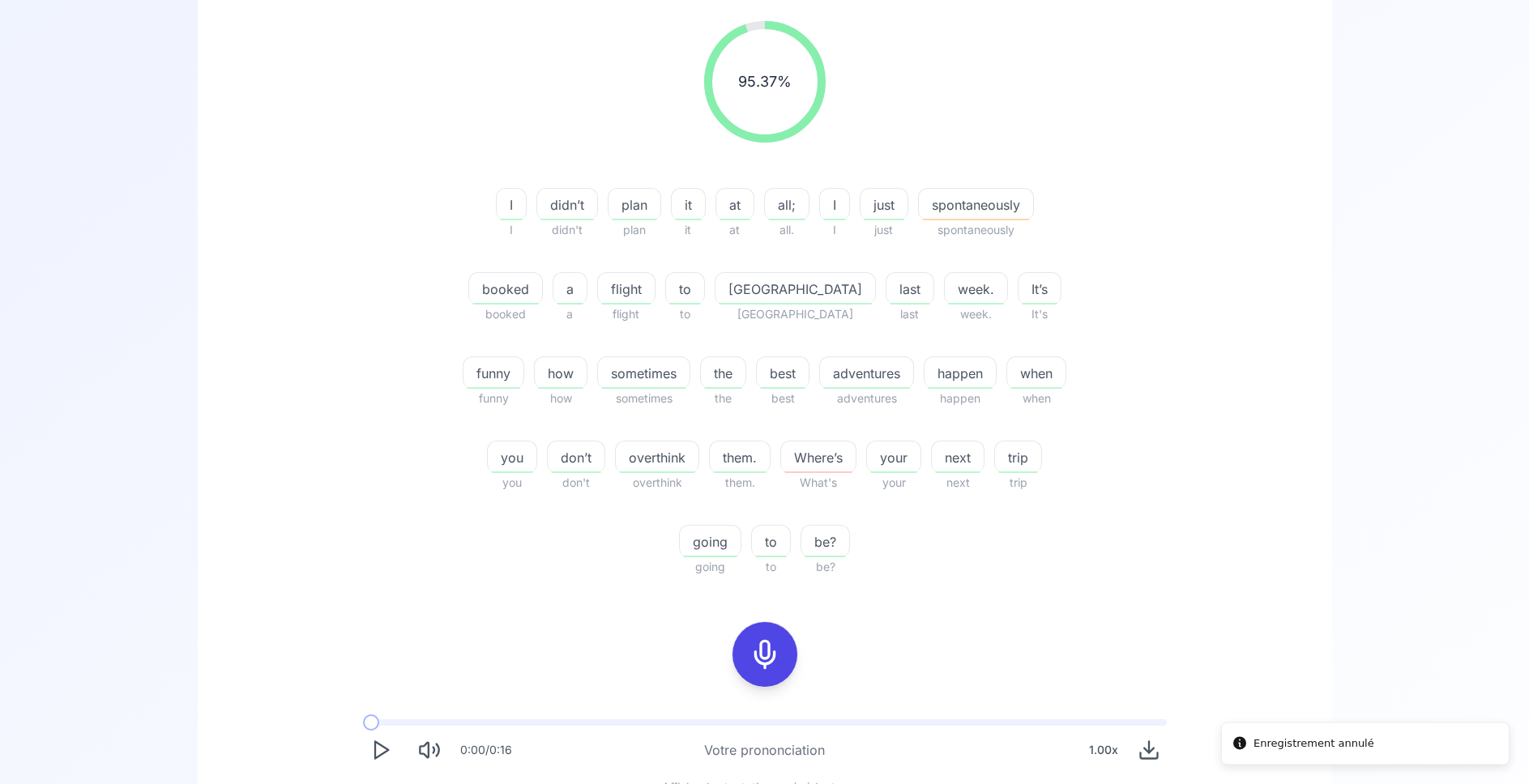
scroll to position [274, 0]
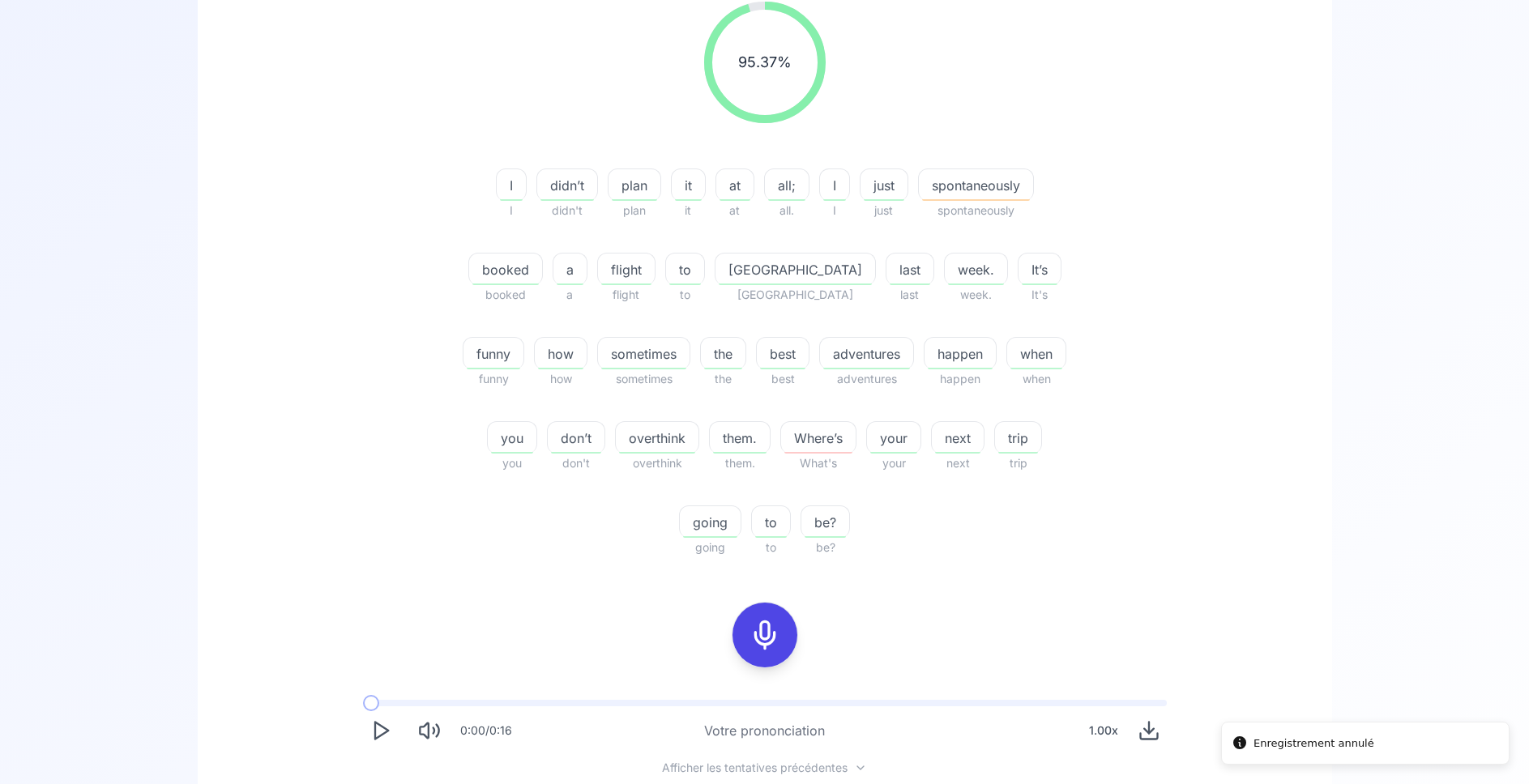
click at [781, 622] on div at bounding box center [764, 635] width 39 height 65
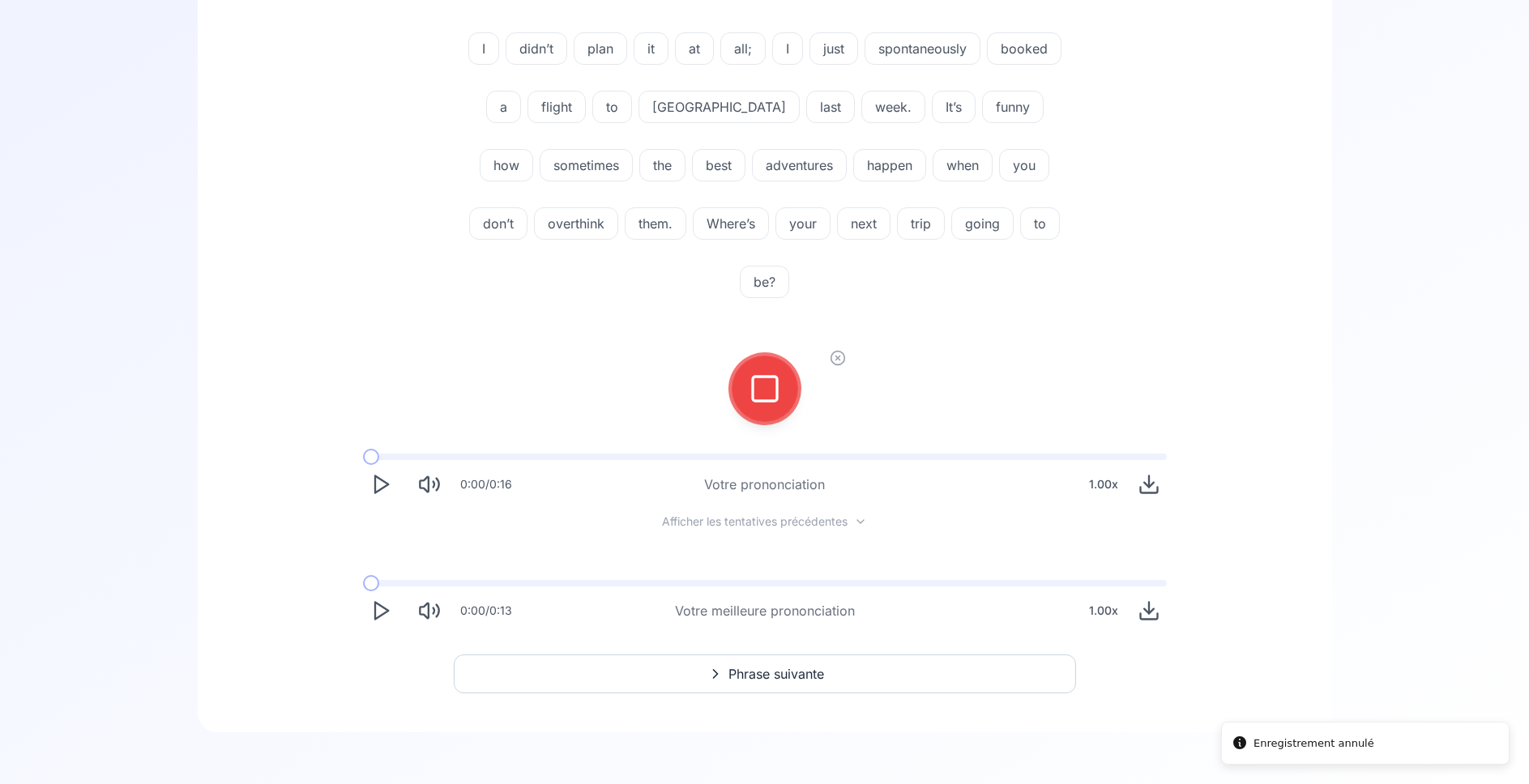
scroll to position [191, 0]
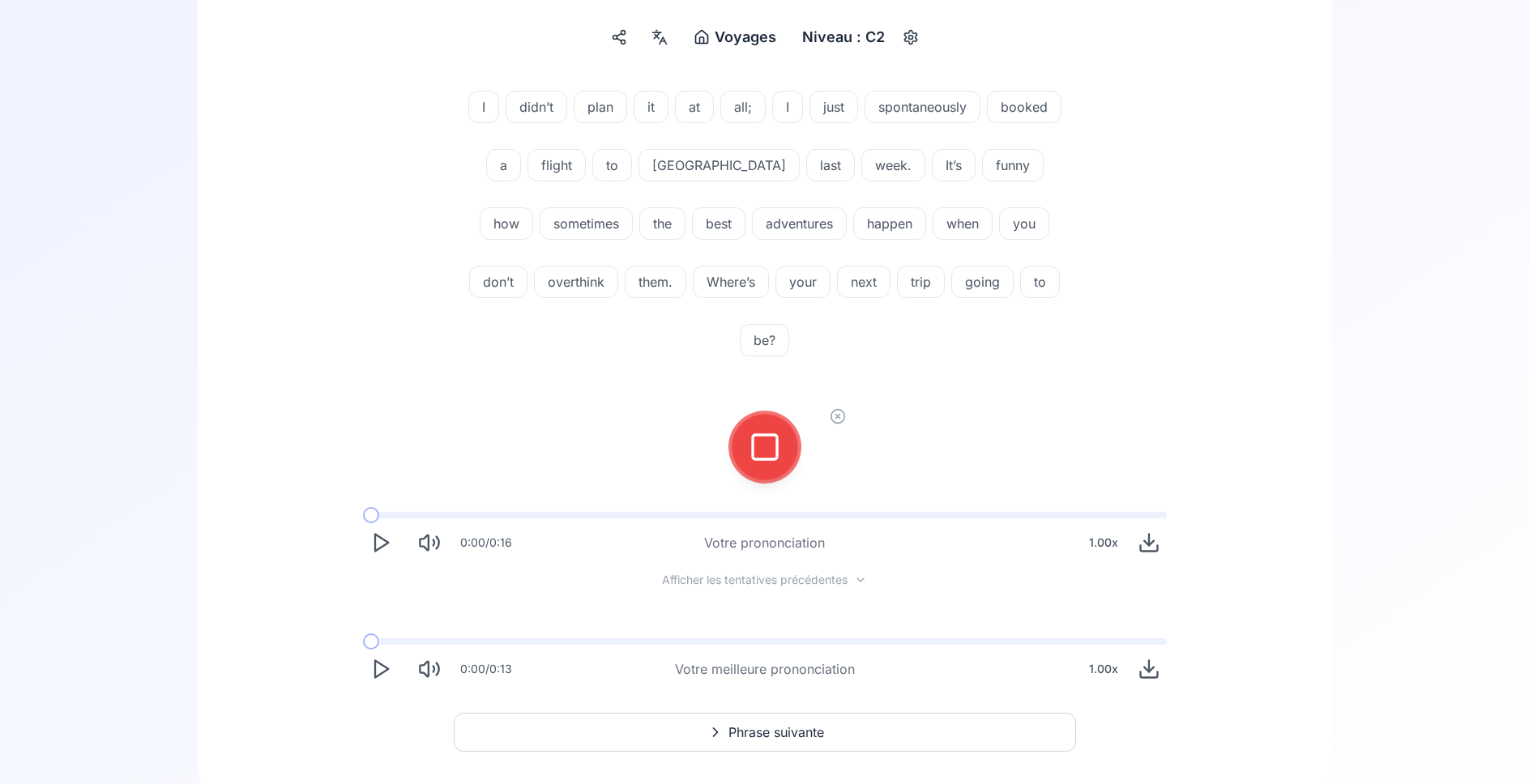
click at [782, 414] on div at bounding box center [764, 447] width 39 height 65
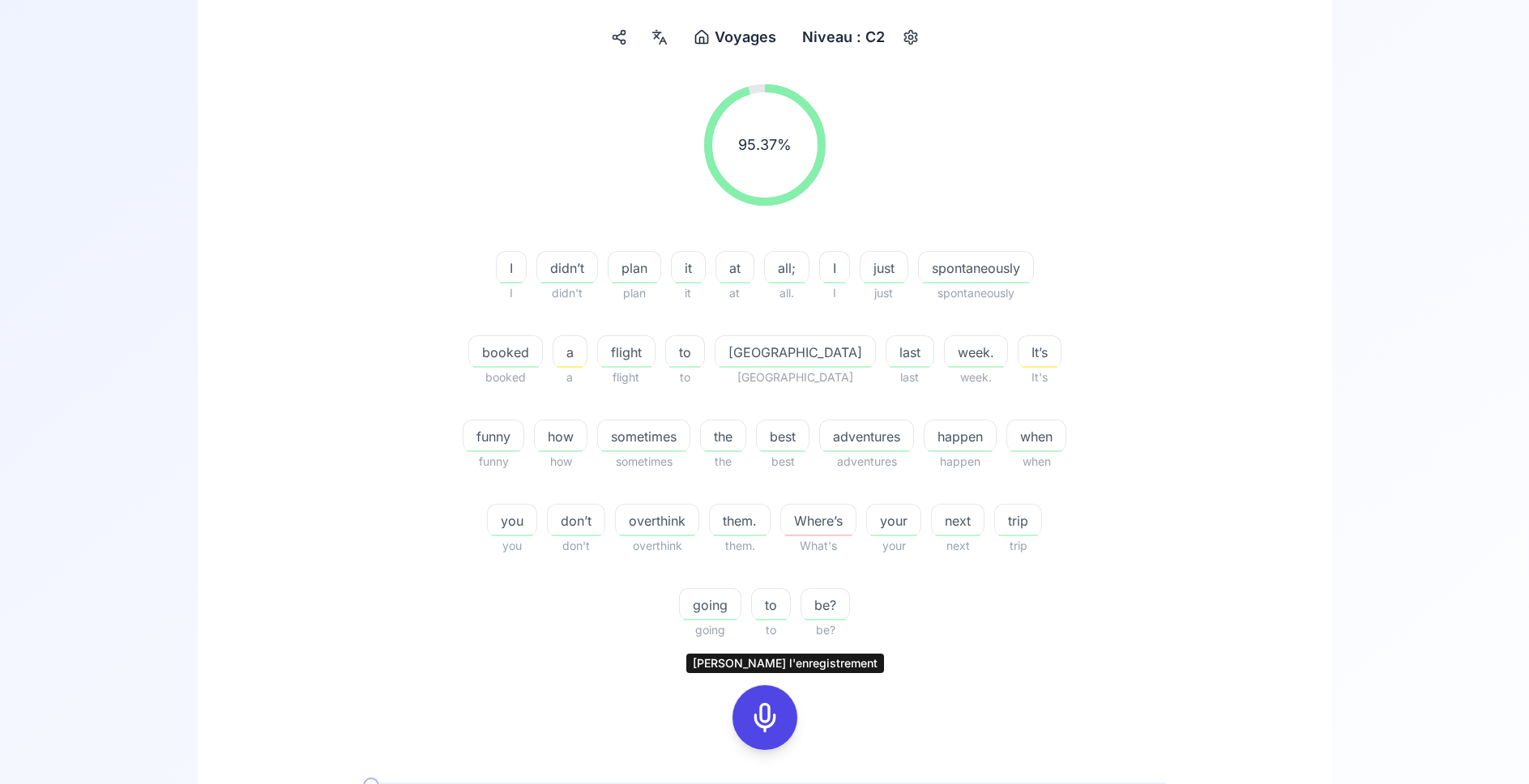
click at [749, 728] on icon at bounding box center [764, 717] width 32 height 32
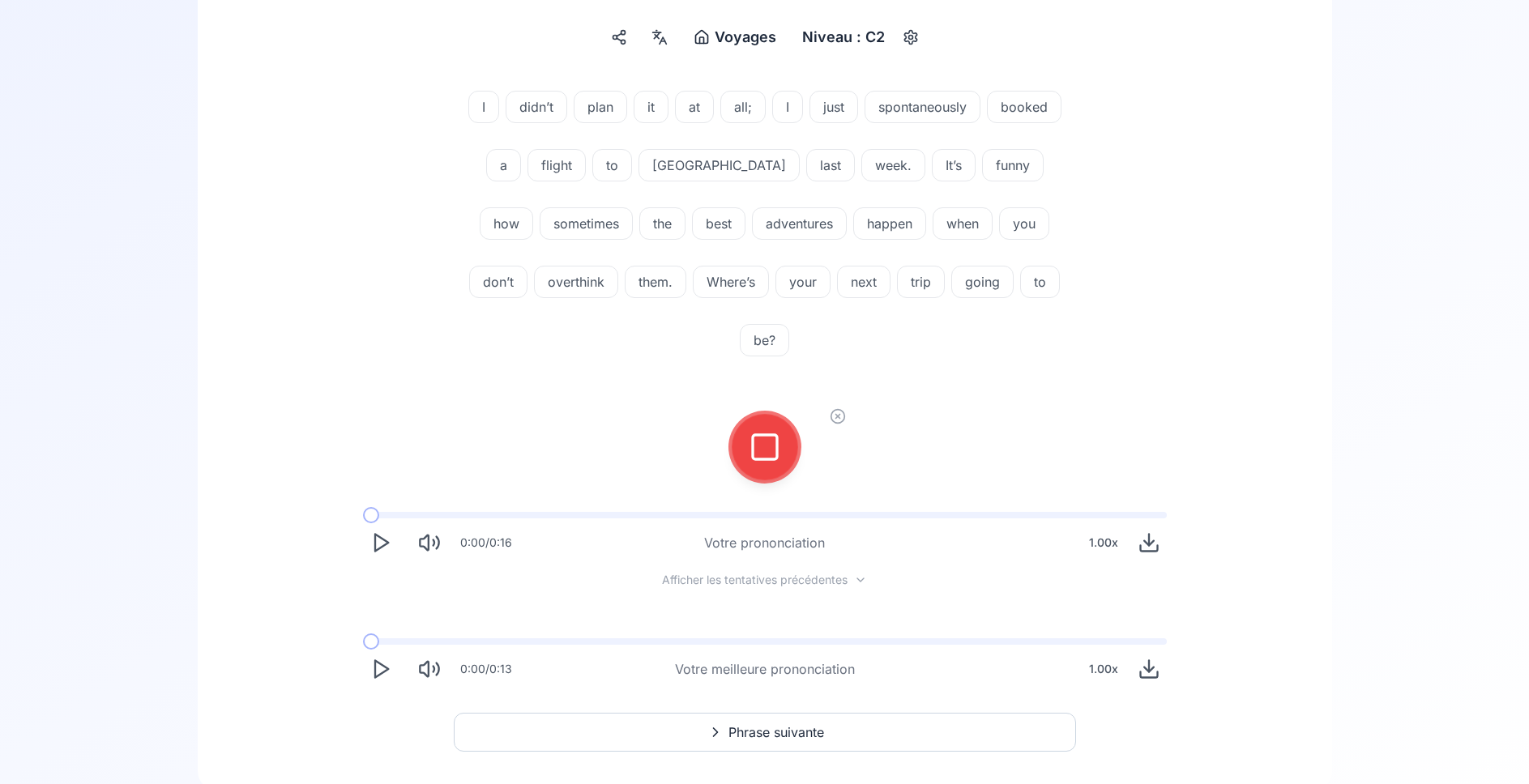
click at [748, 414] on div at bounding box center [764, 447] width 39 height 65
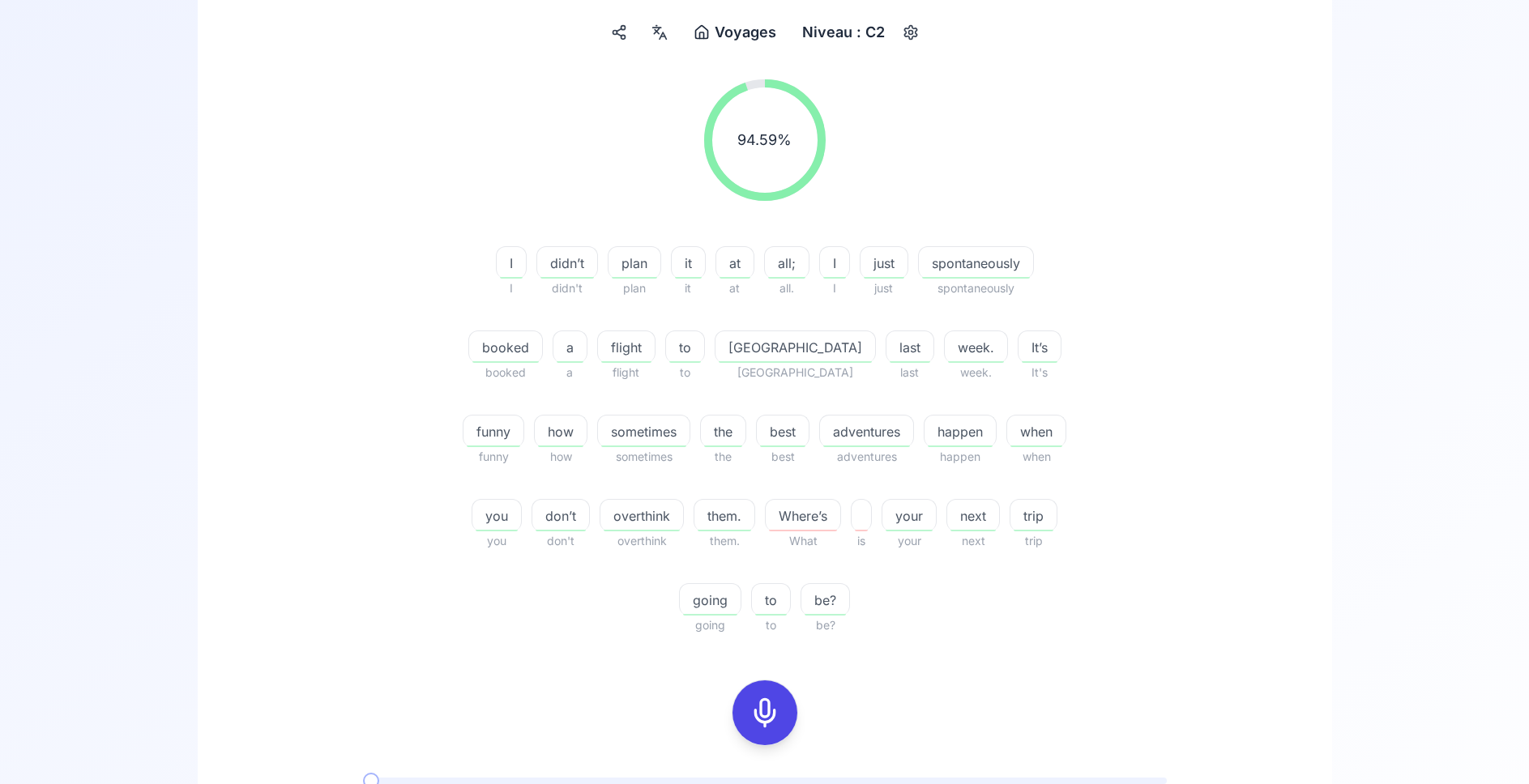
scroll to position [439, 0]
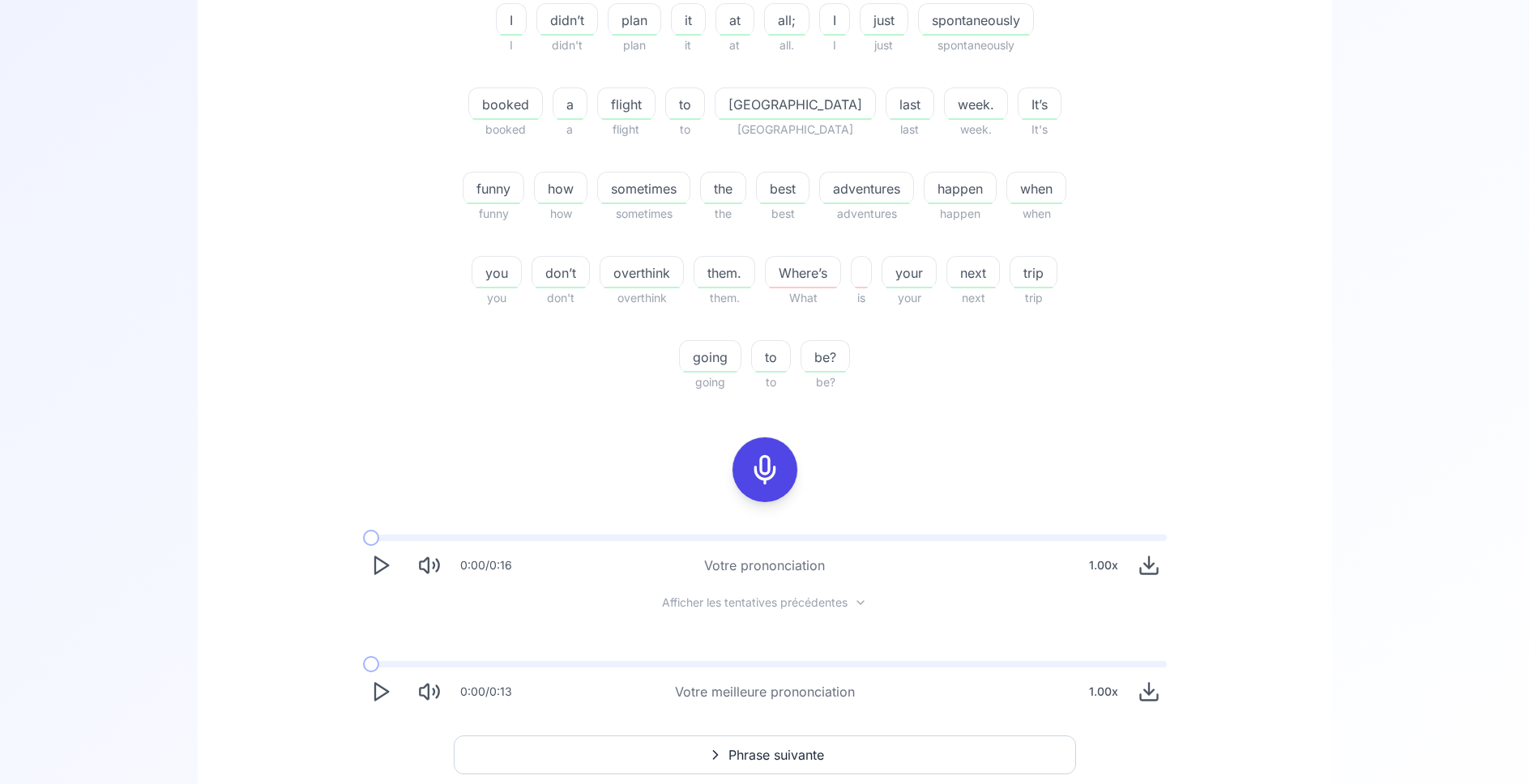
click at [382, 567] on icon "Play" at bounding box center [381, 565] width 23 height 23
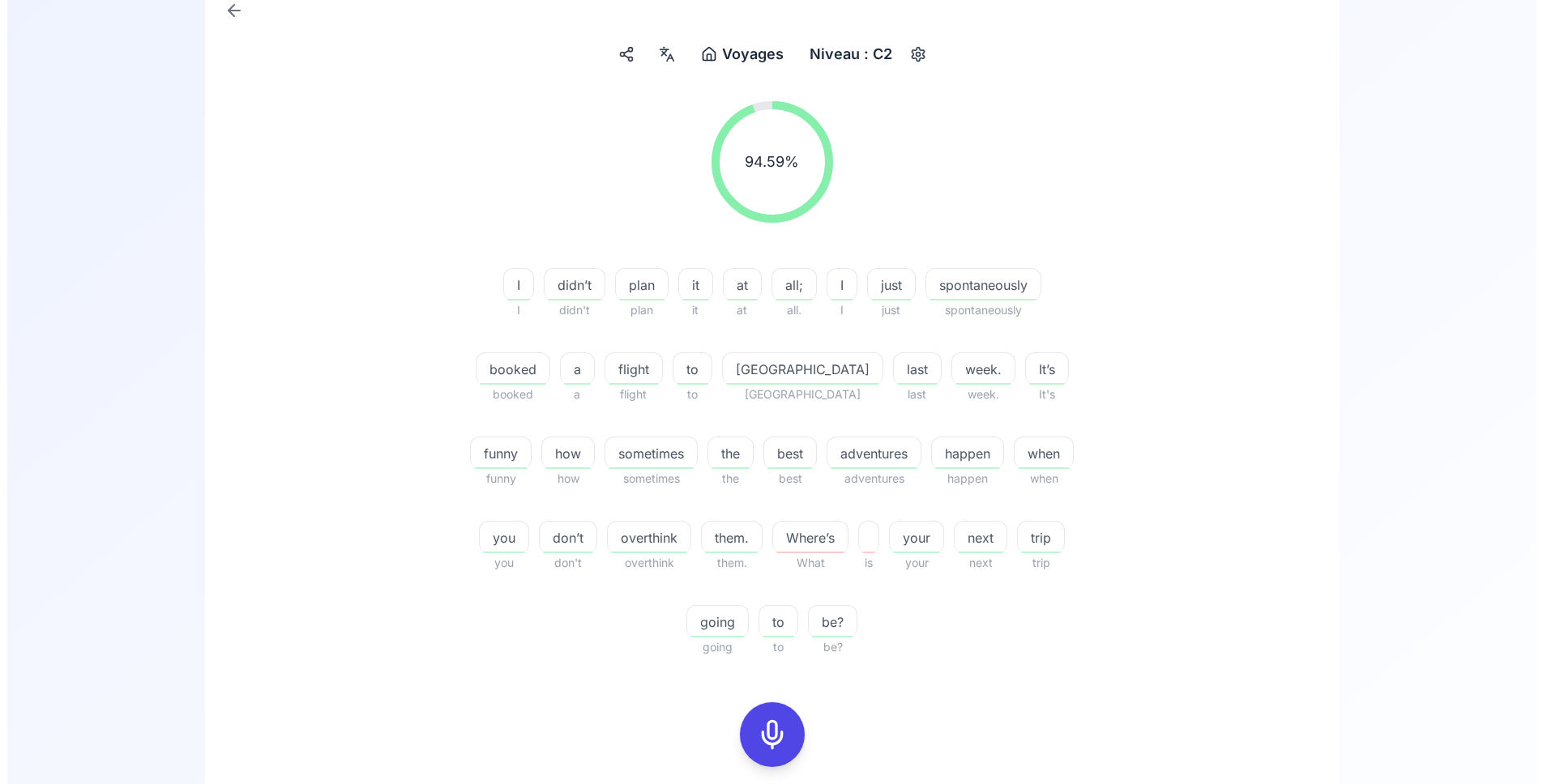
scroll to position [0, 0]
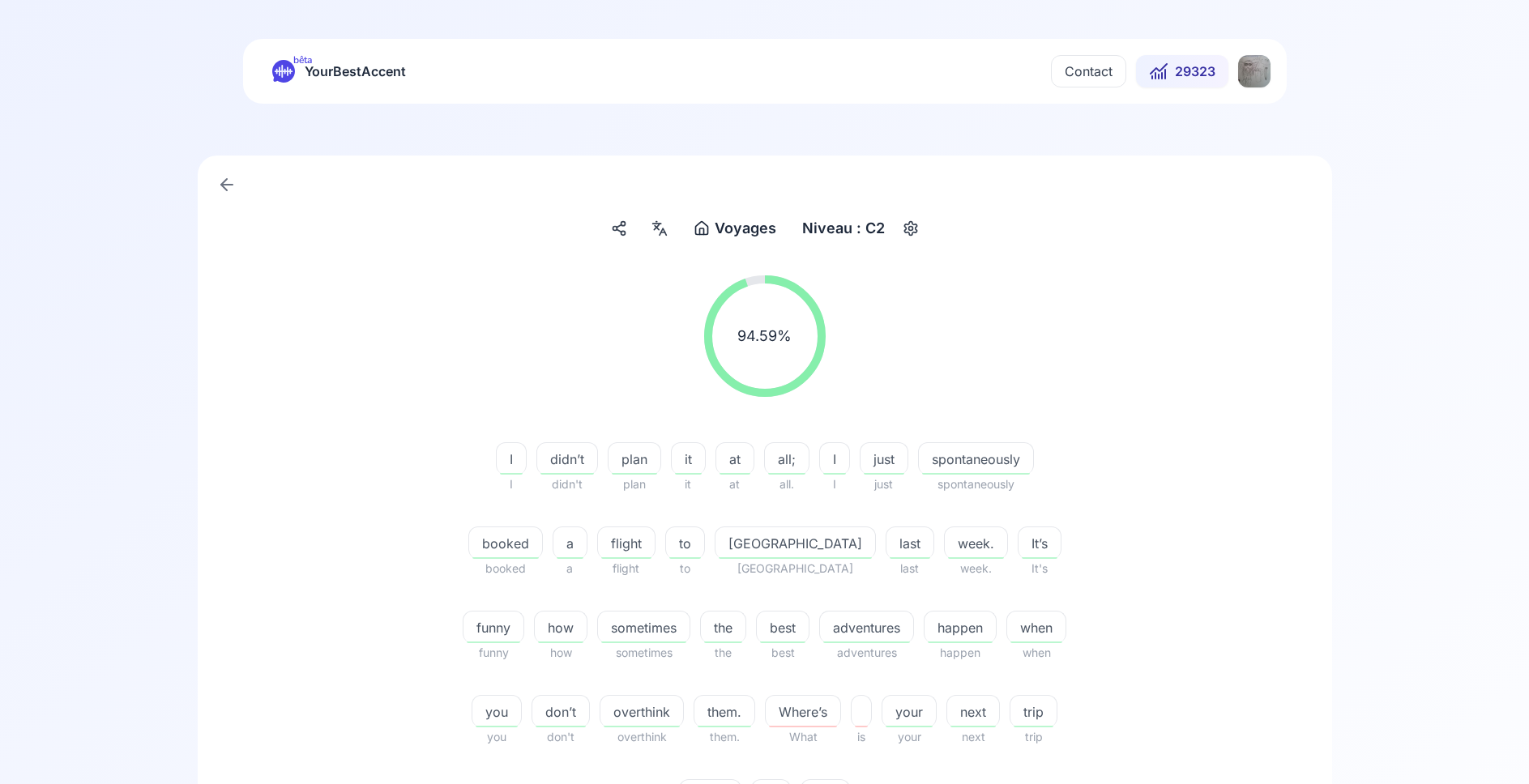
click at [1256, 78] on html "bêta YourBestAccent Contact 29323 Voyages Voyages Niveau : C2 94.59 % 94.59 % I…" at bounding box center [764, 392] width 1529 height 784
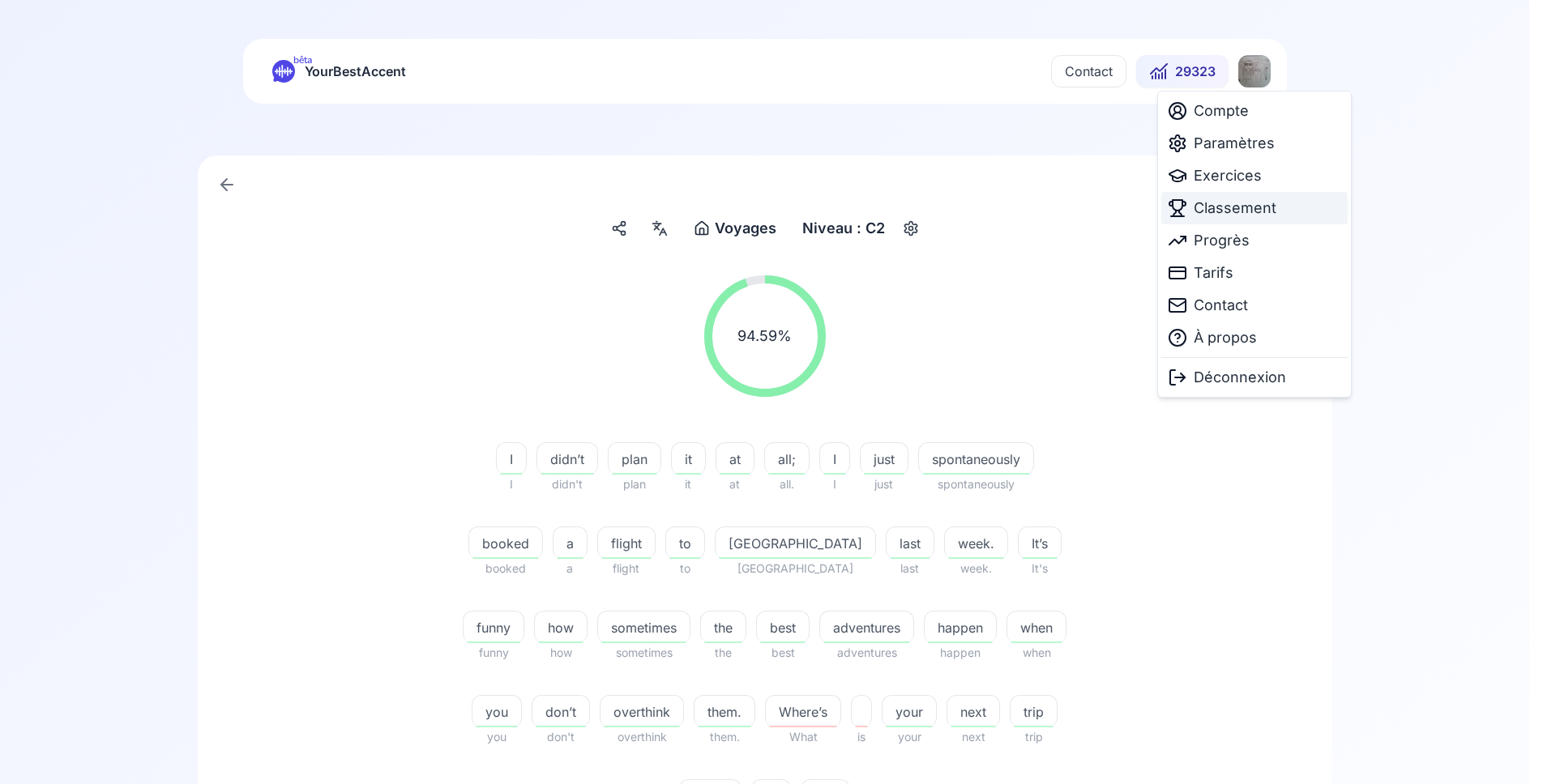
click at [1244, 208] on span "Classement" at bounding box center [1234, 208] width 83 height 23
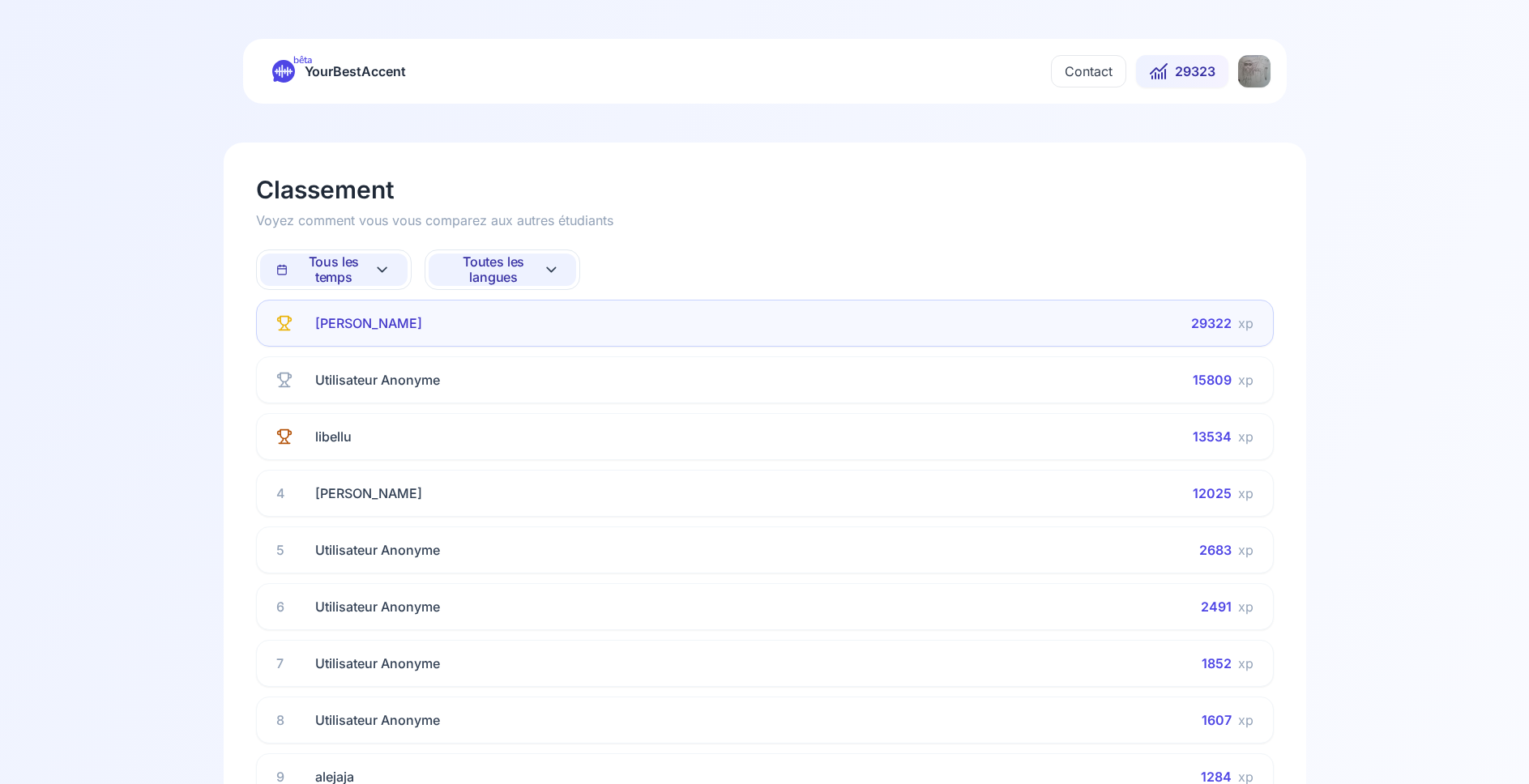
click at [366, 273] on span "Tous les temps" at bounding box center [325, 270] width 98 height 30
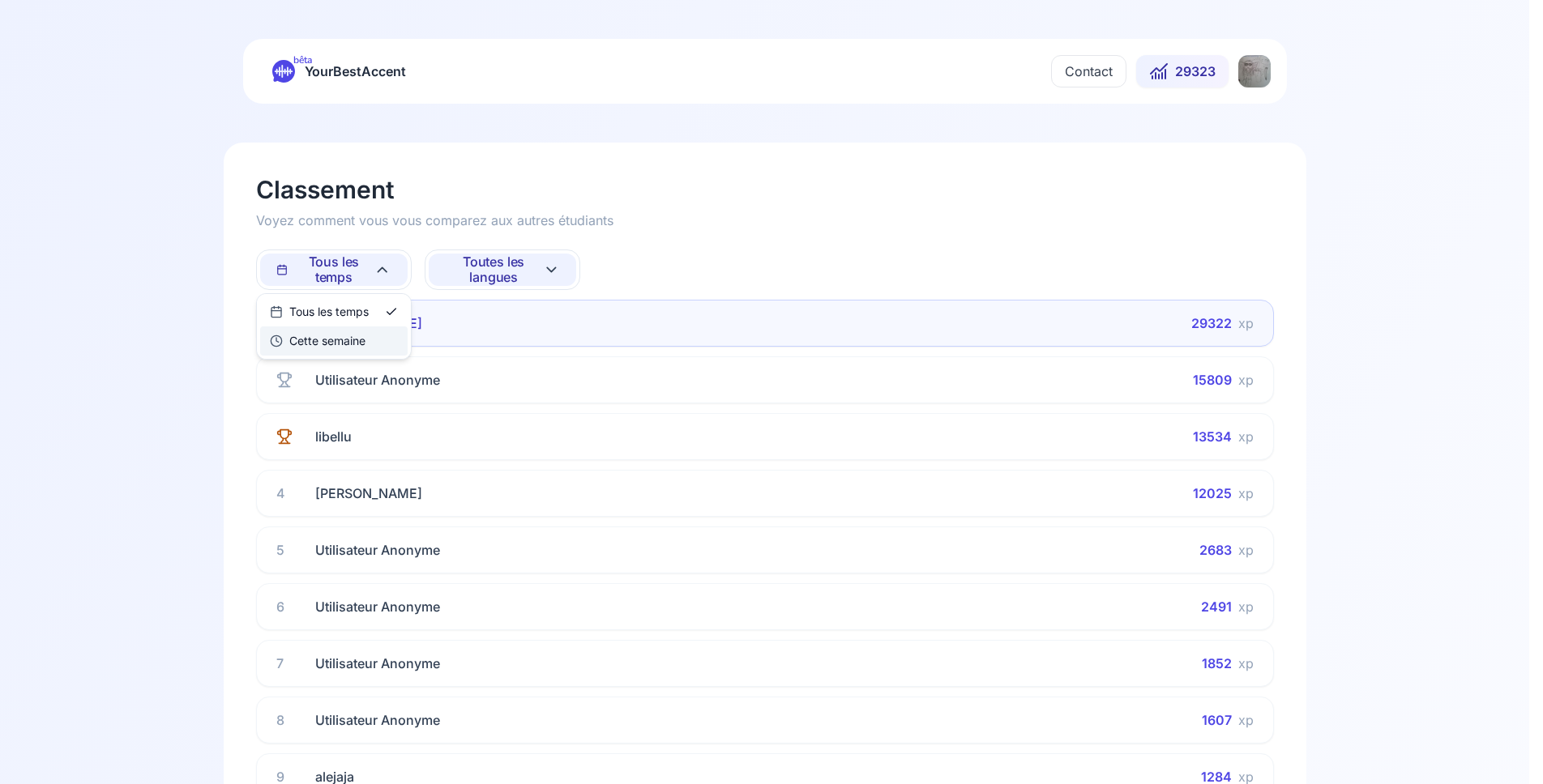
click at [365, 340] on div "Cette semaine" at bounding box center [318, 340] width 96 height 16
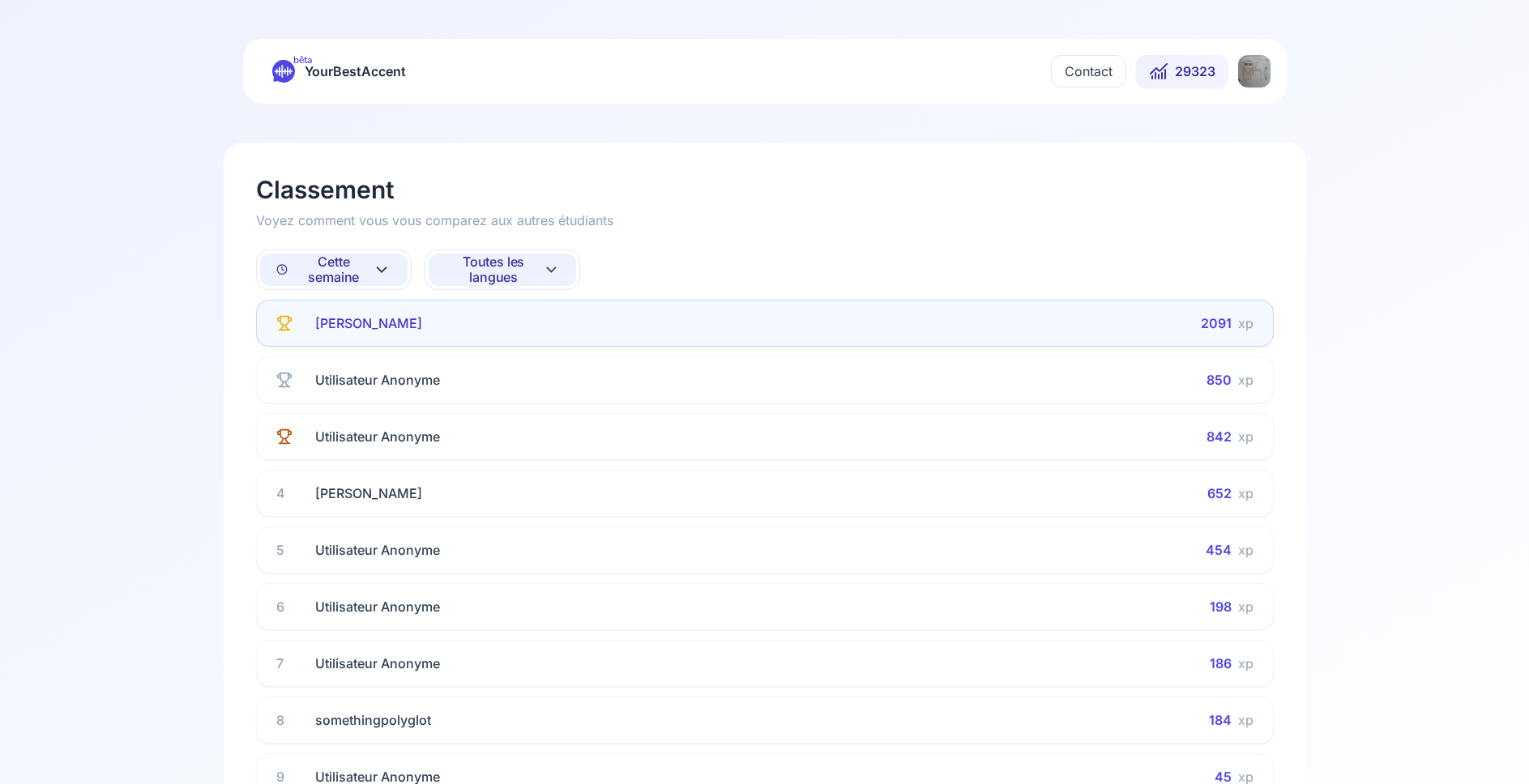
click at [509, 260] on span "Toutes les langues" at bounding box center [494, 270] width 98 height 30
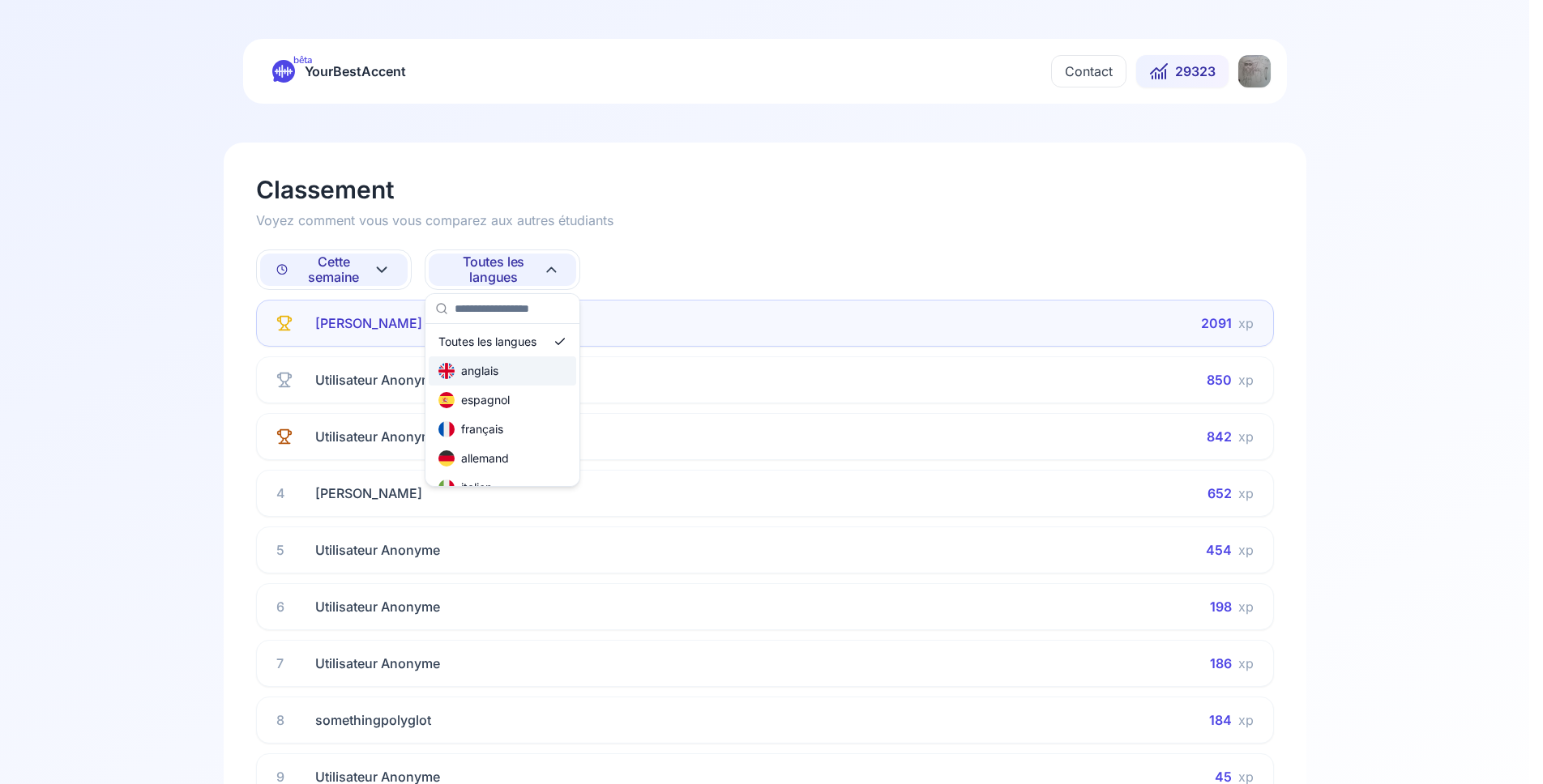
click at [512, 372] on div "anglais" at bounding box center [502, 371] width 147 height 29
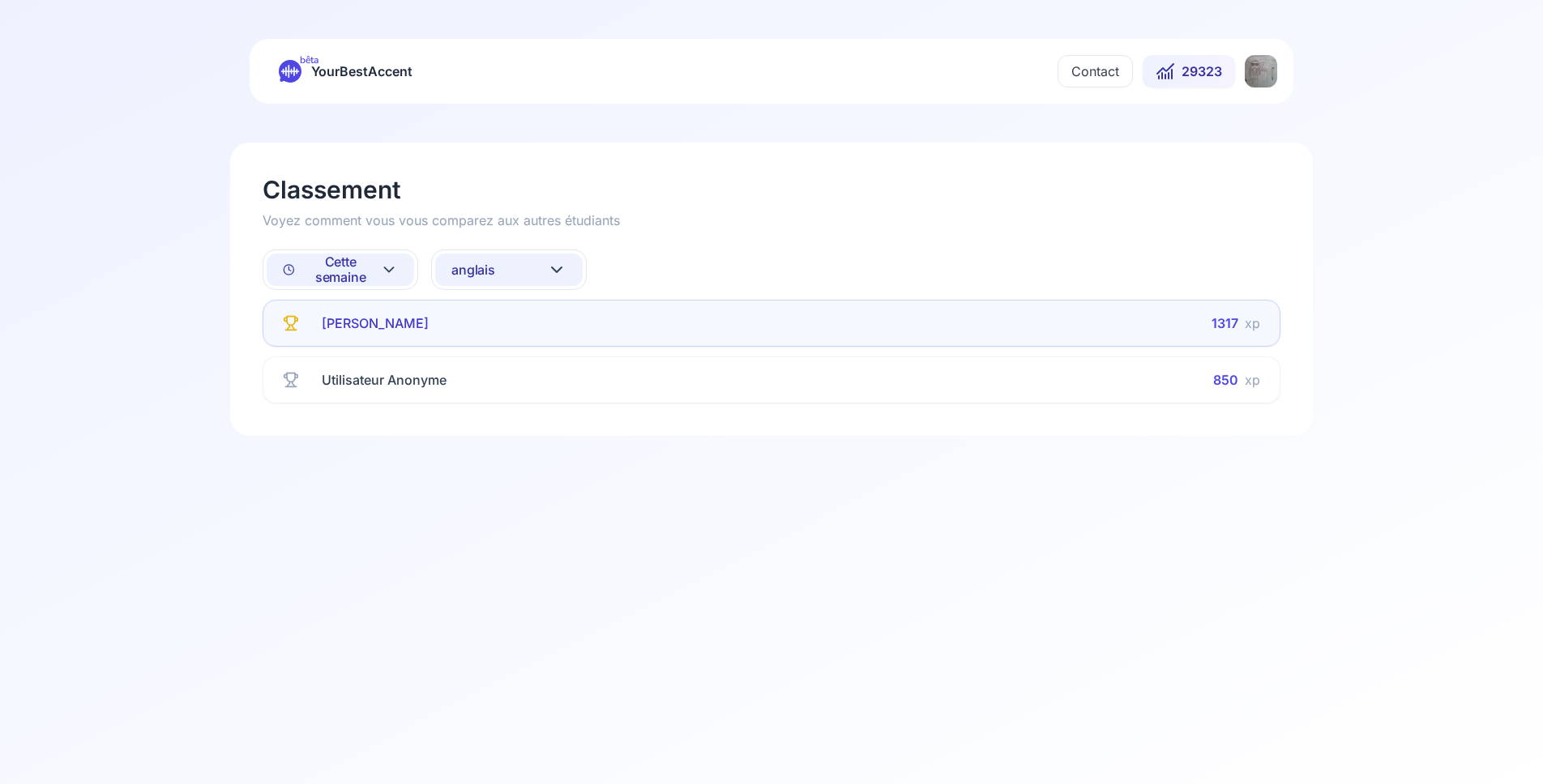
click at [510, 266] on button "anglais" at bounding box center [509, 270] width 147 height 32
click at [516, 456] on div "allemand" at bounding box center [509, 458] width 147 height 29
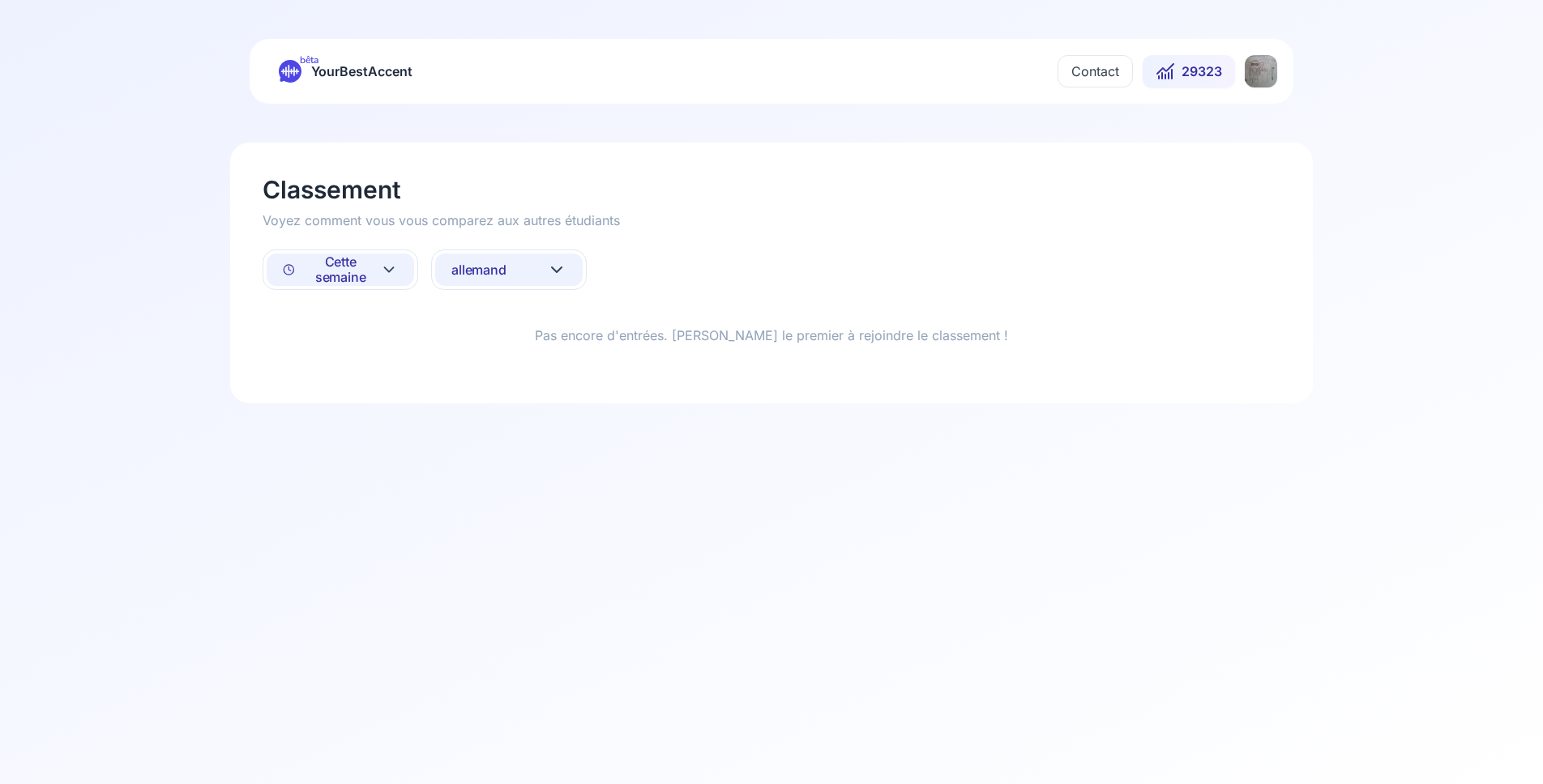
click at [507, 271] on button "allemand" at bounding box center [509, 270] width 147 height 32
click at [492, 480] on div "russe" at bounding box center [471, 477] width 51 height 16
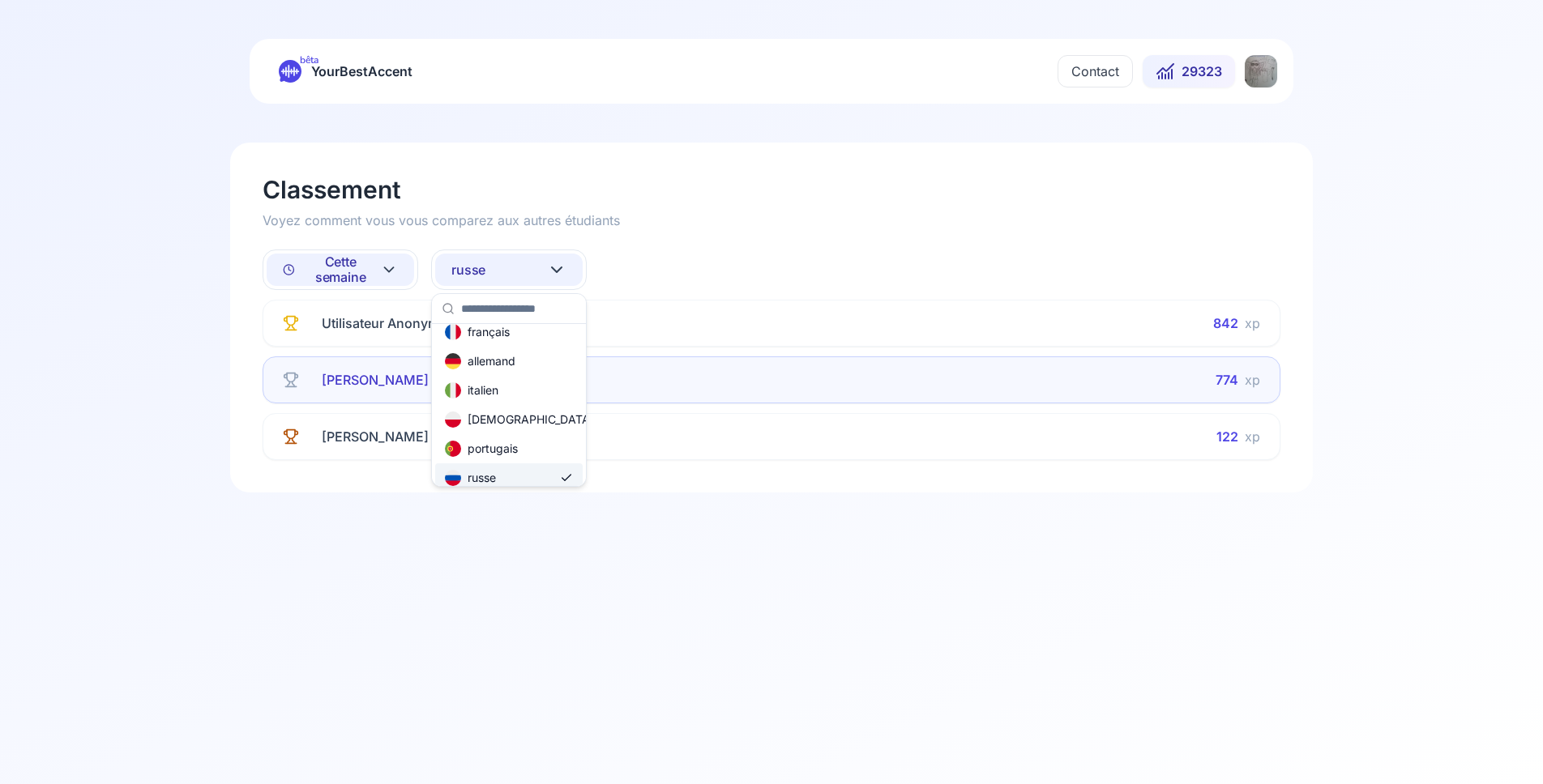
scroll to position [0, 0]
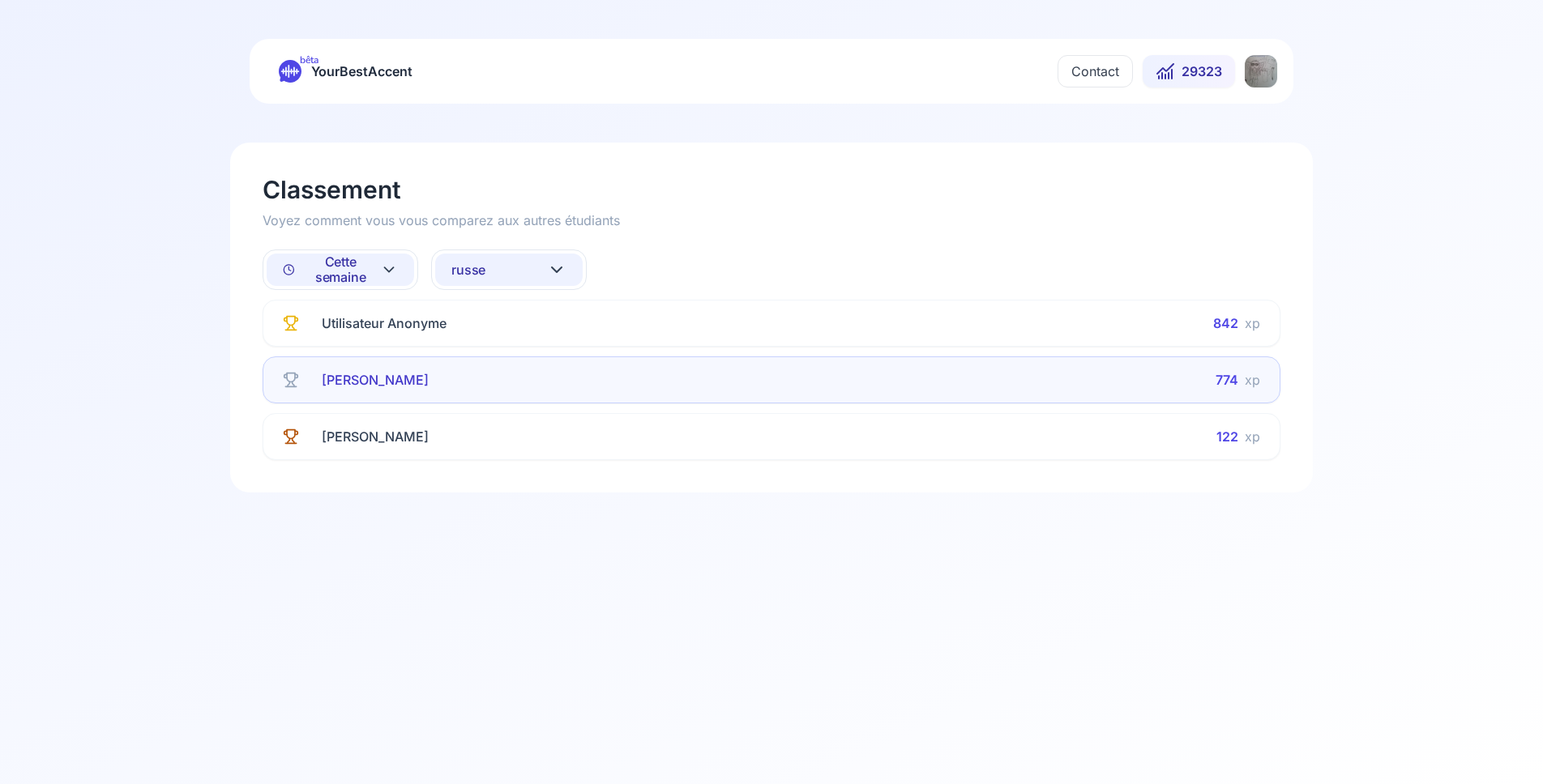
click at [1236, 70] on div "Contact 29323" at bounding box center [1167, 71] width 220 height 32
click at [1258, 67] on html "bêta YourBestAccent Contact 29323 Classement Voyez comment vous vous comparez a…" at bounding box center [771, 392] width 1543 height 784
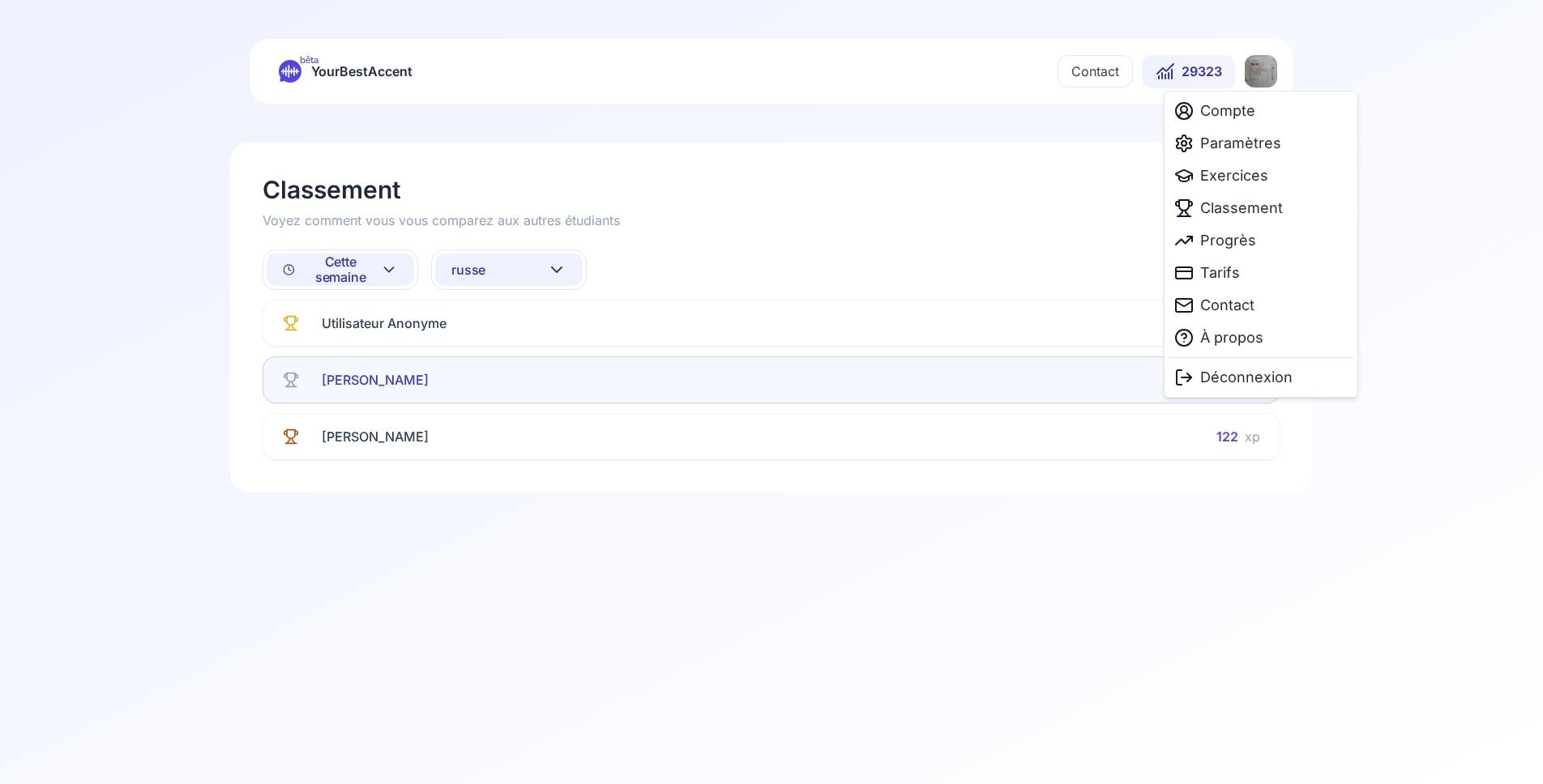
click at [693, 684] on html "bêta YourBestAccent Contact 29323 Classement Voyez comment vous vous comparez a…" at bounding box center [771, 392] width 1543 height 784
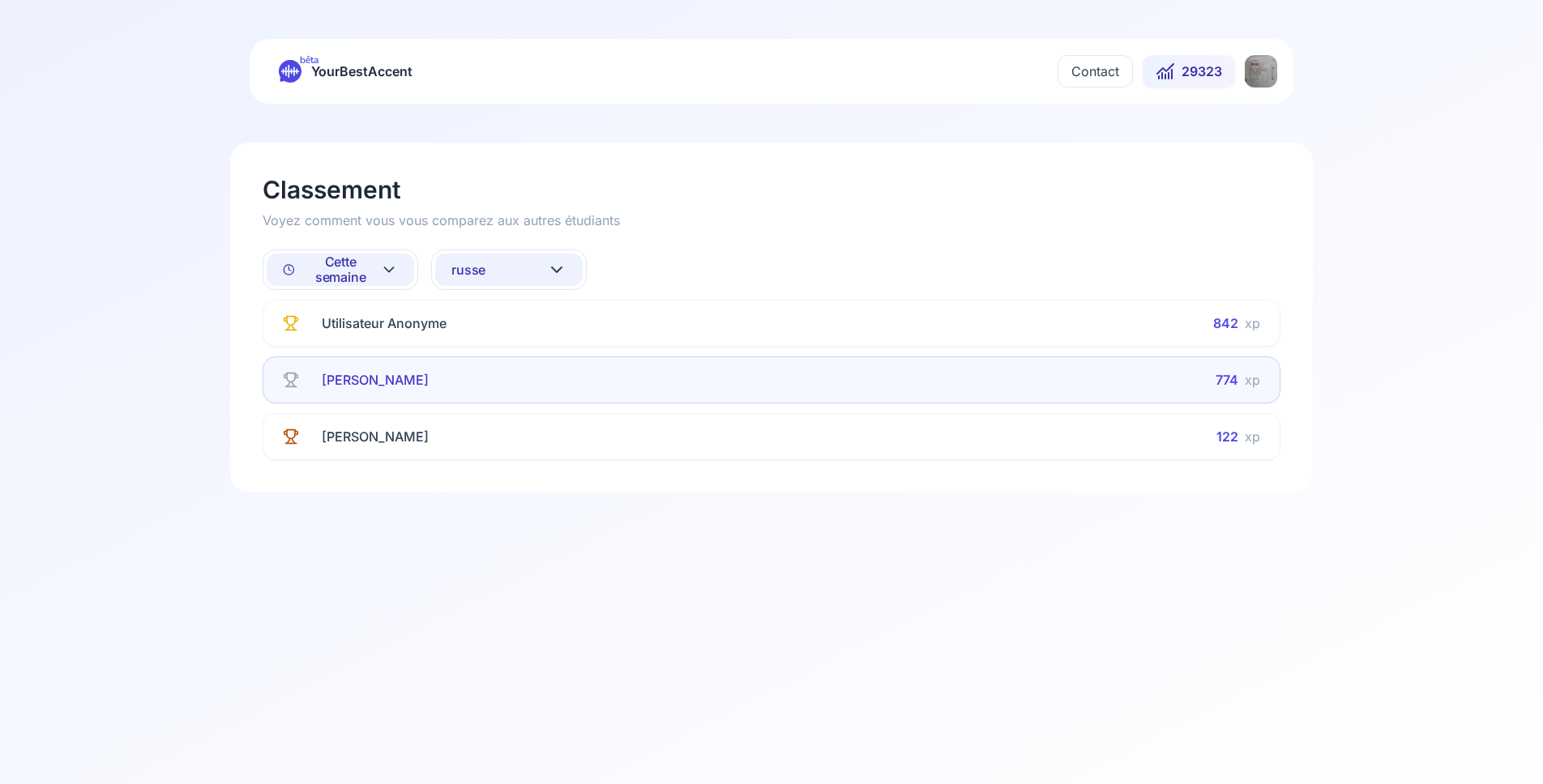
click at [1257, 71] on html "bêta YourBestAccent Contact 29323 Classement Voyez comment vous vous comparez a…" at bounding box center [771, 392] width 1543 height 784
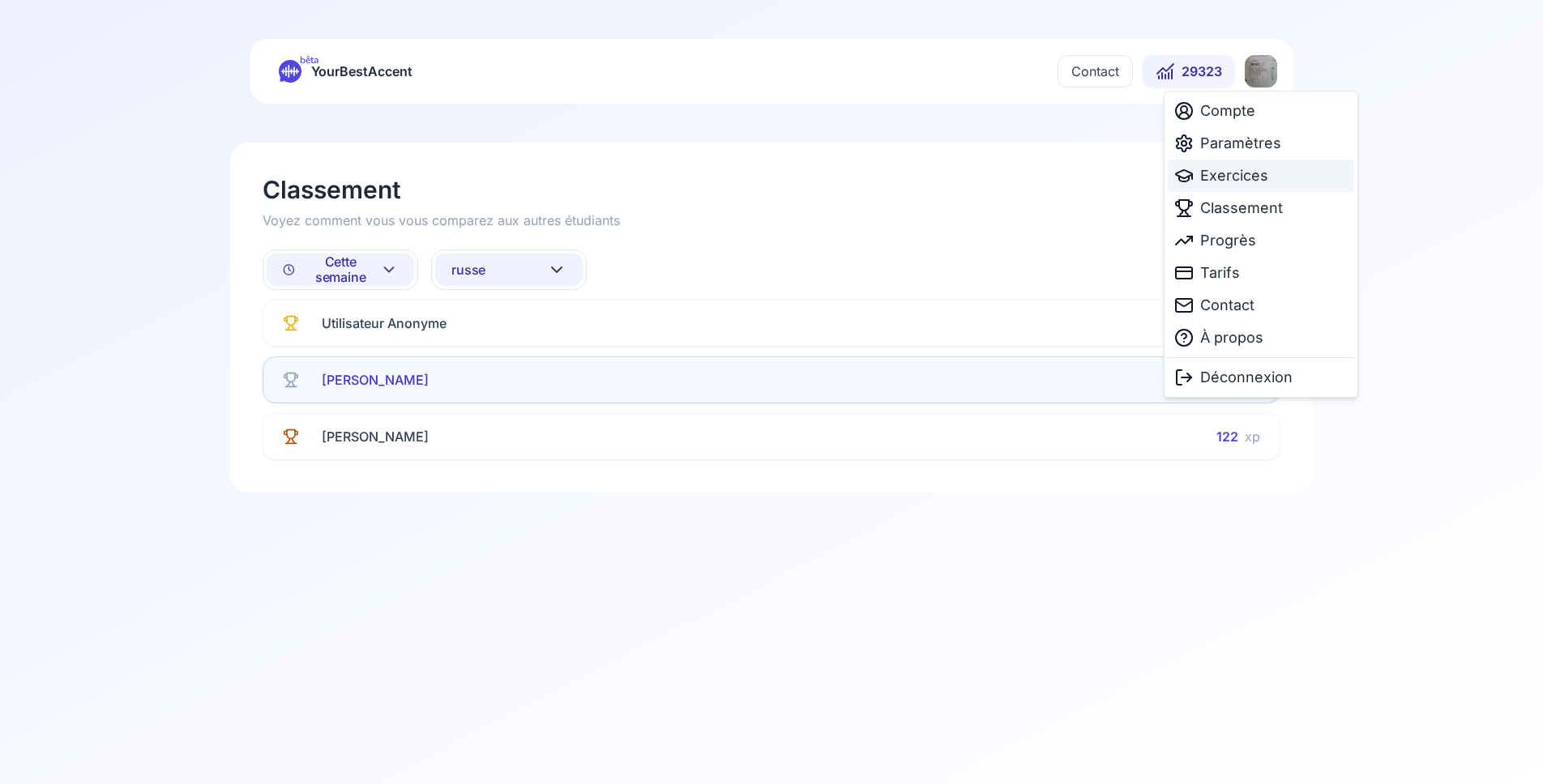
click at [1227, 172] on span "Exercices" at bounding box center [1234, 176] width 68 height 23
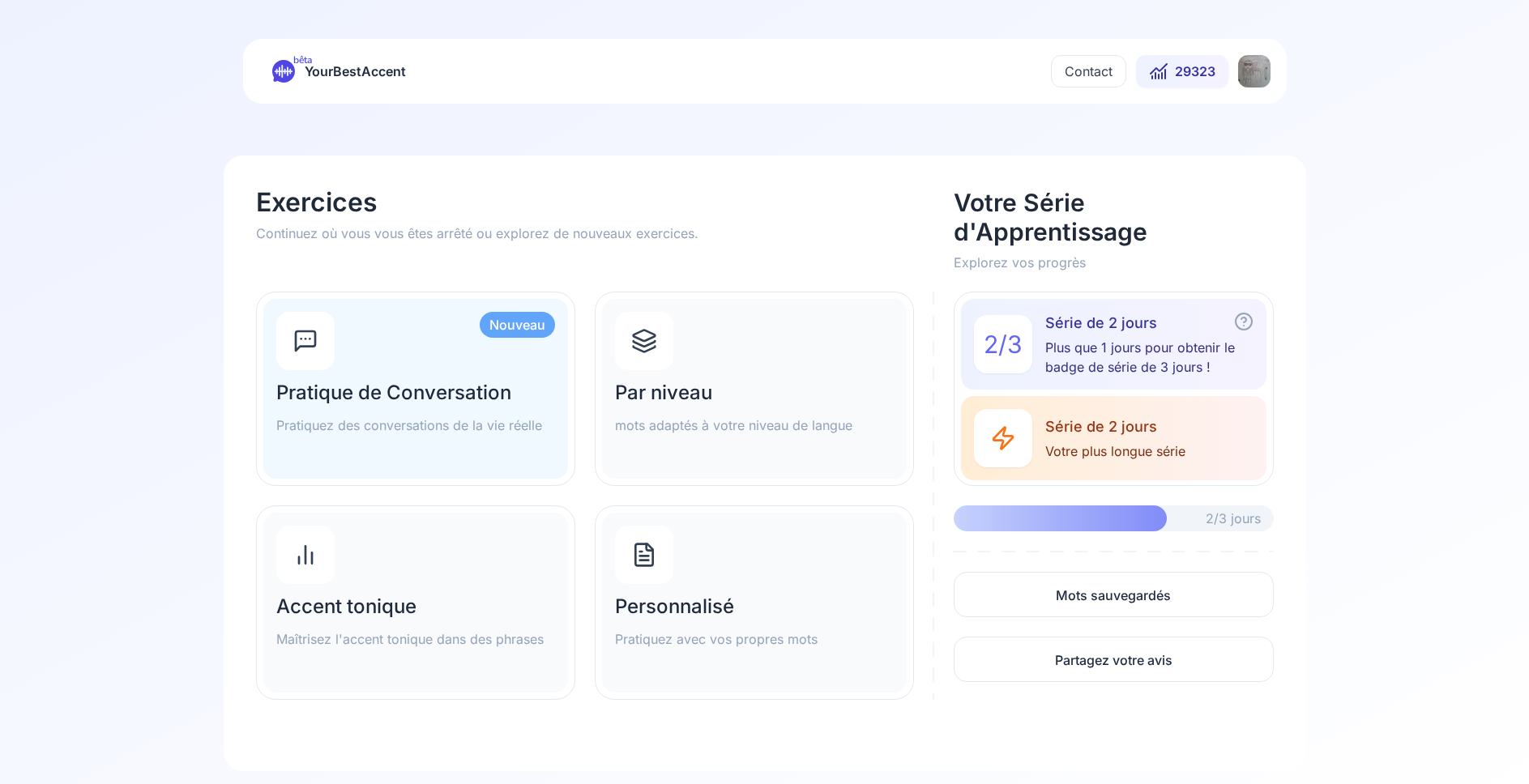
click at [1261, 63] on html "bêta YourBestAccent Contact 29323 Exercices Continuez où vous vous êtes arrêté …" at bounding box center [764, 392] width 1529 height 784
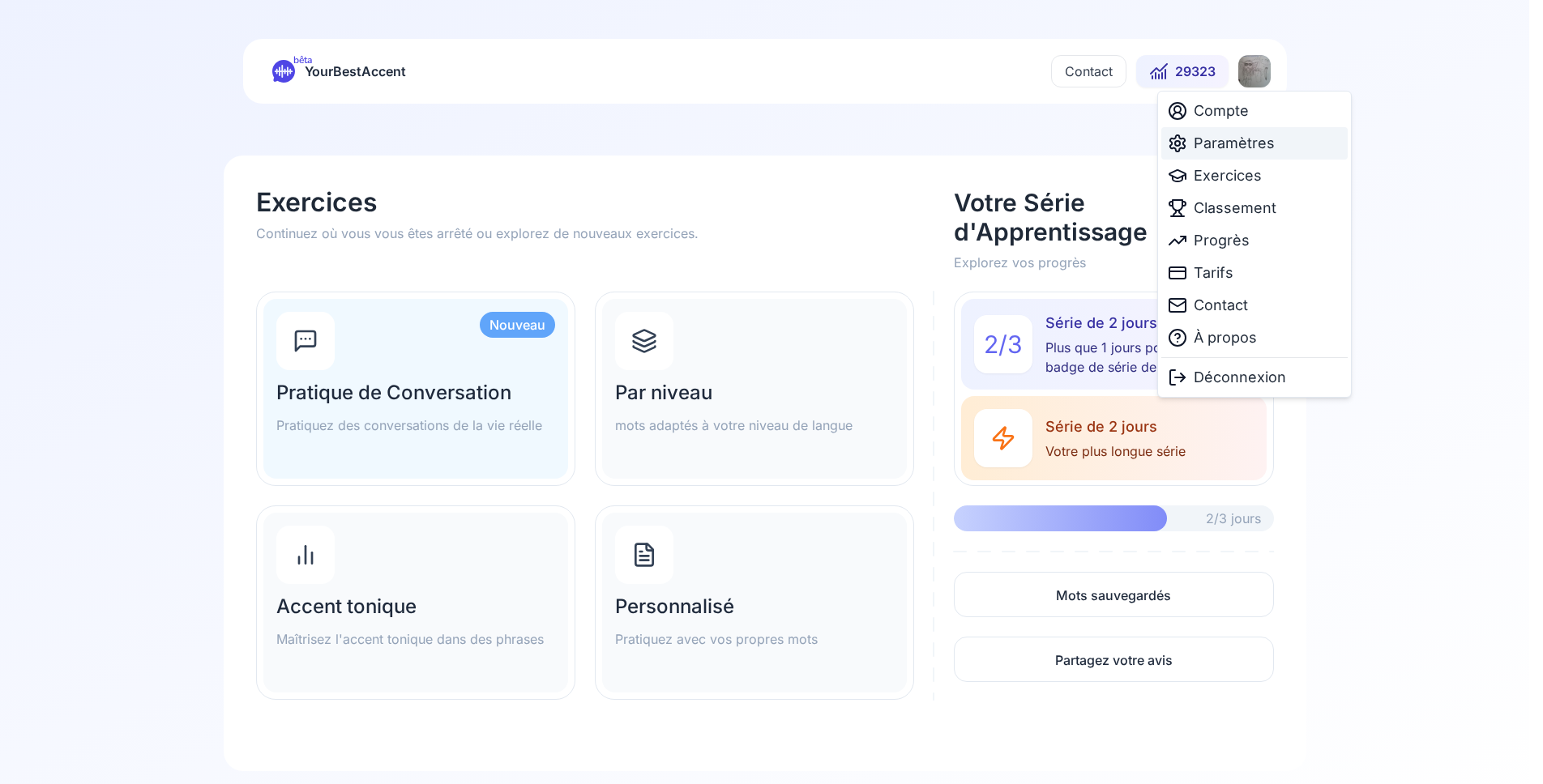
click at [1234, 145] on span "Paramètres" at bounding box center [1233, 143] width 81 height 23
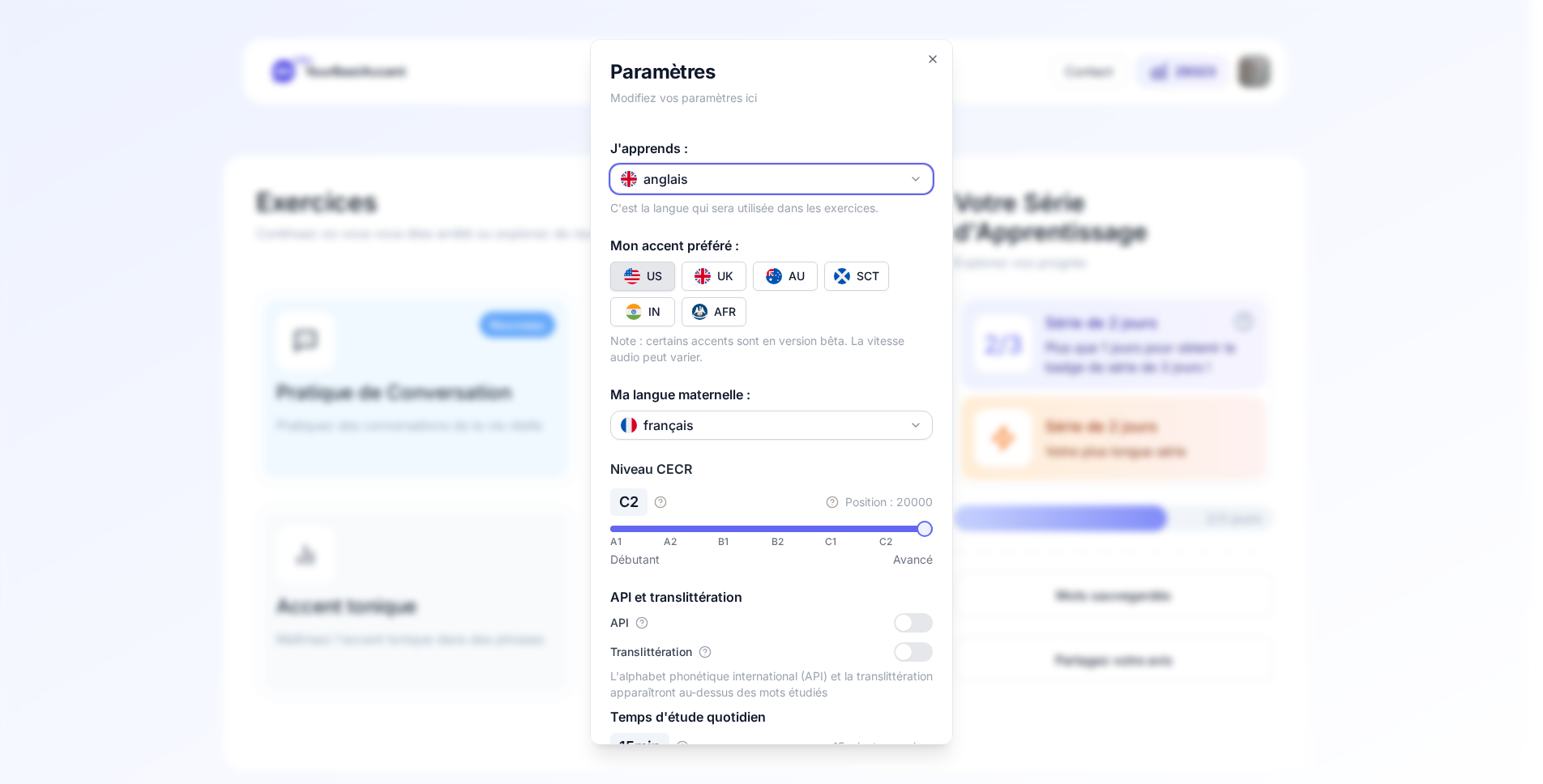
click at [749, 178] on button "anglais" at bounding box center [771, 179] width 322 height 29
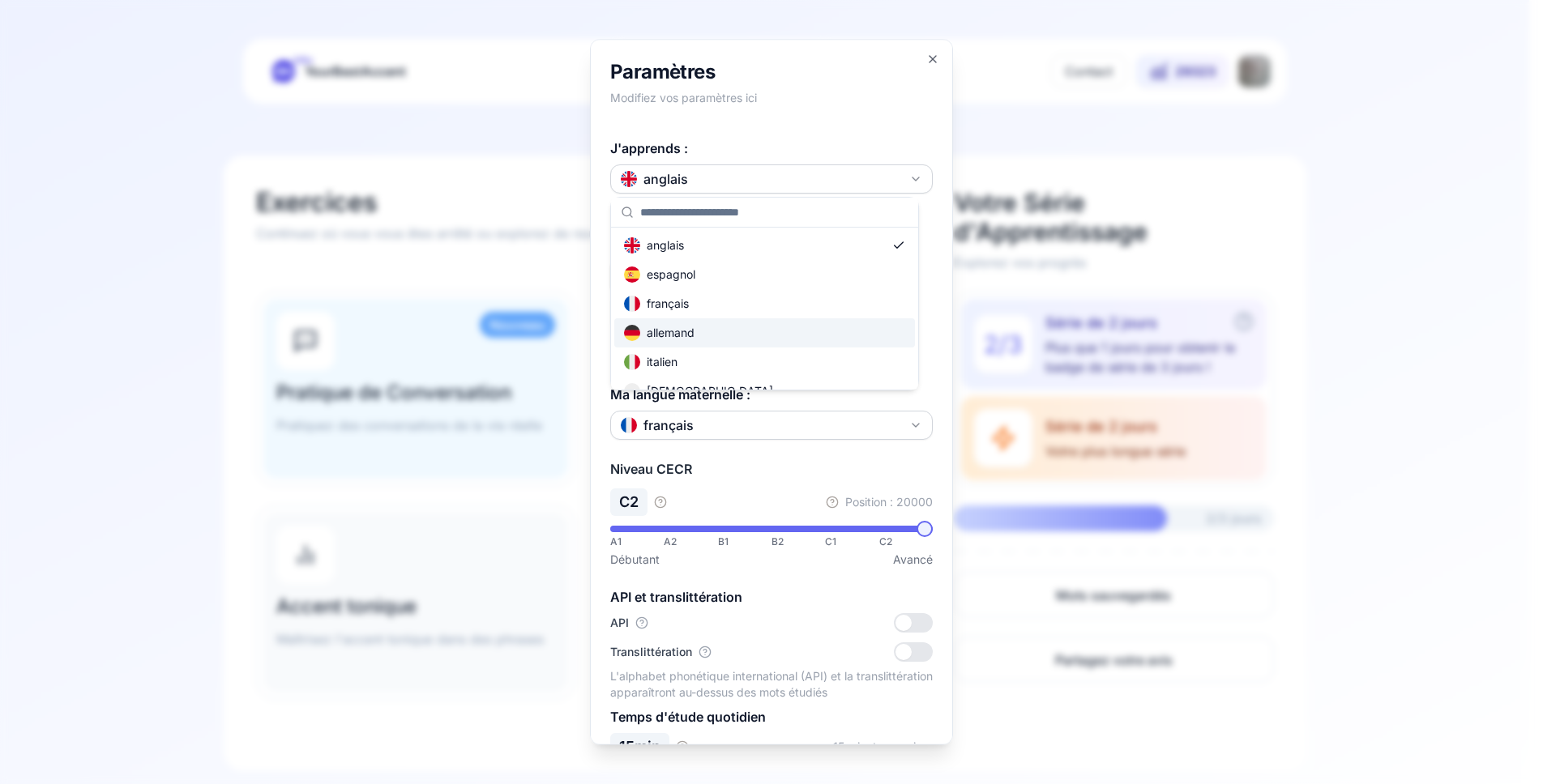
scroll to position [97, 0]
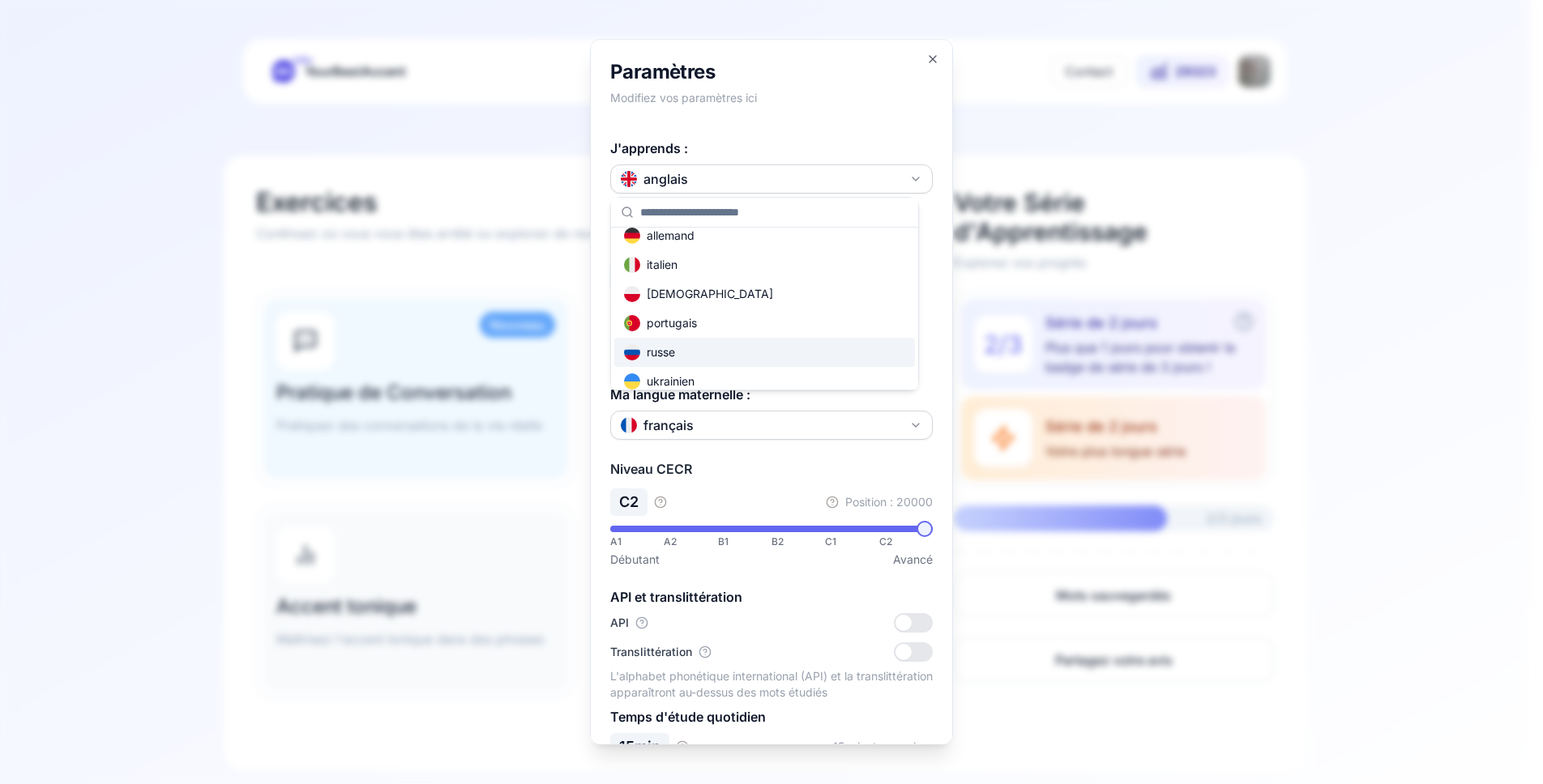
click at [706, 353] on div "russe" at bounding box center [764, 352] width 300 height 29
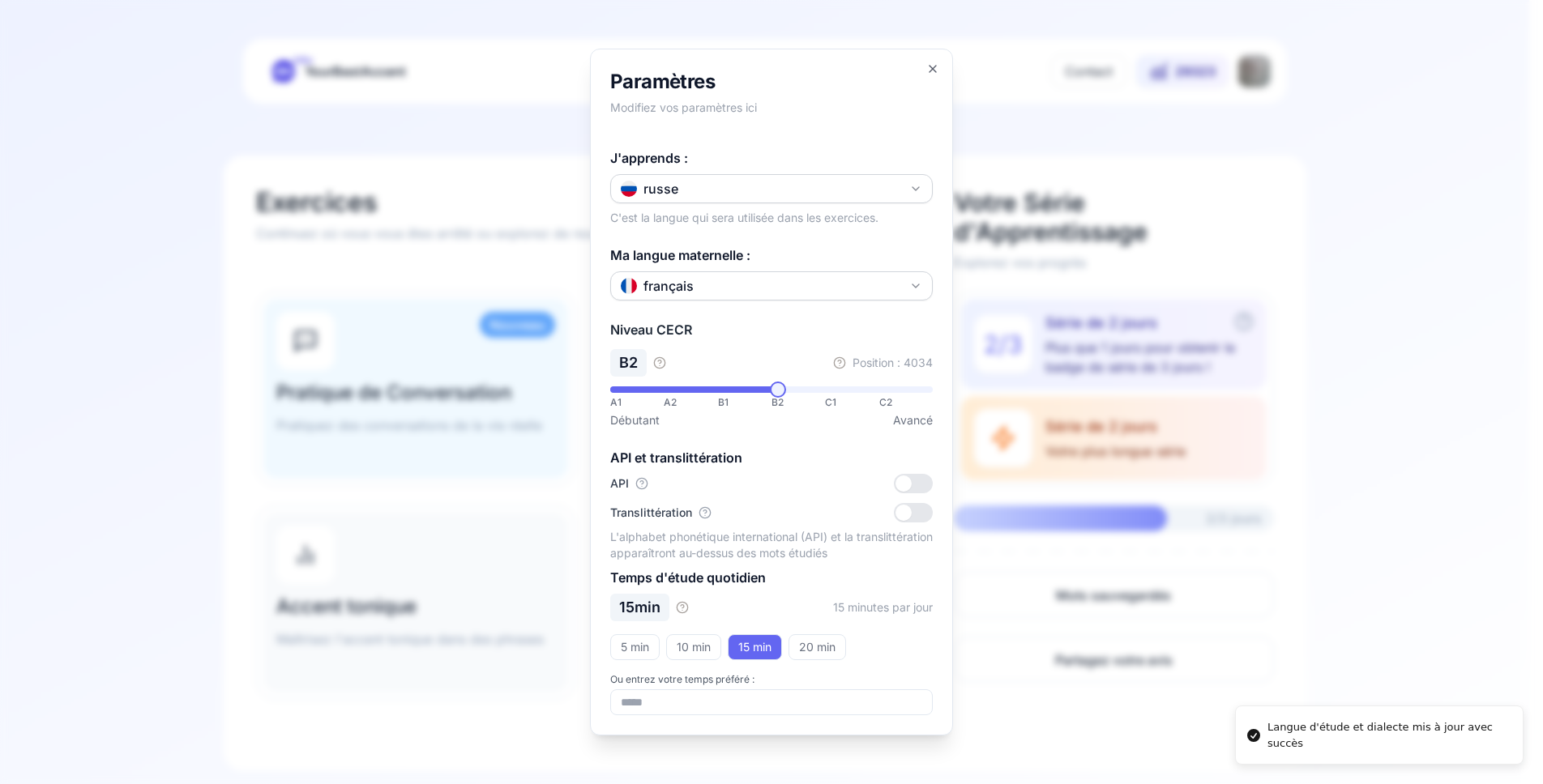
click at [168, 269] on div at bounding box center [771, 392] width 1543 height 784
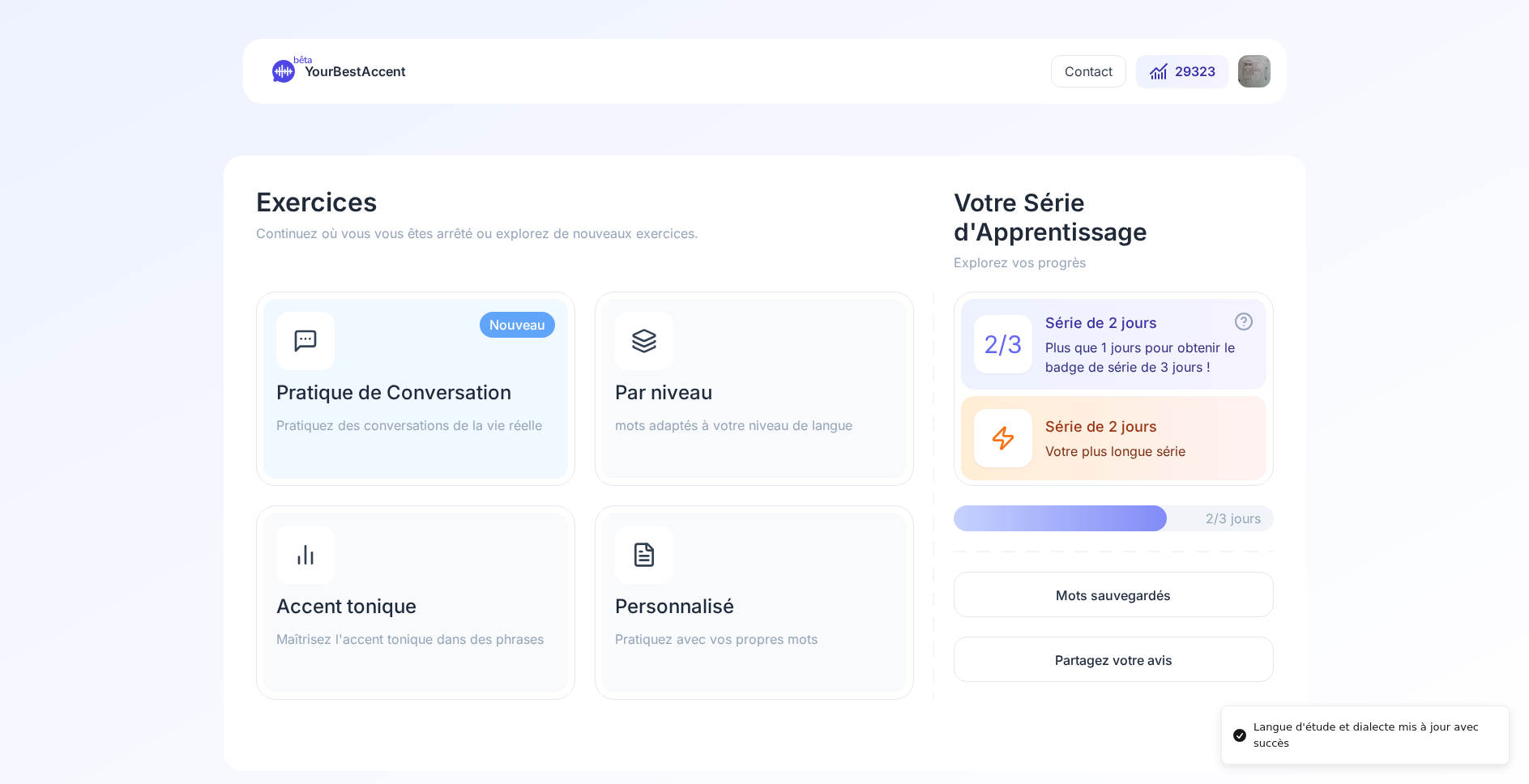
click at [681, 384] on h2 "Par niveau" at bounding box center [754, 392] width 279 height 26
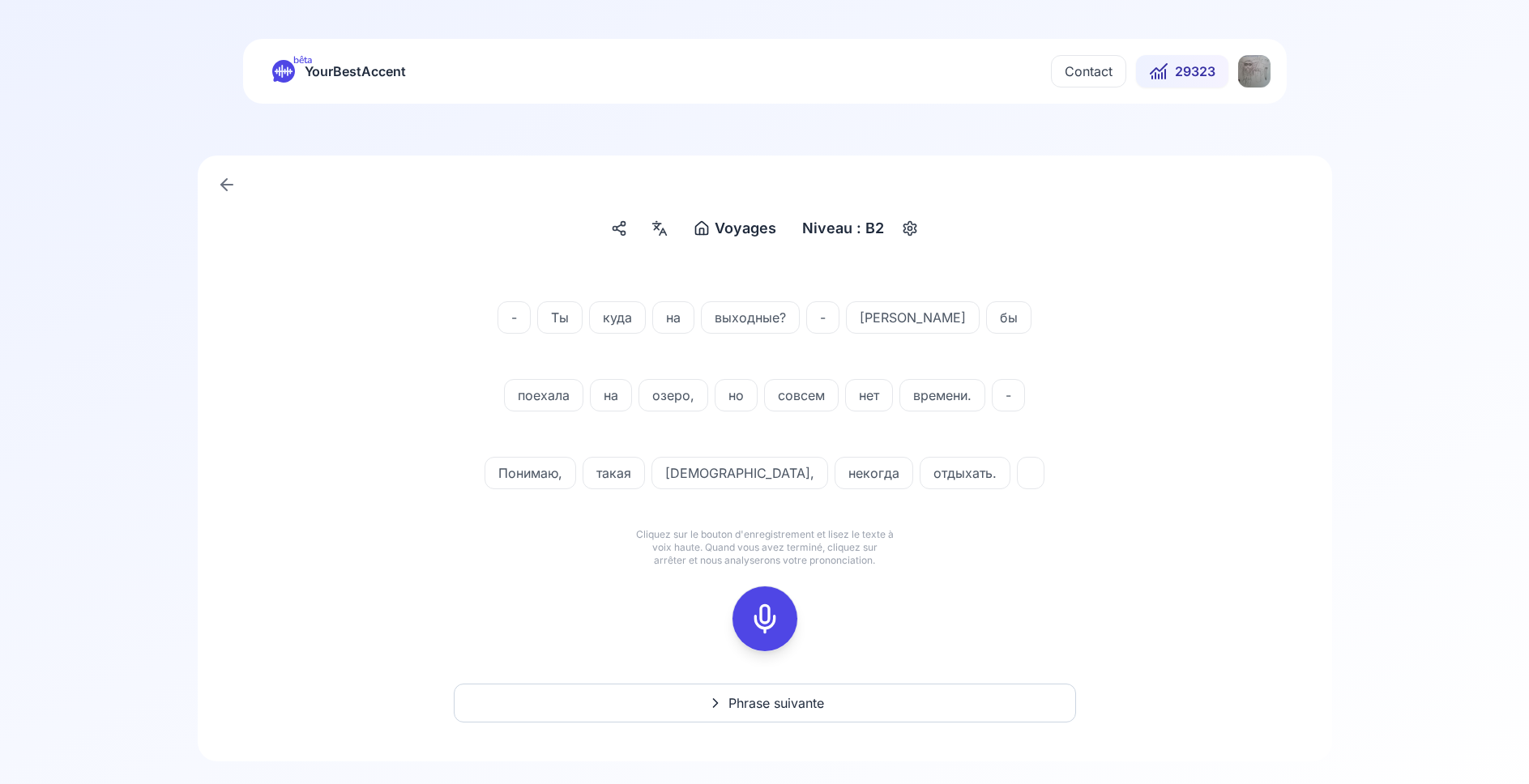
click at [773, 605] on icon at bounding box center [764, 619] width 32 height 32
click at [768, 621] on icon at bounding box center [764, 619] width 32 height 32
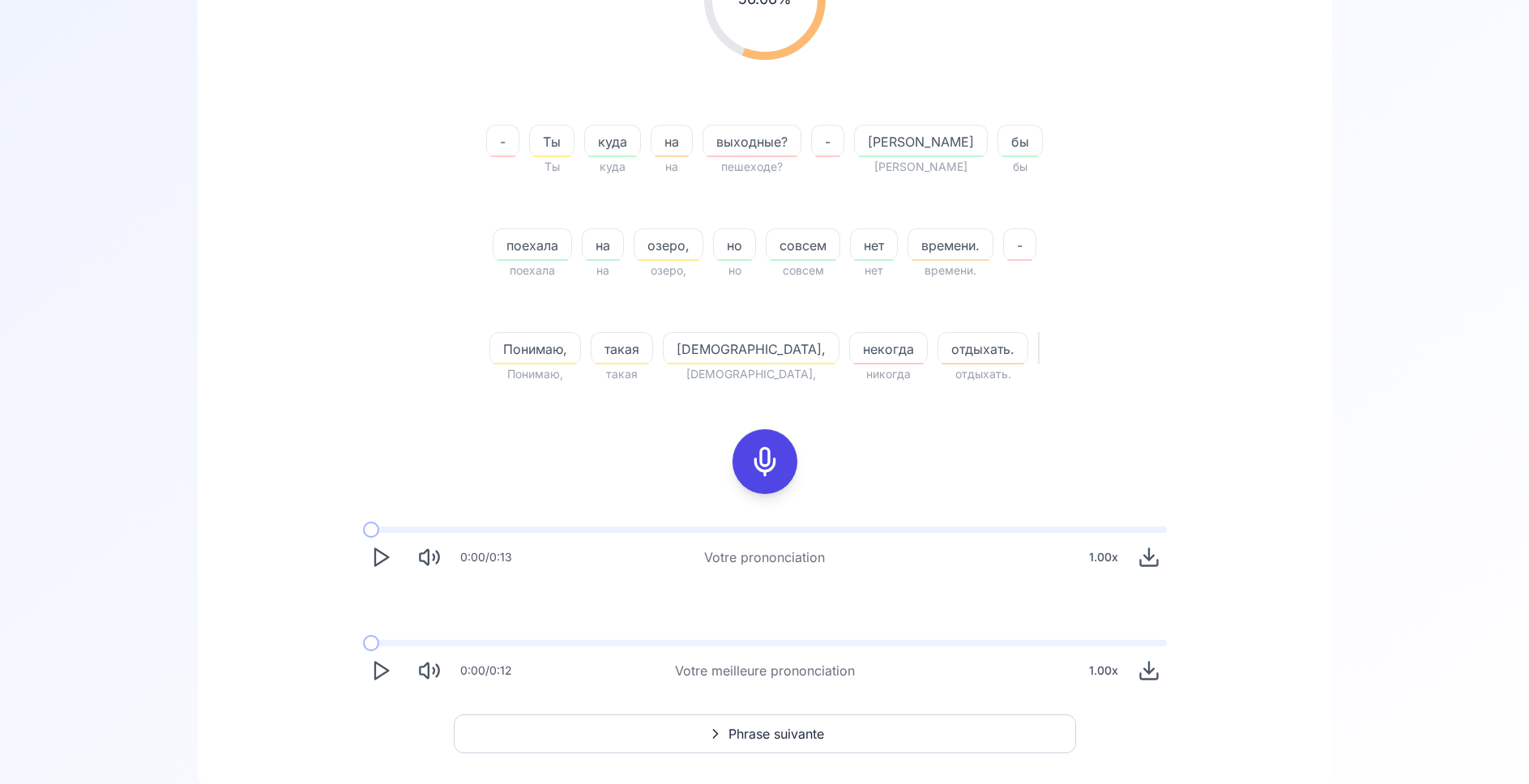
scroll to position [397, 0]
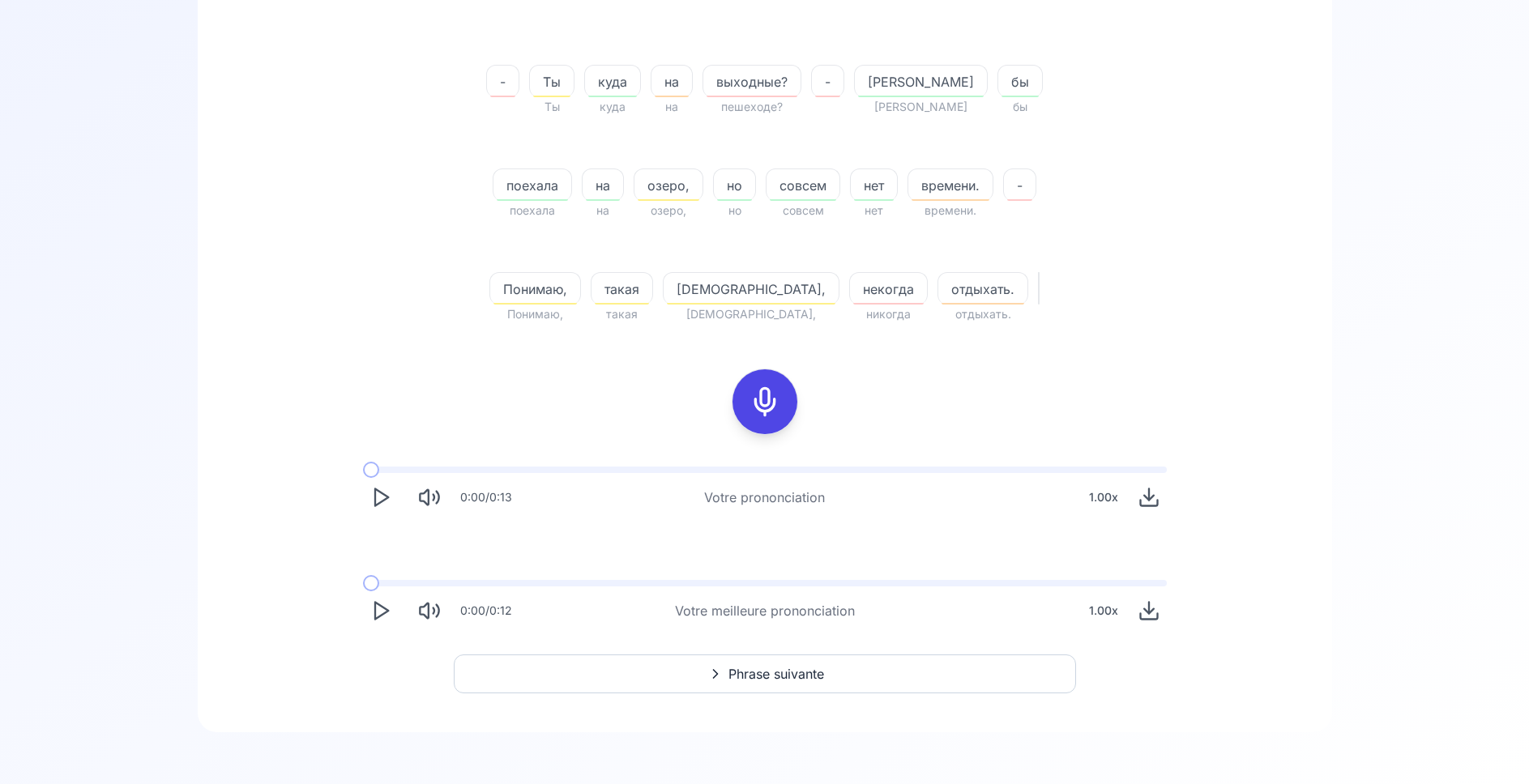
click at [379, 611] on icon "Play" at bounding box center [381, 611] width 23 height 23
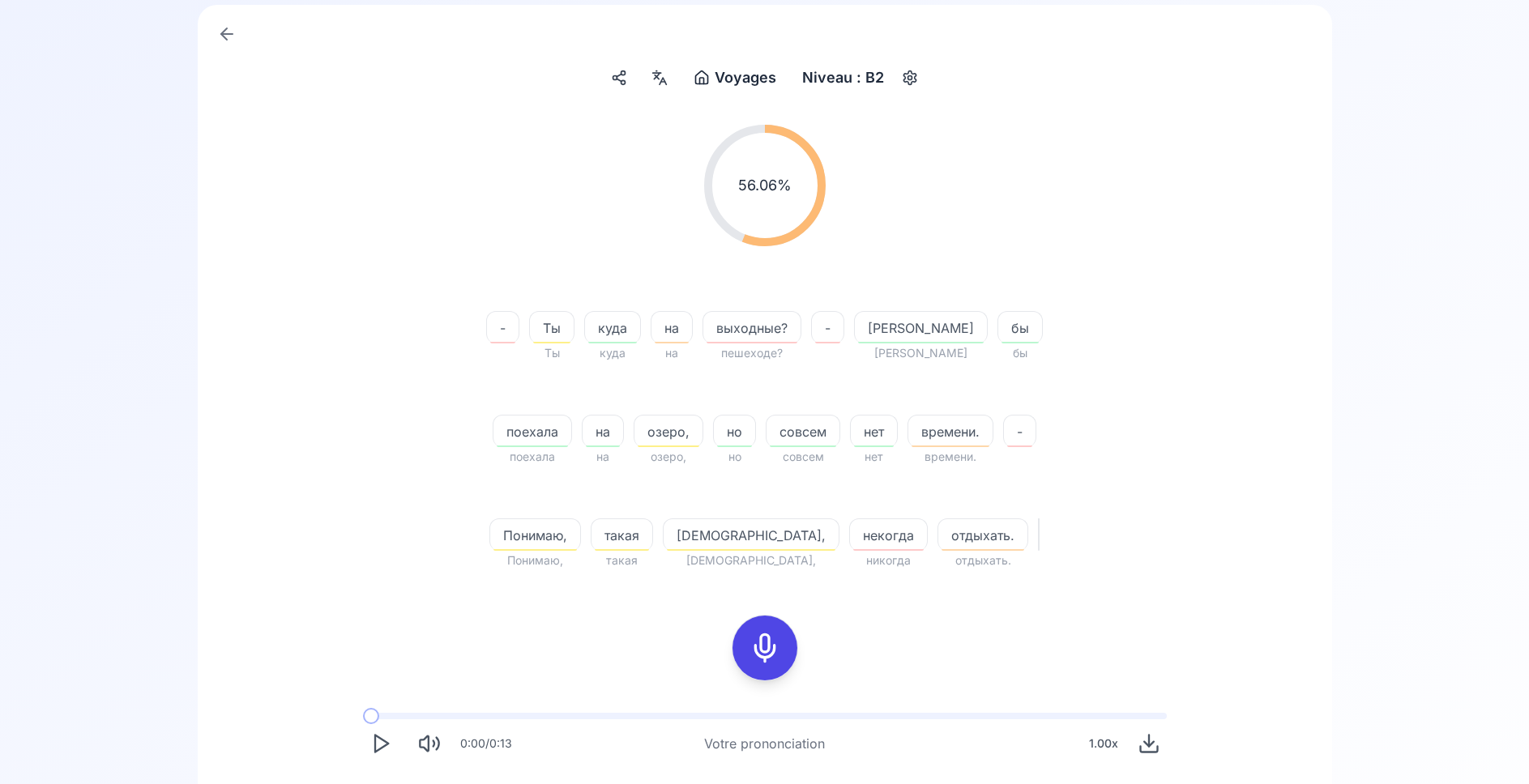
scroll to position [0, 0]
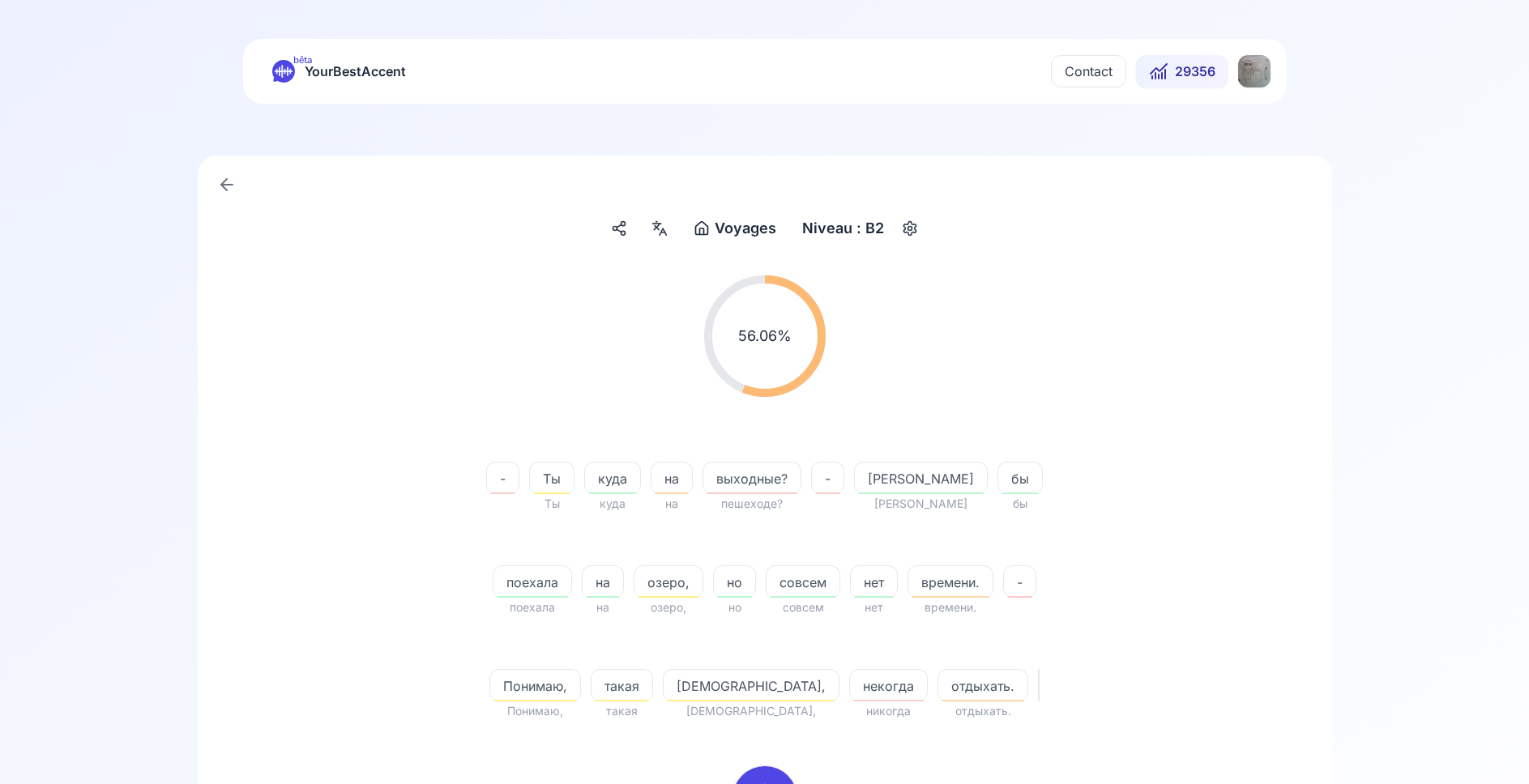
click at [1263, 71] on html "bêta YourBestAccent Contact 29356 Voyages Voyages Niveau : B2 56.06 % 56.06 % -…" at bounding box center [764, 392] width 1529 height 784
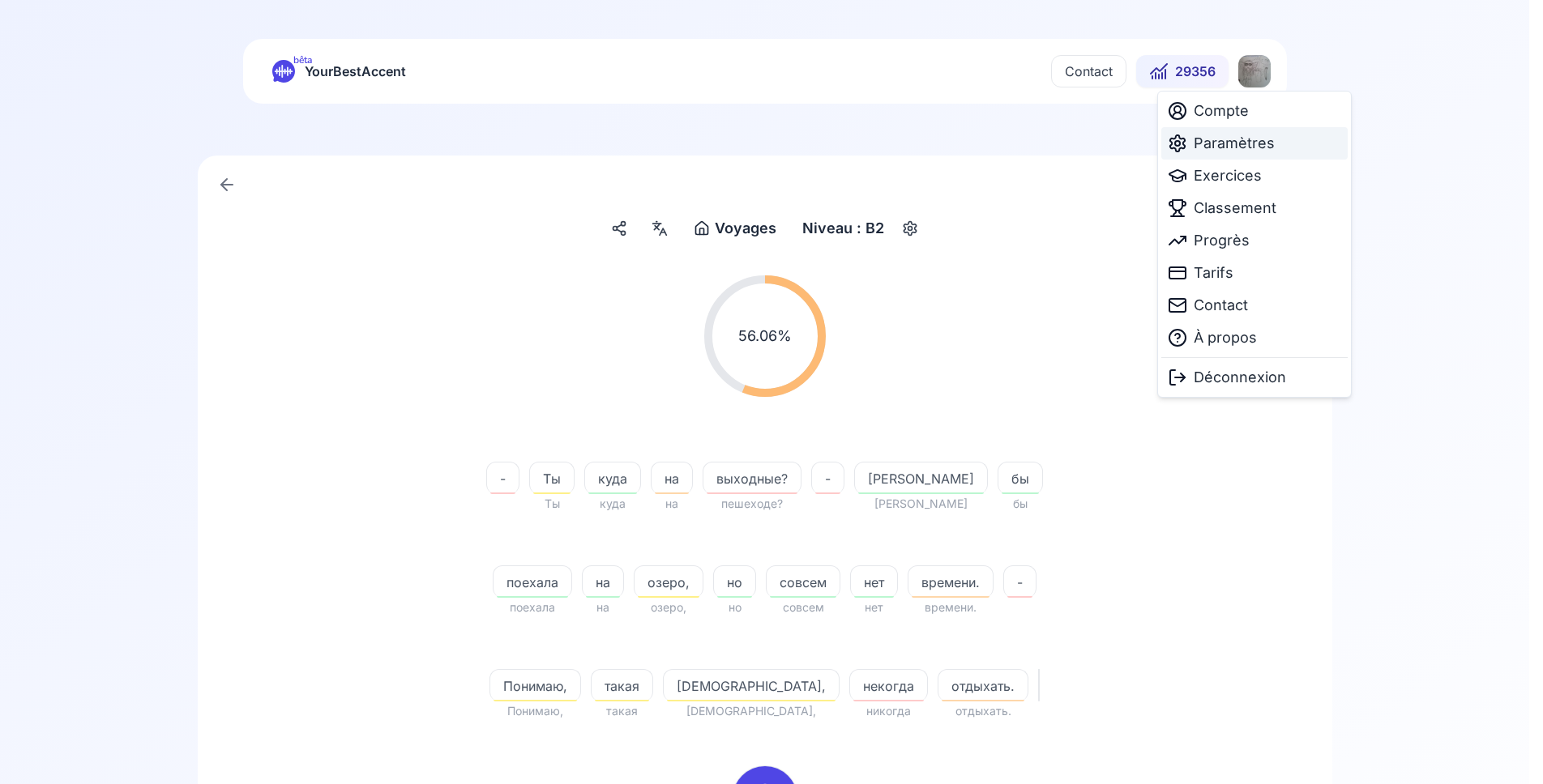
click at [1230, 138] on span "Paramètres" at bounding box center [1233, 143] width 81 height 23
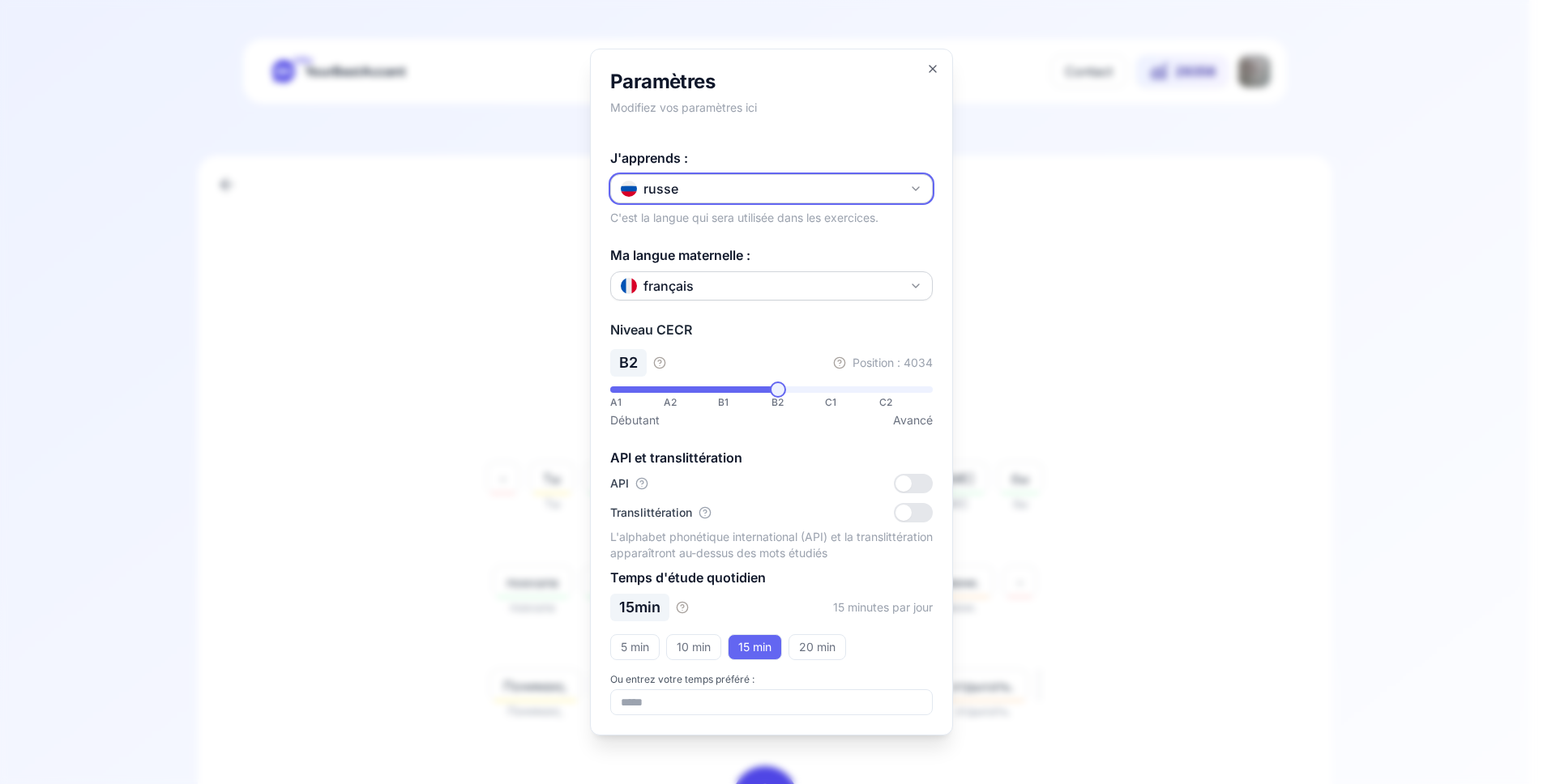
click at [781, 189] on button "russe" at bounding box center [771, 188] width 322 height 29
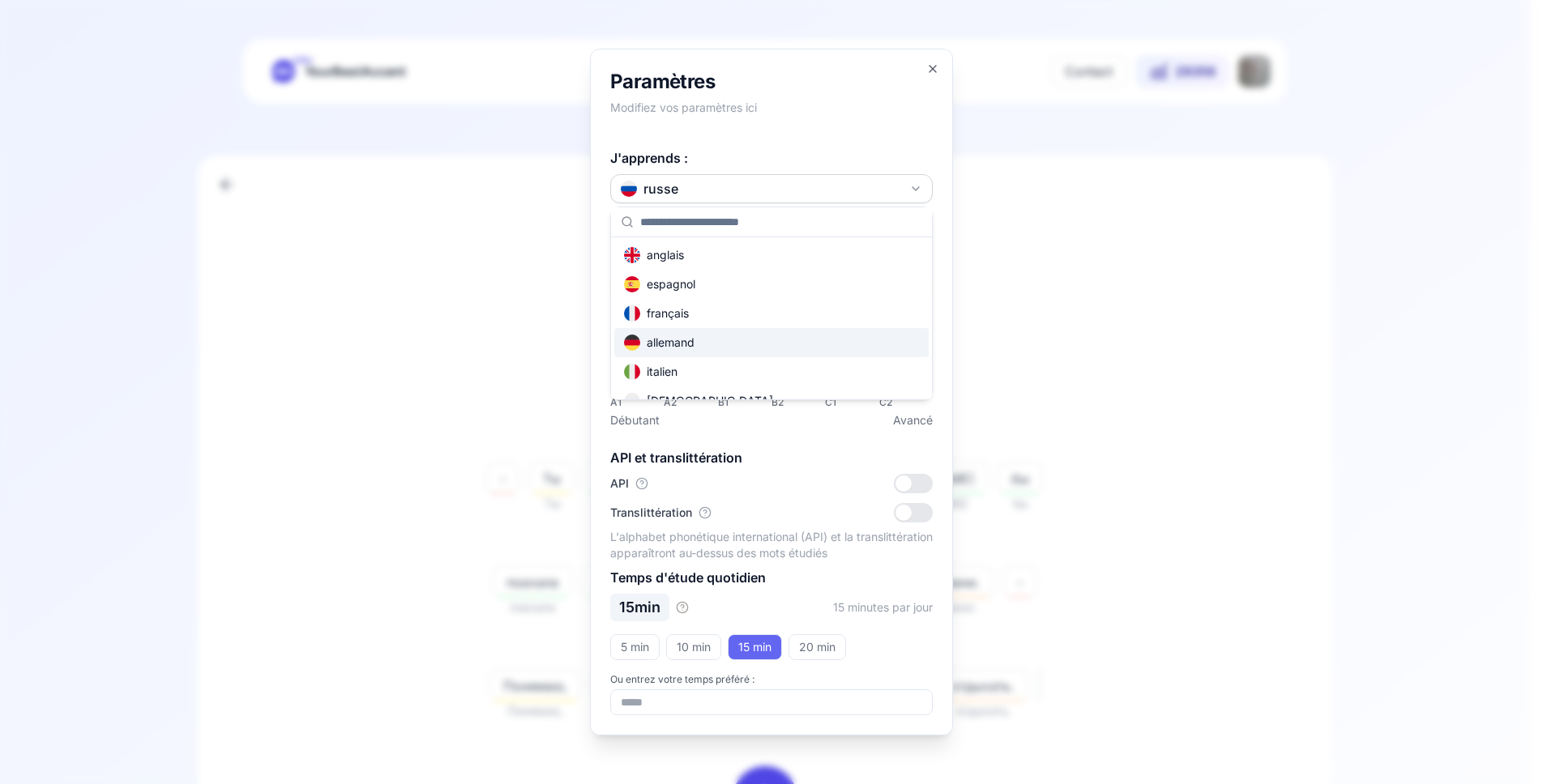
click at [685, 342] on div "allemand" at bounding box center [659, 342] width 70 height 16
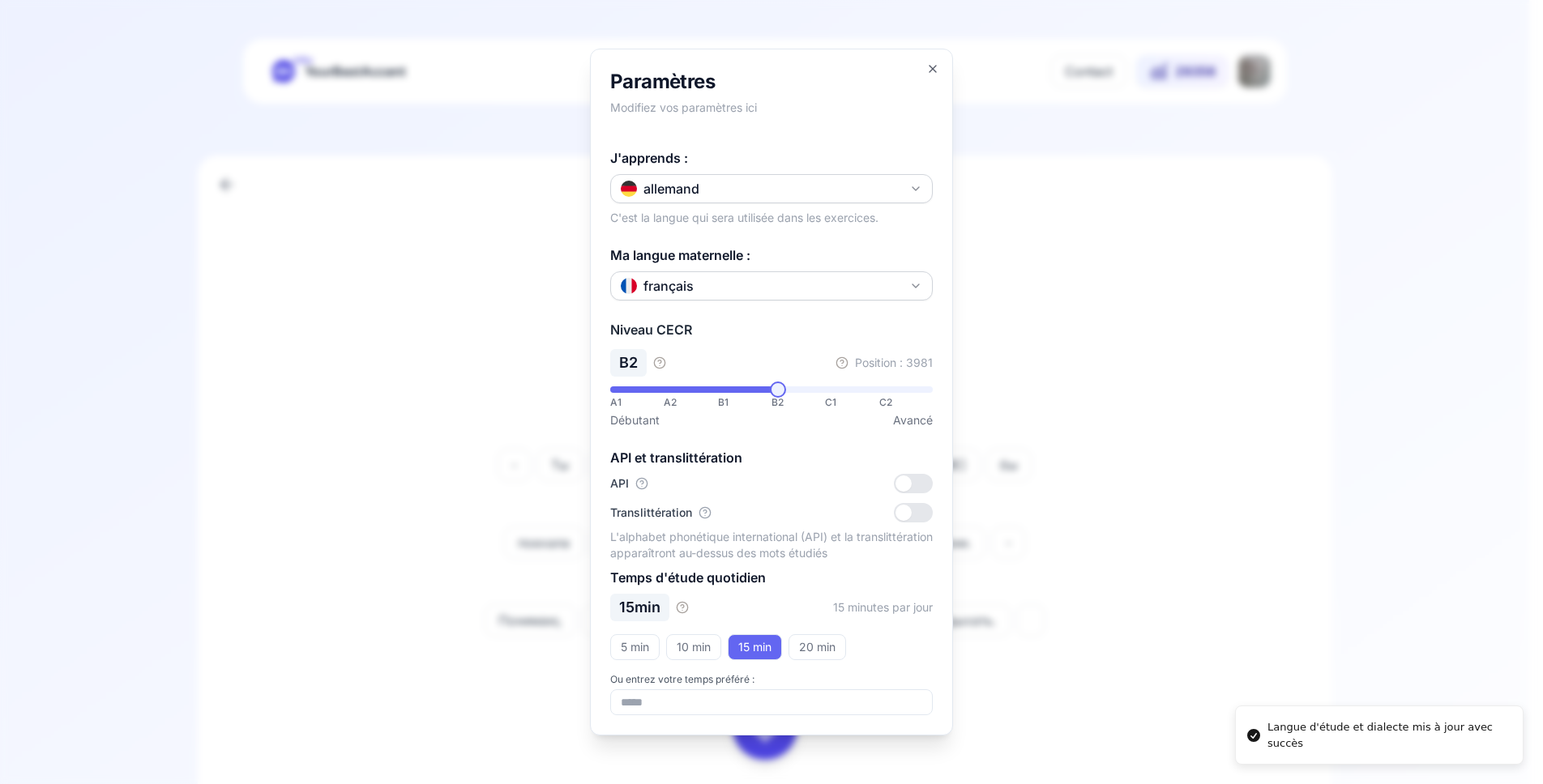
click at [1065, 263] on div at bounding box center [771, 392] width 1543 height 784
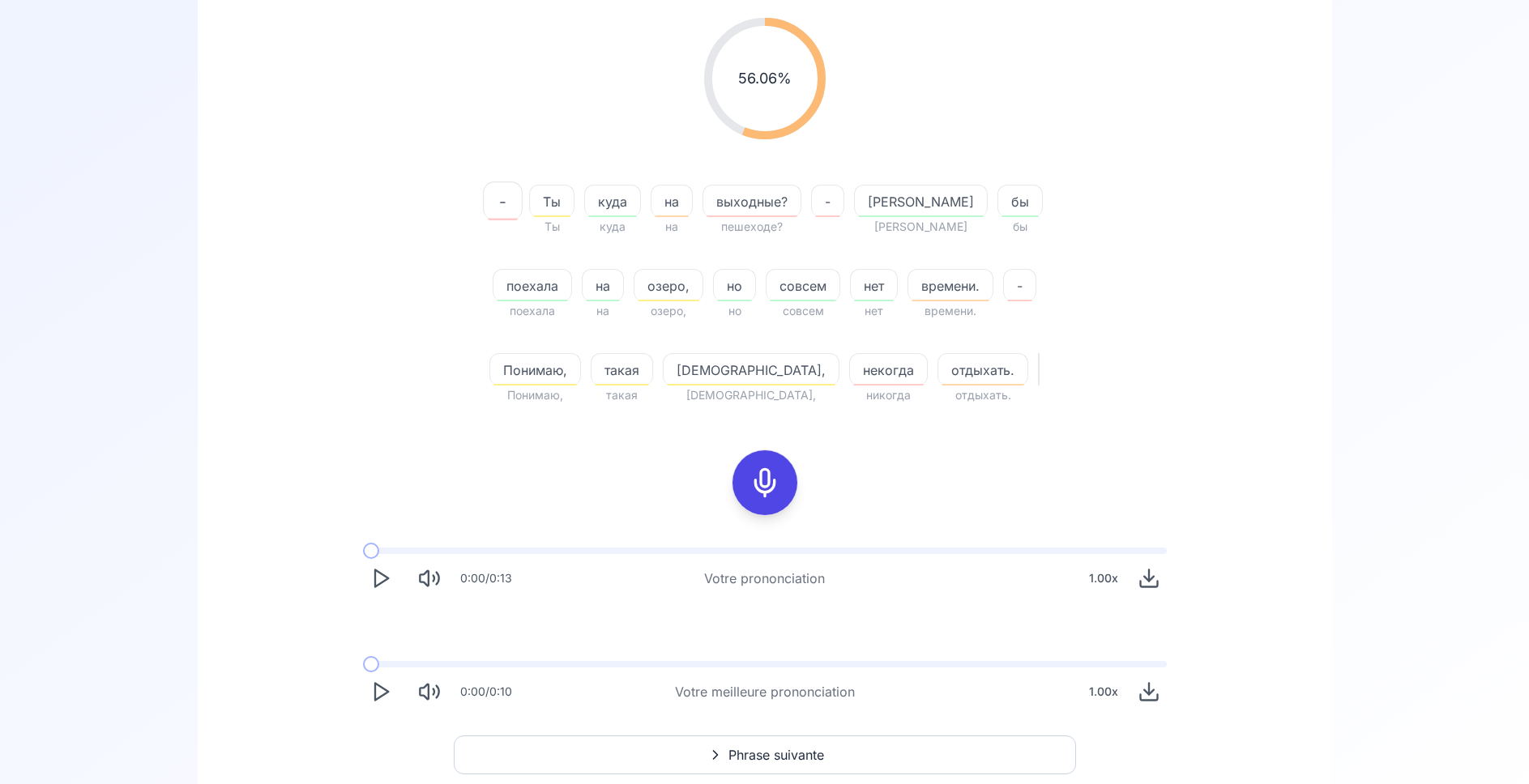
scroll to position [338, 0]
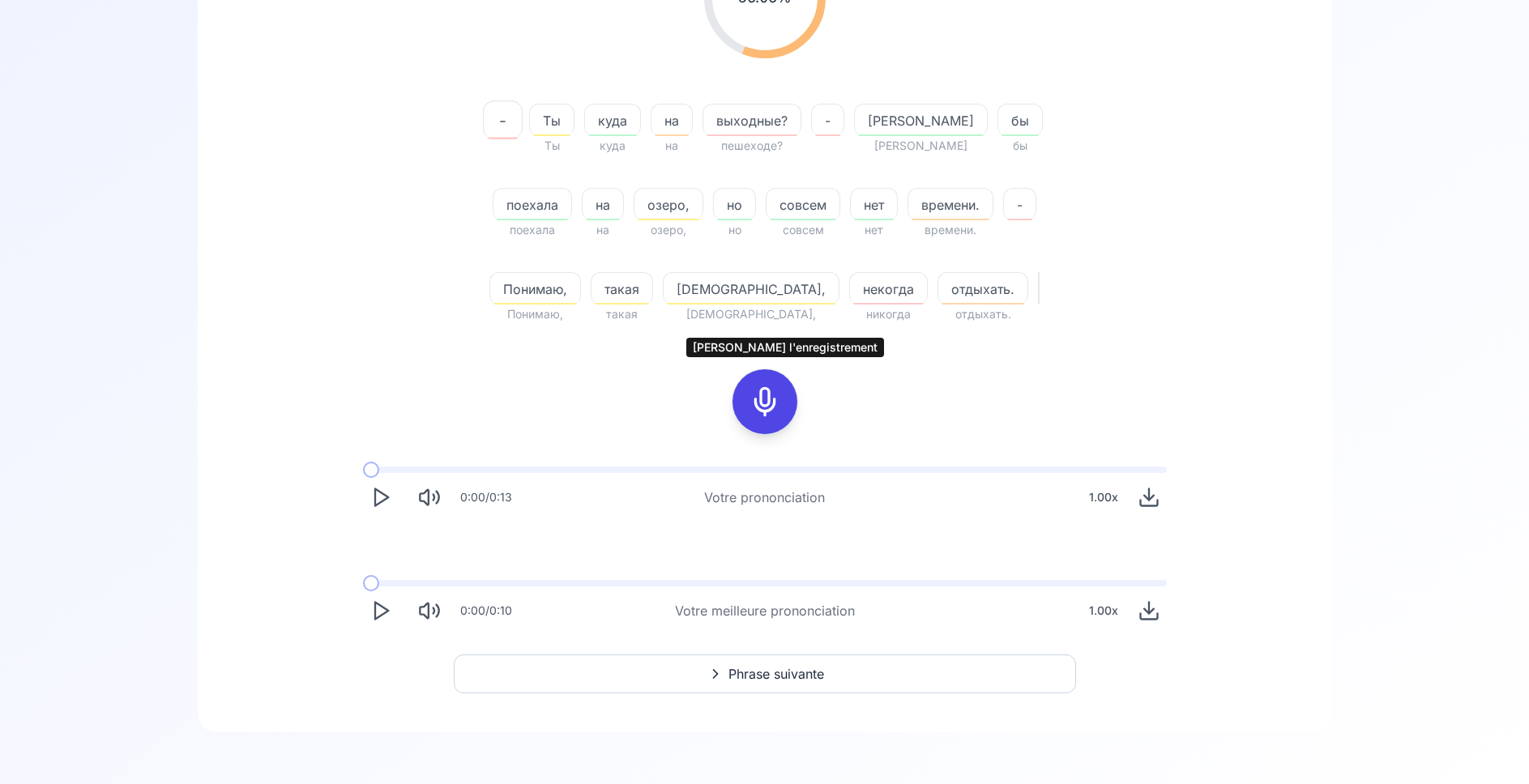
click at [785, 404] on button at bounding box center [764, 402] width 65 height 65
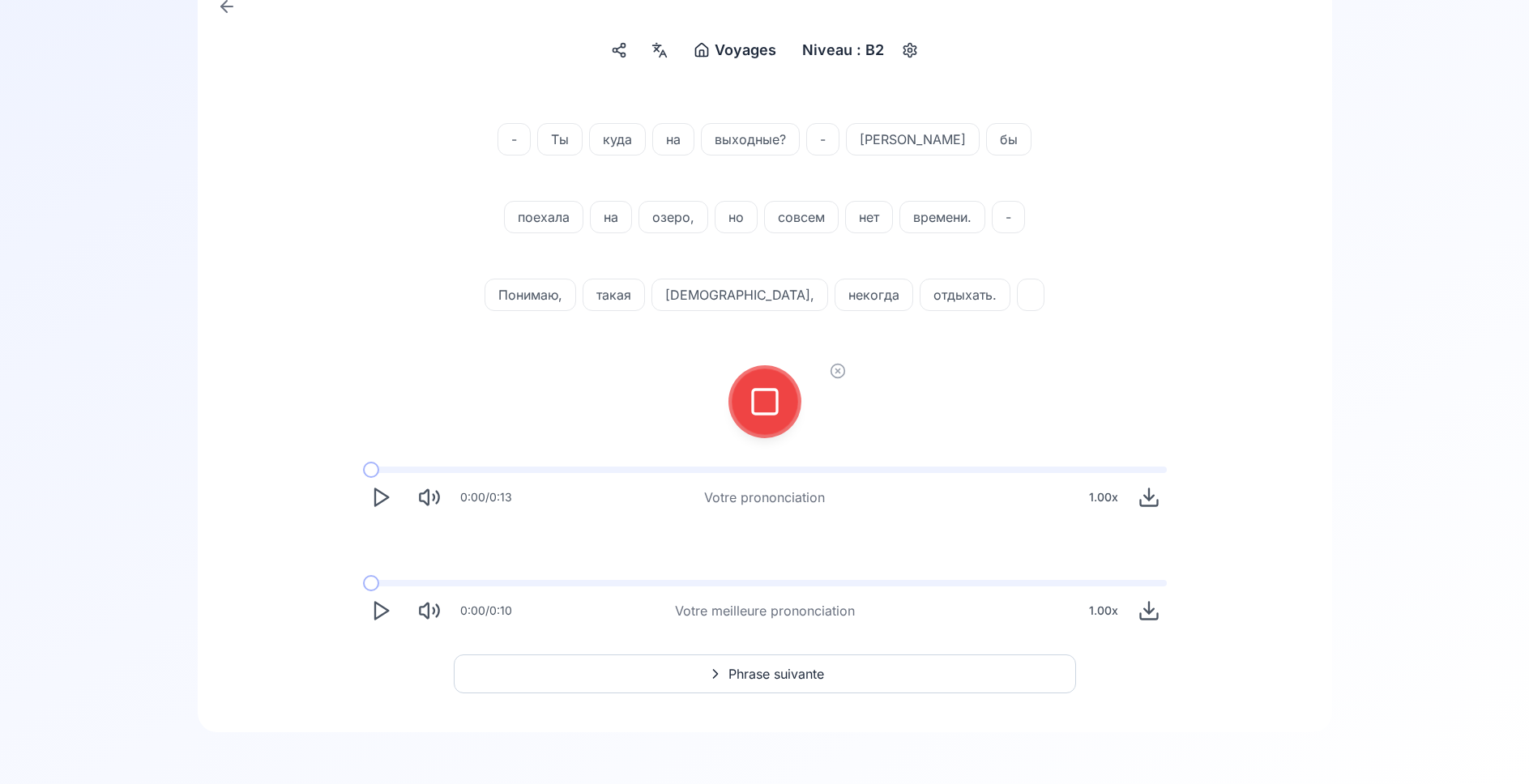
click at [769, 406] on icon at bounding box center [764, 402] width 32 height 32
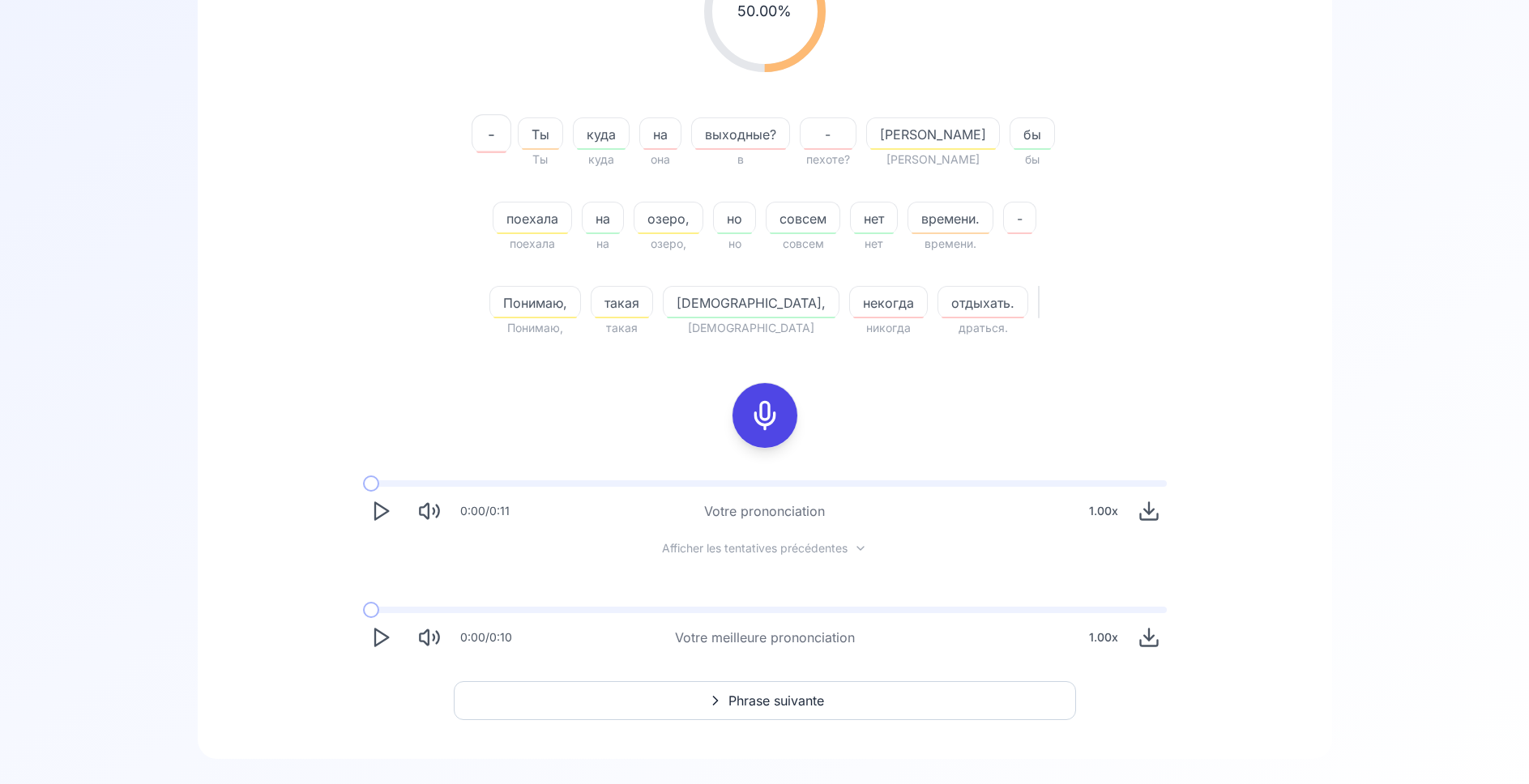
scroll to position [343, 0]
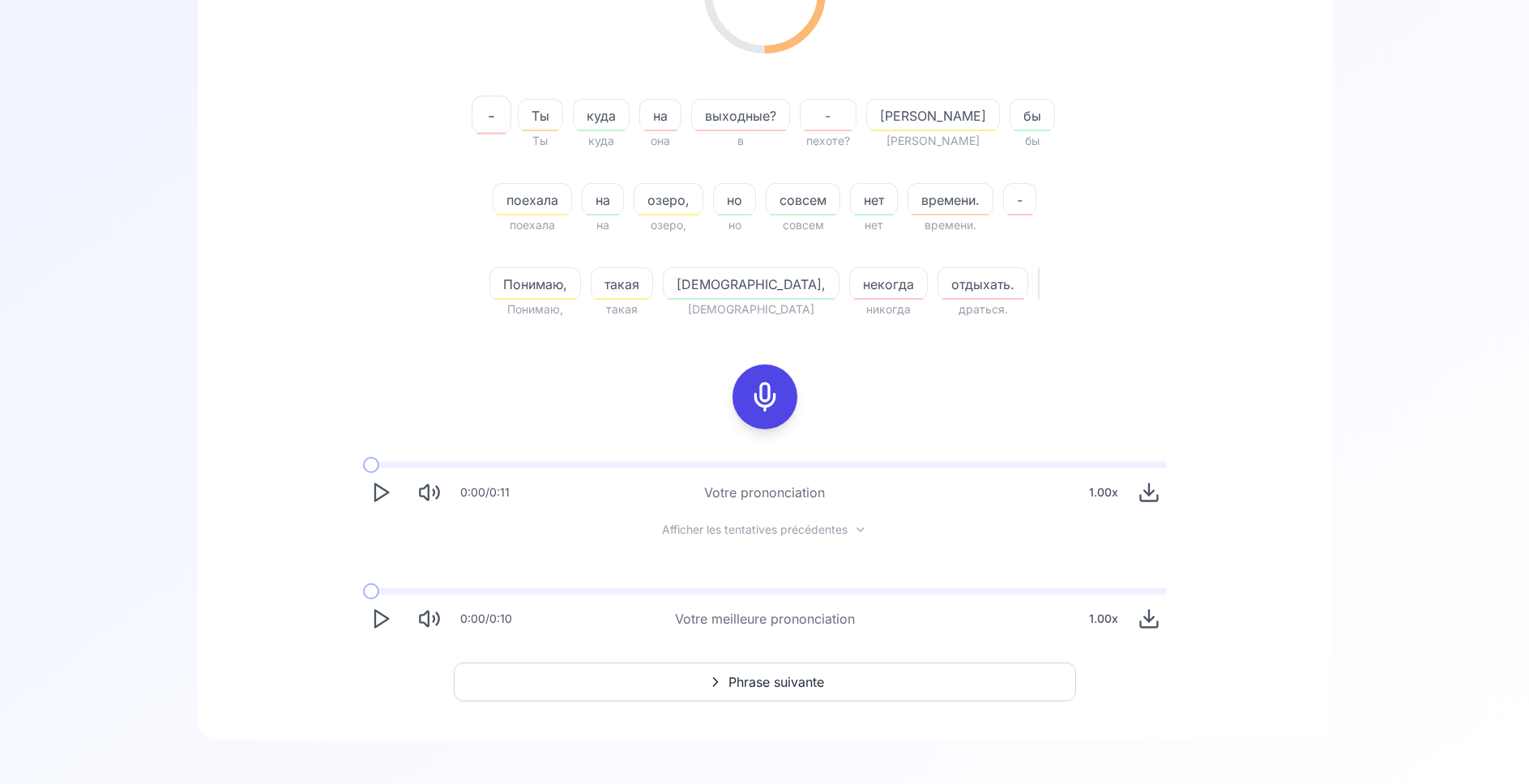
click at [381, 621] on icon "Play" at bounding box center [381, 619] width 23 height 23
click at [766, 392] on icon at bounding box center [764, 397] width 32 height 32
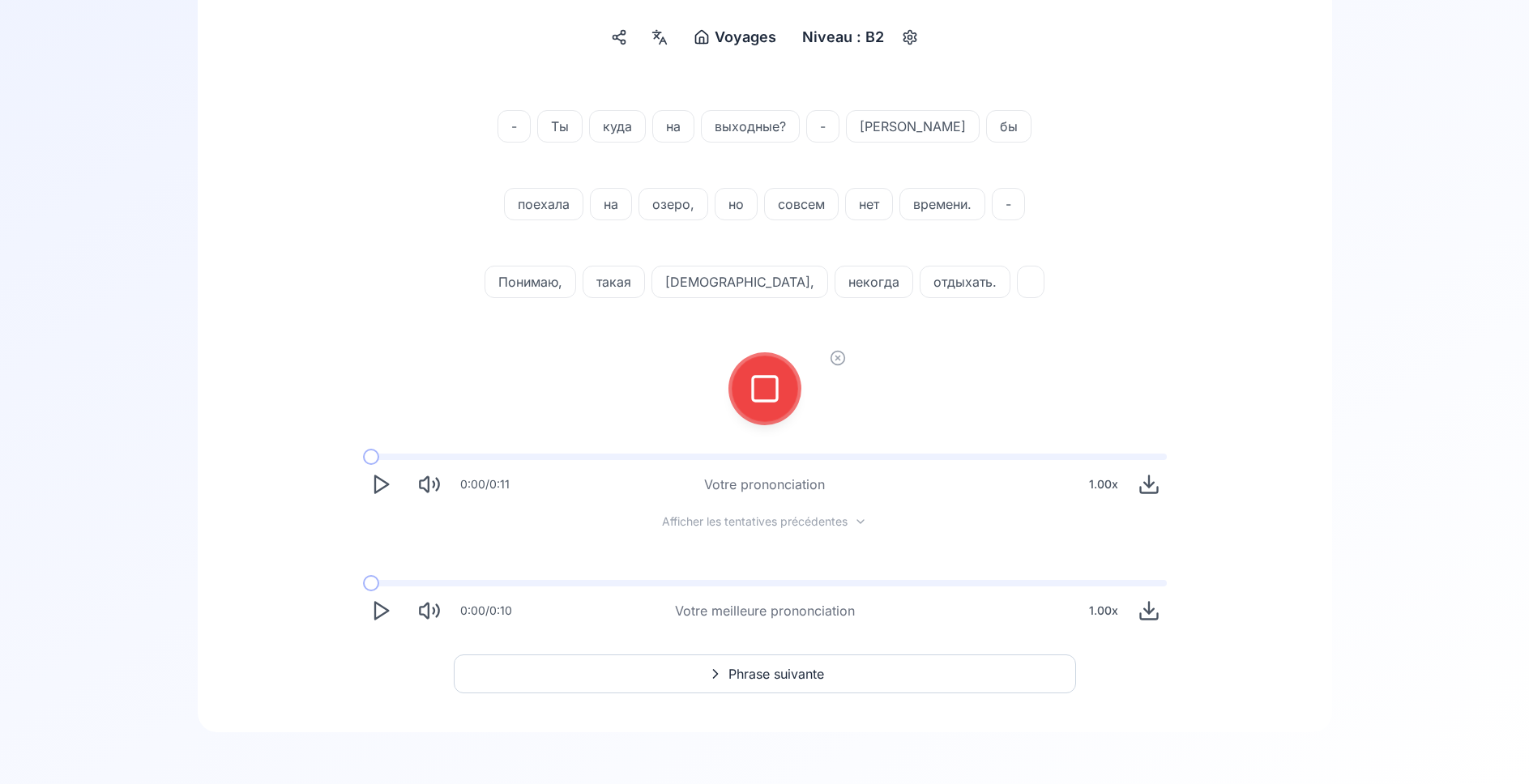
click at [775, 403] on icon at bounding box center [764, 389] width 32 height 32
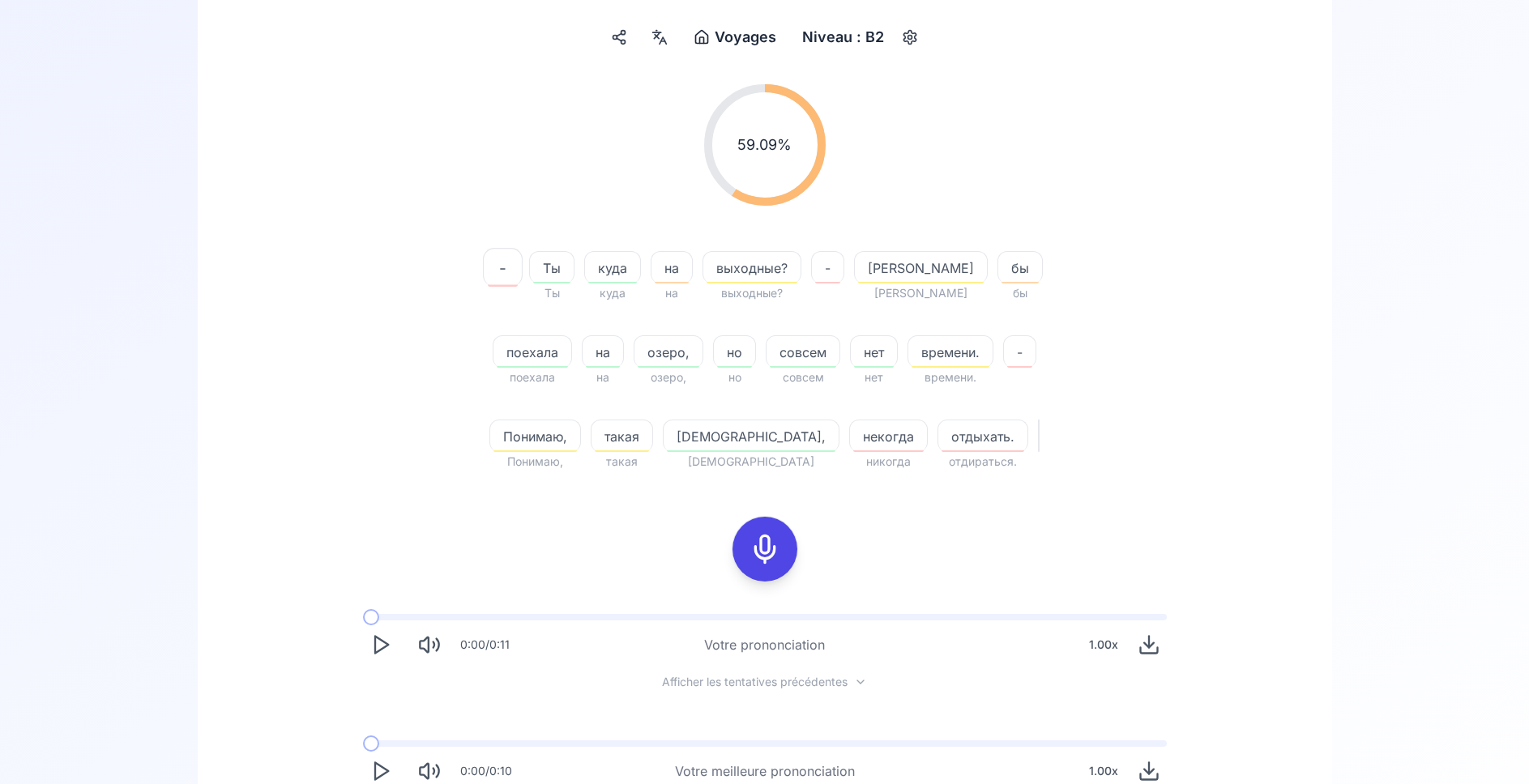
click at [716, 273] on span "выходные?" at bounding box center [752, 268] width 97 height 19
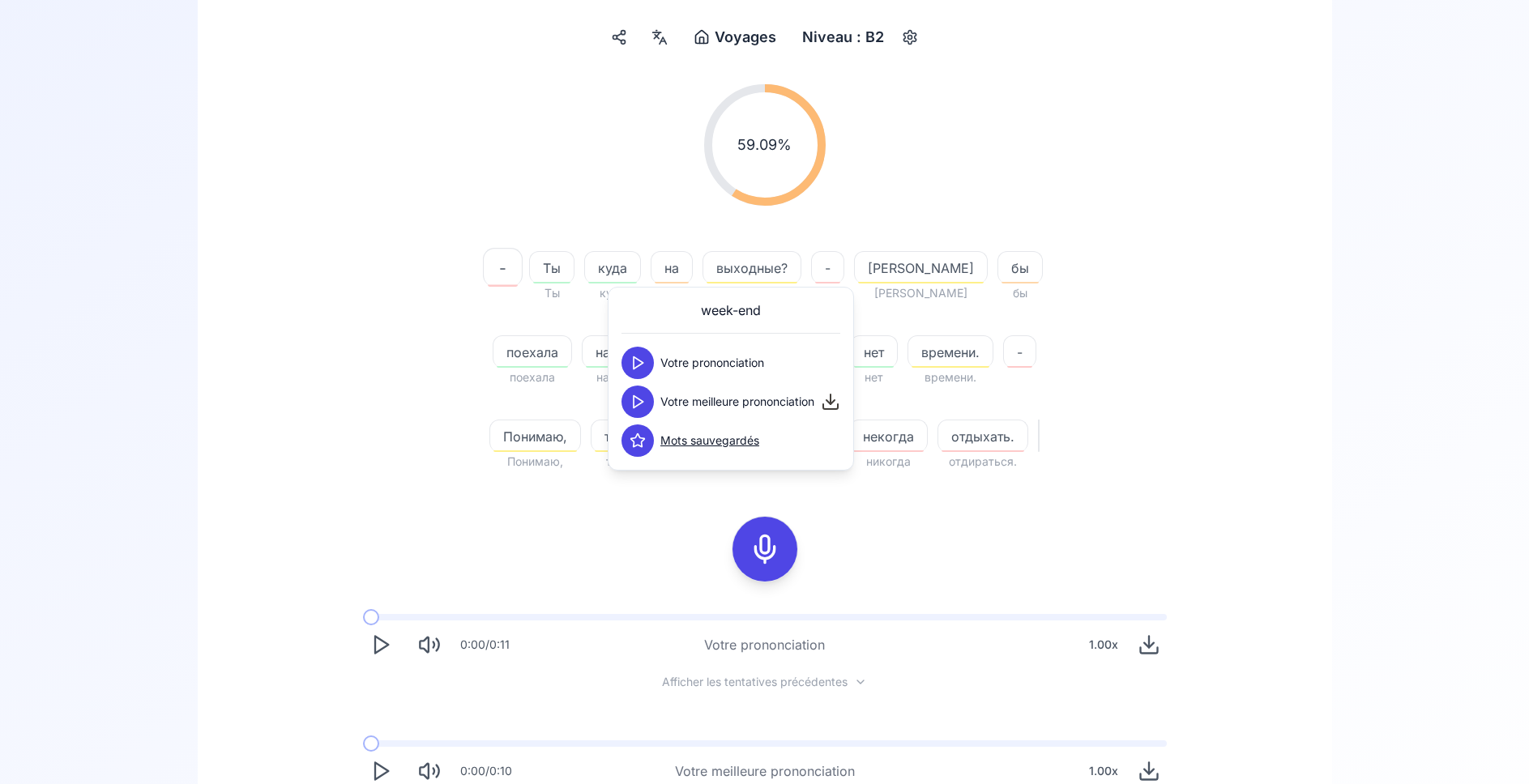
click at [634, 406] on icon at bounding box center [637, 401] width 16 height 16
click at [638, 398] on polygon at bounding box center [638, 402] width 10 height 12
click at [448, 463] on div "59.09 % 59.09 % - Ты Ты куда куда на на выходные? выходные? - Я Я бы бы поехала…" at bounding box center [765, 277] width 934 height 413
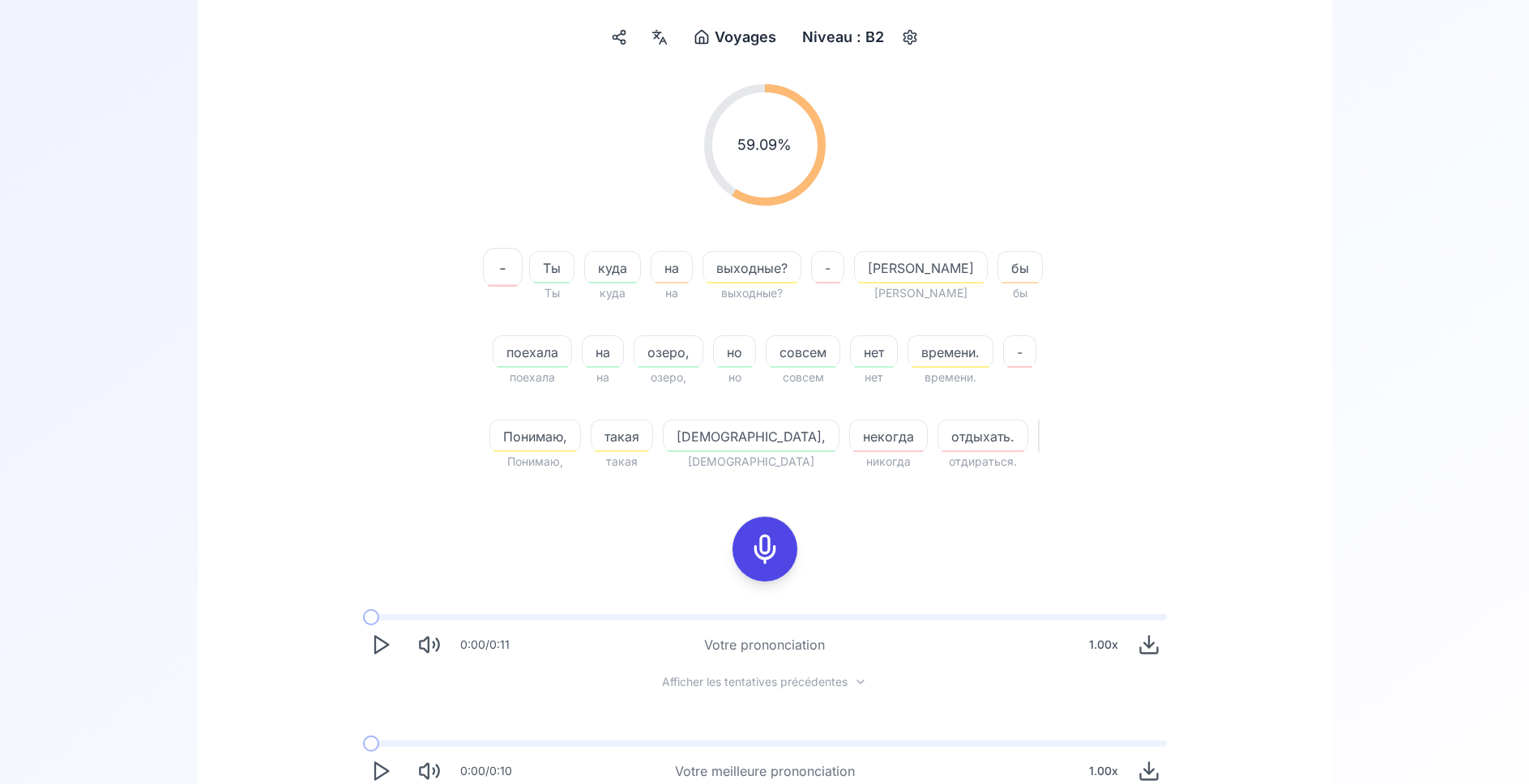
click at [775, 553] on icon at bounding box center [764, 549] width 32 height 32
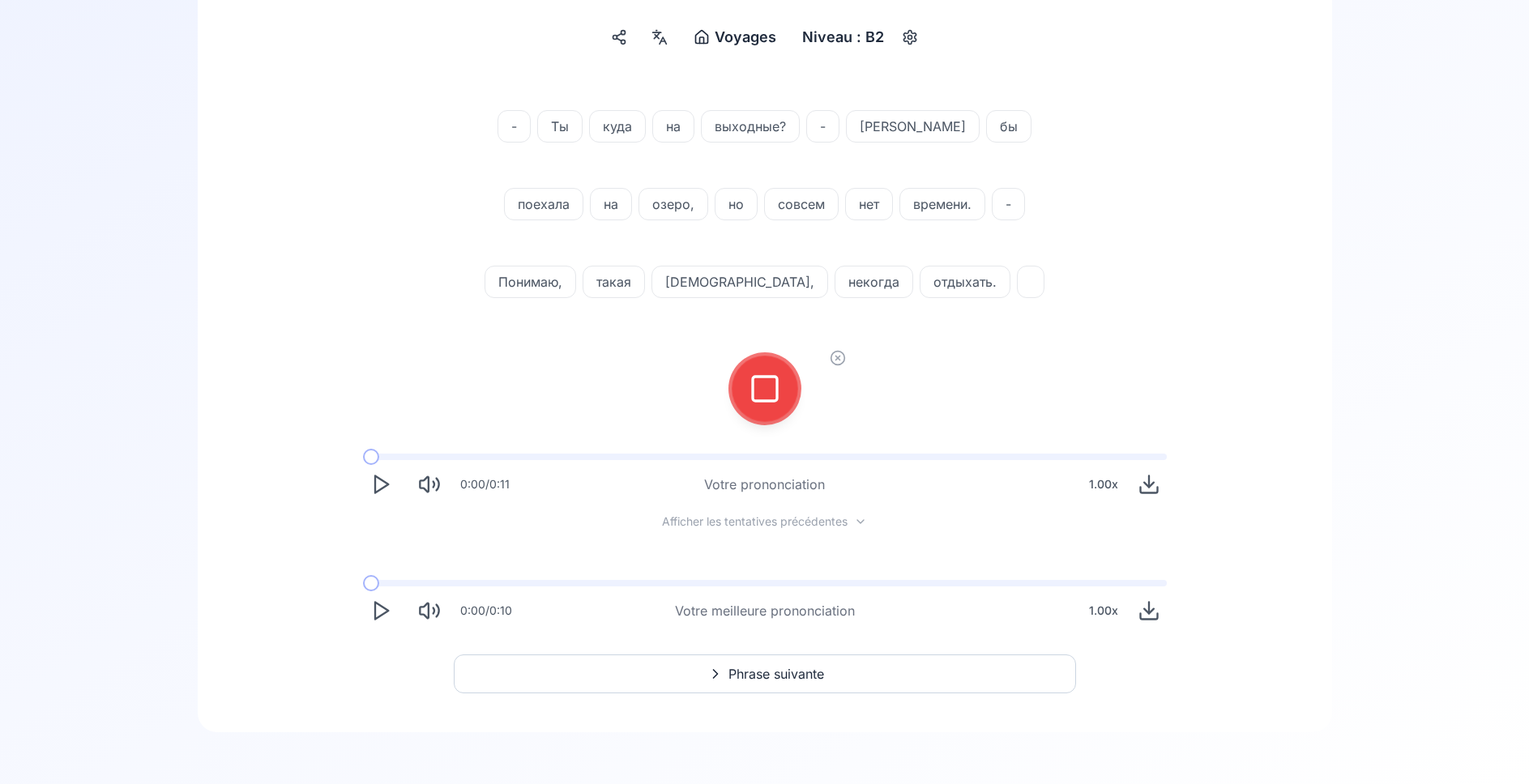
click at [747, 397] on div at bounding box center [764, 389] width 39 height 65
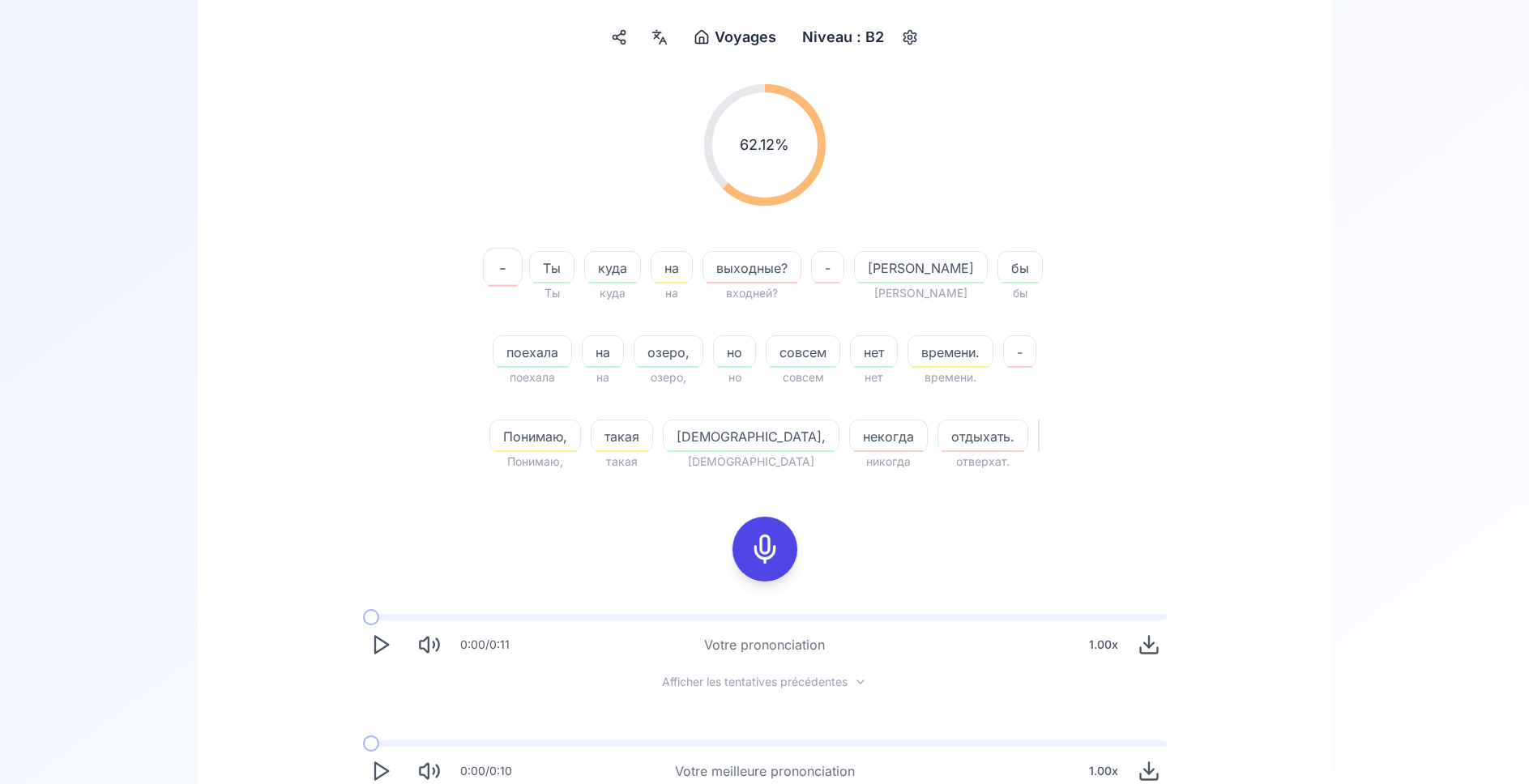
scroll to position [0, 0]
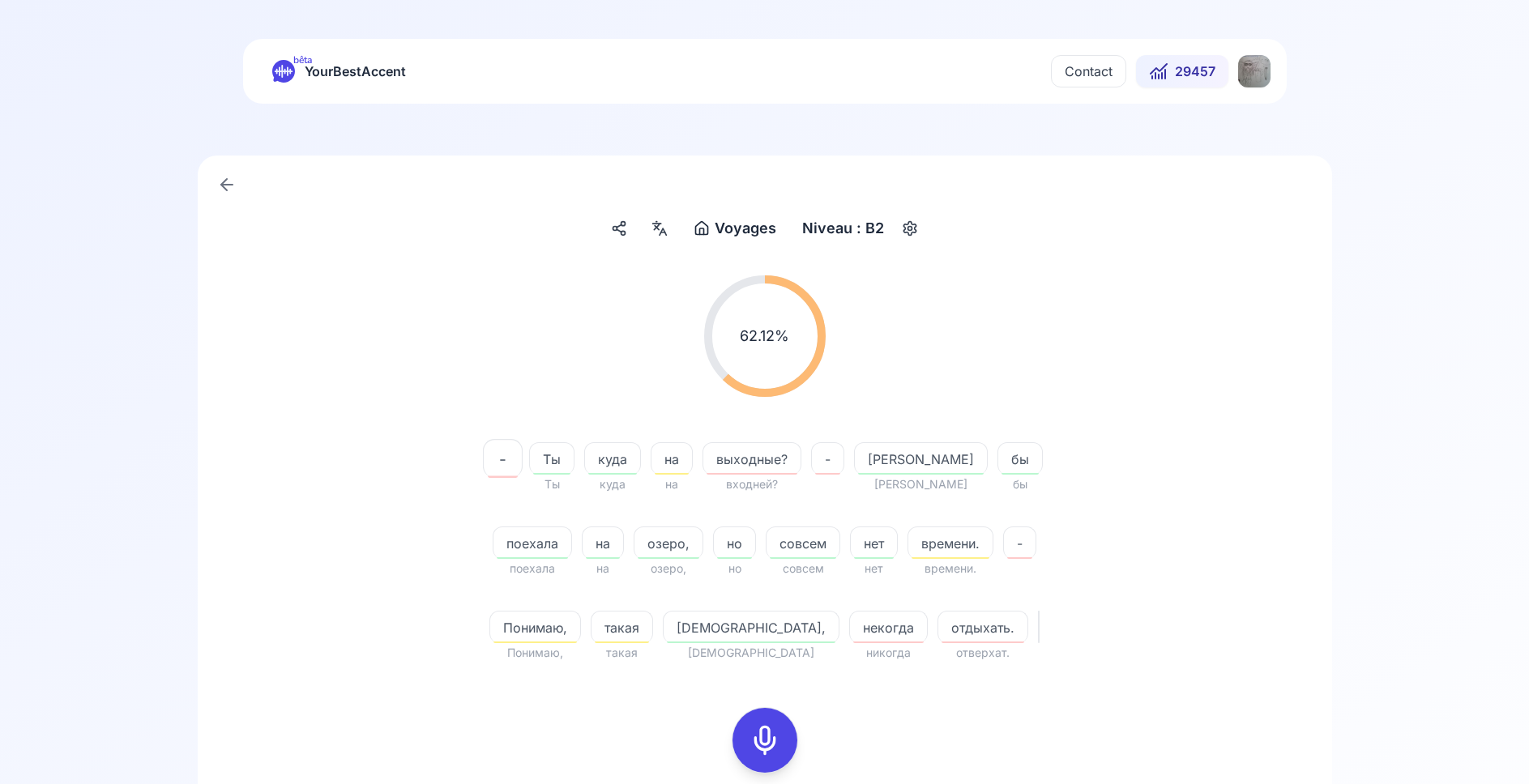
click at [228, 179] on icon at bounding box center [226, 184] width 19 height 19
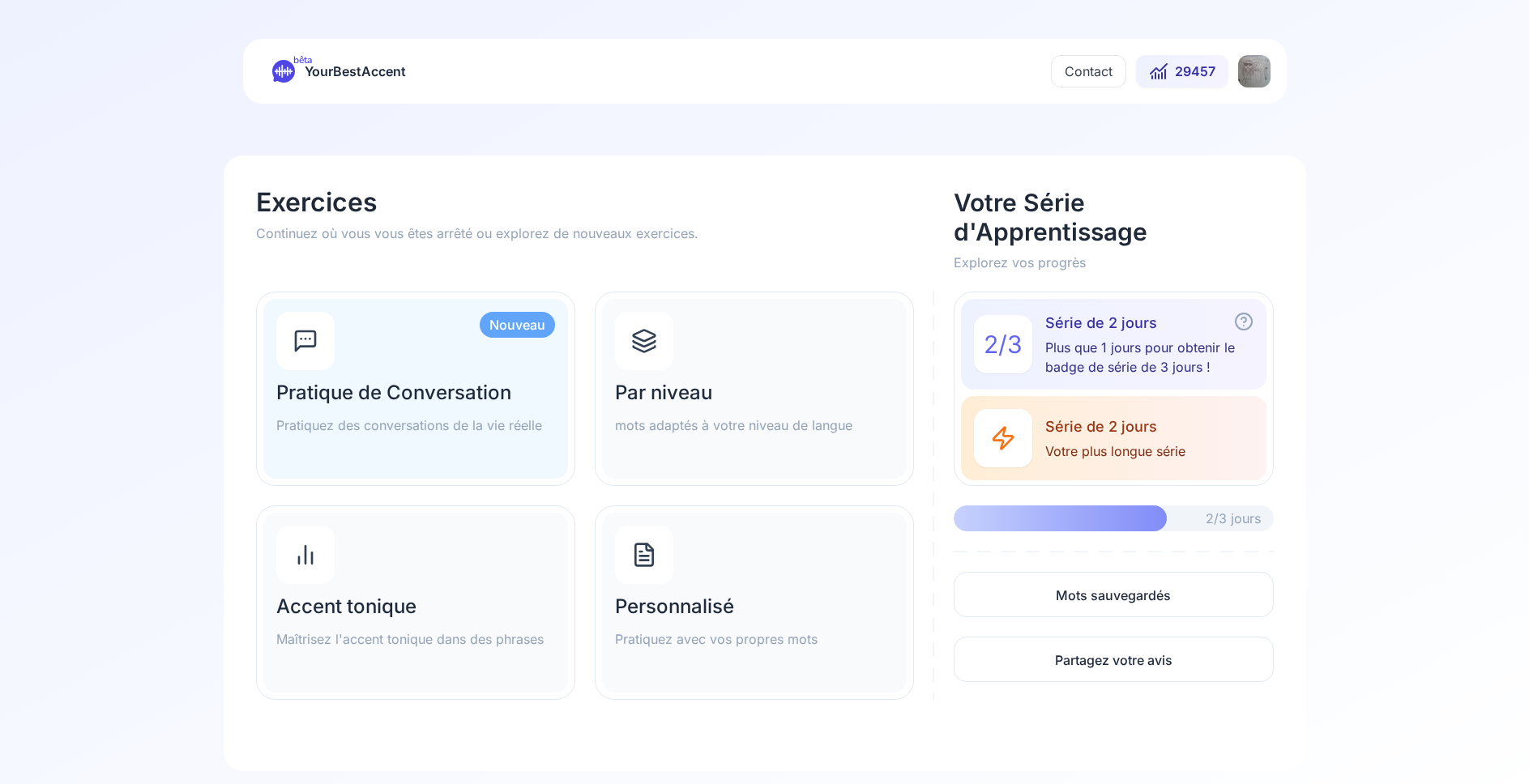
click at [677, 596] on h2 "Personnalisé" at bounding box center [754, 606] width 279 height 26
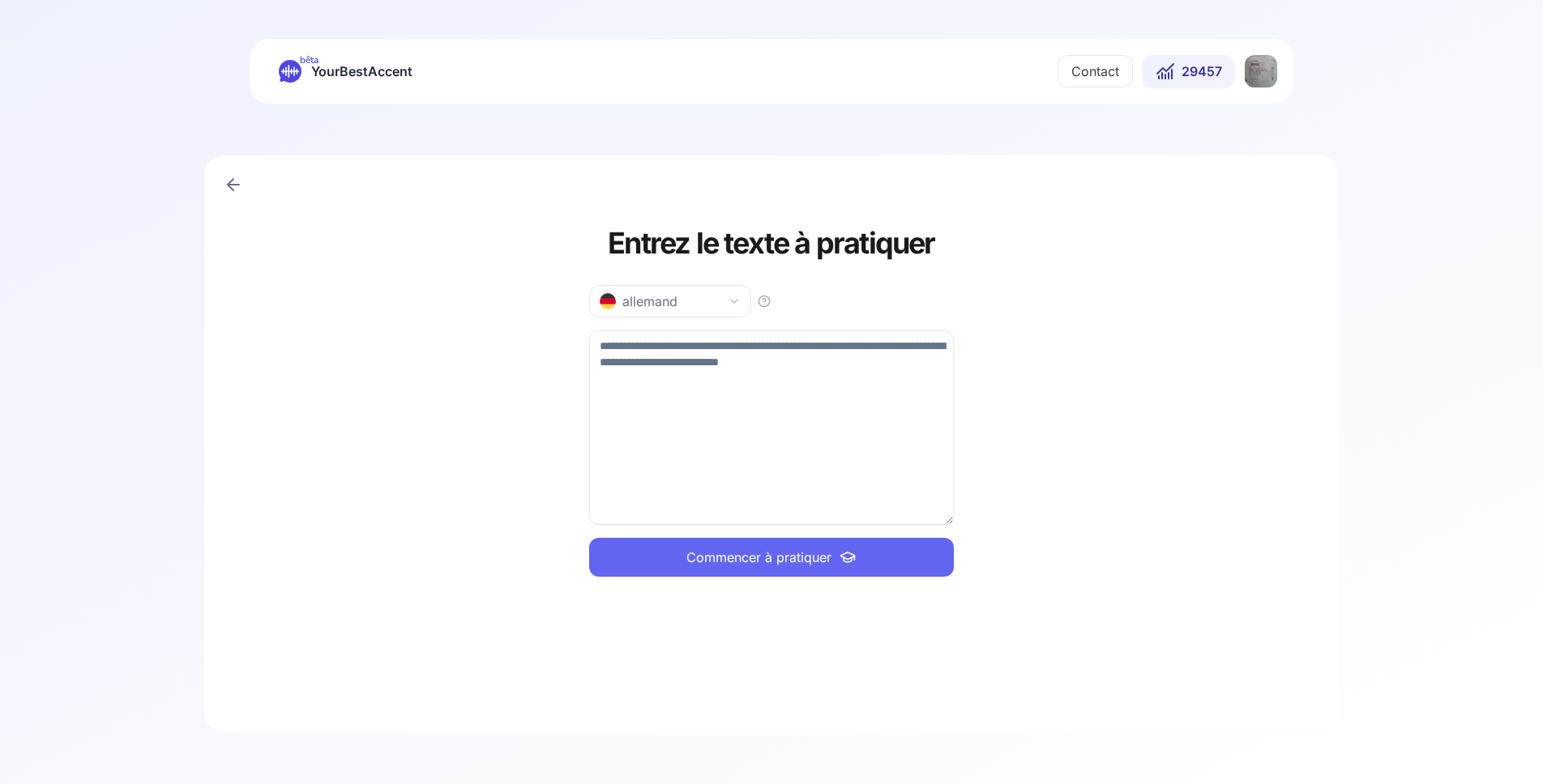
click at [693, 405] on textarea at bounding box center [771, 428] width 364 height 195
paste textarea "**********"
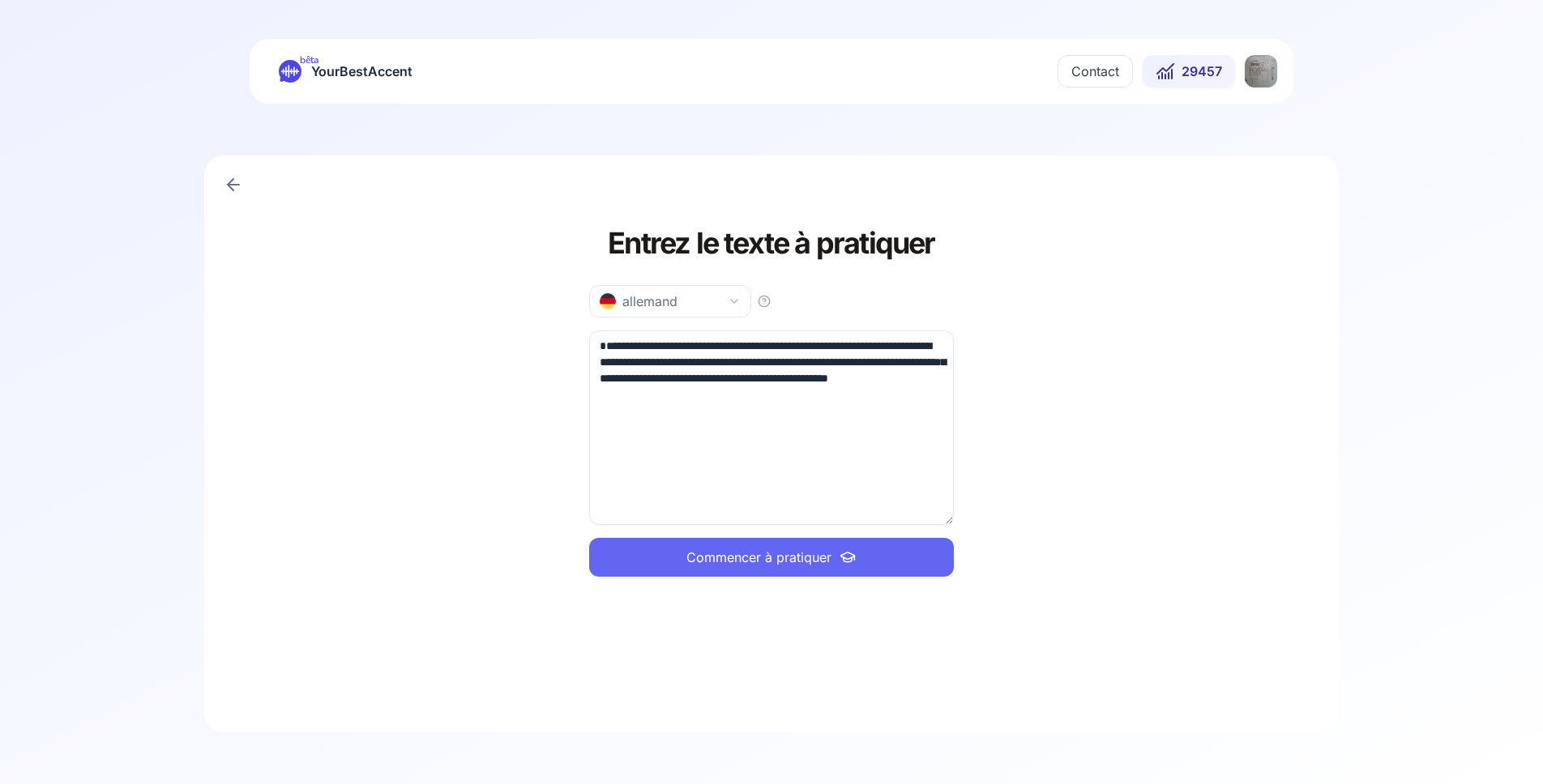
type textarea "**********"
click at [730, 558] on span "Commencer à pratiquer" at bounding box center [759, 557] width 145 height 19
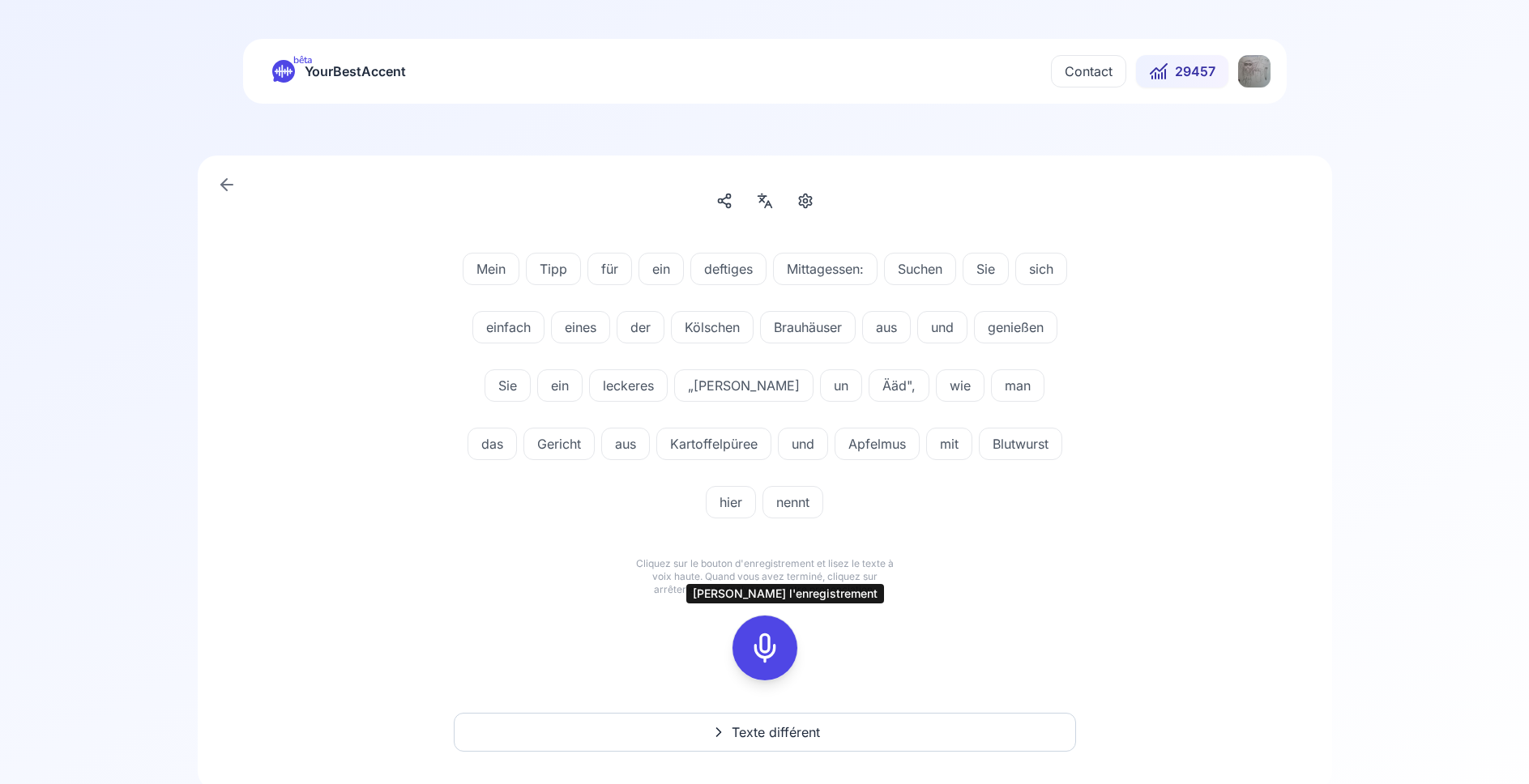
click at [768, 644] on icon at bounding box center [764, 648] width 32 height 32
click at [782, 661] on div at bounding box center [764, 648] width 39 height 65
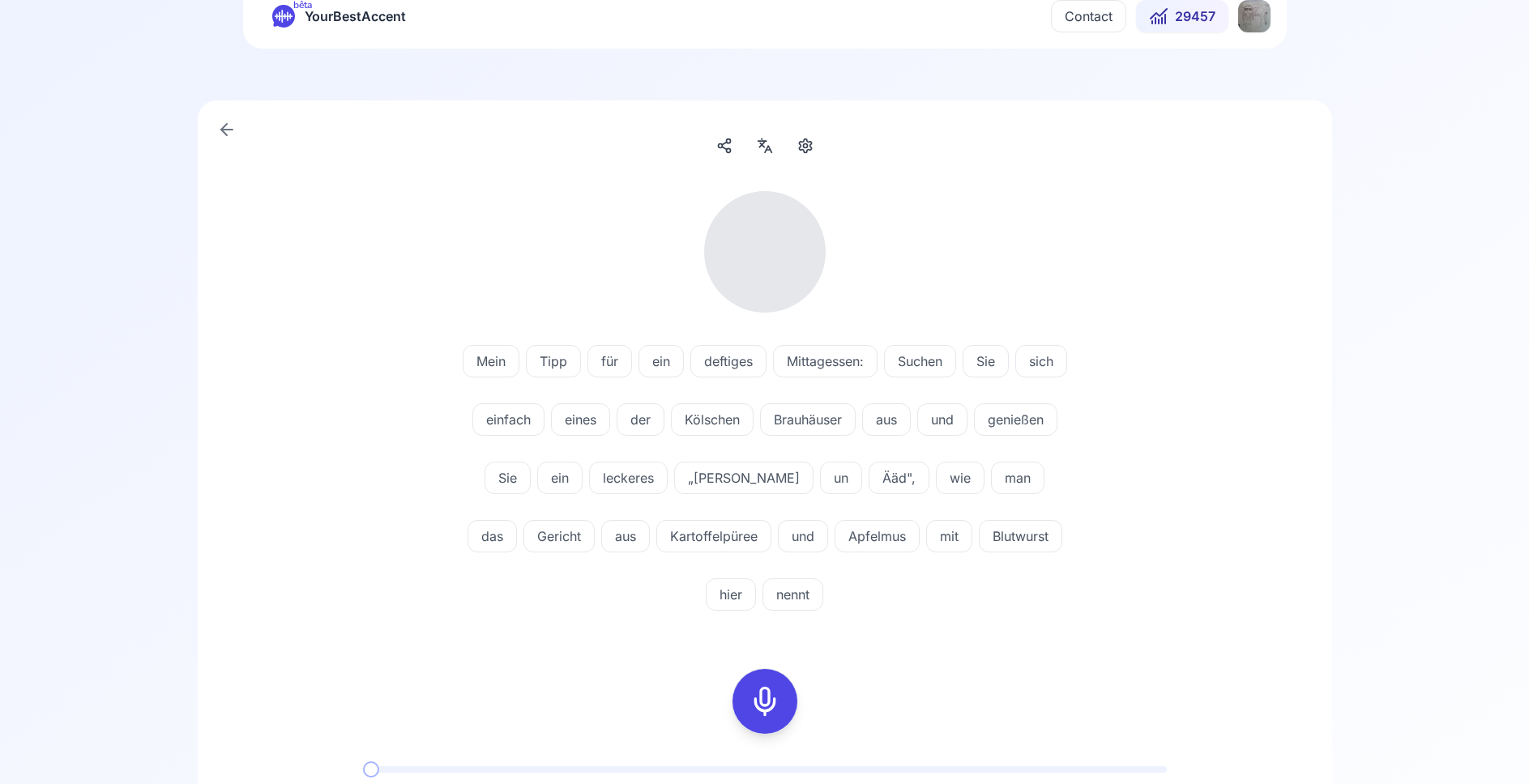
scroll to position [83, 0]
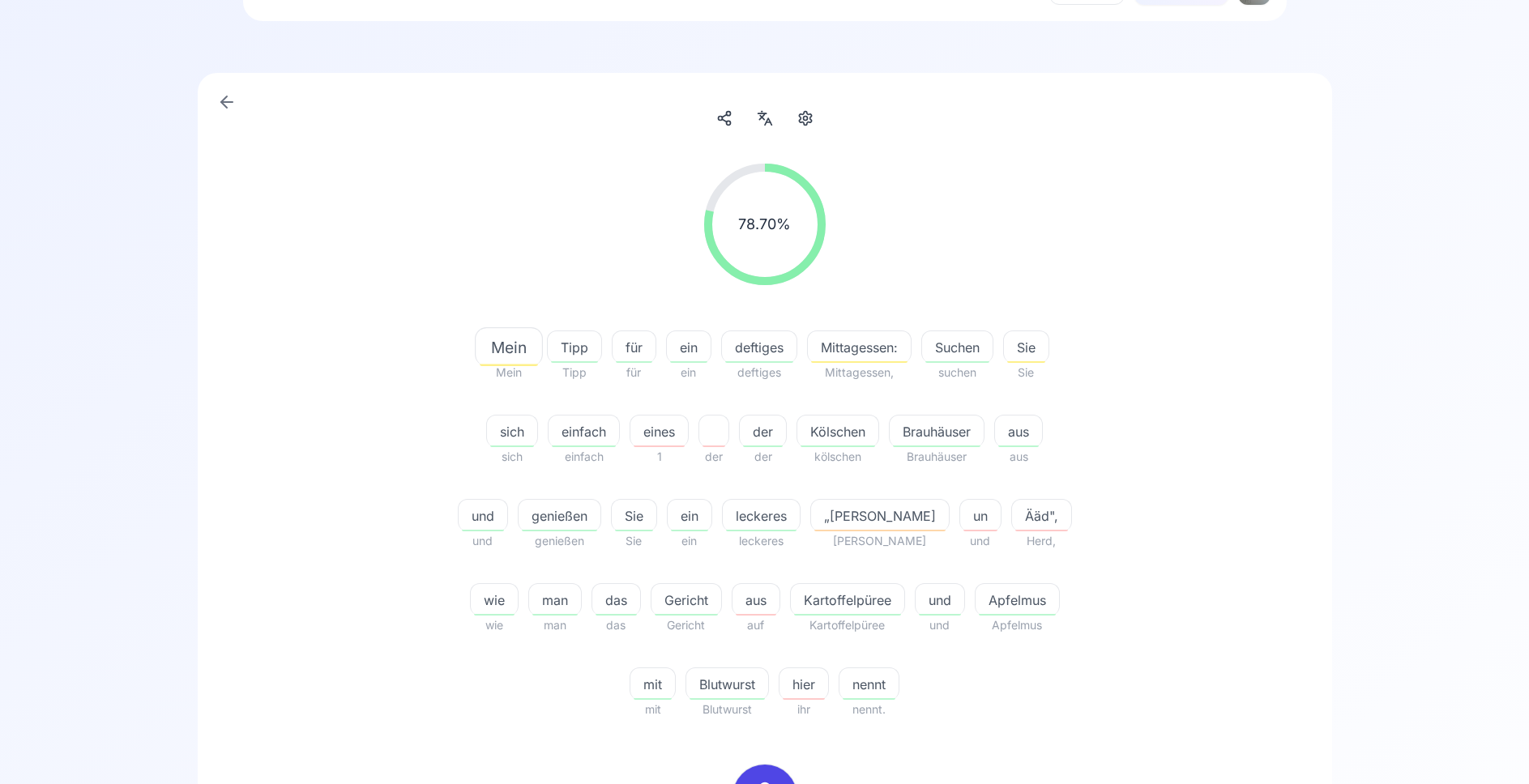
click at [1012, 517] on span "Ääd"," at bounding box center [1041, 516] width 59 height 19
click at [923, 651] on polygon at bounding box center [920, 649] width 10 height 12
click at [918, 650] on icon at bounding box center [919, 649] width 16 height 16
click at [918, 646] on icon at bounding box center [919, 649] width 16 height 16
click at [917, 647] on icon at bounding box center [919, 649] width 16 height 16
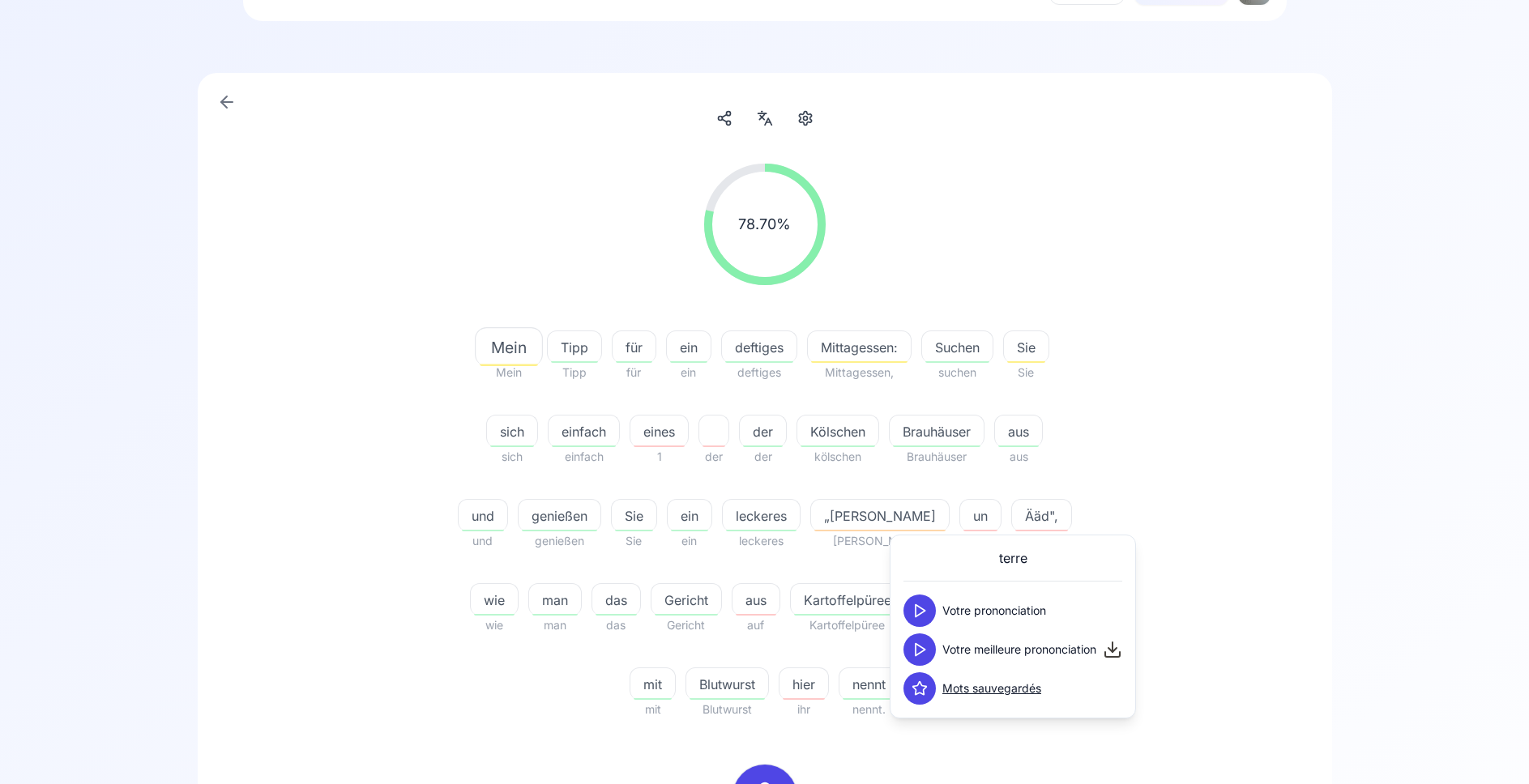
click at [917, 647] on icon at bounding box center [919, 649] width 16 height 16
click at [916, 603] on icon at bounding box center [919, 610] width 16 height 16
click at [959, 526] on div "un" at bounding box center [980, 515] width 42 height 32
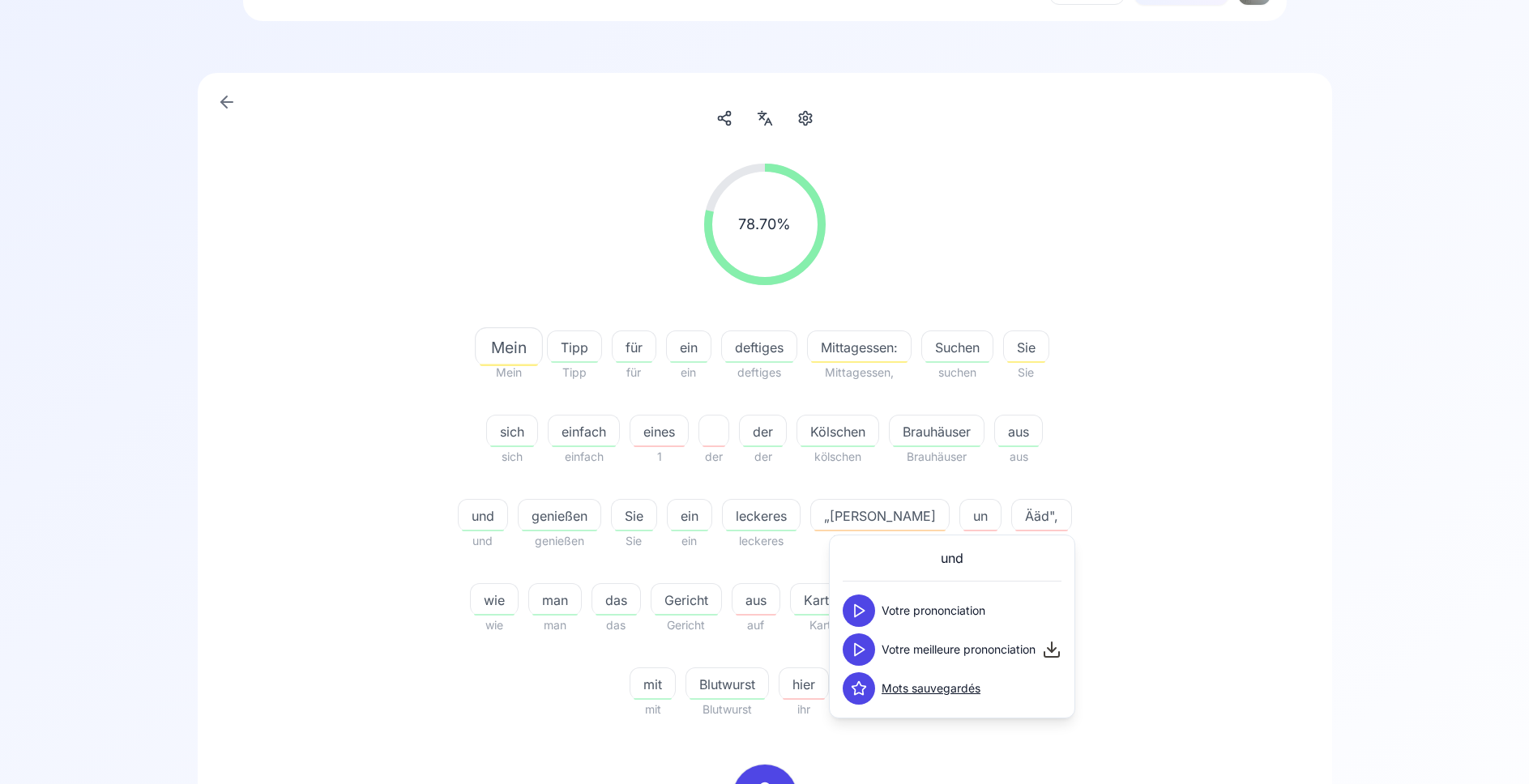
click at [859, 649] on icon at bounding box center [859, 649] width 16 height 16
click at [881, 516] on span "„[PERSON_NAME]" at bounding box center [880, 516] width 138 height 19
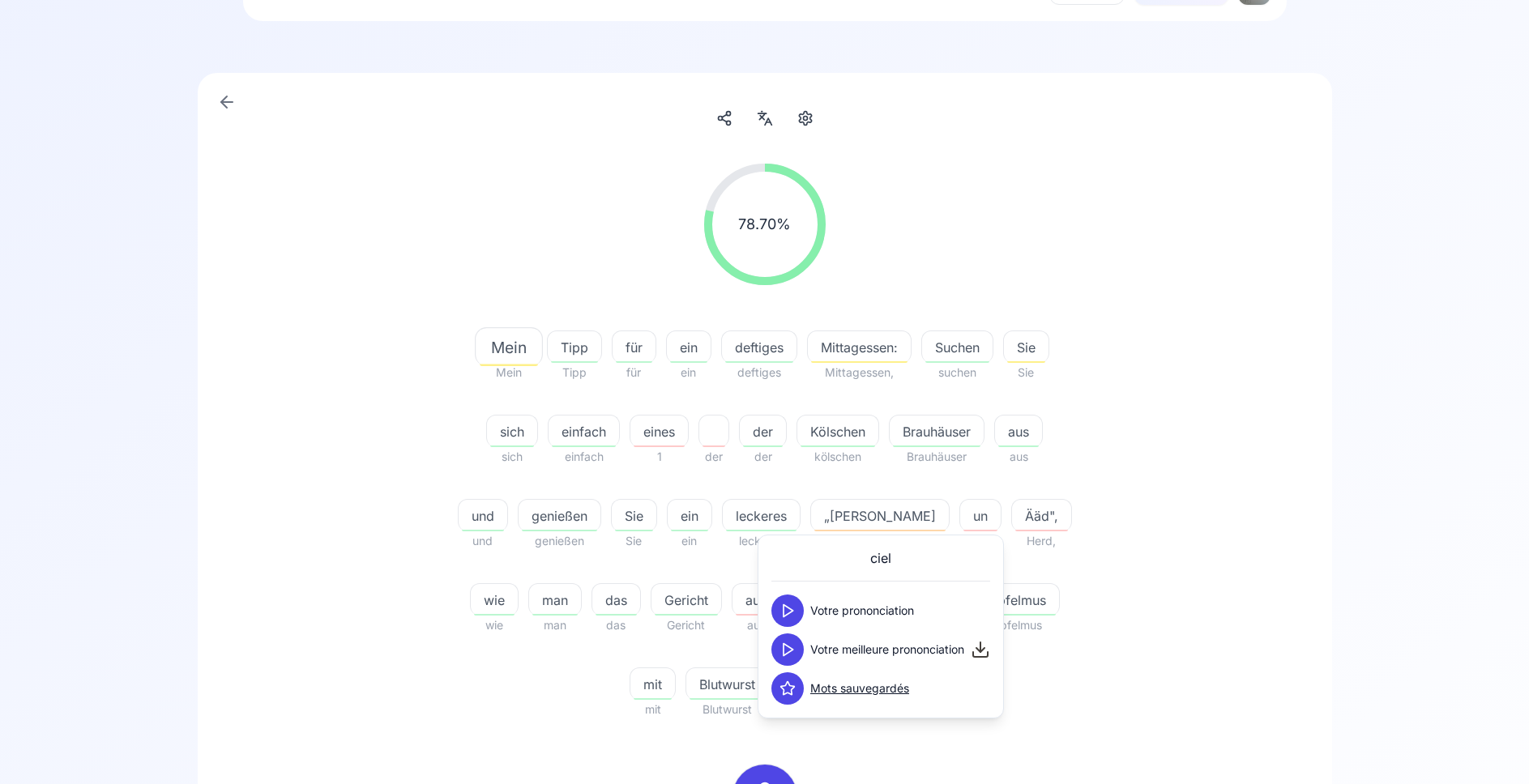
click at [786, 648] on icon at bounding box center [787, 649] width 16 height 16
click at [327, 496] on div "78.70 % 78.70 % Mein Mein Tipp Tipp für für ein ein deftiges deftiges Mittagess…" at bounding box center [765, 442] width 934 height 582
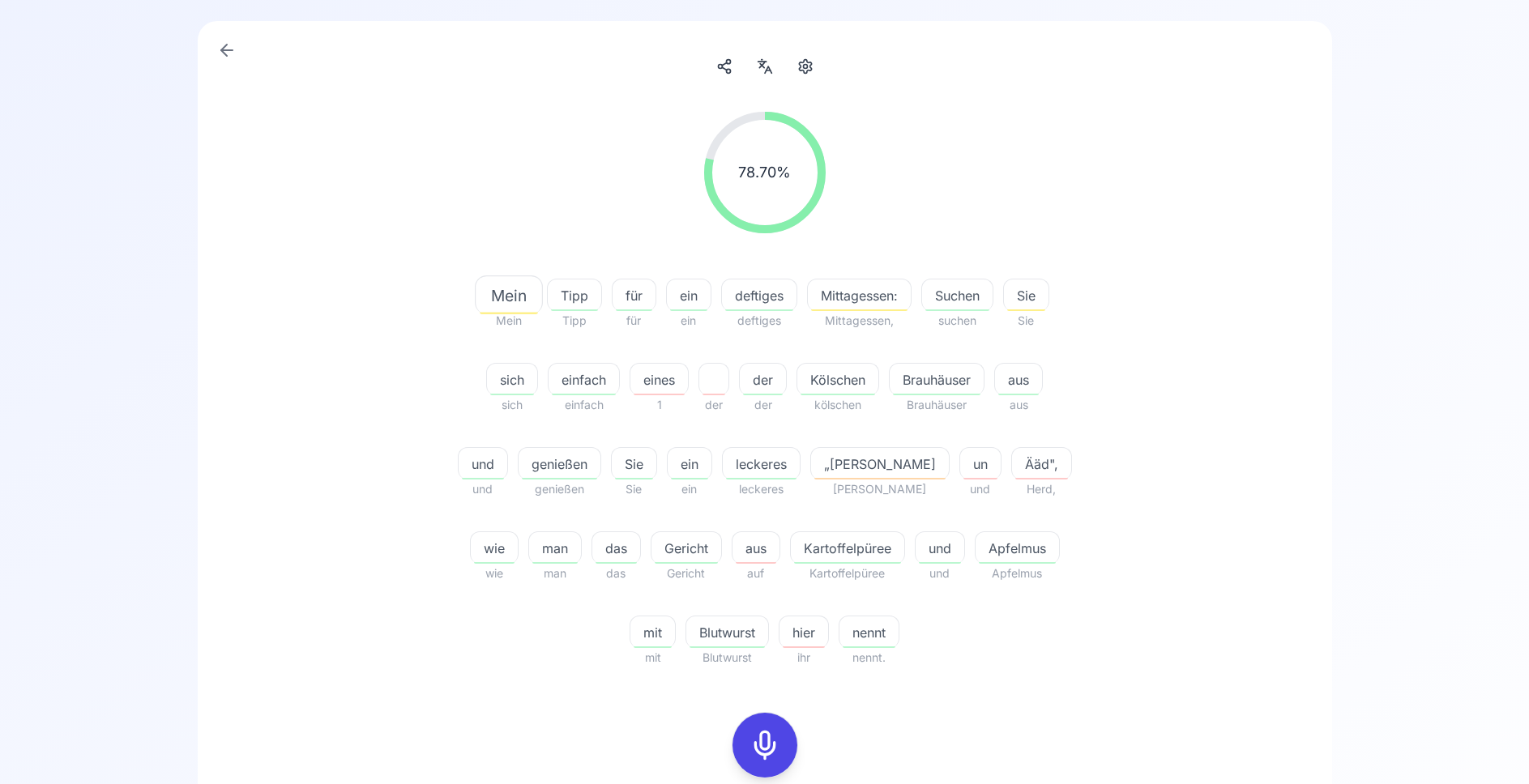
scroll to position [165, 0]
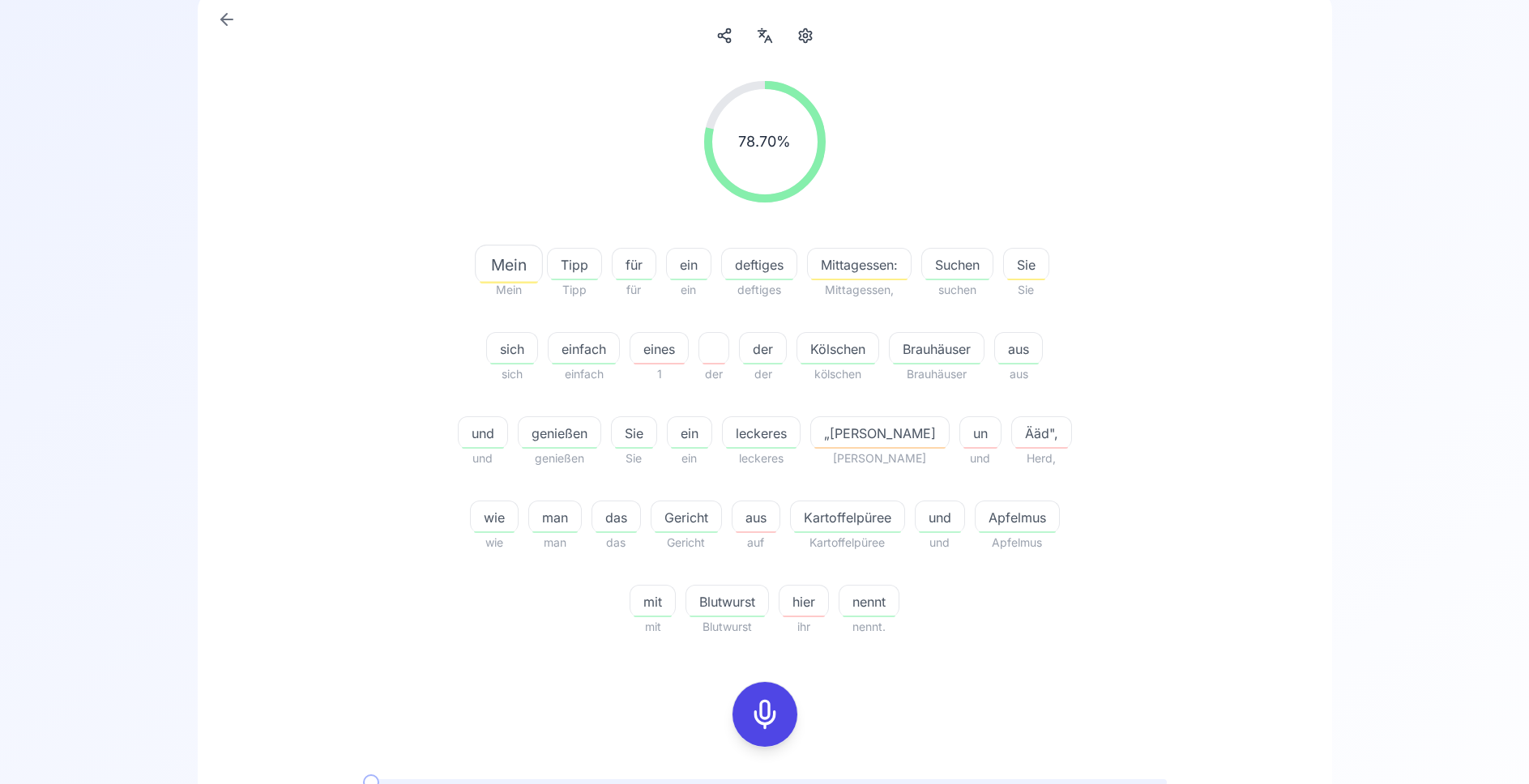
drag, startPoint x: 764, startPoint y: 718, endPoint x: 483, endPoint y: 602, distance: 304.0
click at [764, 717] on icon at bounding box center [764, 715] width 32 height 32
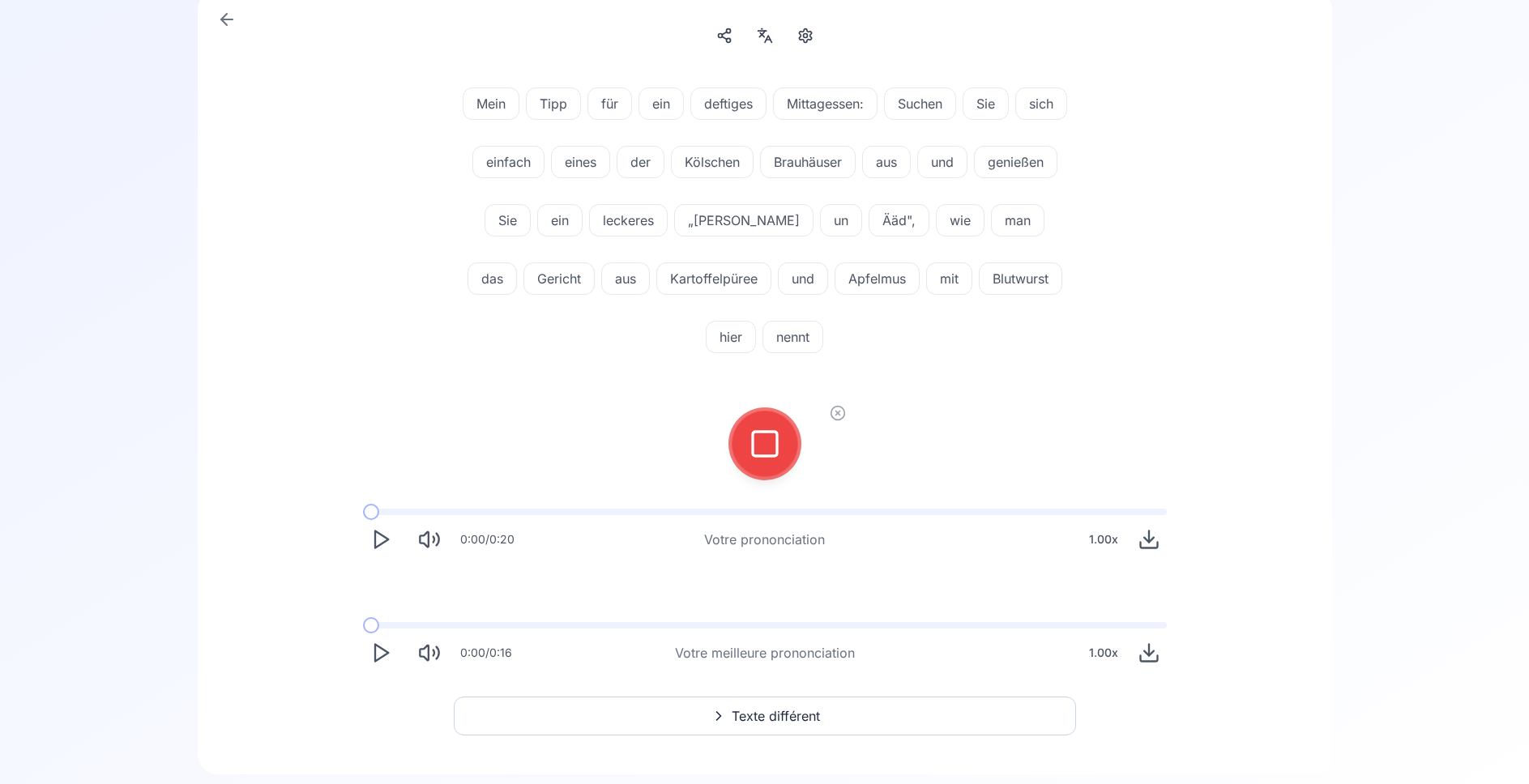
drag, startPoint x: 838, startPoint y: 411, endPoint x: 819, endPoint y: 419, distance: 20.6
click at [836, 412] on icon at bounding box center [838, 412] width 16 height 16
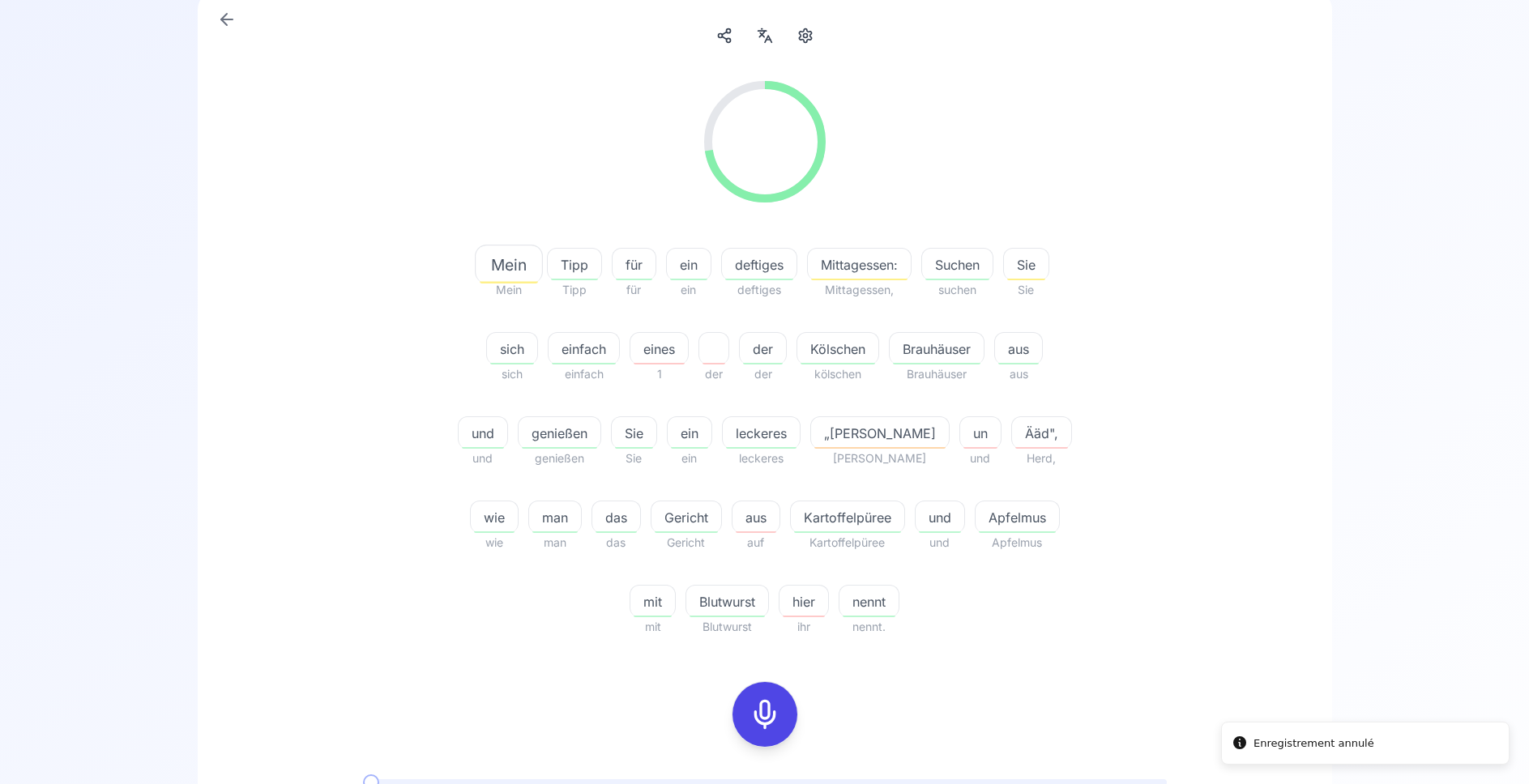
click at [763, 719] on icon at bounding box center [764, 715] width 32 height 32
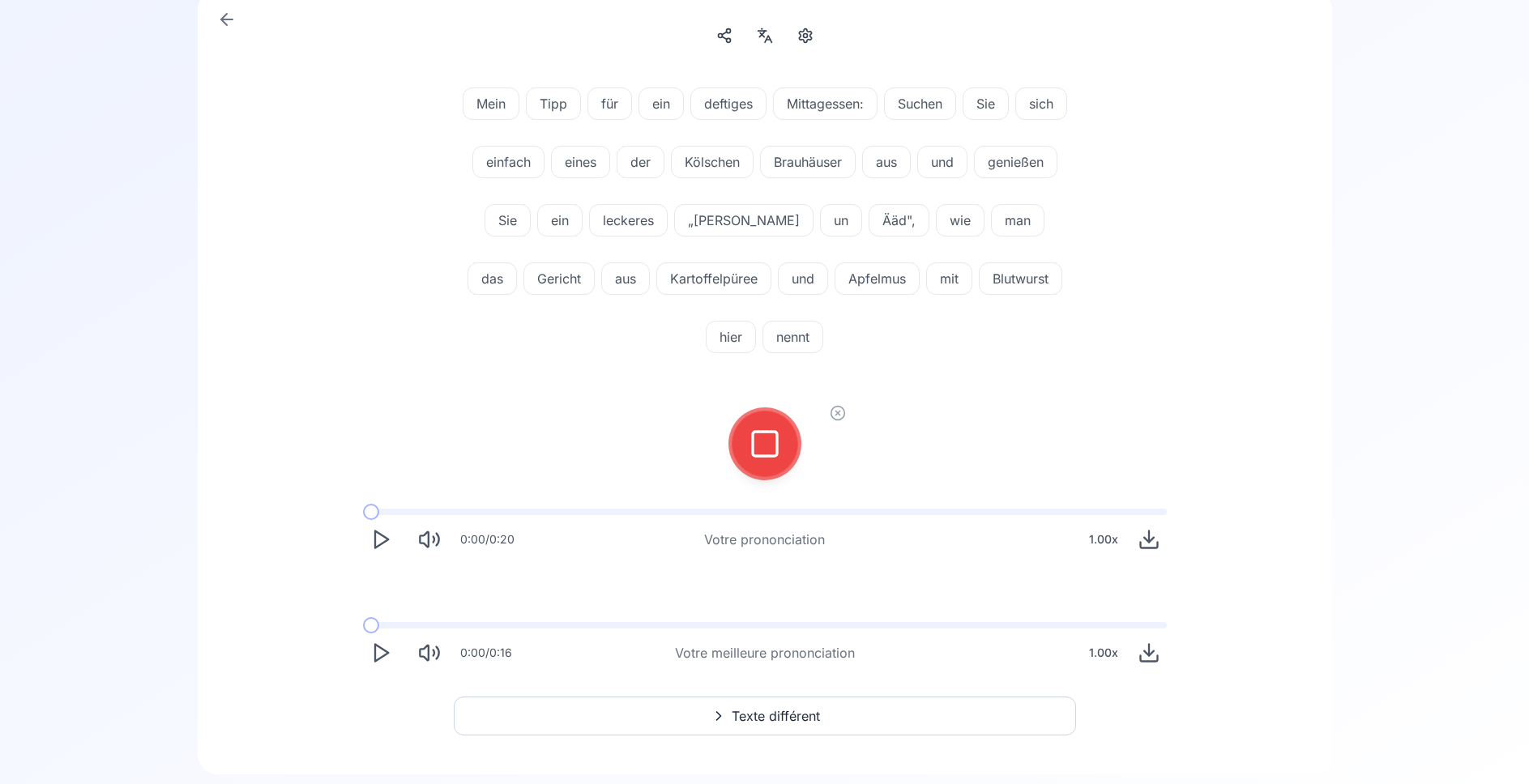
click at [754, 453] on rect at bounding box center [765, 444] width 25 height 25
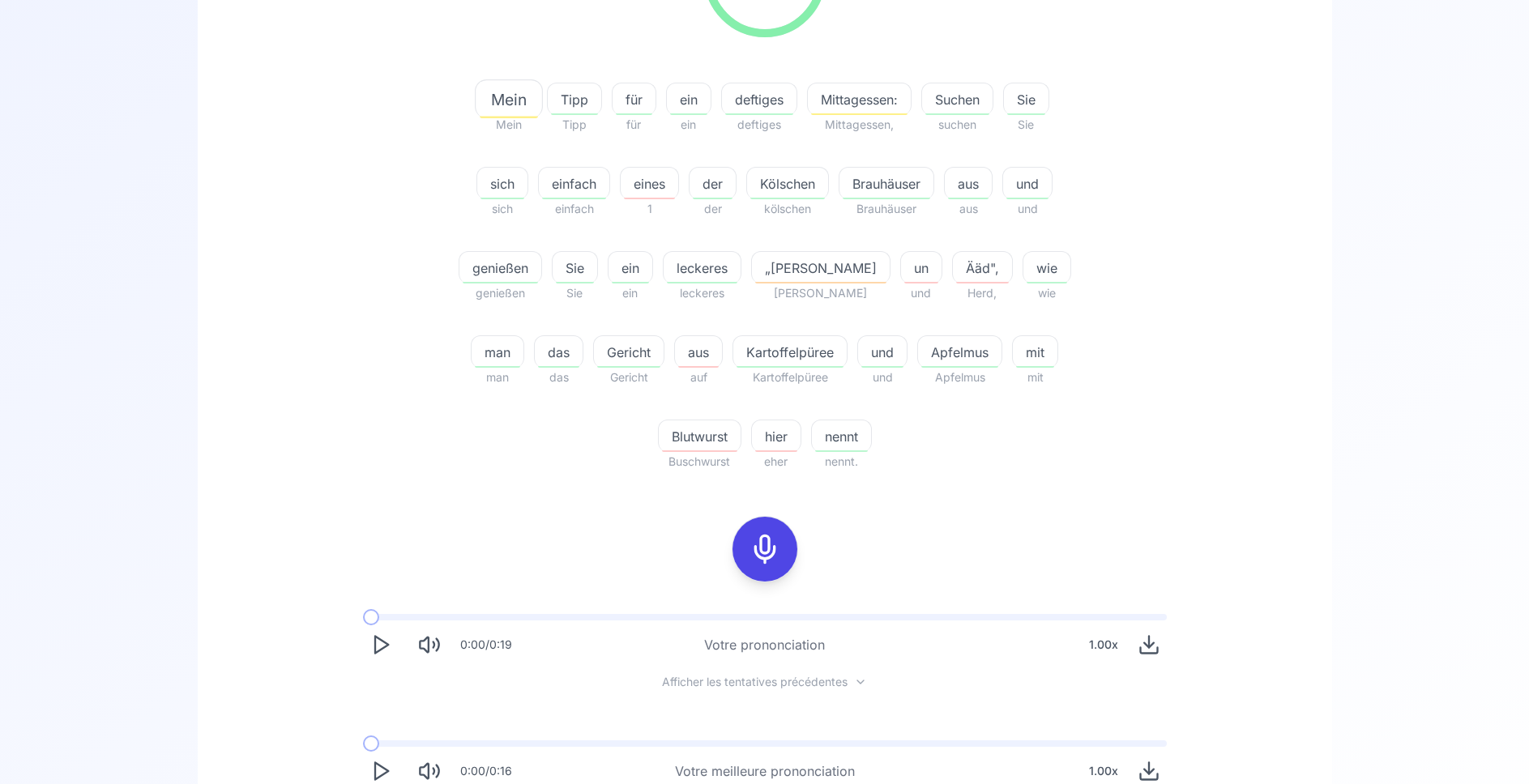
click at [771, 551] on icon at bounding box center [764, 549] width 32 height 32
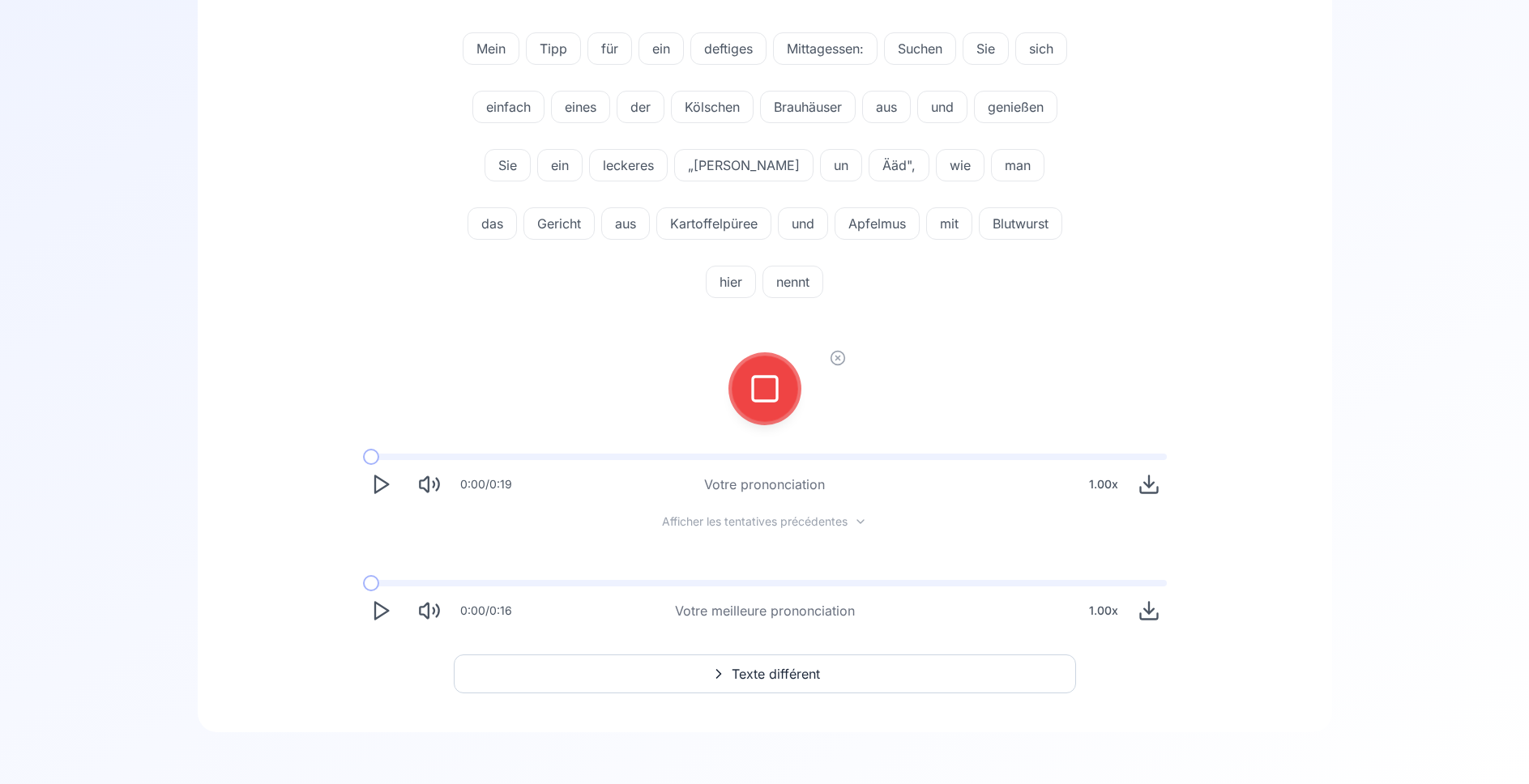
click at [761, 383] on icon at bounding box center [764, 389] width 32 height 32
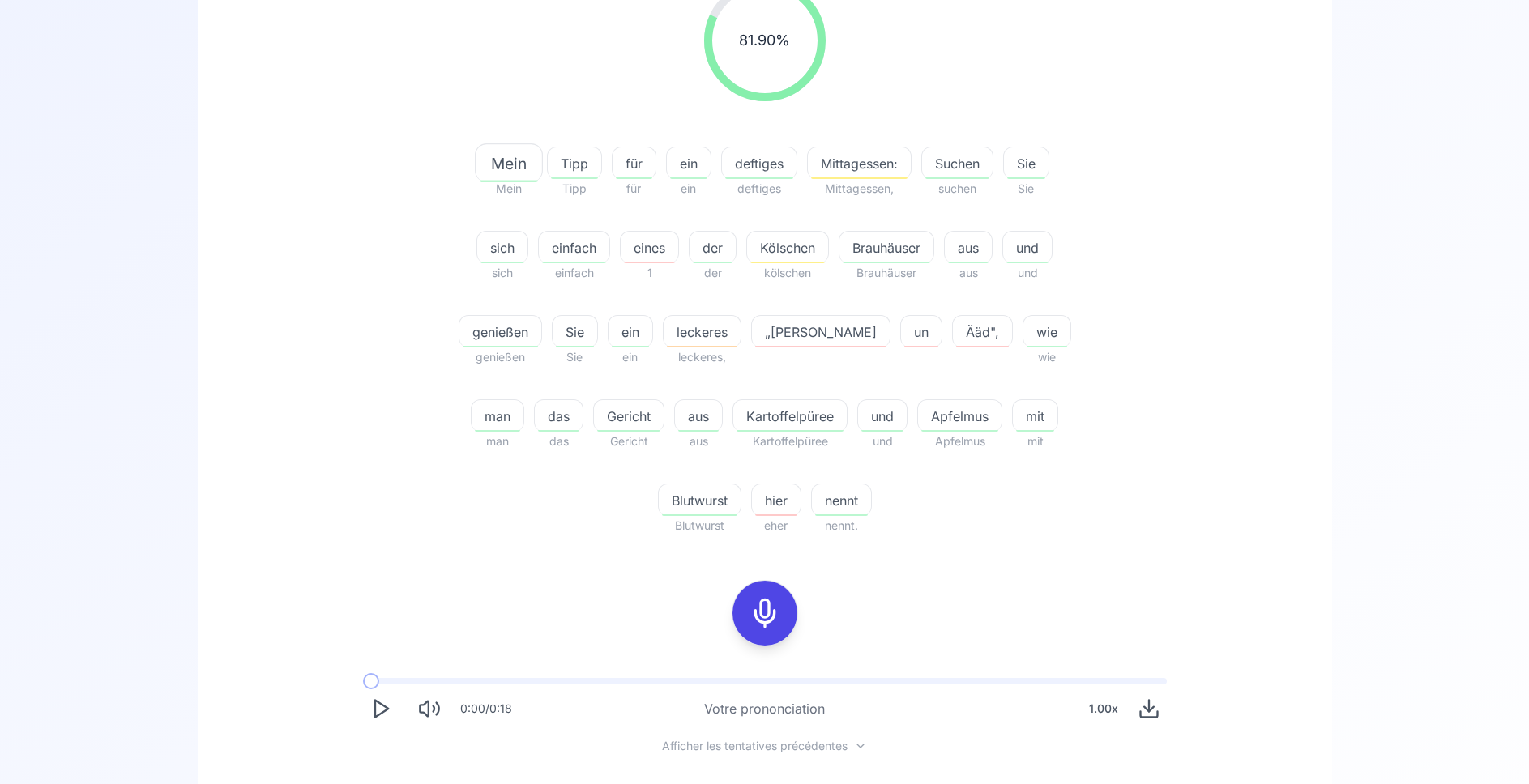
scroll to position [386, 0]
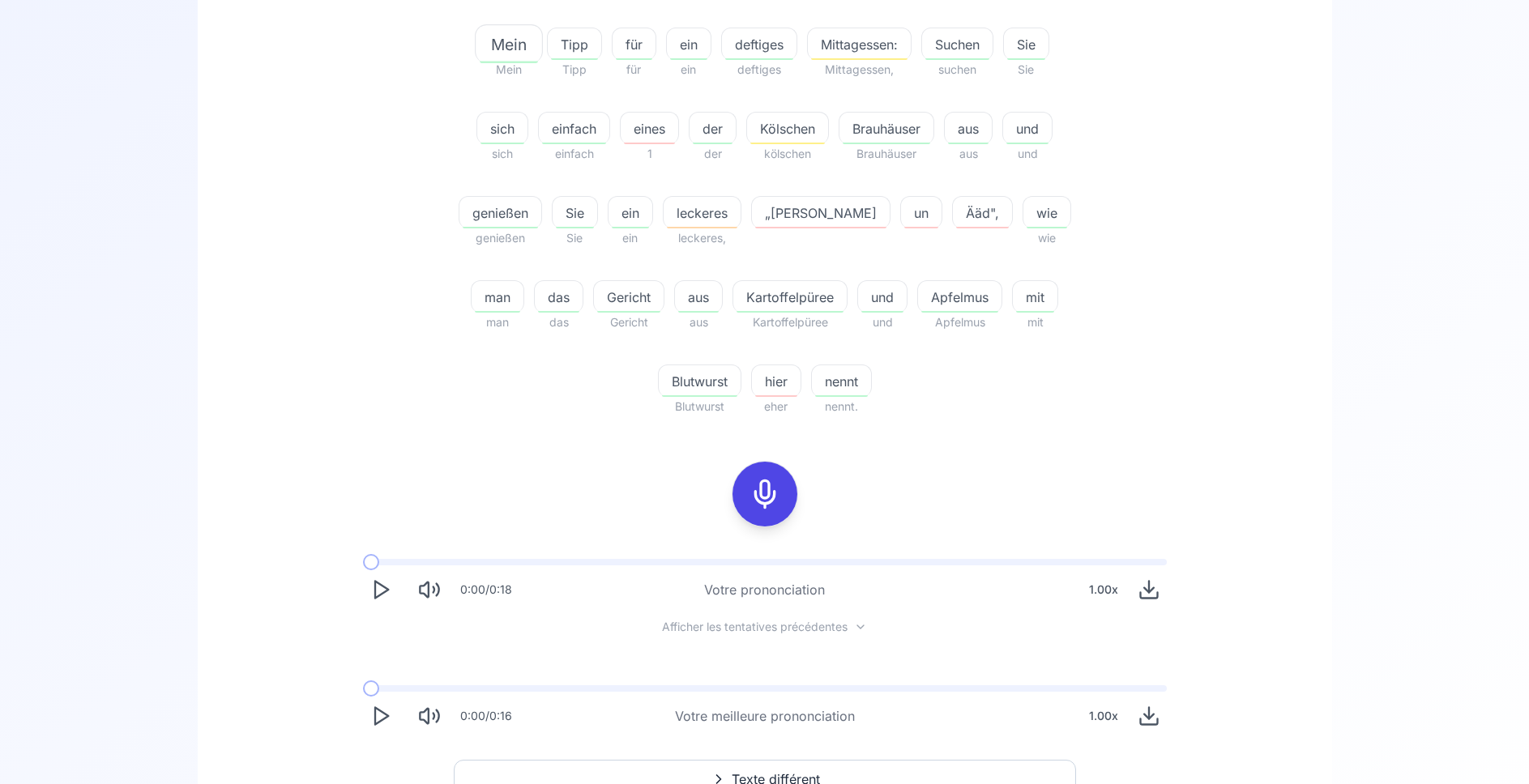
click at [750, 58] on div "deftiges" at bounding box center [759, 44] width 76 height 32
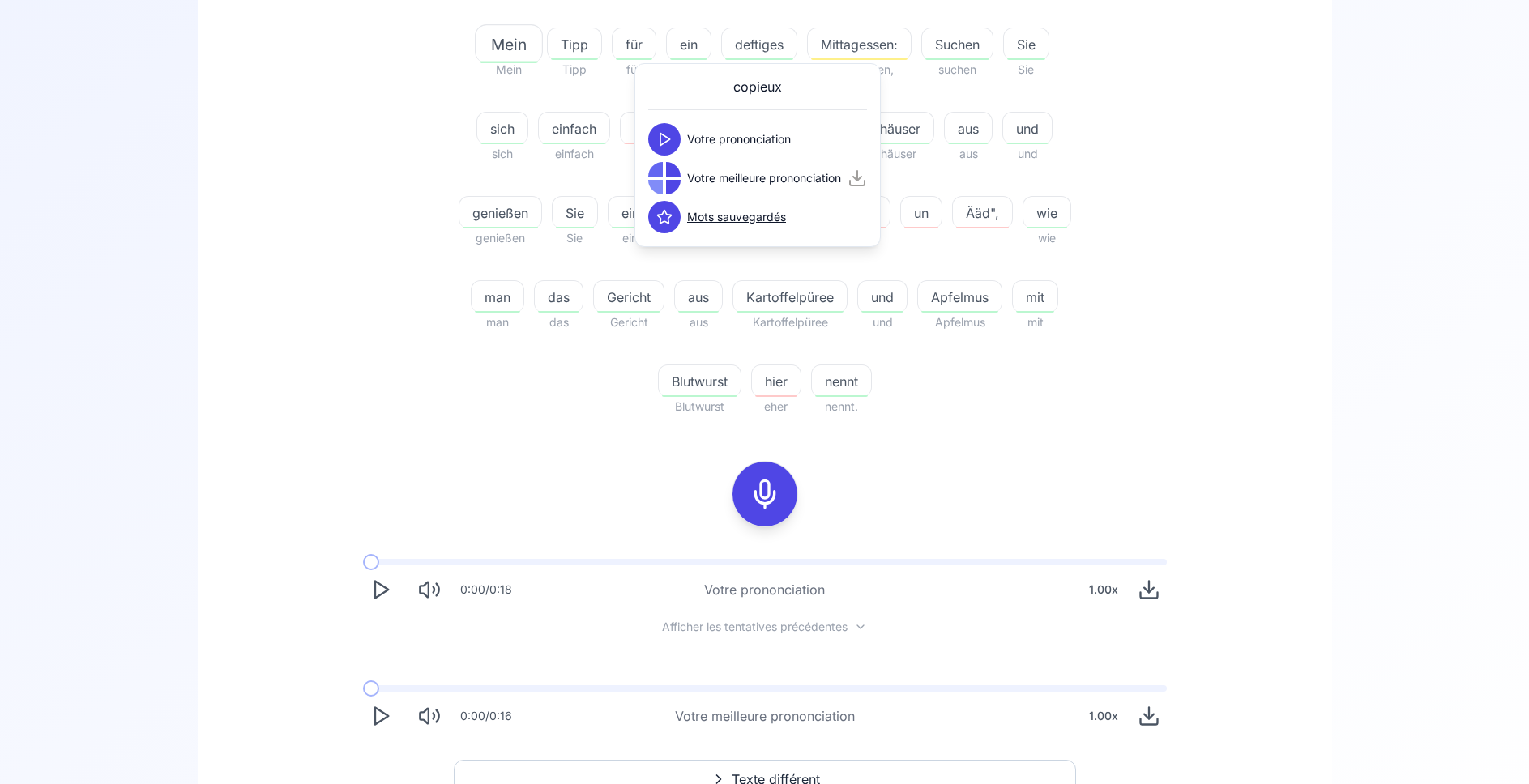
click at [364, 163] on div "81.90 % 81.90 % Mein Mein Tipp Tipp für für ein ein deftiges deftiges Mittagess…" at bounding box center [765, 139] width 934 height 582
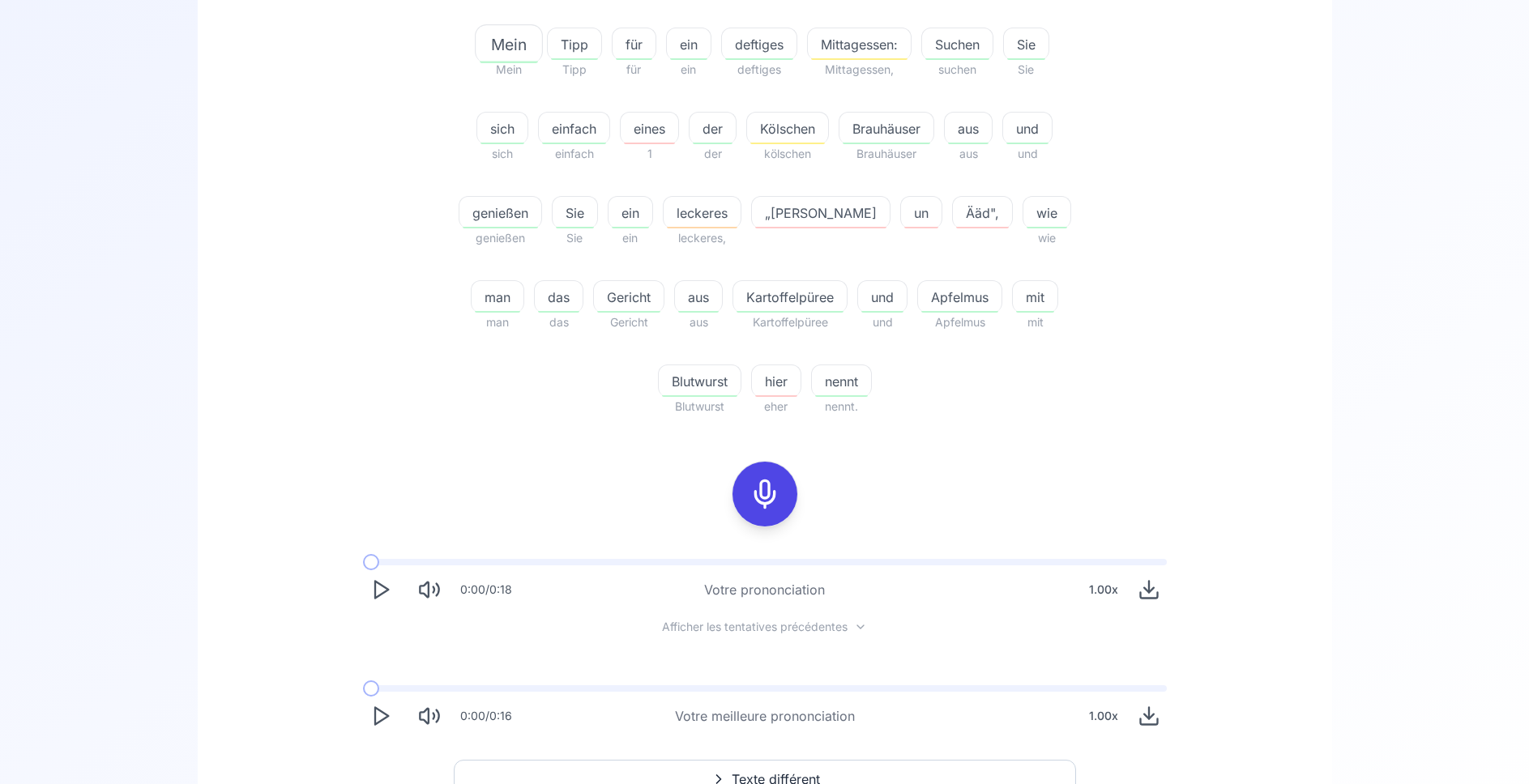
click at [883, 126] on span "Brauhäuser" at bounding box center [886, 128] width 94 height 19
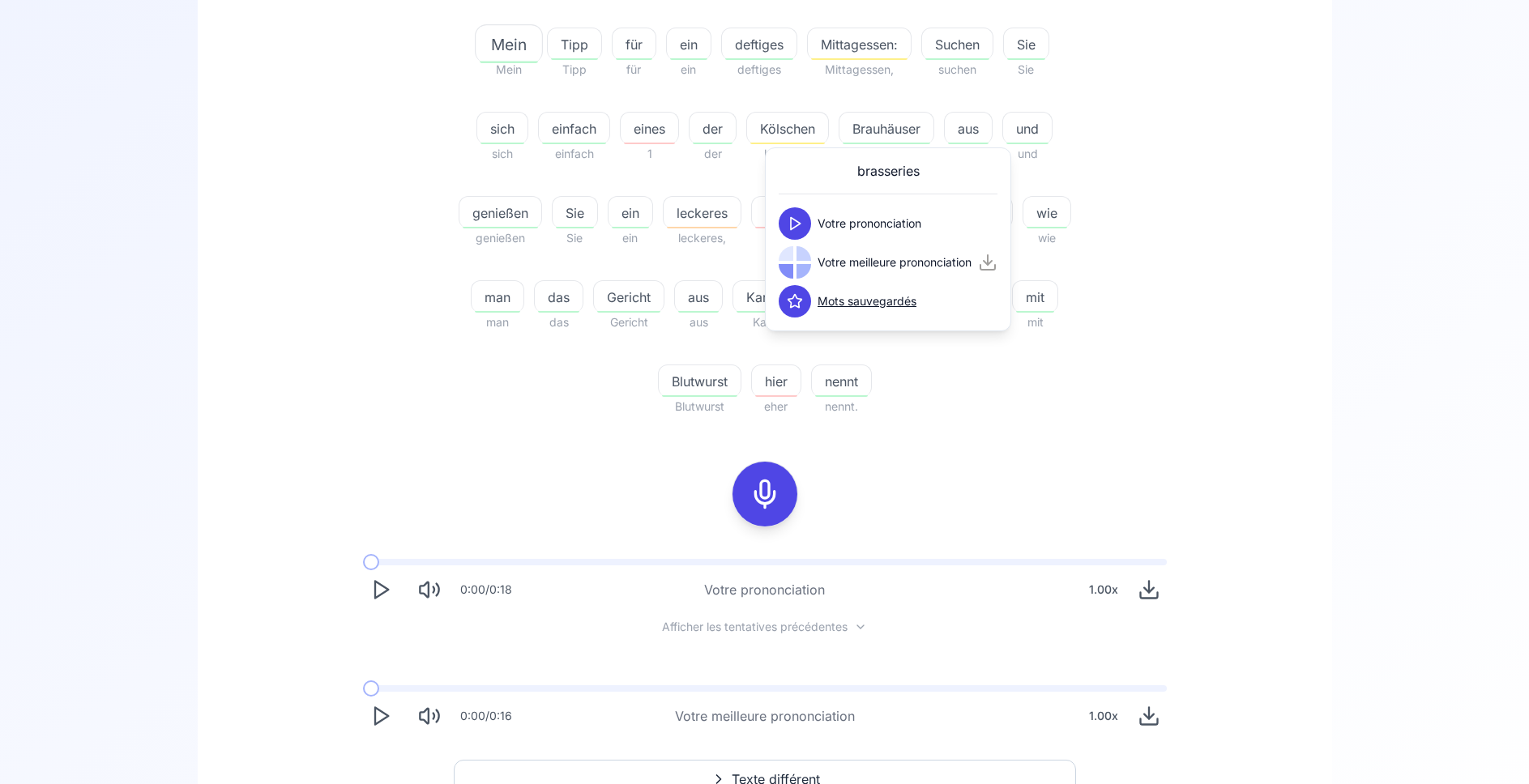
click at [342, 248] on div "81.90 % 81.90 % Mein Mein Tipp Tipp für für ein ein deftiges deftiges Mittagess…" at bounding box center [765, 139] width 934 height 582
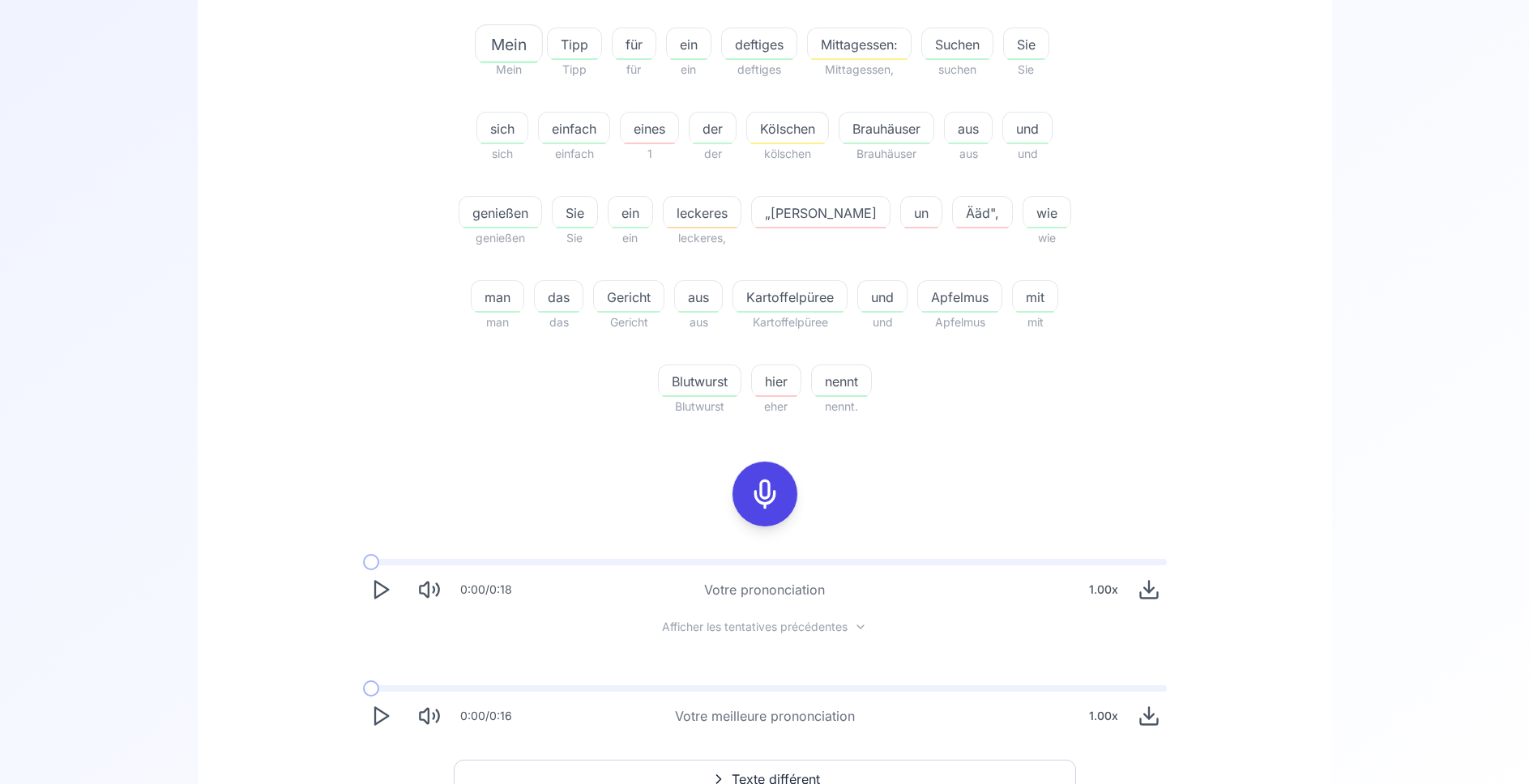
click at [381, 720] on polygon "Play" at bounding box center [382, 717] width 13 height 17
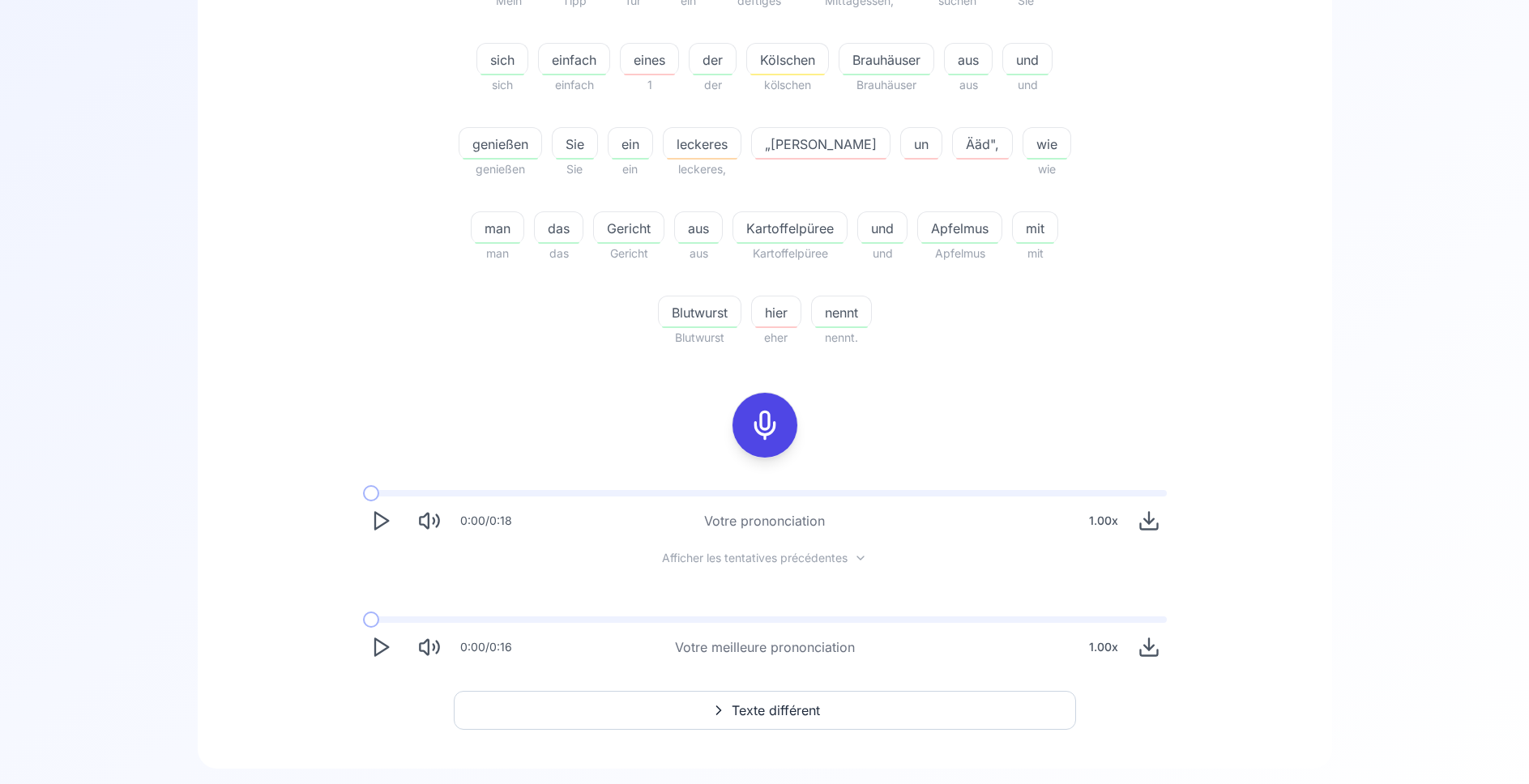
scroll to position [468, 0]
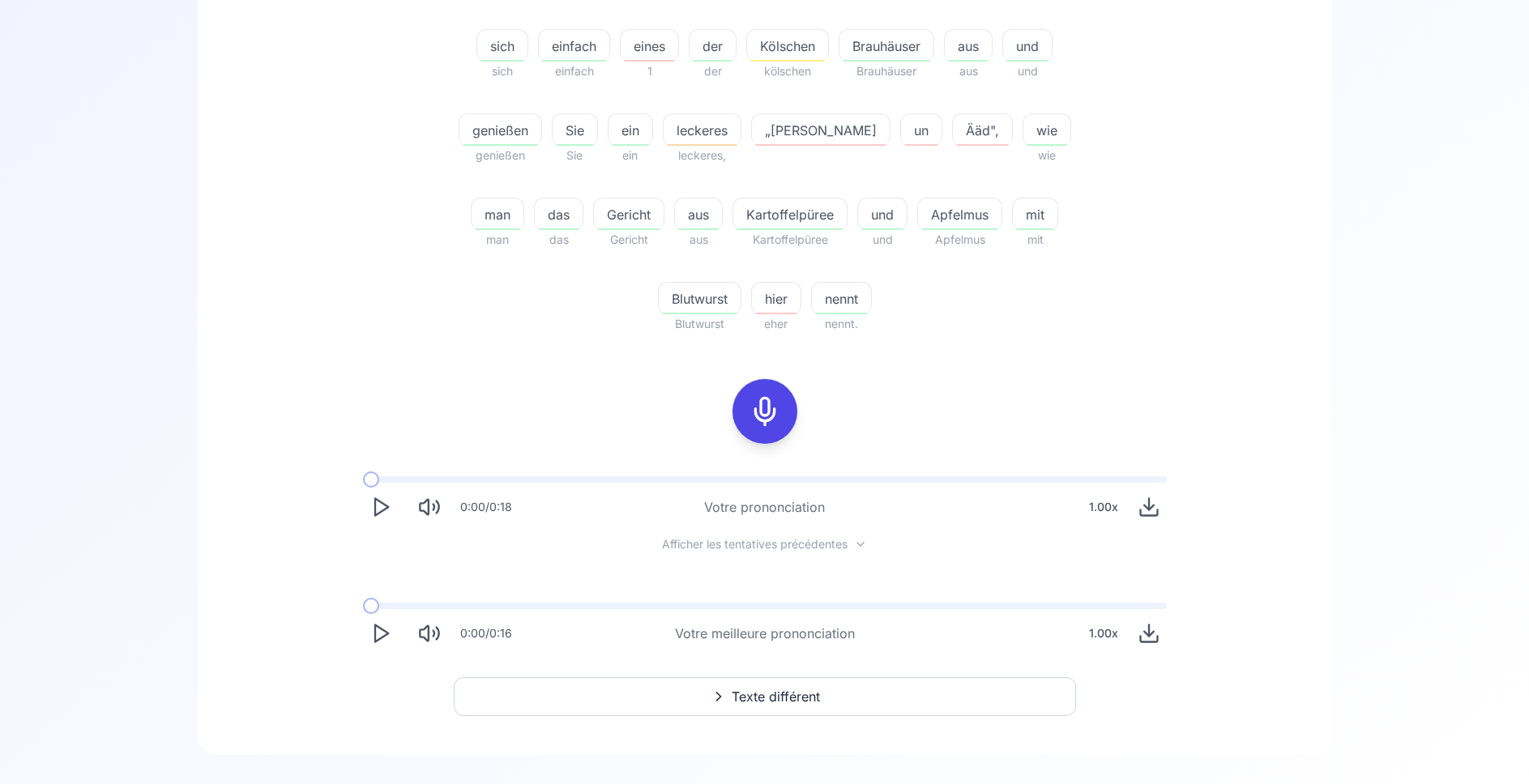
click at [376, 636] on polygon "Play" at bounding box center [382, 634] width 13 height 17
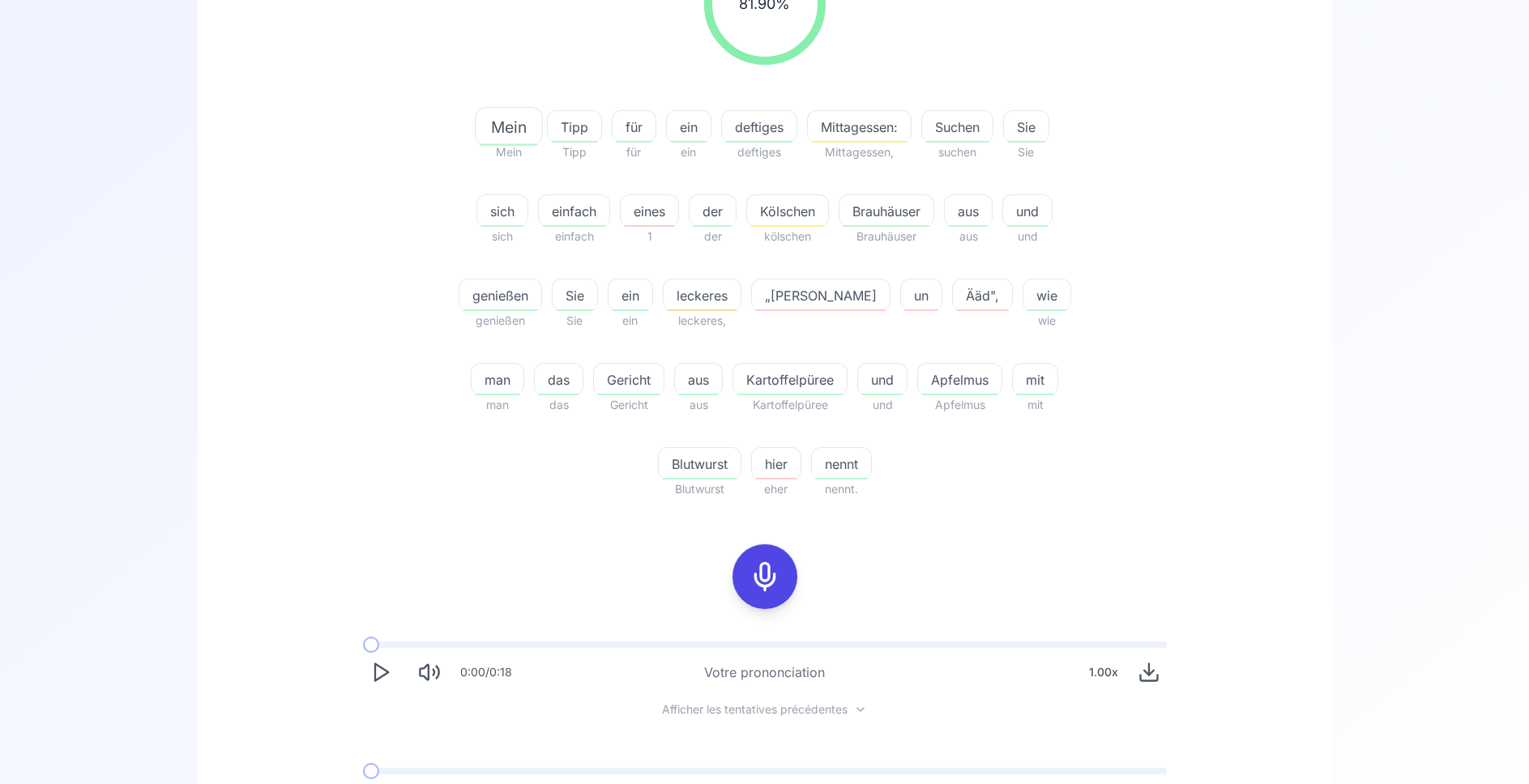
click at [781, 589] on div at bounding box center [764, 577] width 39 height 65
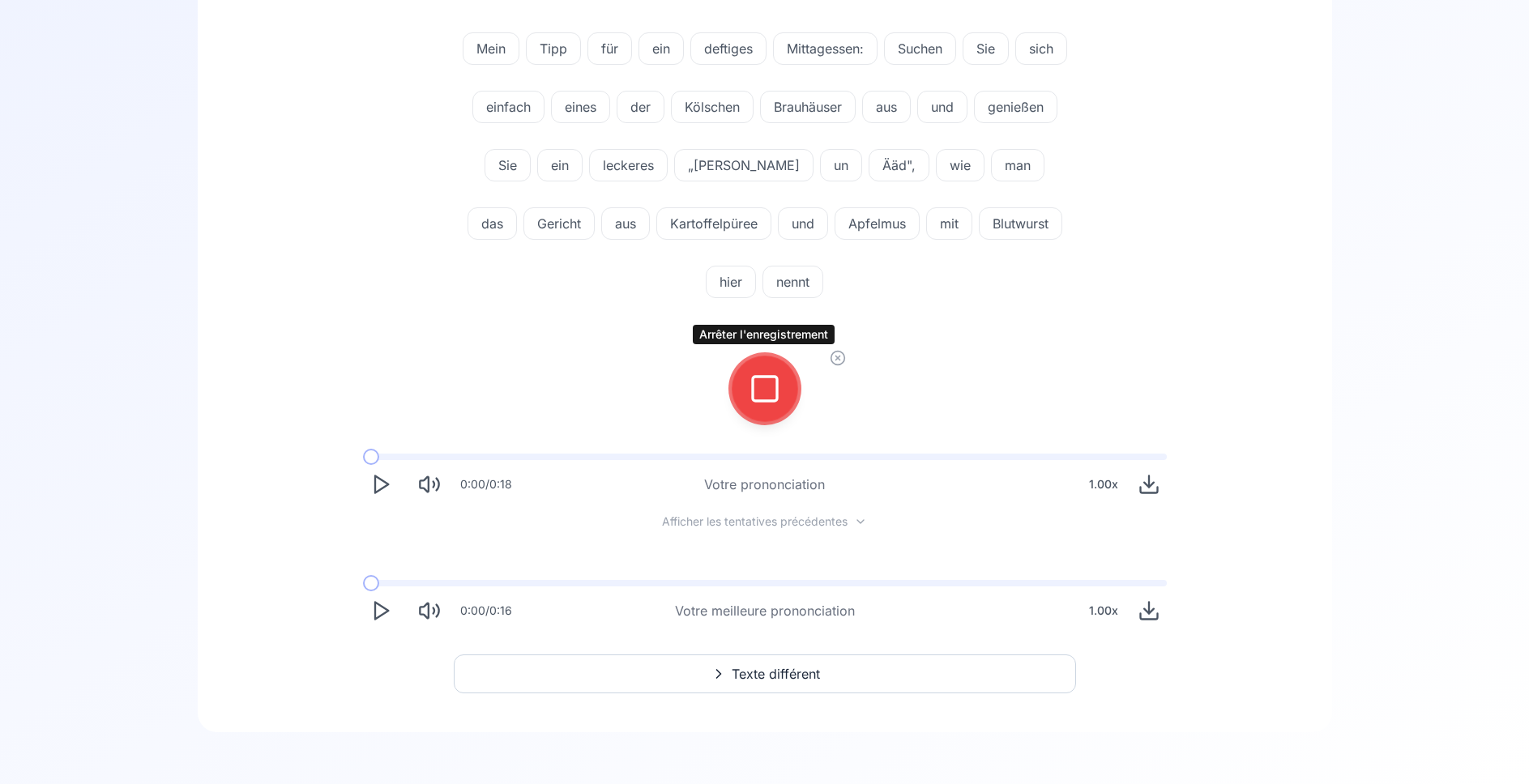
scroll to position [220, 0]
click at [758, 394] on icon at bounding box center [764, 389] width 32 height 32
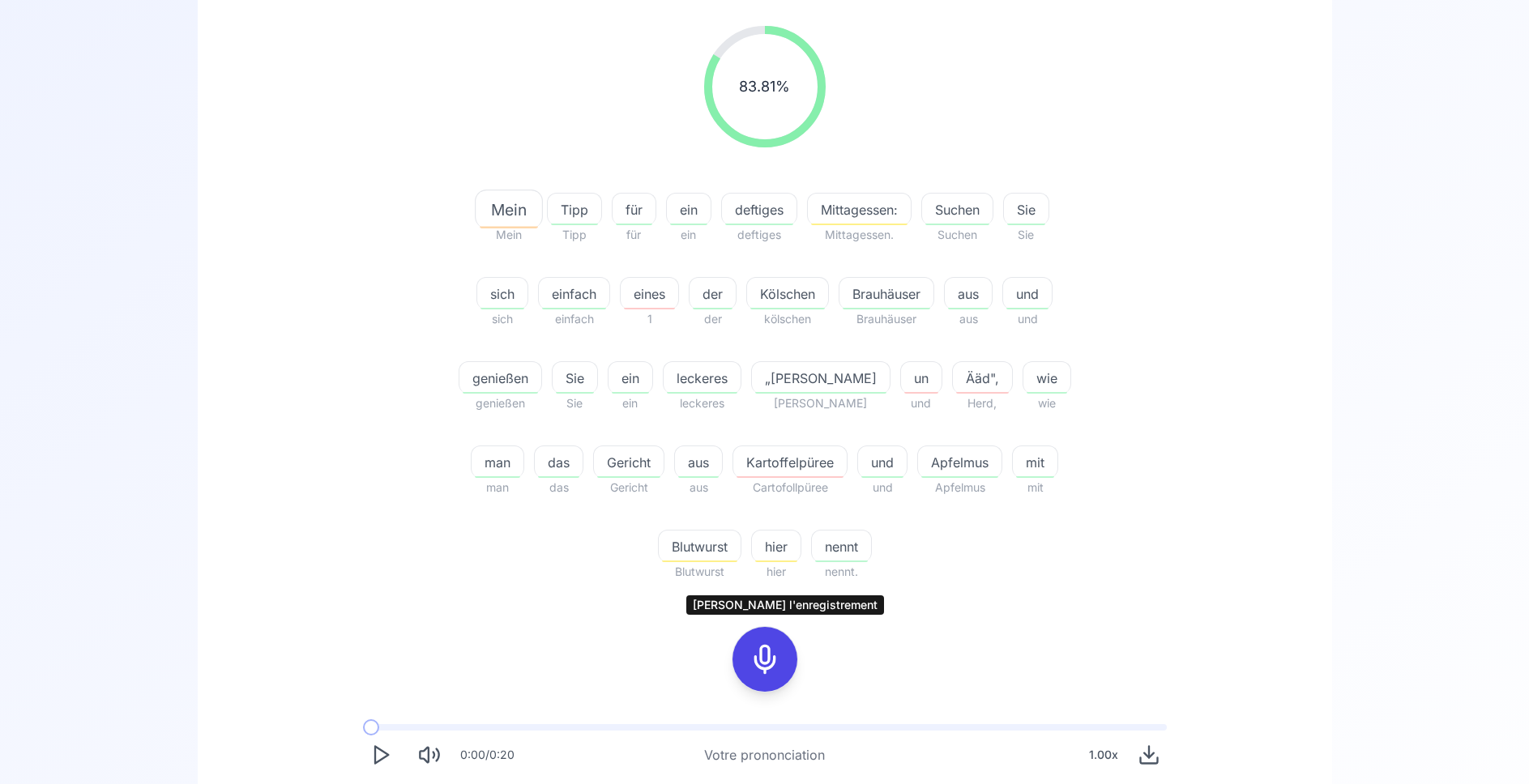
click at [761, 667] on icon at bounding box center [764, 660] width 32 height 32
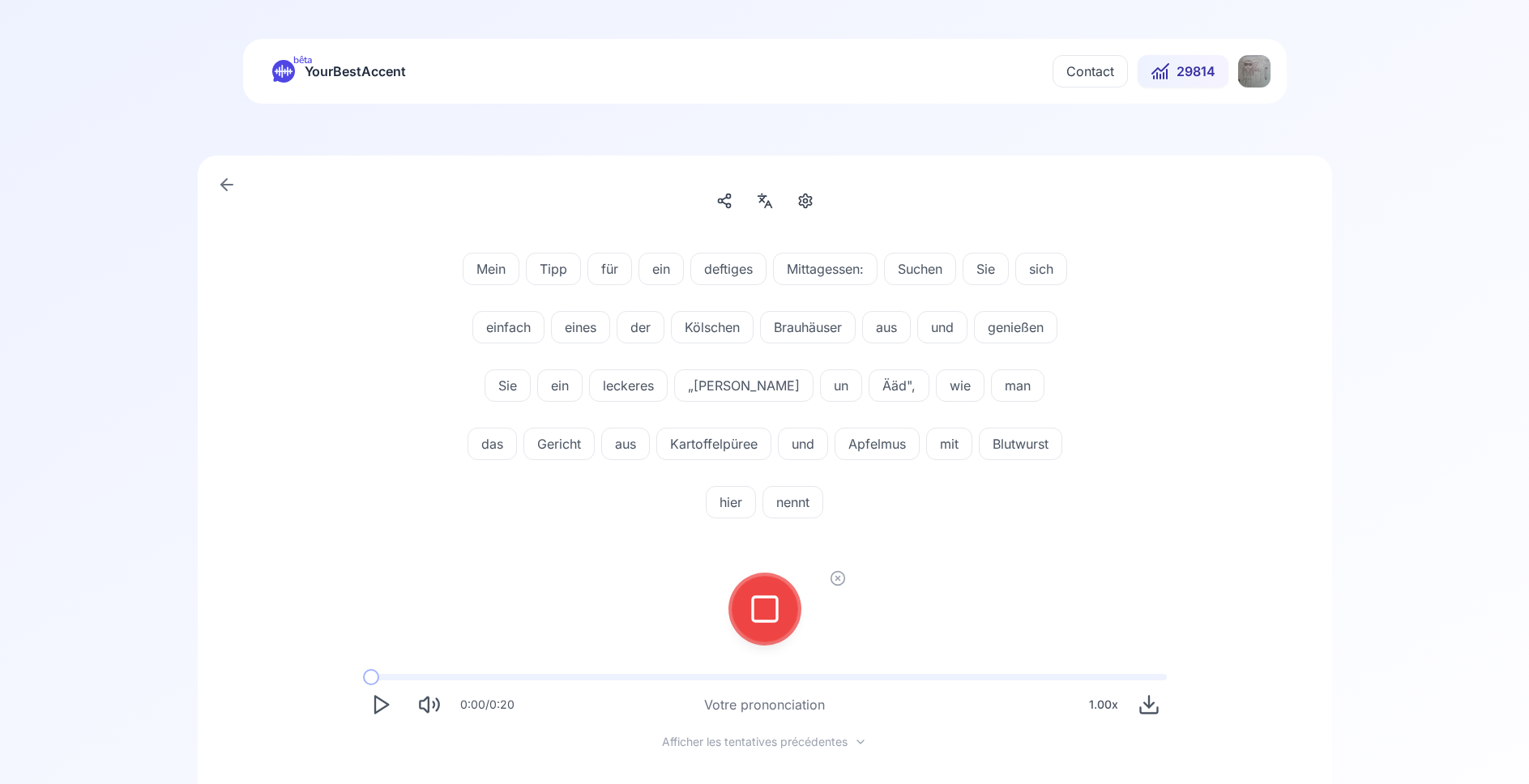
scroll to position [83, 0]
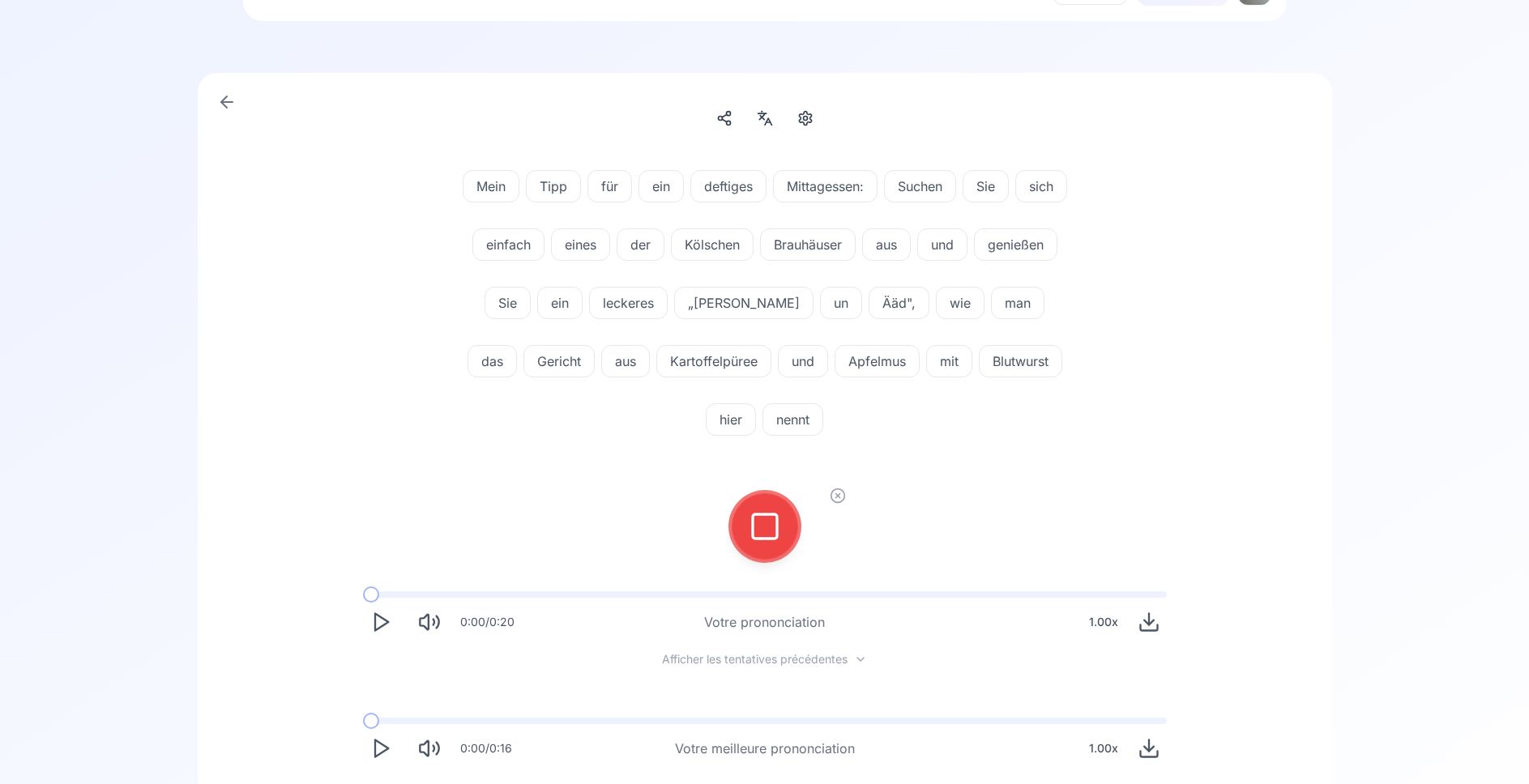
click at [779, 519] on icon at bounding box center [764, 526] width 32 height 32
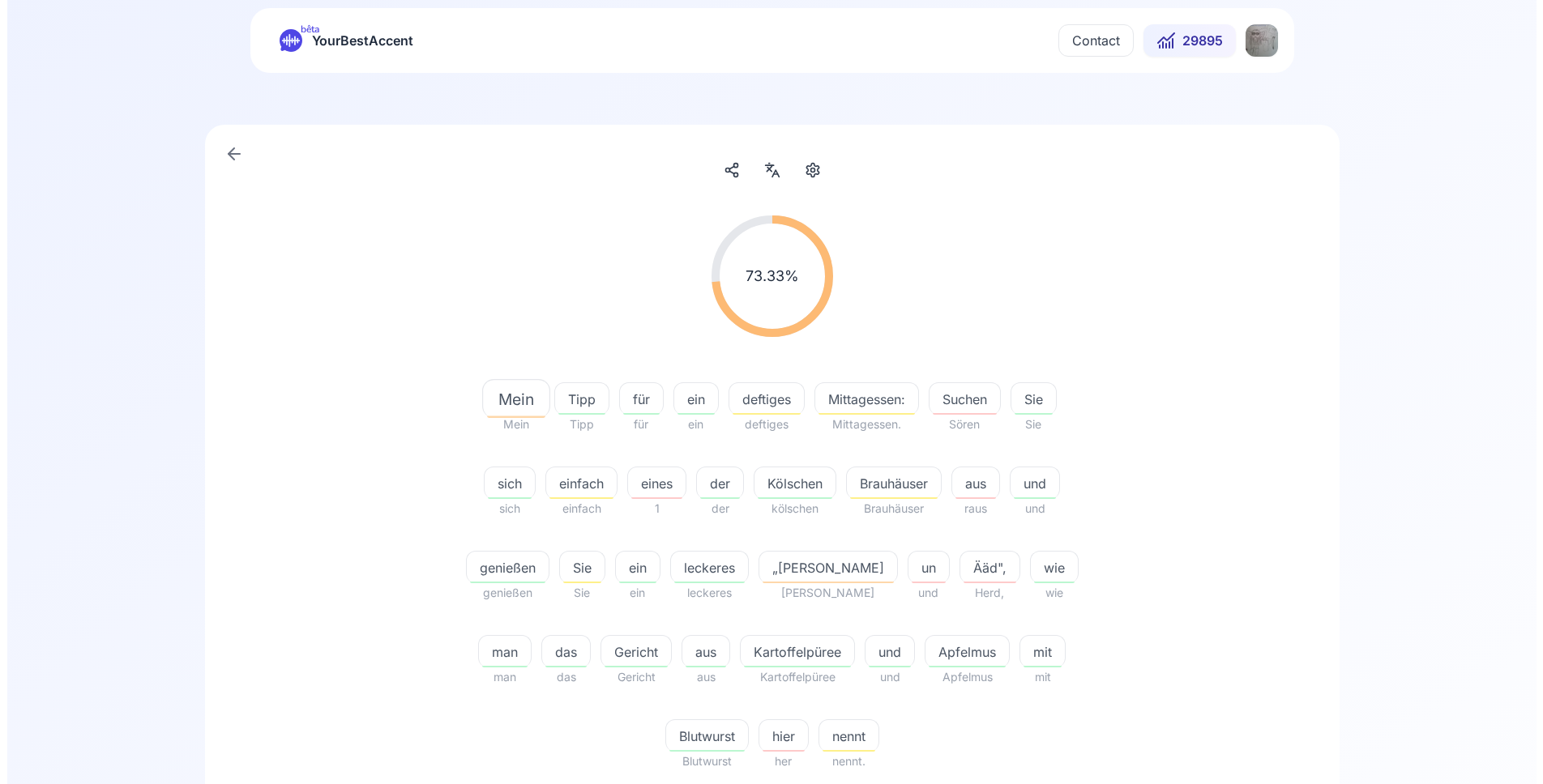
scroll to position [0, 0]
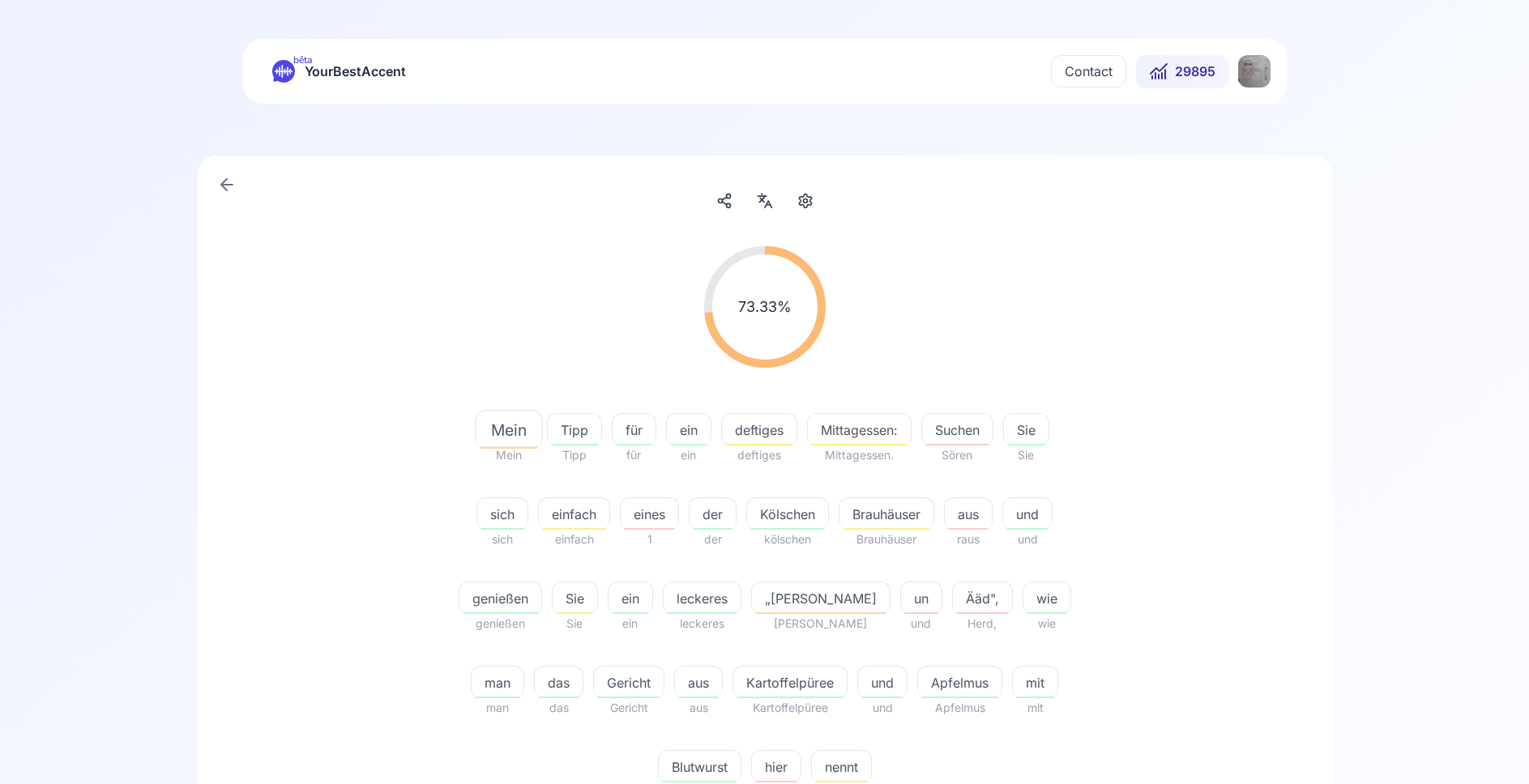
click at [1258, 70] on html "bêta YourBestAccent Contact 29895 73.33 % 73.33 % Mein Mein Tipp Tipp für für e…" at bounding box center [764, 392] width 1529 height 784
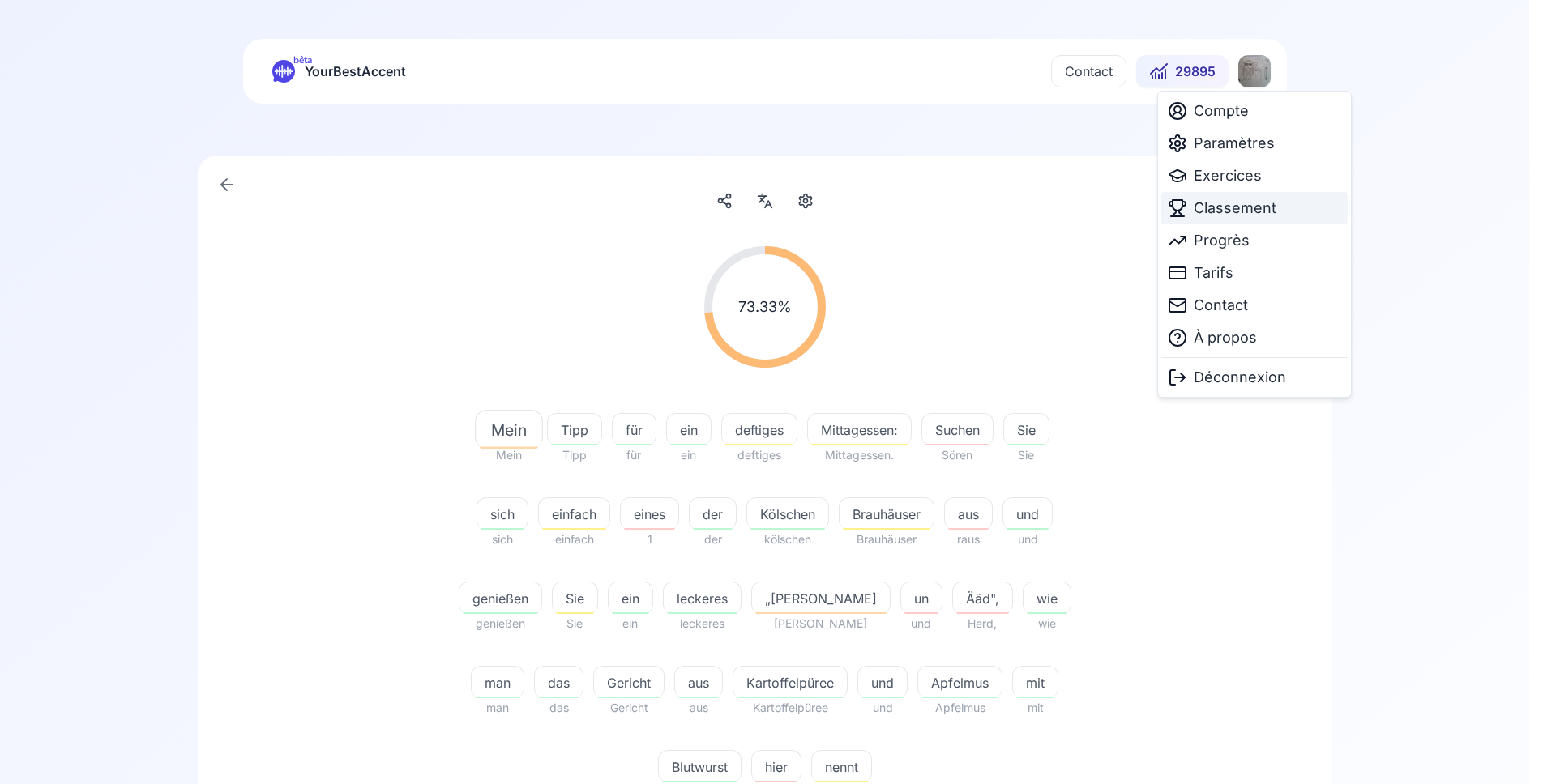
click at [1242, 203] on span "Classement" at bounding box center [1234, 208] width 83 height 23
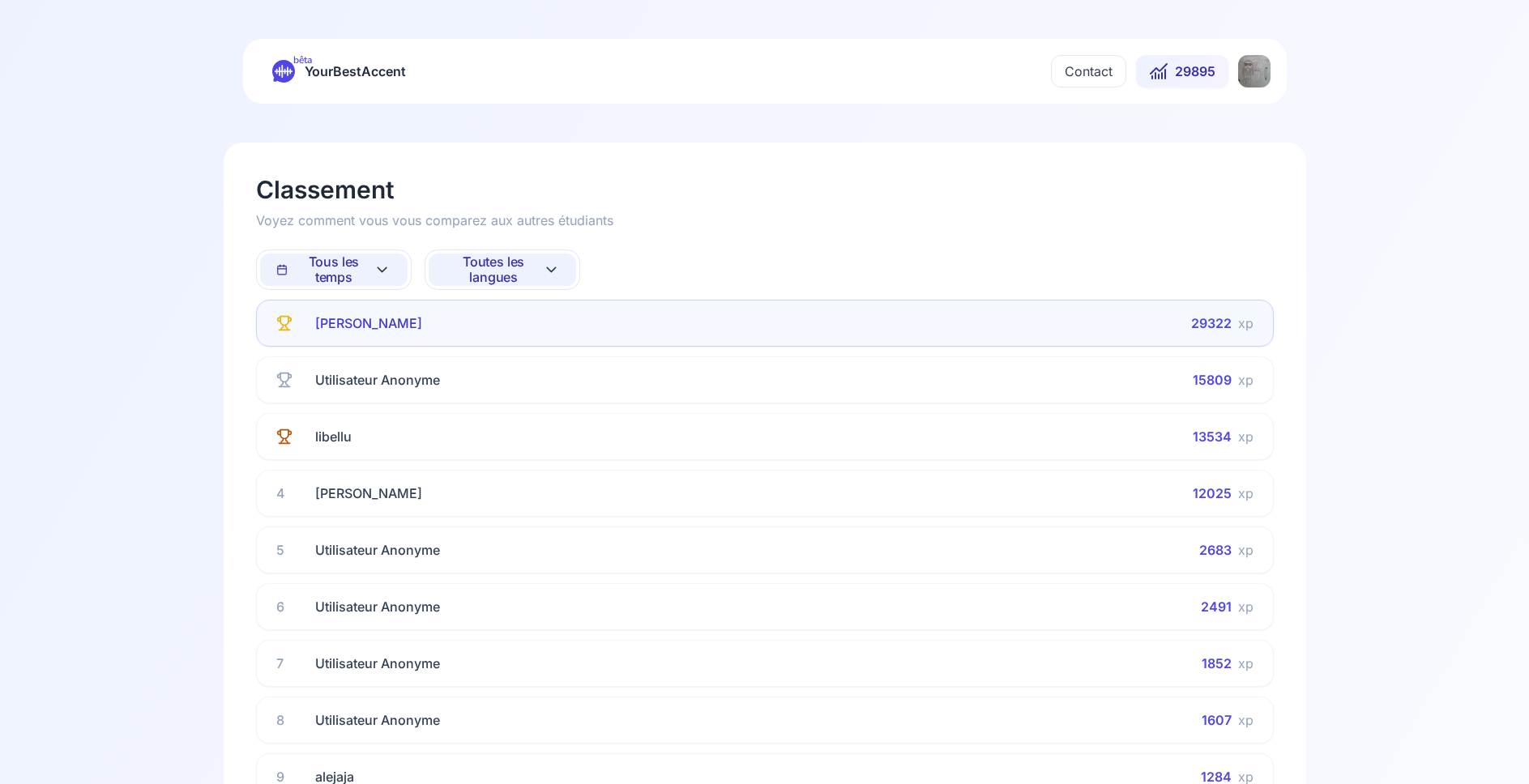
click at [501, 272] on span "Toutes les langues" at bounding box center [494, 270] width 98 height 30
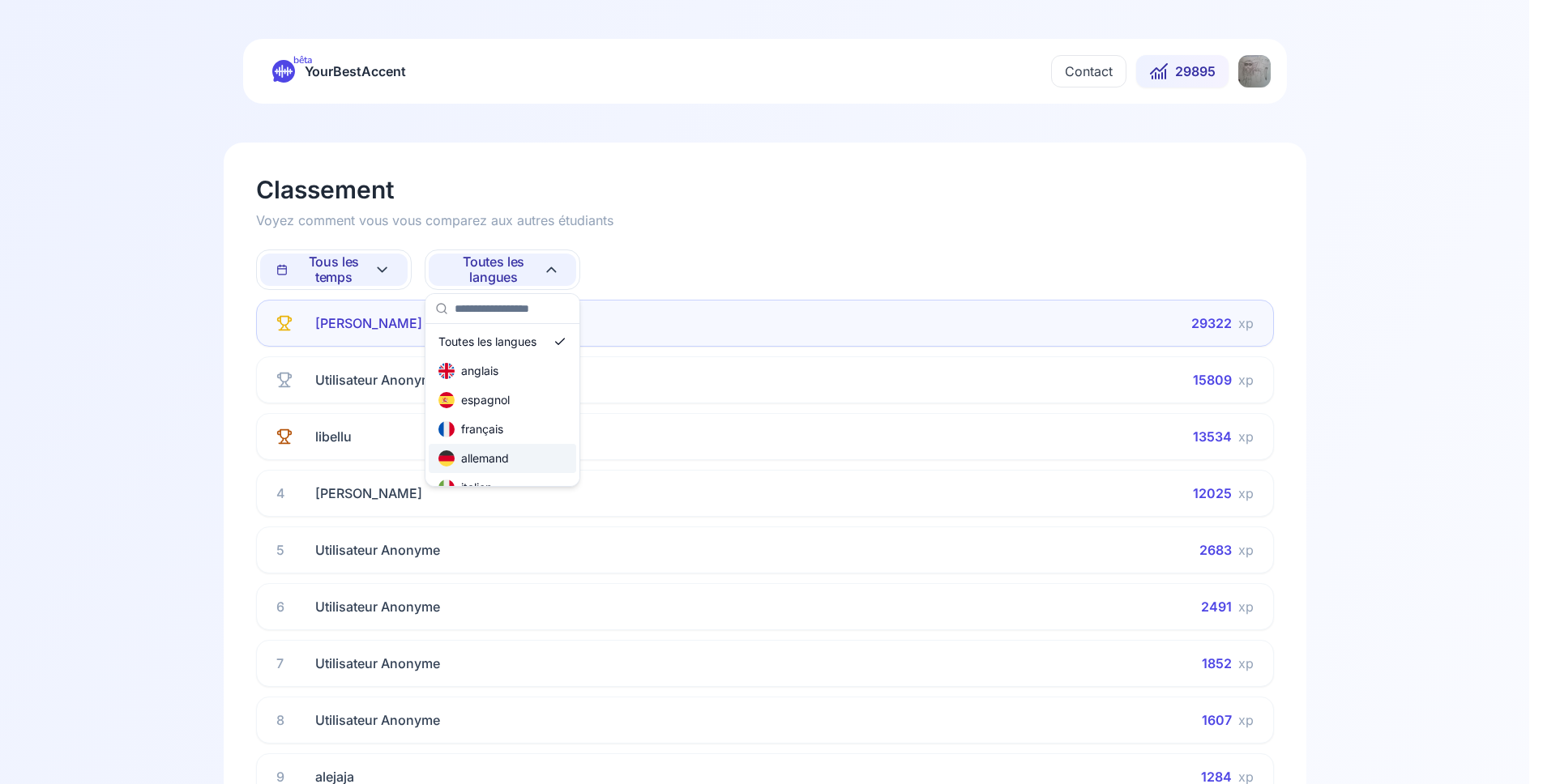
click at [496, 454] on div "allemand" at bounding box center [473, 458] width 70 height 16
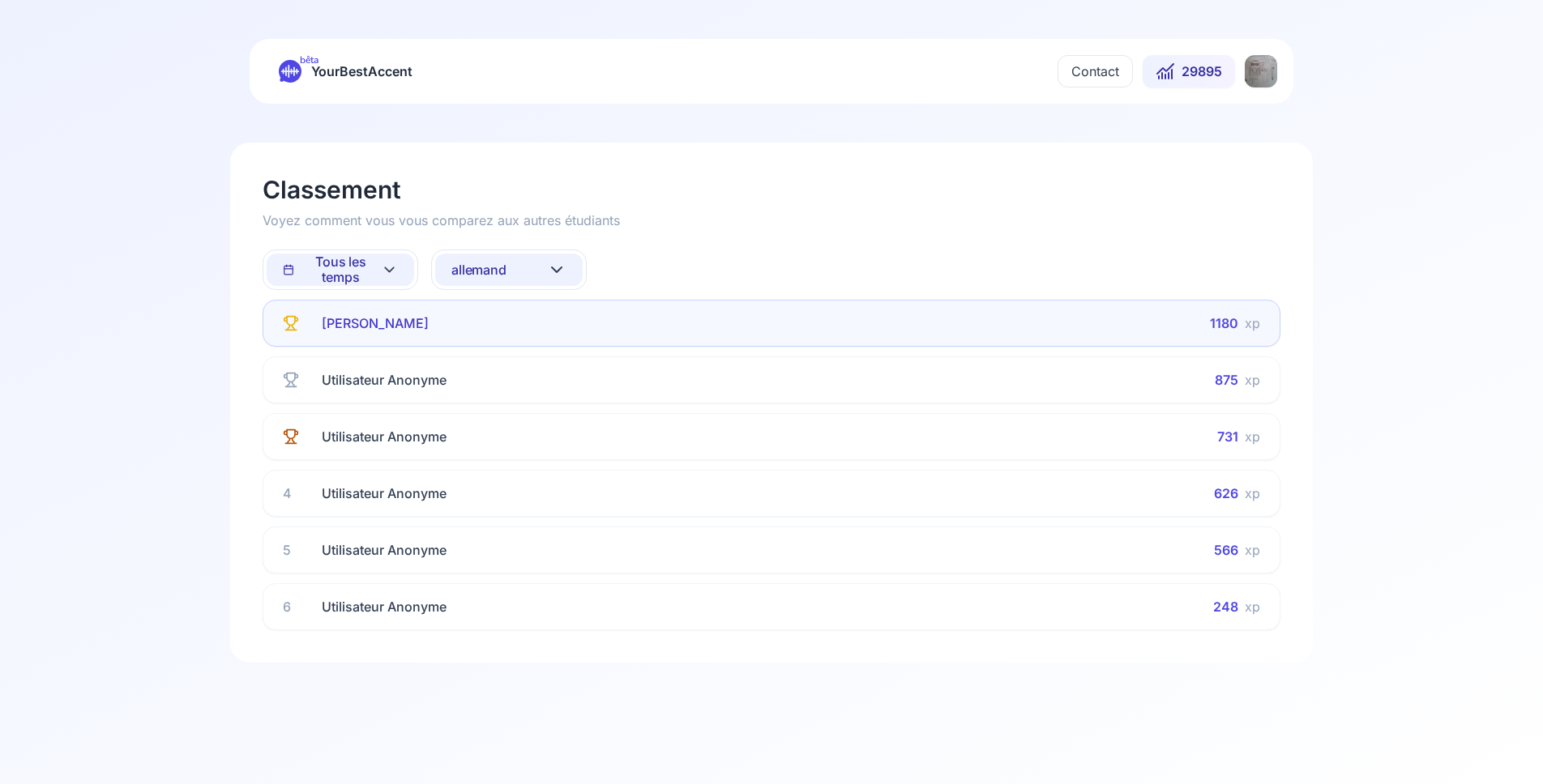
click at [370, 279] on span "Tous les temps" at bounding box center [331, 270] width 98 height 30
click at [366, 346] on div "Cette semaine" at bounding box center [324, 340] width 96 height 16
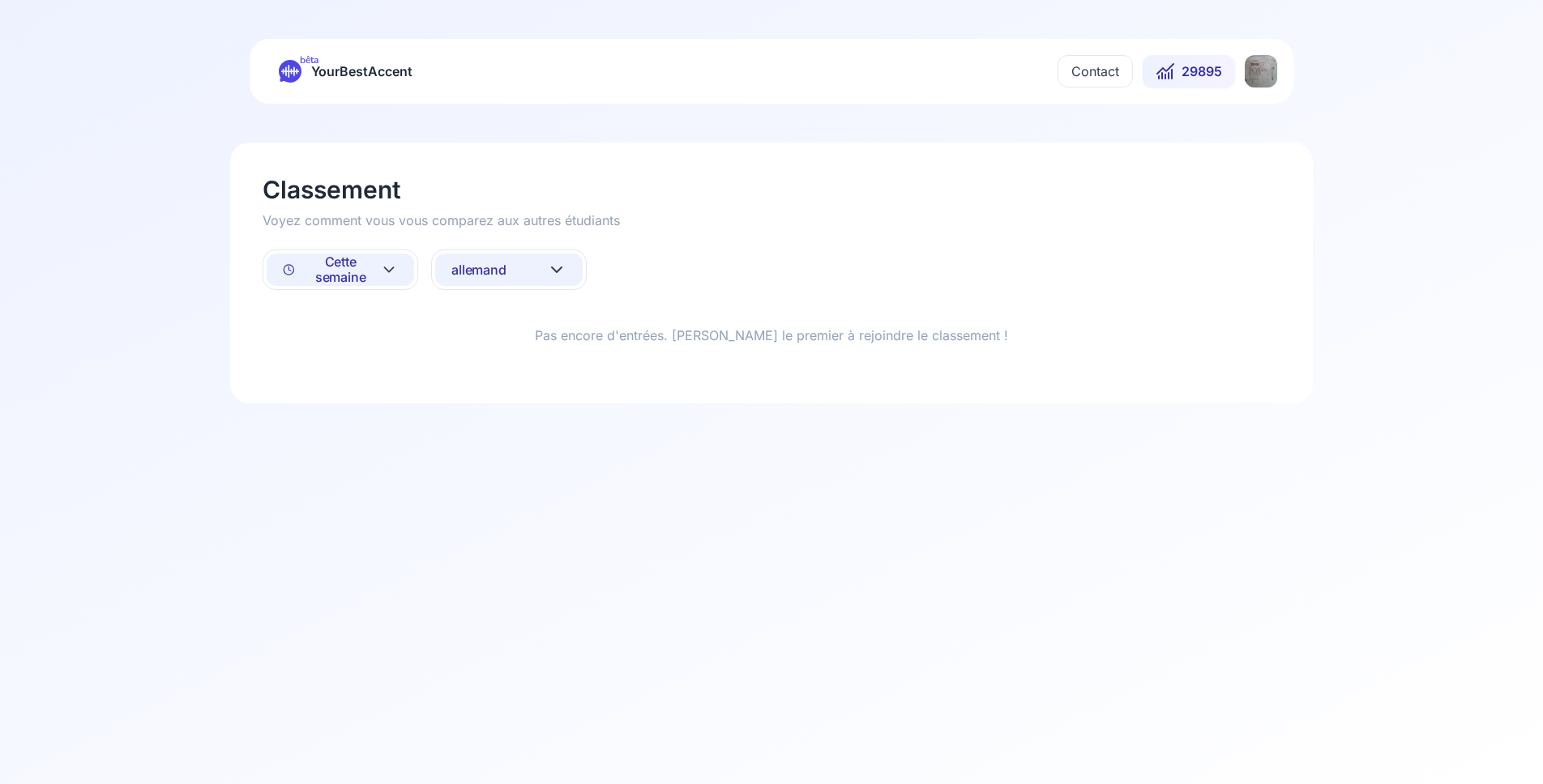
click at [500, 276] on span "allemand" at bounding box center [479, 270] width 55 height 15
click at [495, 397] on div "espagnol" at bounding box center [480, 399] width 71 height 16
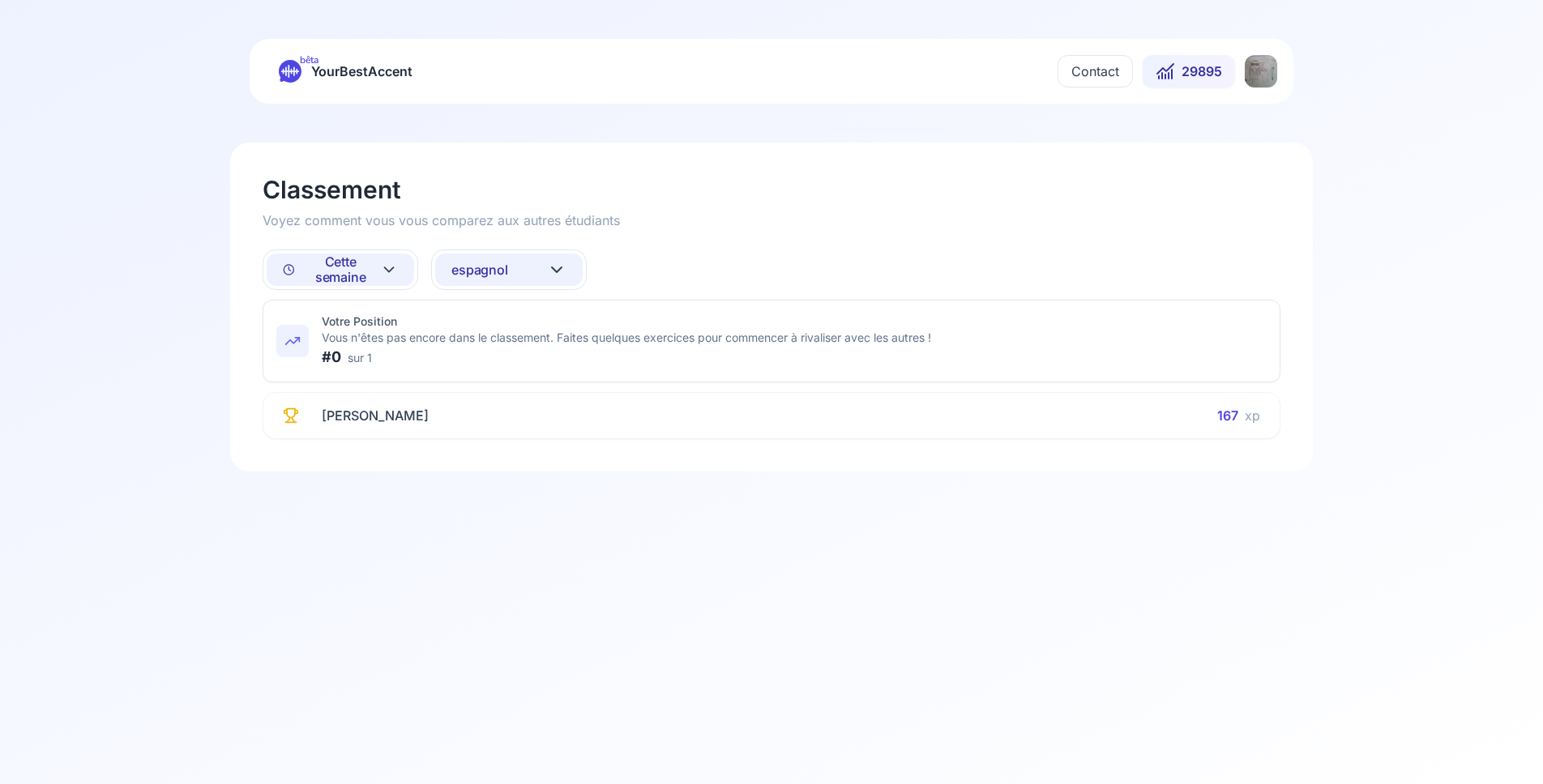
click at [503, 273] on span "espagnol" at bounding box center [480, 270] width 57 height 15
click at [479, 458] on div "allemand" at bounding box center [480, 458] width 70 height 16
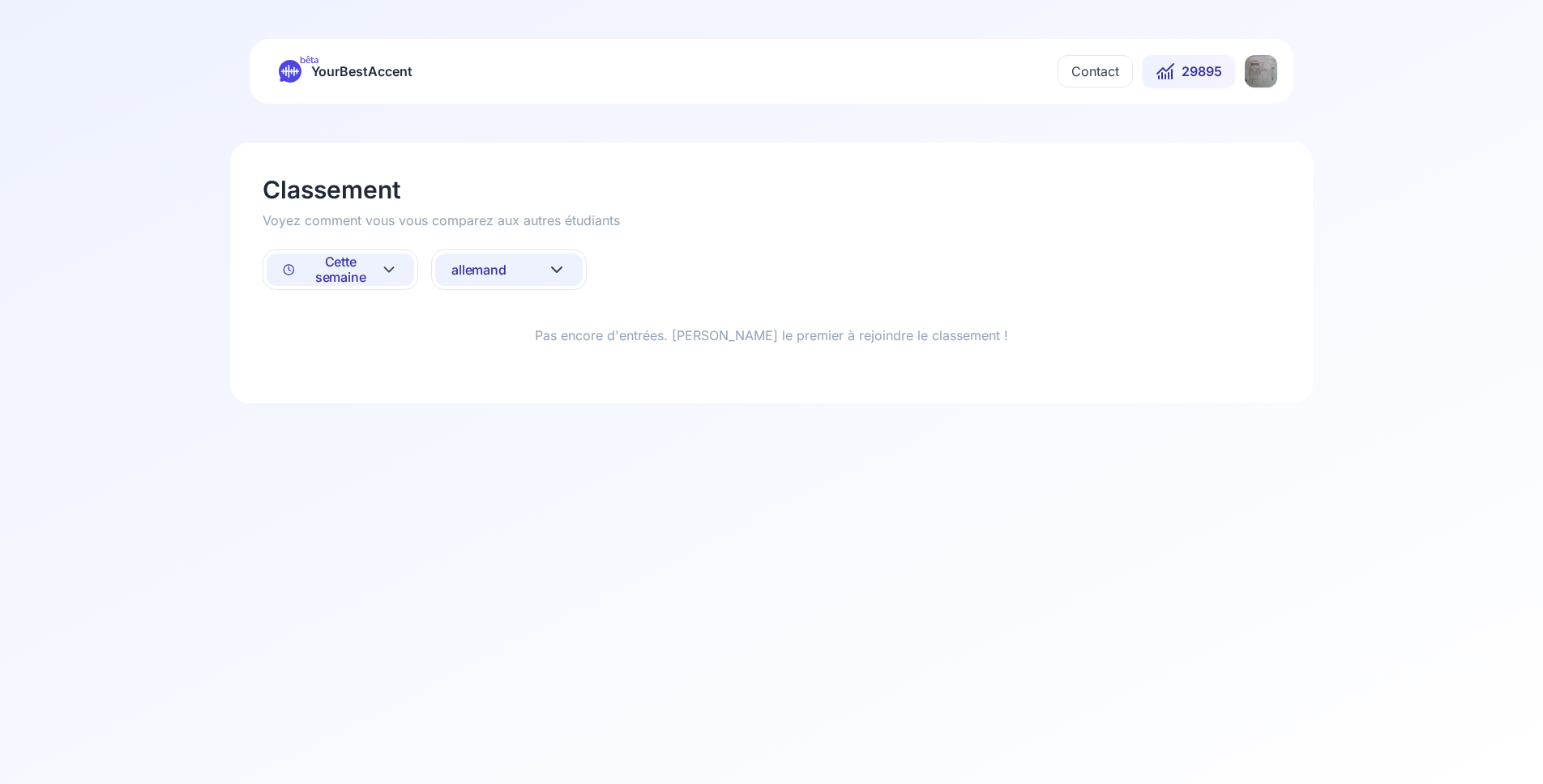
click at [505, 276] on span "allemand" at bounding box center [479, 270] width 55 height 15
click at [507, 472] on div "russe" at bounding box center [509, 477] width 147 height 29
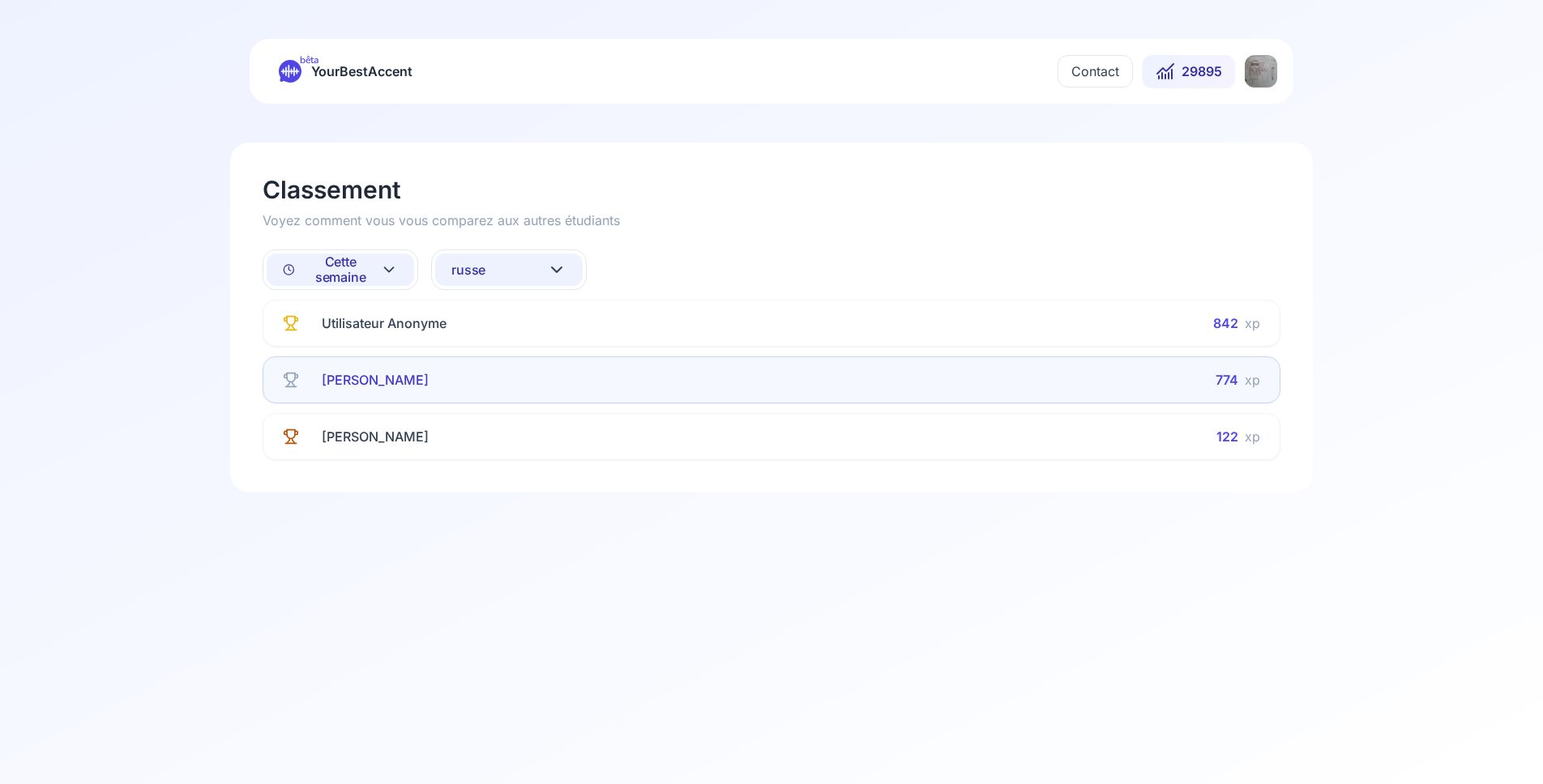
click at [200, 286] on main "Classement Voyez comment vous vous comparez aux autres étudiants Cette semaine …" at bounding box center [771, 444] width 1543 height 680
